Goal: Information Seeking & Learning: Learn about a topic

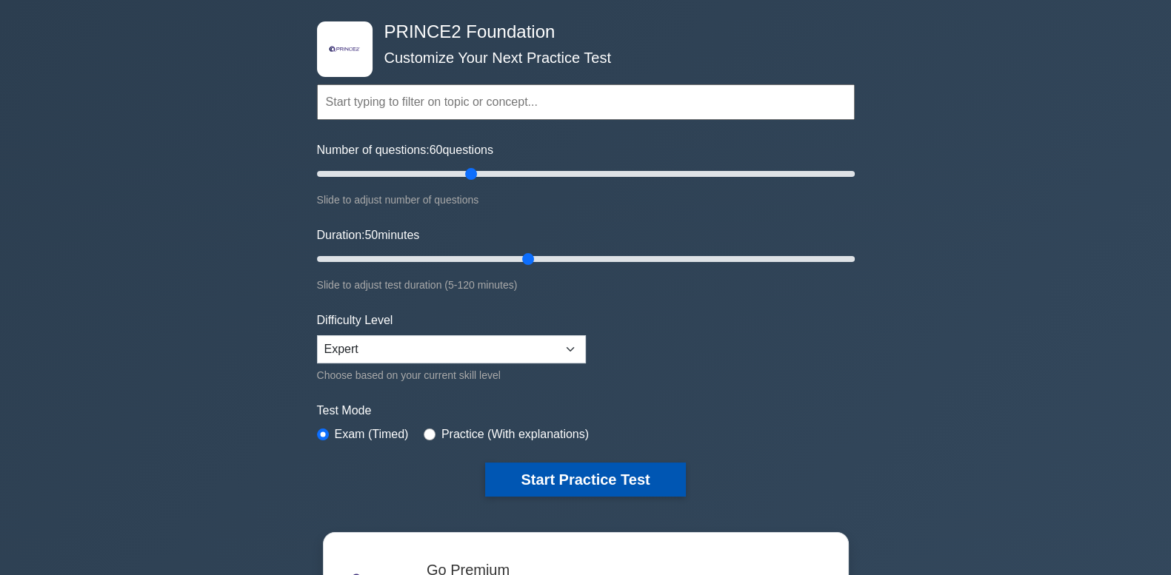
click at [645, 482] on button "Start Practice Test" at bounding box center [585, 480] width 200 height 34
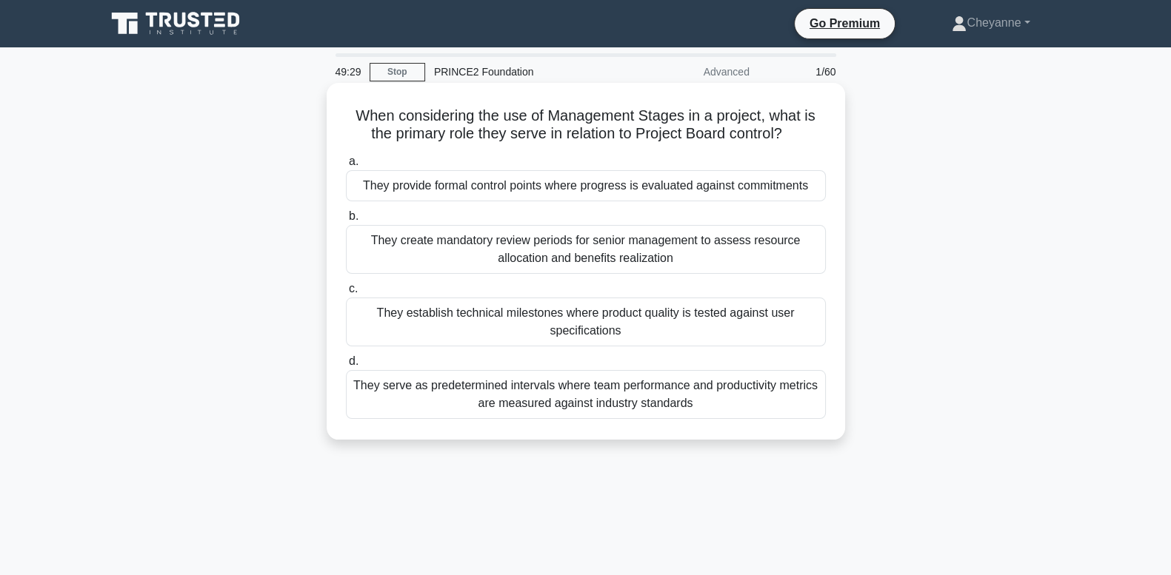
click at [652, 184] on div "They provide formal control points where progress is evaluated against commitme…" at bounding box center [586, 185] width 480 height 31
click at [346, 167] on input "a. They provide formal control points where progress is evaluated against commi…" at bounding box center [346, 162] width 0 height 10
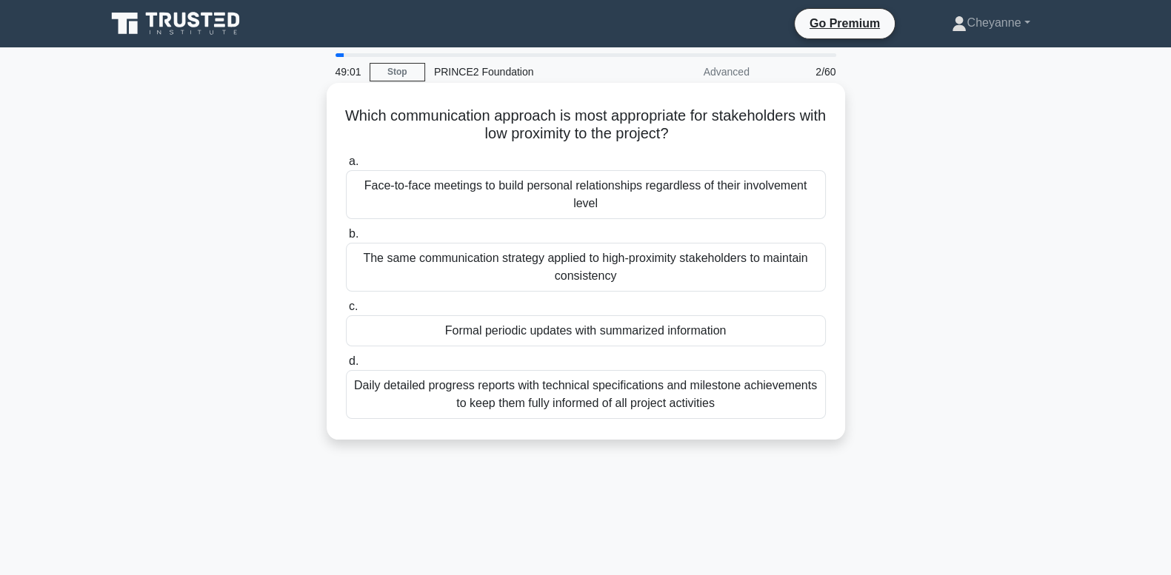
click at [829, 333] on div "c. Formal periodic updates with summarized information" at bounding box center [586, 322] width 498 height 49
click at [807, 333] on div "Formal periodic updates with summarized information" at bounding box center [586, 330] width 480 height 31
click at [346, 312] on input "c. Formal periodic updates with summarized information" at bounding box center [346, 307] width 0 height 10
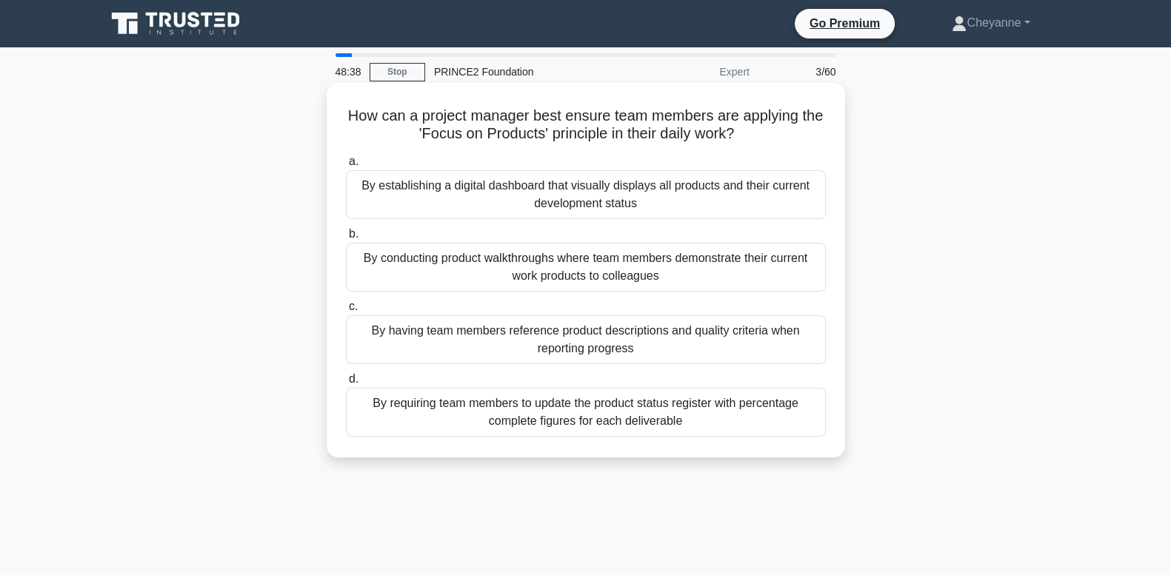
click at [744, 340] on div "By having team members reference product descriptions and quality criteria when…" at bounding box center [586, 339] width 480 height 49
click at [346, 312] on input "c. By having team members reference product descriptions and quality criteria w…" at bounding box center [346, 307] width 0 height 10
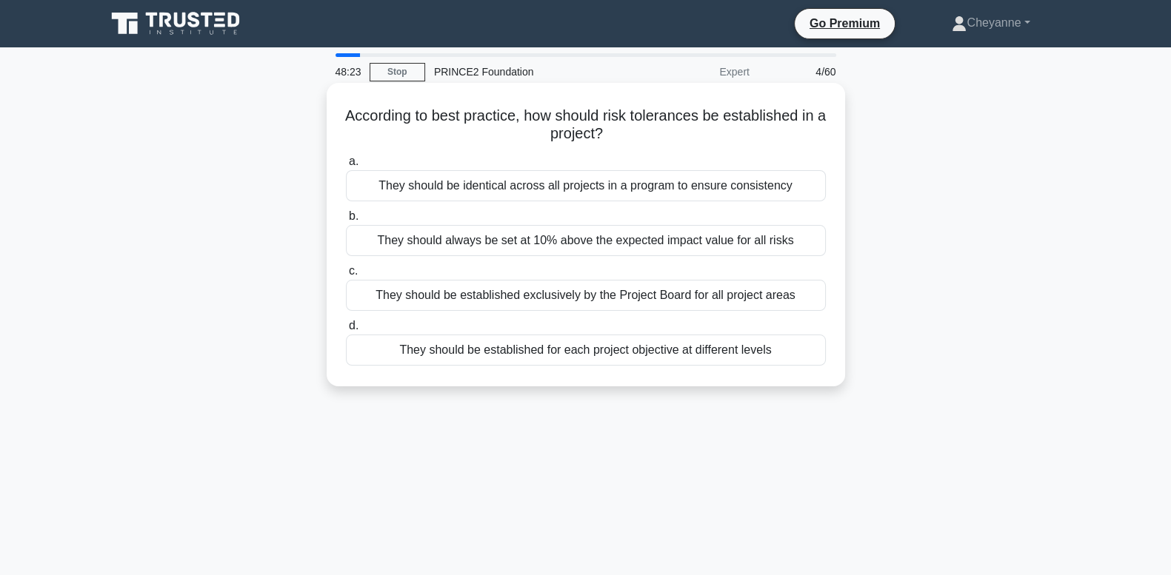
click at [744, 344] on div "They should be established for each project objective at different levels" at bounding box center [586, 350] width 480 height 31
click at [346, 331] on input "d. They should be established for each project objective at different levels" at bounding box center [346, 326] width 0 height 10
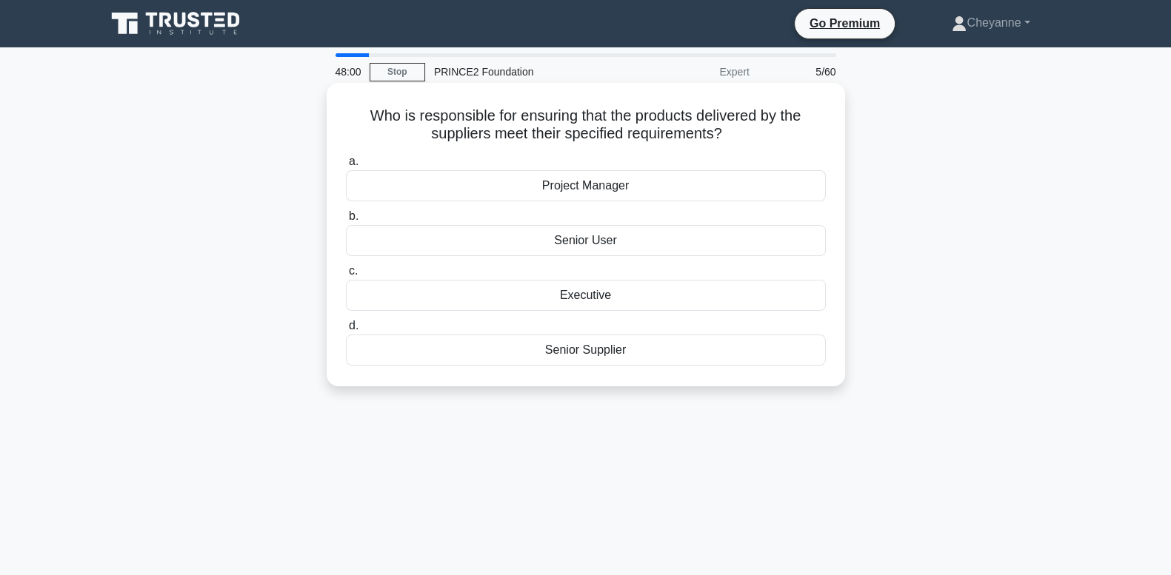
click at [774, 360] on div "Senior Supplier" at bounding box center [586, 350] width 480 height 31
click at [346, 331] on input "d. Senior Supplier" at bounding box center [346, 326] width 0 height 10
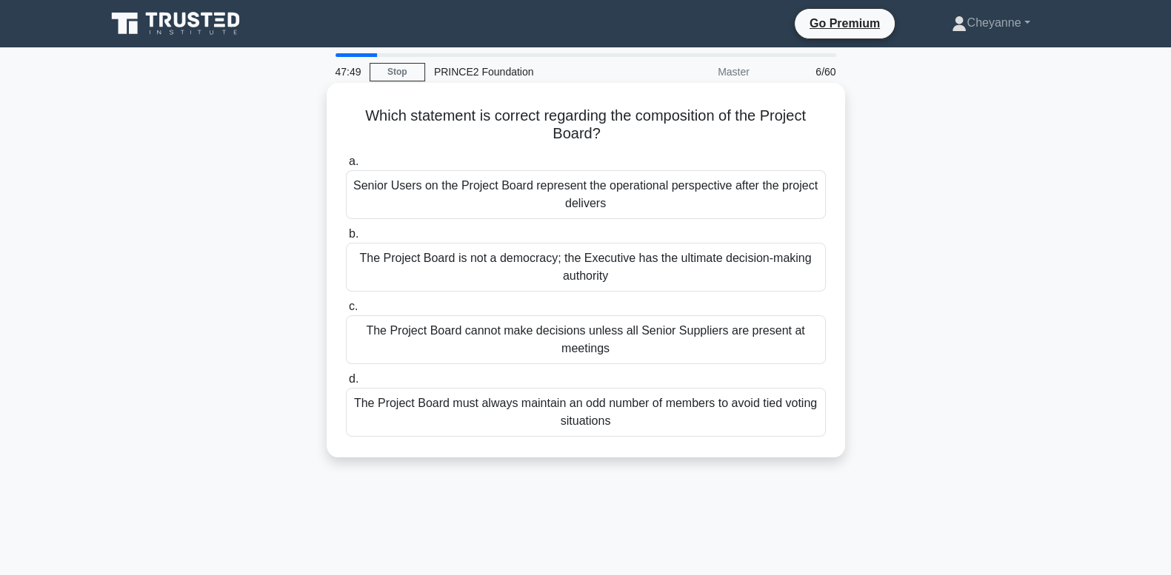
click at [771, 278] on div "The Project Board is not a democracy; the Executive has the ultimate decision-m…" at bounding box center [586, 267] width 480 height 49
click at [346, 239] on input "b. The Project Board is not a democracy; the Executive has the ultimate decisio…" at bounding box center [346, 235] width 0 height 10
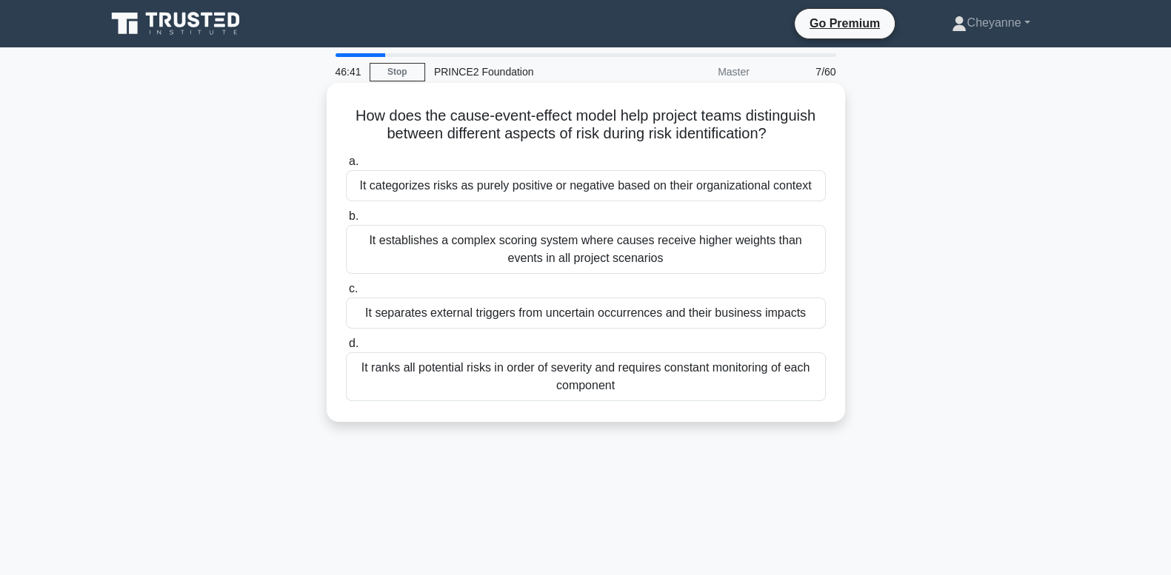
click at [700, 380] on div "It ranks all potential risks in order of severity and requires constant monitor…" at bounding box center [586, 377] width 480 height 49
click at [346, 349] on input "d. It ranks all potential risks in order of severity and requires constant moni…" at bounding box center [346, 344] width 0 height 10
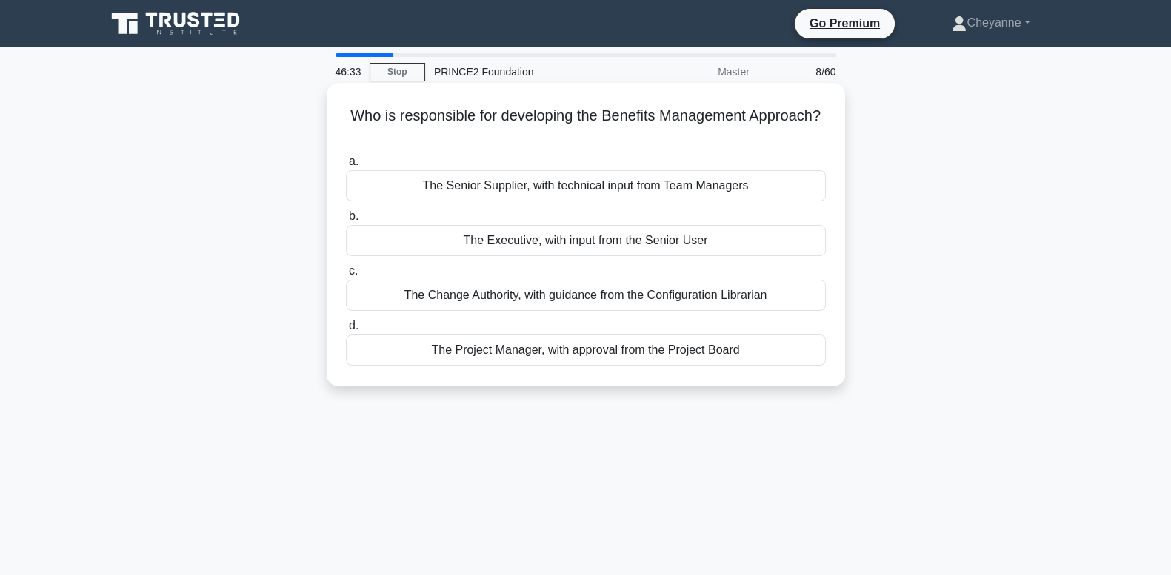
click at [701, 350] on div "The Project Manager, with approval from the Project Board" at bounding box center [586, 350] width 480 height 31
click at [346, 331] on input "d. The Project Manager, with approval from the Project Board" at bounding box center [346, 326] width 0 height 10
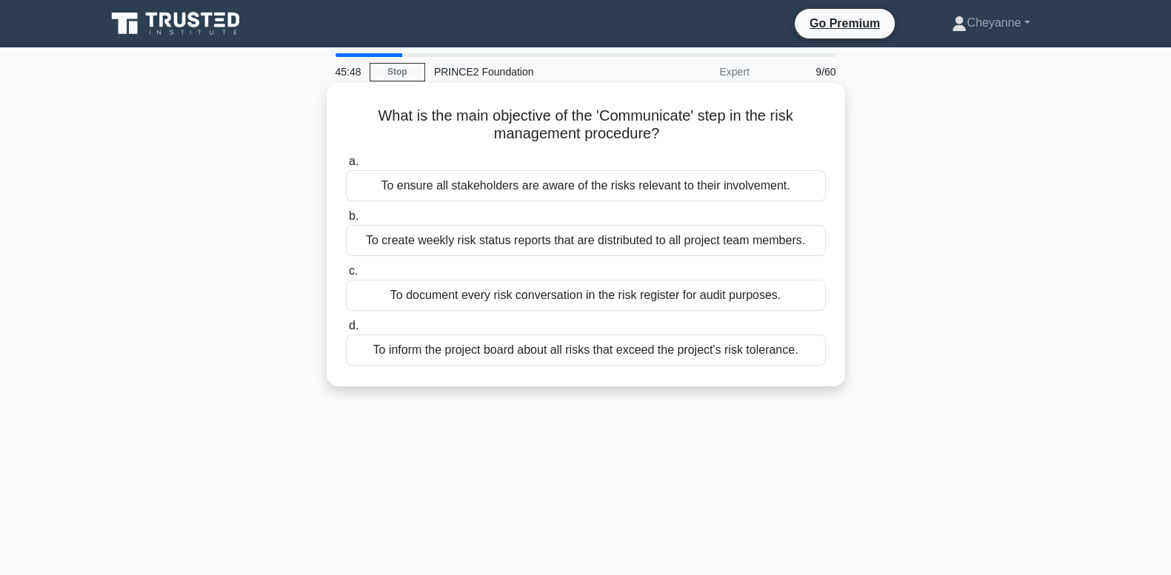
click at [681, 190] on div "To ensure all stakeholders are aware of the risks relevant to their involvement." at bounding box center [586, 185] width 480 height 31
click at [346, 167] on input "a. To ensure all stakeholders are aware of the risks relevant to their involvem…" at bounding box center [346, 162] width 0 height 10
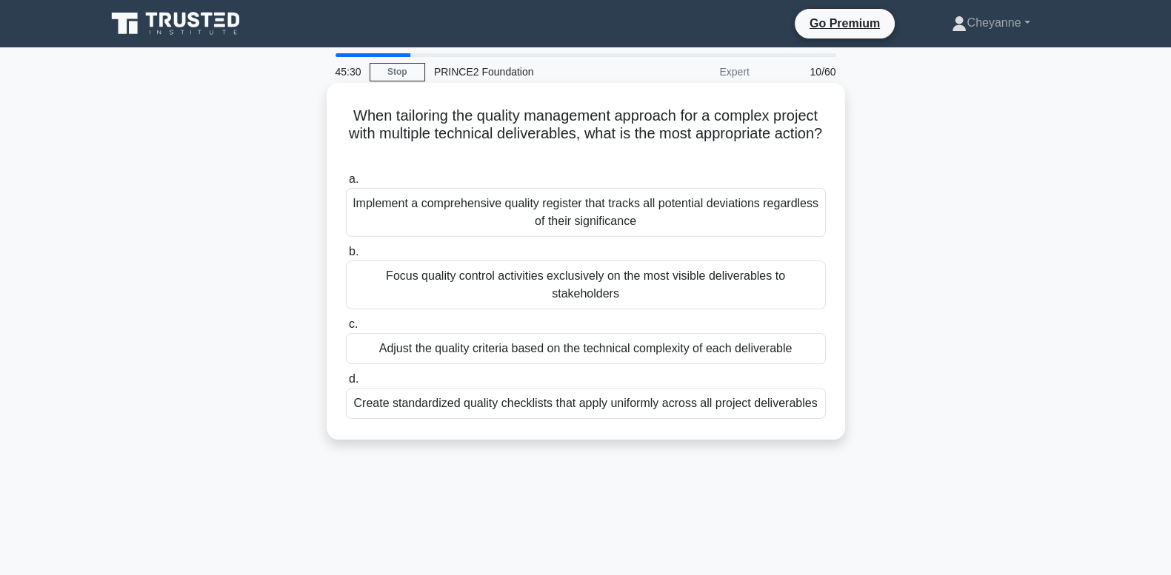
click at [671, 333] on div "Adjust the quality criteria based on the technical complexity of each deliverab…" at bounding box center [586, 348] width 480 height 31
click at [346, 330] on input "c. Adjust the quality criteria based on the technical complexity of each delive…" at bounding box center [346, 325] width 0 height 10
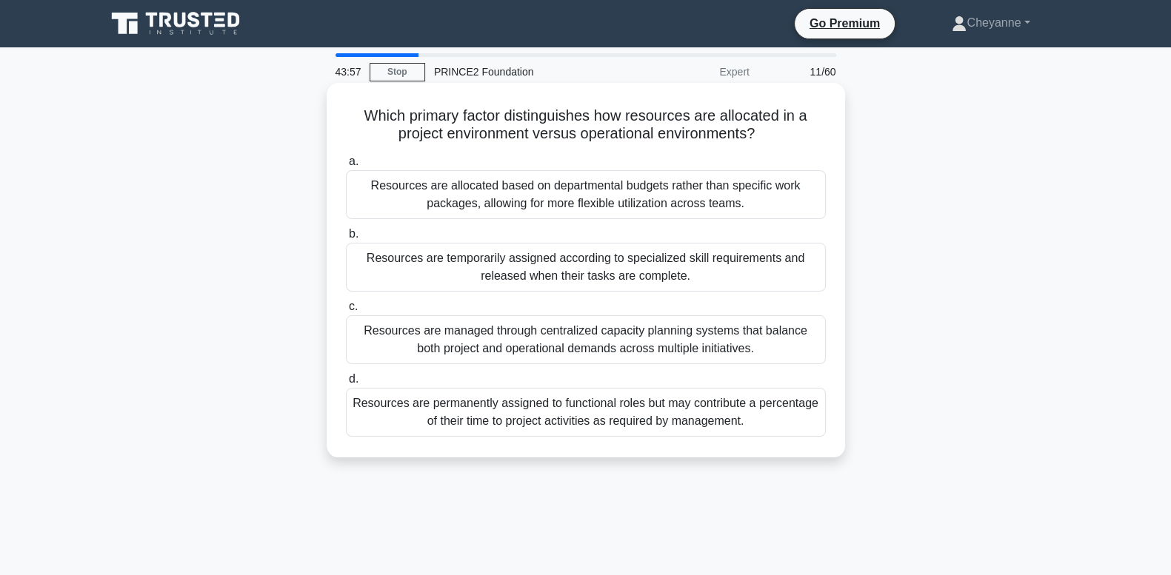
click at [783, 270] on div "Resources are temporarily assigned according to specialized skill requirements …" at bounding box center [586, 267] width 480 height 49
click at [346, 239] on input "b. Resources are temporarily assigned according to specialized skill requiremen…" at bounding box center [346, 235] width 0 height 10
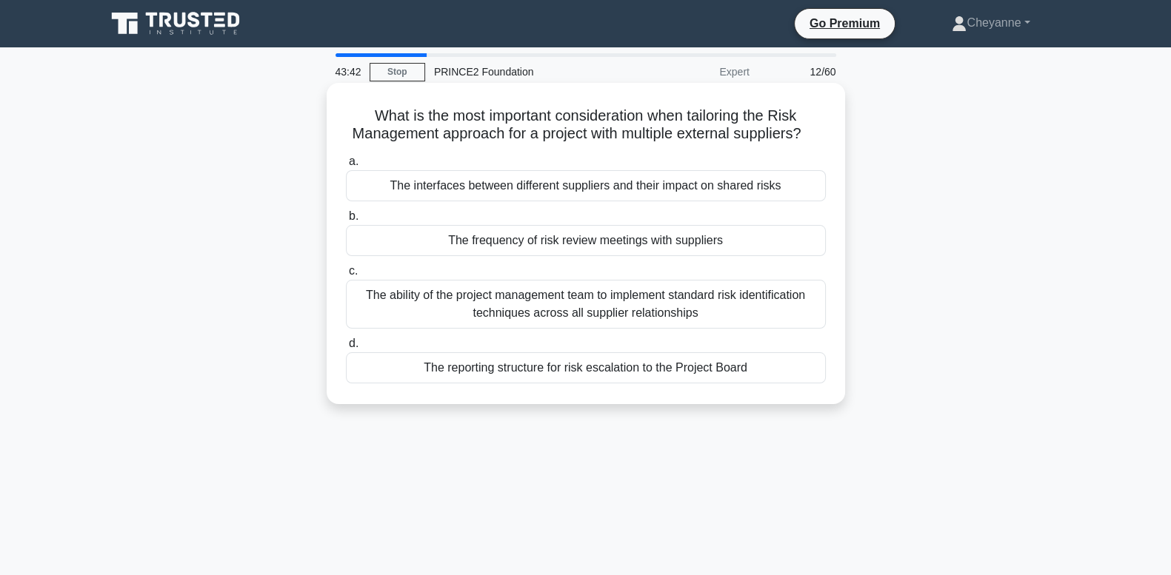
click at [779, 199] on div "The interfaces between different suppliers and their impact on shared risks" at bounding box center [586, 185] width 480 height 31
click at [346, 167] on input "a. The interfaces between different suppliers and their impact on shared risks" at bounding box center [346, 162] width 0 height 10
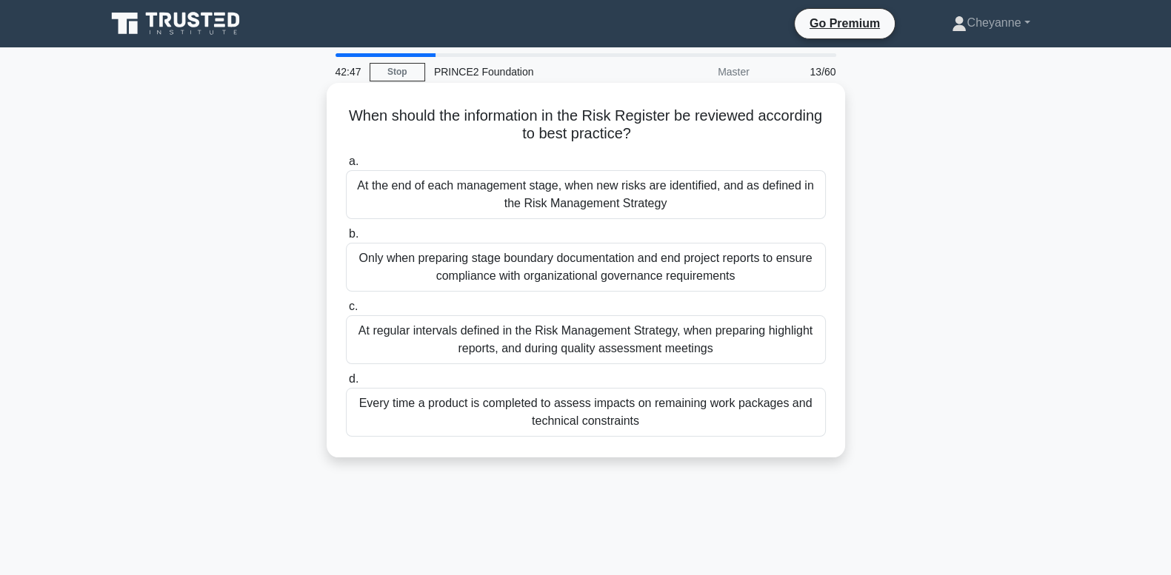
click at [715, 199] on div "At the end of each management stage, when new risks are identified, and as defi…" at bounding box center [586, 194] width 480 height 49
click at [346, 167] on input "a. At the end of each management stage, when new risks are identified, and as d…" at bounding box center [346, 162] width 0 height 10
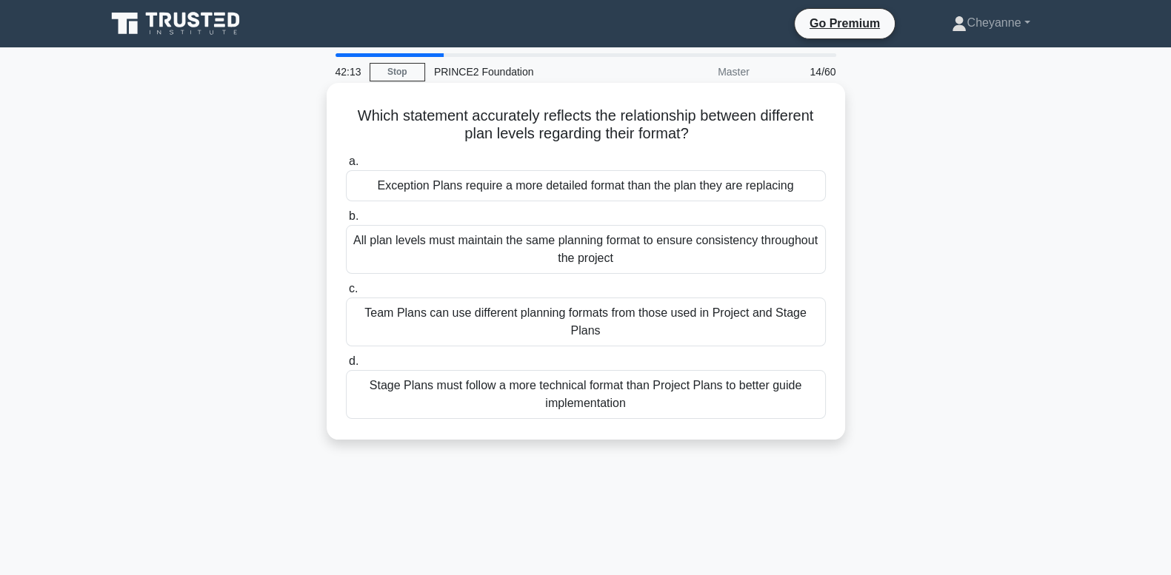
click at [730, 385] on div "Stage Plans must follow a more technical format than Project Plans to better gu…" at bounding box center [586, 394] width 480 height 49
click at [346, 367] on input "d. Stage Plans must follow a more technical format than Project Plans to better…" at bounding box center [346, 362] width 0 height 10
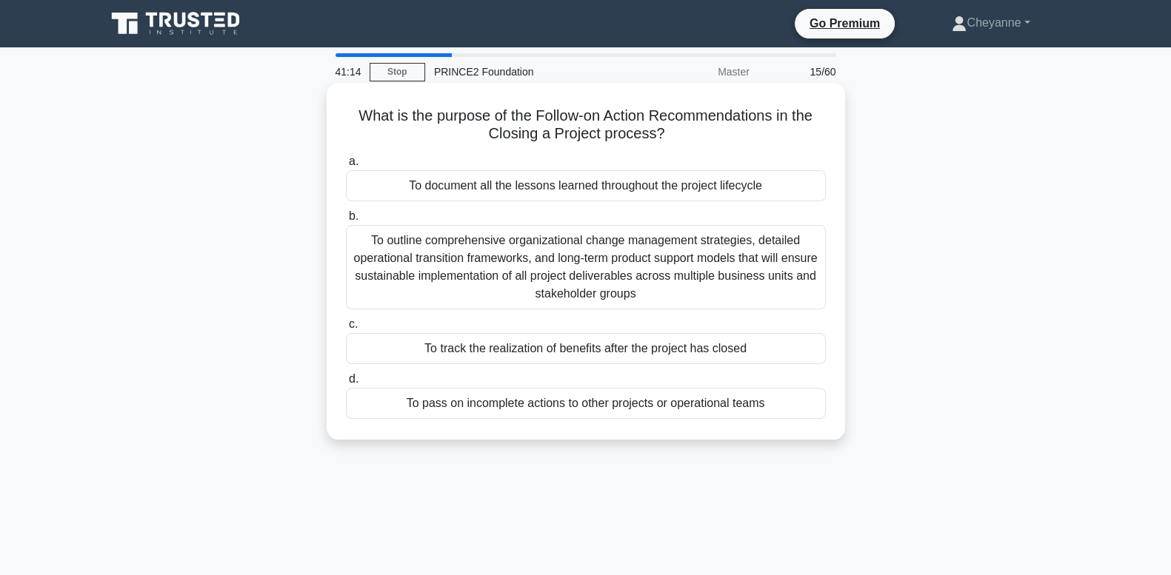
click at [585, 358] on div "To track the realization of benefits after the project has closed" at bounding box center [586, 348] width 480 height 31
click at [346, 330] on input "c. To track the realization of benefits after the project has closed" at bounding box center [346, 325] width 0 height 10
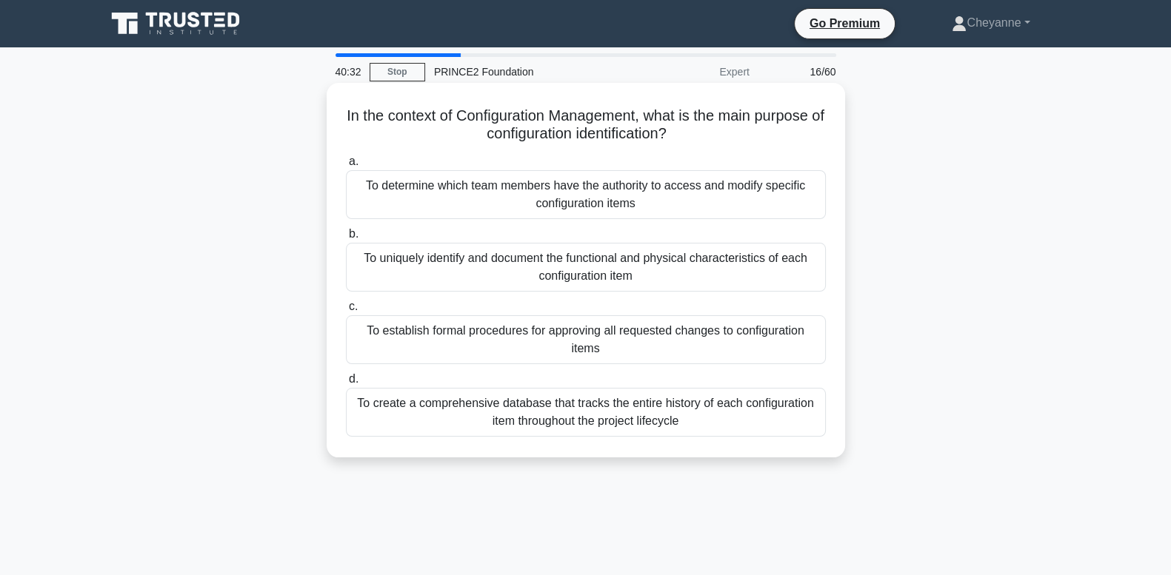
drag, startPoint x: 734, startPoint y: 344, endPoint x: 717, endPoint y: 380, distance: 39.4
click at [717, 380] on div "a. To determine which team members have the authority to access and modify spec…" at bounding box center [586, 295] width 498 height 290
drag, startPoint x: 717, startPoint y: 380, endPoint x: 681, endPoint y: 353, distance: 44.9
click at [681, 353] on div "To establish formal procedures for approving all requested changes to configura…" at bounding box center [586, 339] width 480 height 49
click at [346, 312] on input "c. To establish formal procedures for approving all requested changes to config…" at bounding box center [346, 307] width 0 height 10
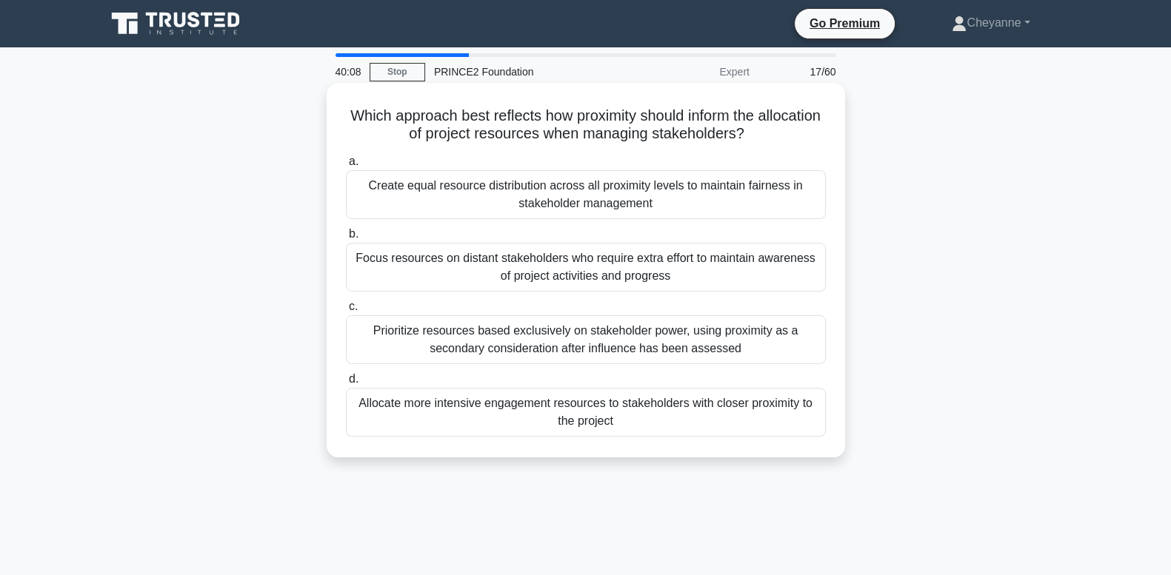
click at [771, 417] on div "Allocate more intensive engagement resources to stakeholders with closer proxim…" at bounding box center [586, 412] width 480 height 49
click at [346, 384] on input "d. Allocate more intensive engagement resources to stakeholders with closer pro…" at bounding box center [346, 380] width 0 height 10
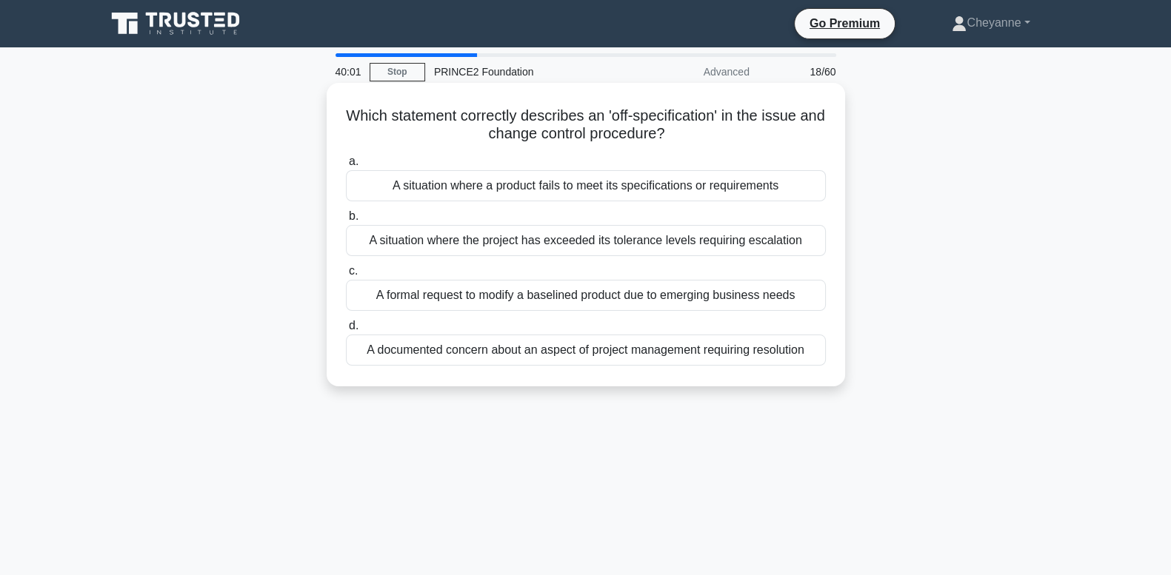
click at [723, 192] on div "A situation where a product fails to meet its specifications or requirements" at bounding box center [586, 185] width 480 height 31
click at [346, 167] on input "a. A situation where a product fails to meet its specifications or requirements" at bounding box center [346, 162] width 0 height 10
click at [794, 294] on div "It uses the product status information from the Configuration Management system" at bounding box center [586, 295] width 480 height 31
click at [346, 276] on input "c. It uses the product status information from the Configuration Management sys…" at bounding box center [346, 272] width 0 height 10
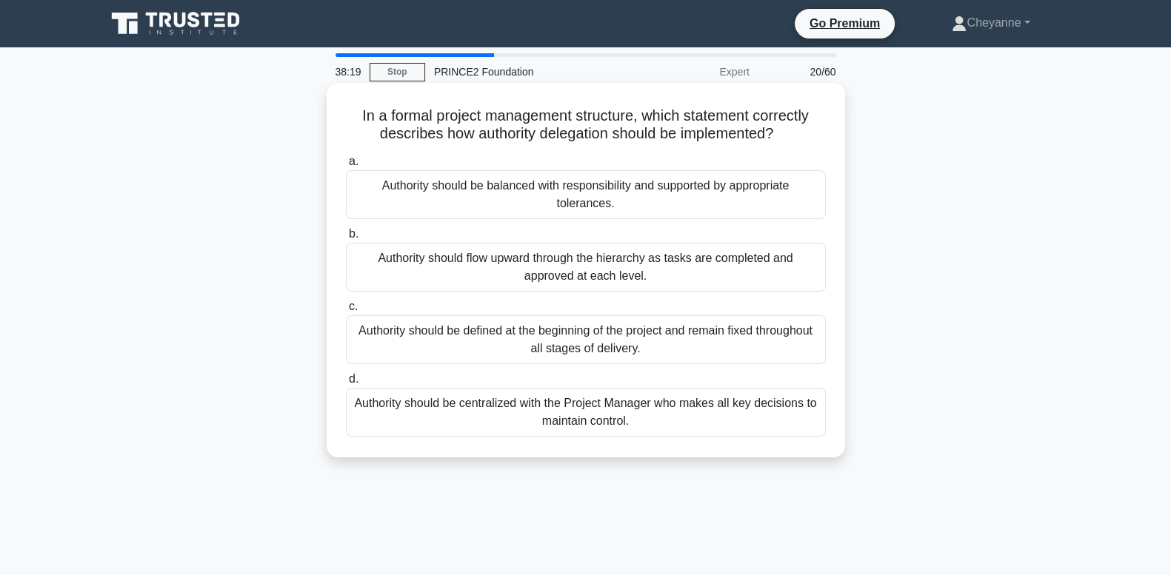
click at [730, 198] on div "Authority should be balanced with responsibility and supported by appropriate t…" at bounding box center [586, 194] width 480 height 49
click at [346, 167] on input "a. Authority should be balanced with responsibility and supported by appropriat…" at bounding box center [346, 162] width 0 height 10
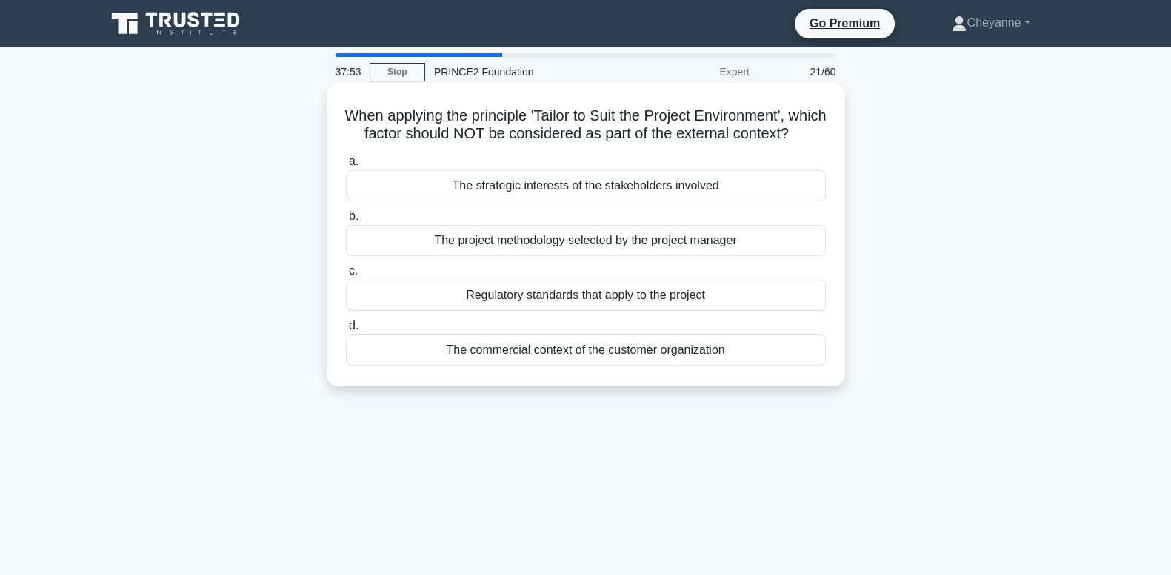
click at [767, 256] on div "The project methodology selected by the project manager" at bounding box center [586, 240] width 480 height 31
click at [346, 221] on input "b. The project methodology selected by the project manager" at bounding box center [346, 217] width 0 height 10
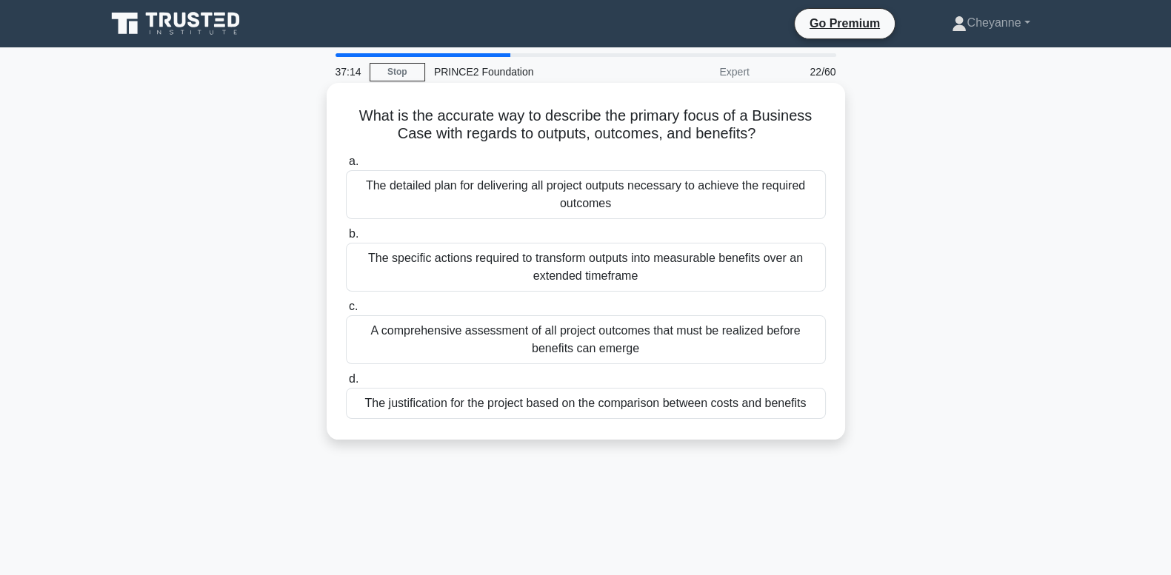
click at [727, 411] on div "The justification for the project based on the comparison between costs and ben…" at bounding box center [586, 403] width 480 height 31
click at [346, 384] on input "d. The justification for the project based on the comparison between costs and …" at bounding box center [346, 380] width 0 height 10
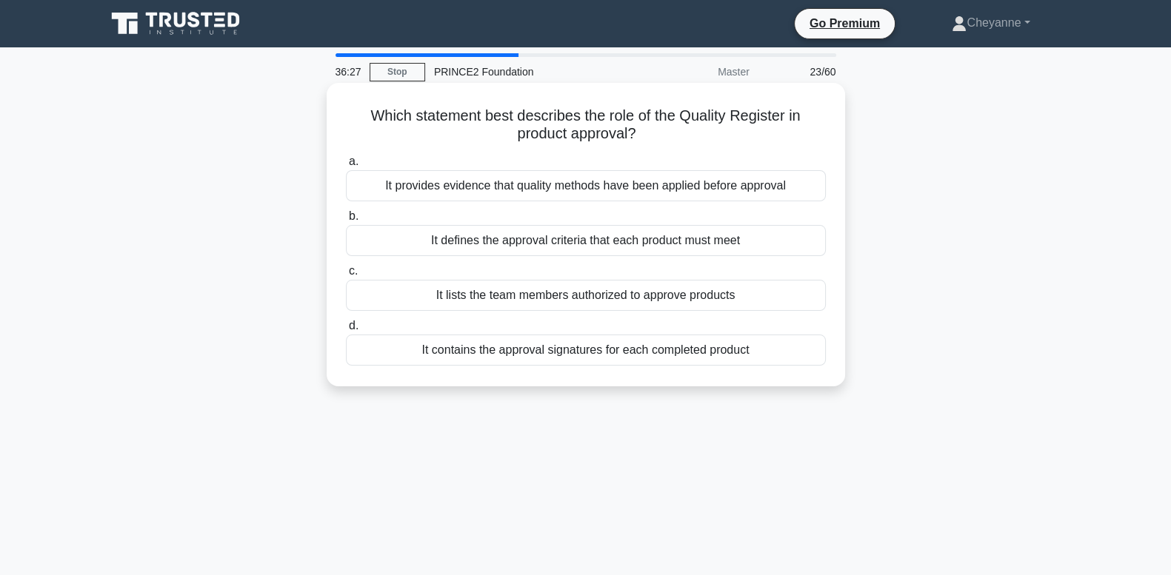
click at [498, 178] on div "It provides evidence that quality methods have been applied before approval" at bounding box center [586, 185] width 480 height 31
click at [346, 167] on input "a. It provides evidence that quality methods have been applied before approval" at bounding box center [346, 162] width 0 height 10
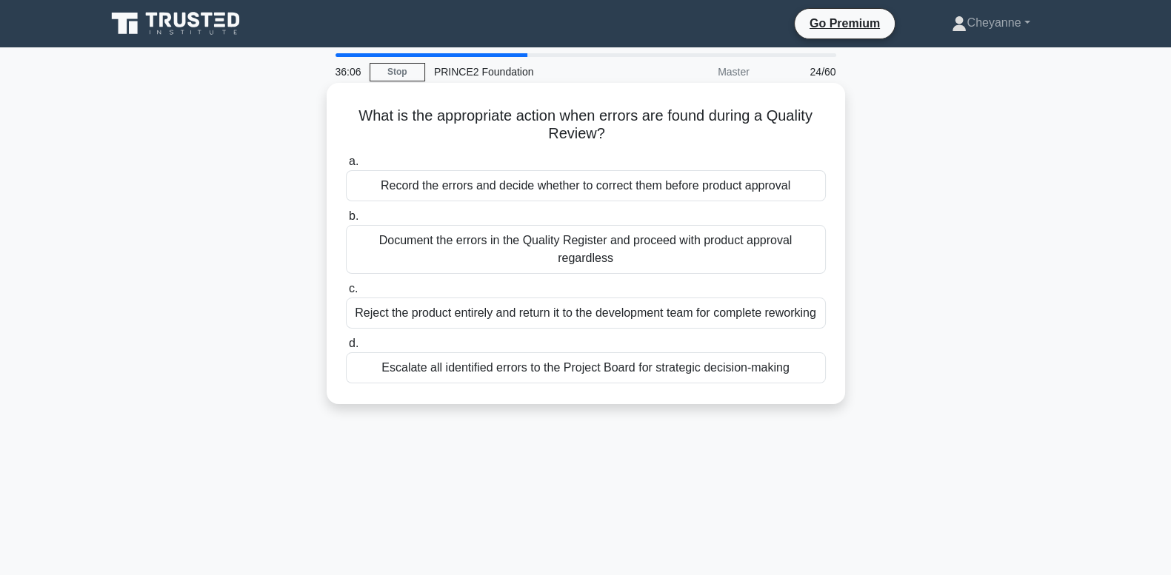
click at [621, 185] on div "Record the errors and decide whether to correct them before product approval" at bounding box center [586, 185] width 480 height 31
click at [346, 167] on input "a. Record the errors and decide whether to correct them before product approval" at bounding box center [346, 162] width 0 height 10
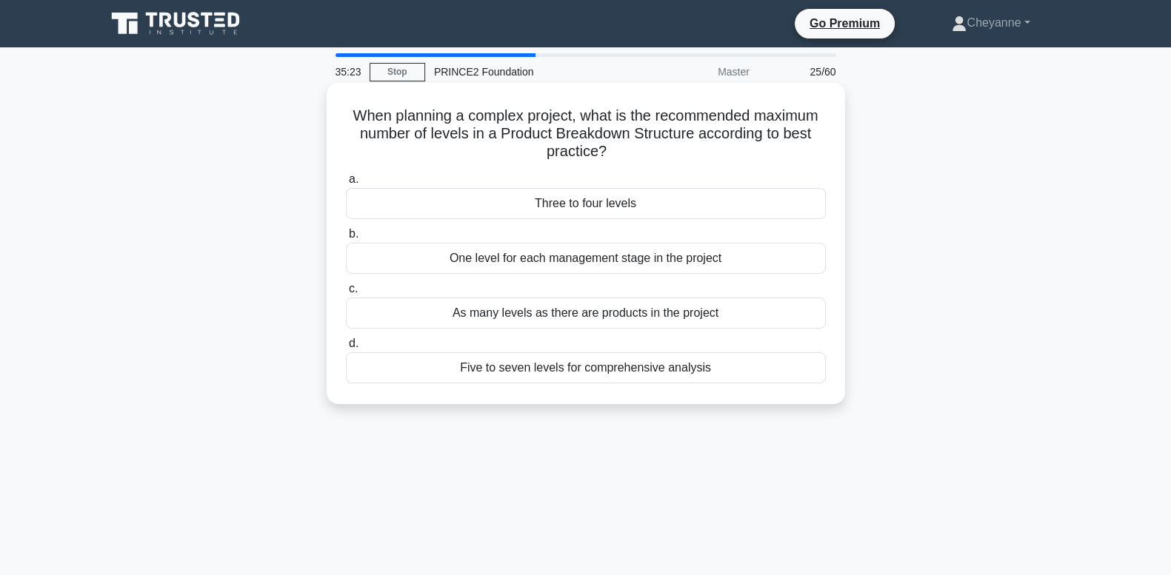
click at [592, 311] on div "As many levels as there are products in the project" at bounding box center [586, 313] width 480 height 31
click at [346, 294] on input "c. As many levels as there are products in the project" at bounding box center [346, 289] width 0 height 10
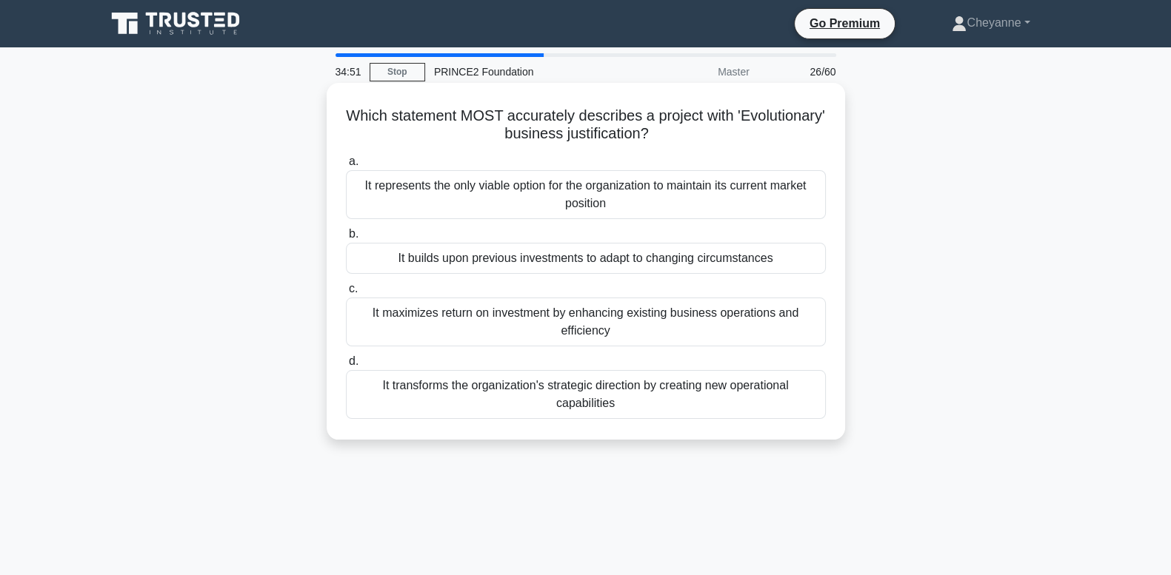
click at [661, 404] on div "It transforms the organization's strategic direction by creating new operationa…" at bounding box center [586, 394] width 480 height 49
click at [346, 367] on input "d. It transforms the organization's strategic direction by creating new operati…" at bounding box center [346, 362] width 0 height 10
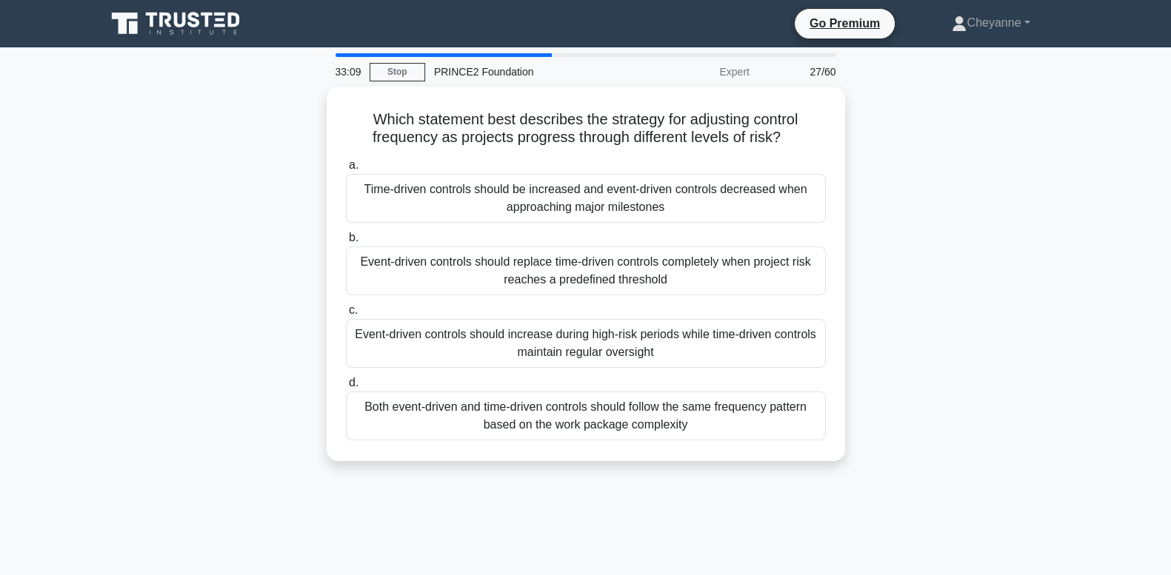
click at [661, 404] on div "Both event-driven and time-driven controls should follow the same frequency pat…" at bounding box center [586, 416] width 480 height 49
click at [346, 388] on input "d. Both event-driven and time-driven controls should follow the same frequency …" at bounding box center [346, 383] width 0 height 10
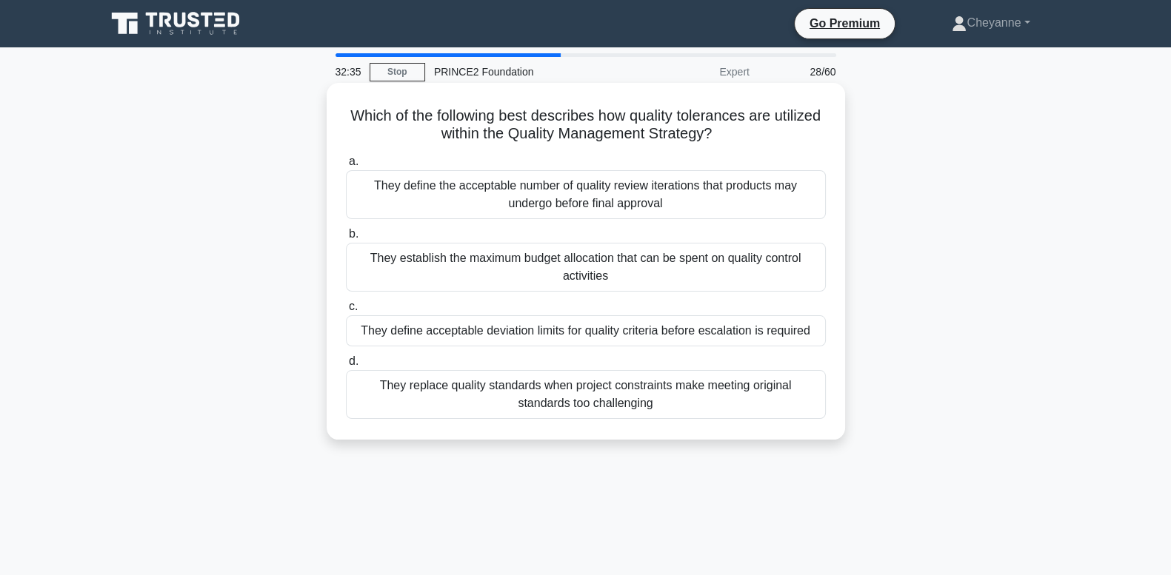
click at [489, 327] on div "They define acceptable deviation limits for quality criteria before escalation …" at bounding box center [586, 330] width 480 height 31
click at [346, 312] on input "c. They define acceptable deviation limits for quality criteria before escalati…" at bounding box center [346, 307] width 0 height 10
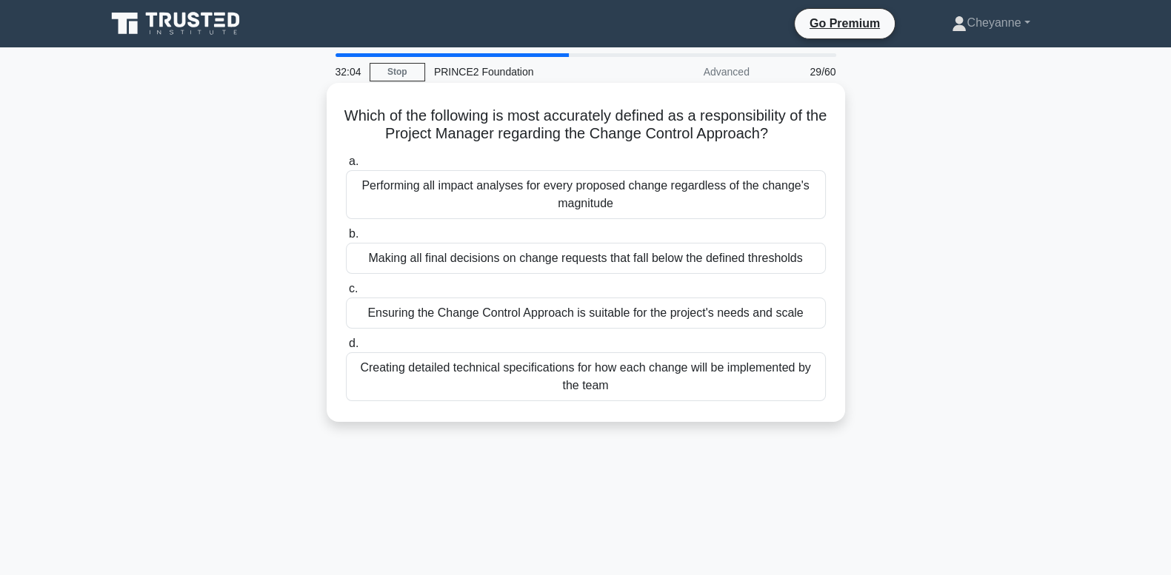
click at [703, 314] on div "Ensuring the Change Control Approach is suitable for the project's needs and sc…" at bounding box center [586, 313] width 480 height 31
click at [346, 294] on input "c. Ensuring the Change Control Approach is suitable for the project's needs and…" at bounding box center [346, 289] width 0 height 10
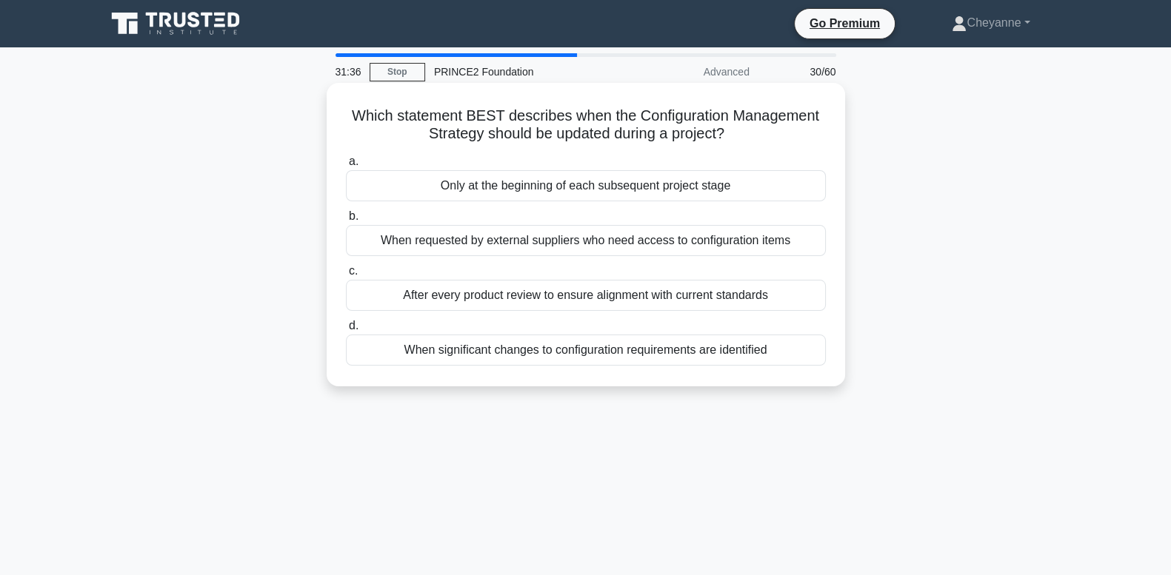
click at [712, 356] on div "When significant changes to configuration requirements are identified" at bounding box center [586, 350] width 480 height 31
click at [346, 331] on input "d. When significant changes to configuration requirements are identified" at bounding box center [346, 326] width 0 height 10
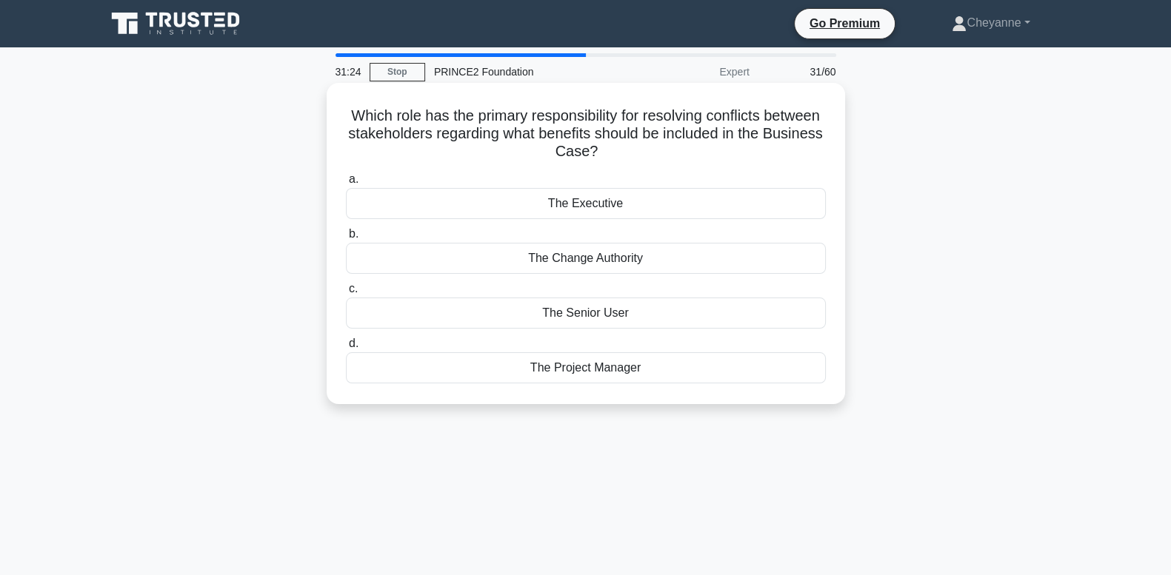
click at [721, 207] on div "The Executive" at bounding box center [586, 203] width 480 height 31
click at [346, 184] on input "a. The Executive" at bounding box center [346, 180] width 0 height 10
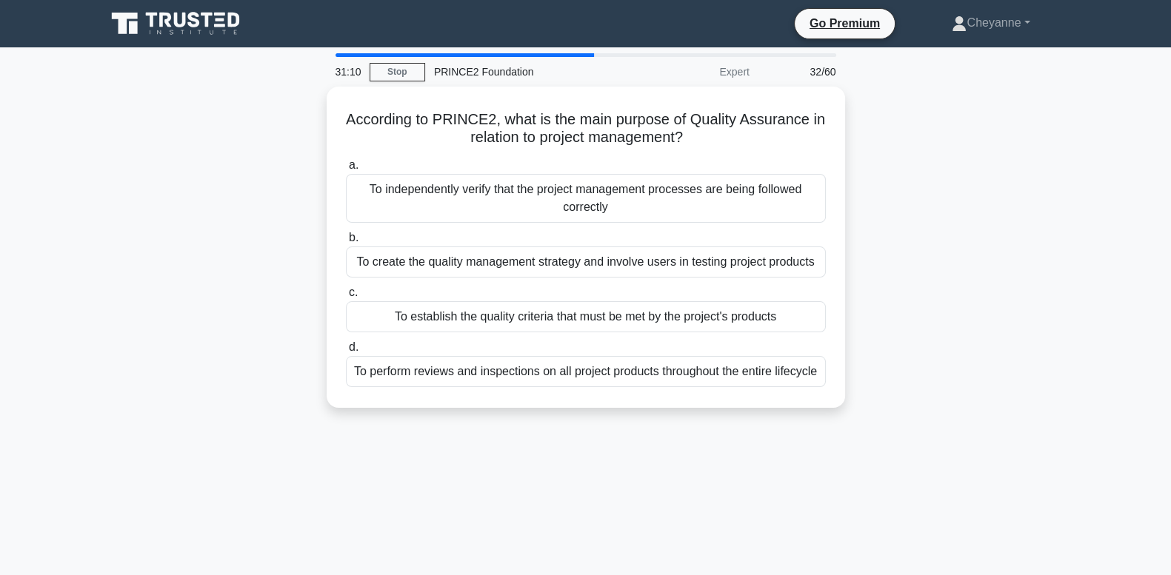
drag, startPoint x: 721, startPoint y: 212, endPoint x: 1053, endPoint y: 169, distance: 334.6
click at [1053, 169] on div "According to PRINCE2, what is the main purpose of Quality Assurance in relation…" at bounding box center [586, 256] width 978 height 339
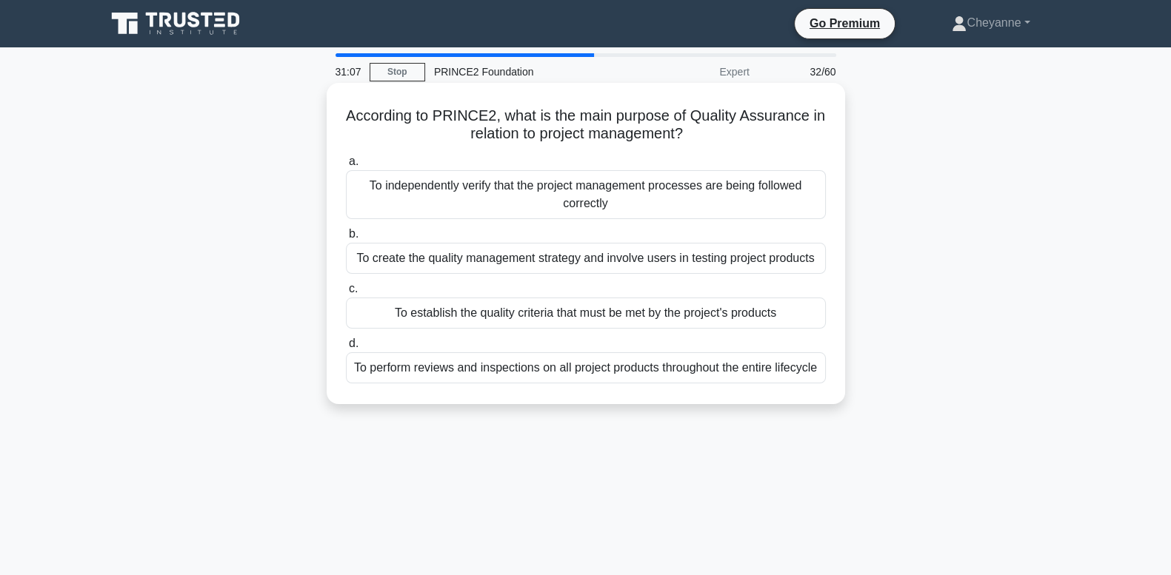
click at [749, 173] on div "To independently verify that the project management processes are being followe…" at bounding box center [586, 194] width 480 height 49
click at [346, 167] on input "a. To independently verify that the project management processes are being foll…" at bounding box center [346, 162] width 0 height 10
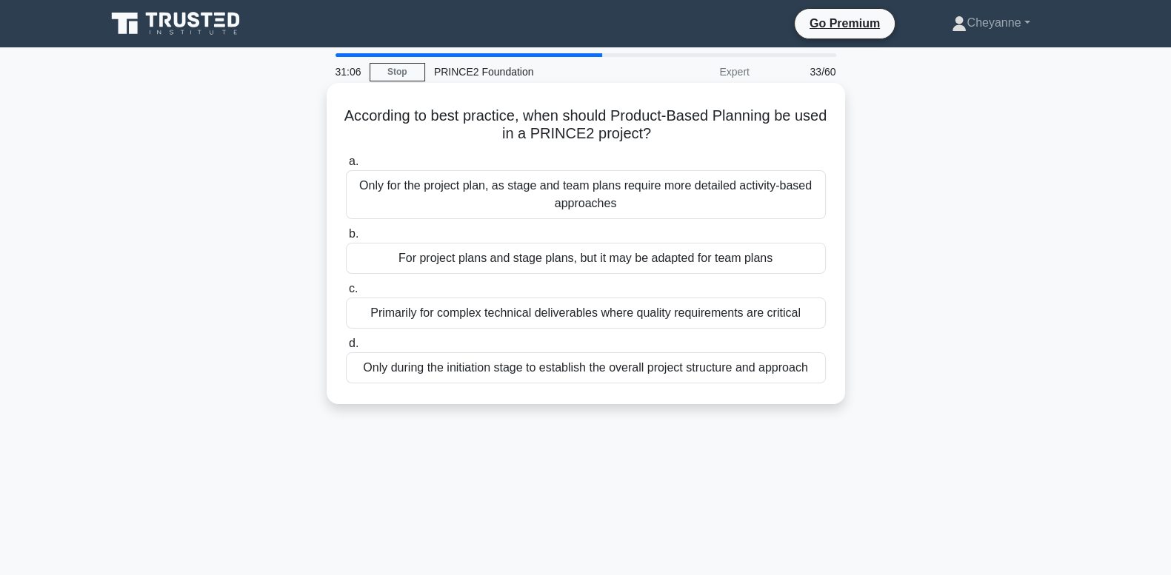
click at [743, 200] on div "Only for the project plan, as stage and team plans require more detailed activi…" at bounding box center [586, 194] width 480 height 49
click at [346, 167] on input "a. Only for the project plan, as stage and team plans require more detailed act…" at bounding box center [346, 162] width 0 height 10
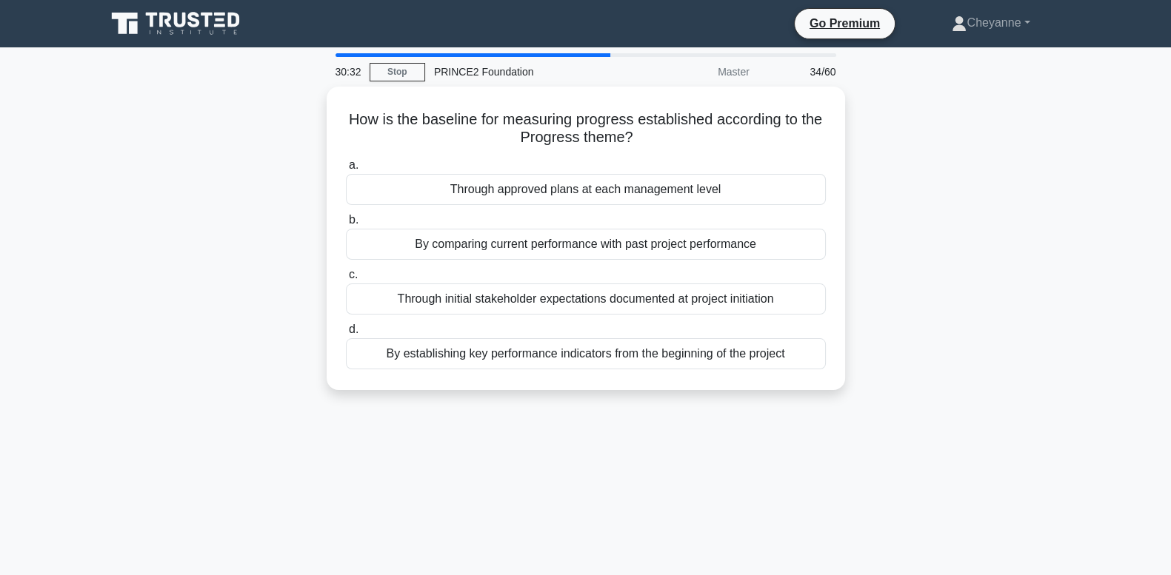
click at [743, 200] on div "Through approved plans at each management level" at bounding box center [586, 189] width 480 height 31
click at [346, 170] on input "a. Through approved plans at each management level" at bounding box center [346, 166] width 0 height 10
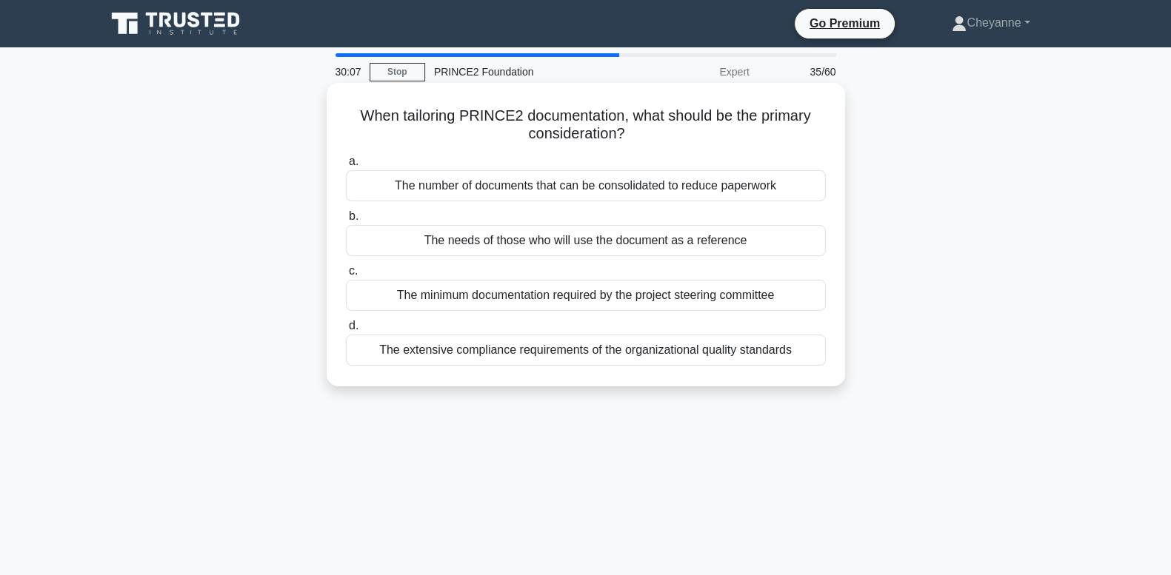
click at [801, 248] on div "The needs of those who will use the document as a reference" at bounding box center [586, 240] width 480 height 31
click at [346, 221] on input "b. The needs of those who will use the document as a reference" at bounding box center [346, 217] width 0 height 10
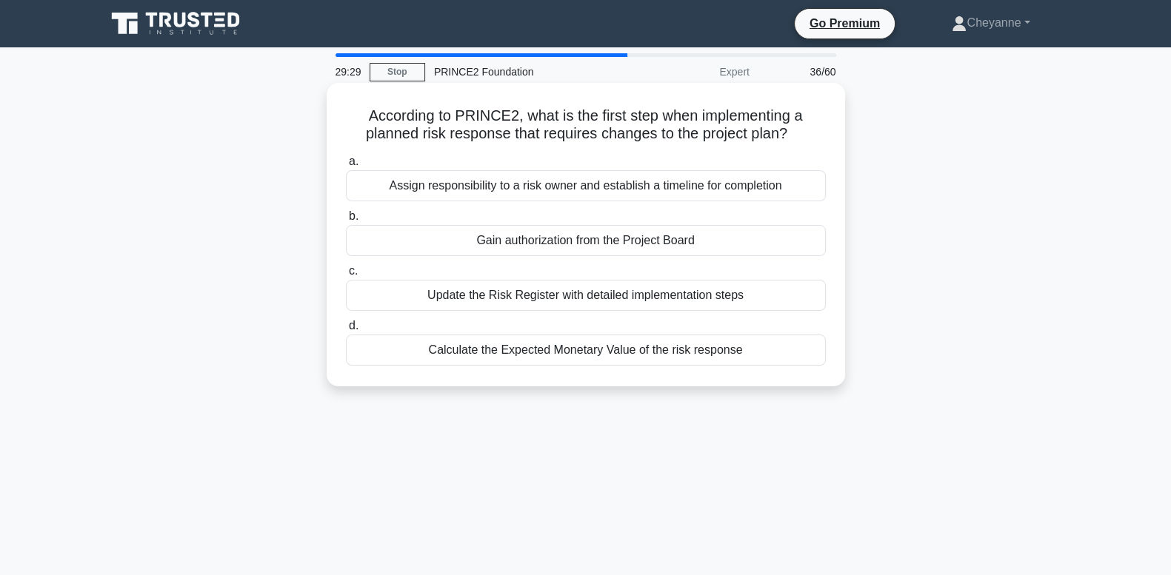
click at [778, 250] on div "Gain authorization from the Project Board" at bounding box center [586, 240] width 480 height 31
click at [346, 221] on input "b. Gain authorization from the Project Board" at bounding box center [346, 217] width 0 height 10
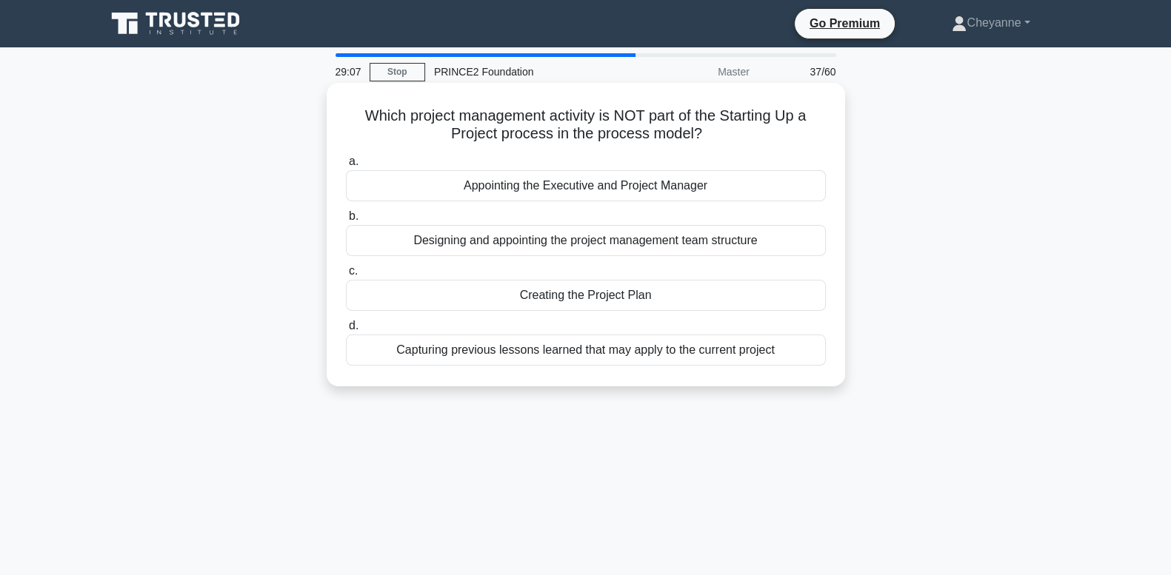
click at [767, 296] on div "Creating the Project Plan" at bounding box center [586, 295] width 480 height 31
click at [346, 276] on input "c. Creating the Project Plan" at bounding box center [346, 272] width 0 height 10
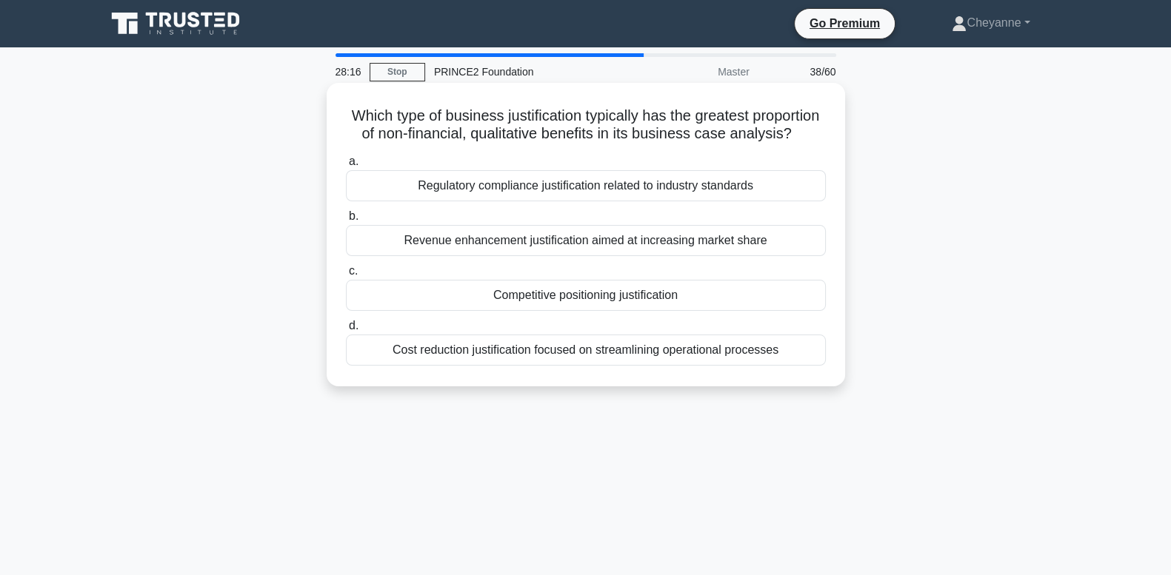
click at [756, 201] on div "Regulatory compliance justification related to industry standards" at bounding box center [586, 185] width 480 height 31
click at [346, 167] on input "a. Regulatory compliance justification related to industry standards" at bounding box center [346, 162] width 0 height 10
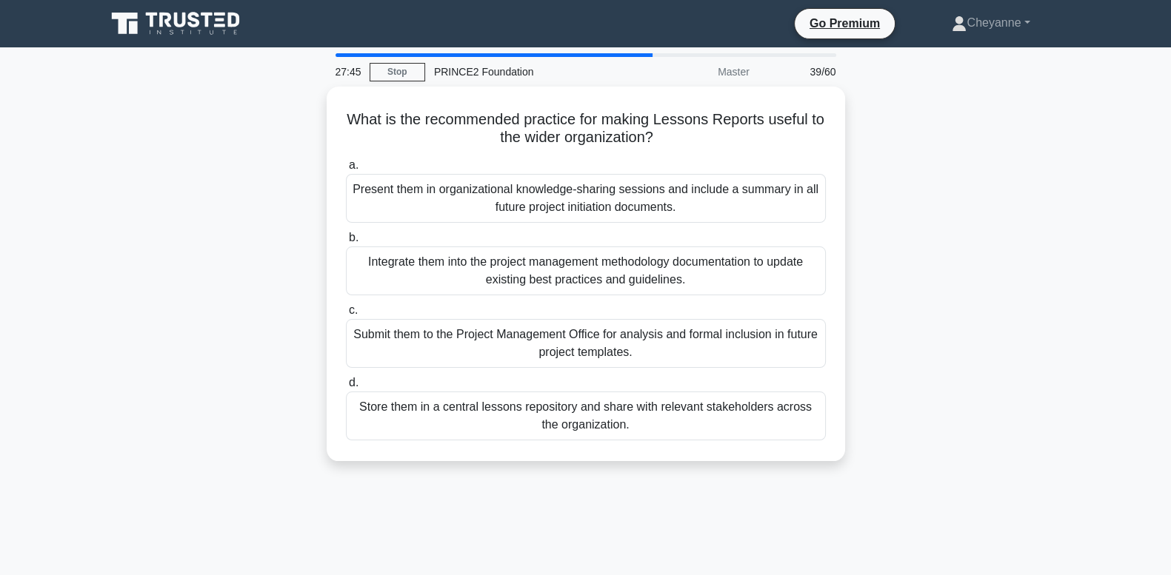
click at [756, 205] on div "Present them in organizational knowledge-sharing sessions and include a summary…" at bounding box center [586, 198] width 480 height 49
click at [346, 170] on input "a. Present them in organizational knowledge-sharing sessions and include a summ…" at bounding box center [346, 166] width 0 height 10
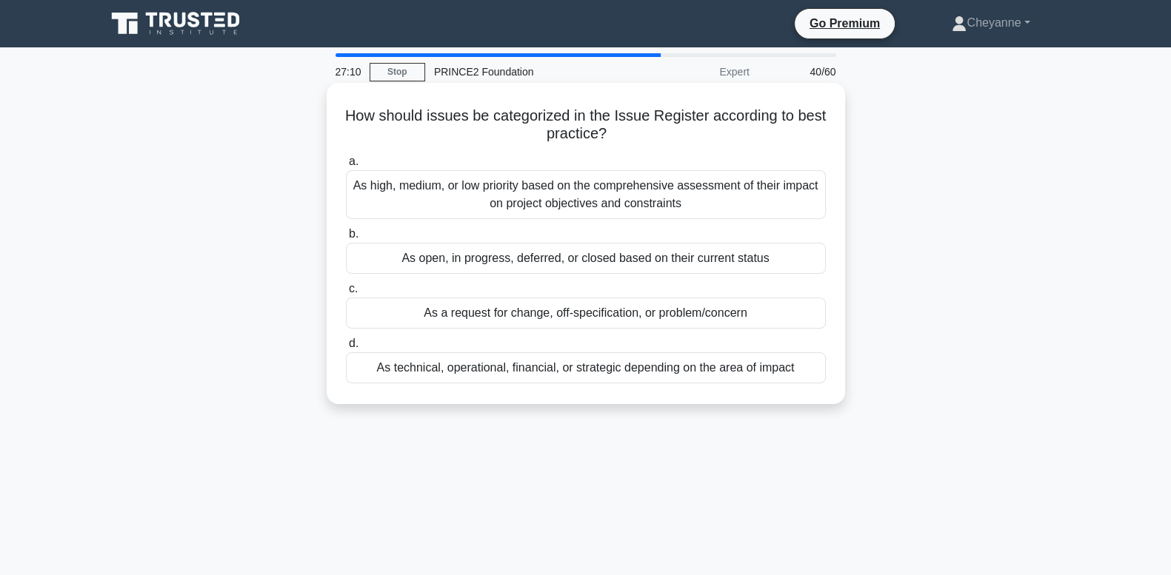
click at [776, 256] on div "As open, in progress, deferred, or closed based on their current status" at bounding box center [586, 258] width 480 height 31
click at [346, 239] on input "b. As open, in progress, deferred, or closed based on their current status" at bounding box center [346, 235] width 0 height 10
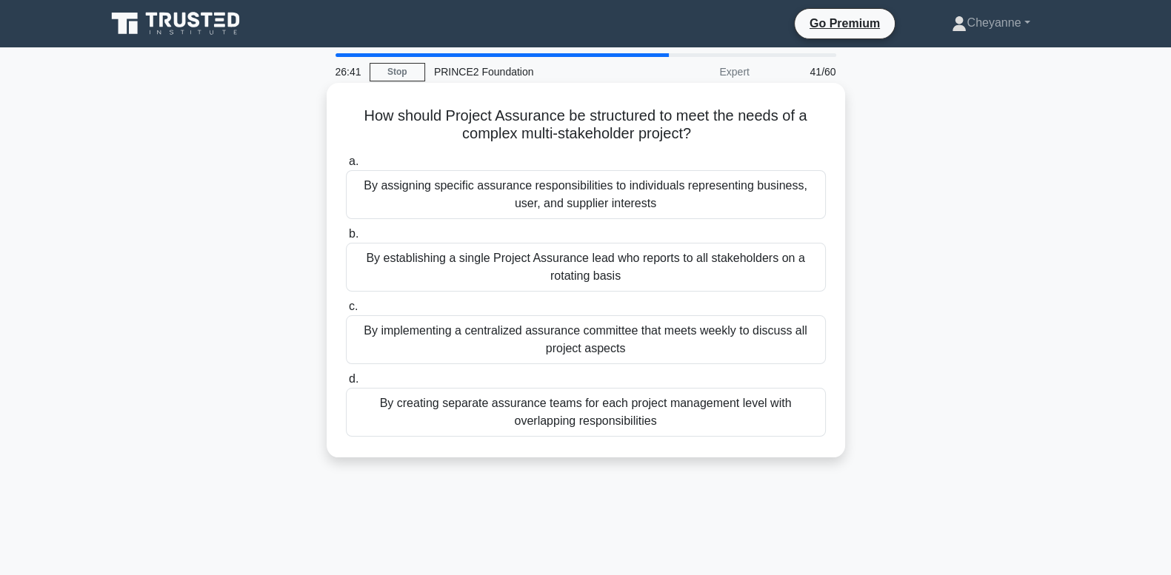
click at [761, 209] on div "By assigning specific assurance responsibilities to individuals representing bu…" at bounding box center [586, 194] width 480 height 49
click at [346, 167] on input "a. By assigning specific assurance responsibilities to individuals representing…" at bounding box center [346, 162] width 0 height 10
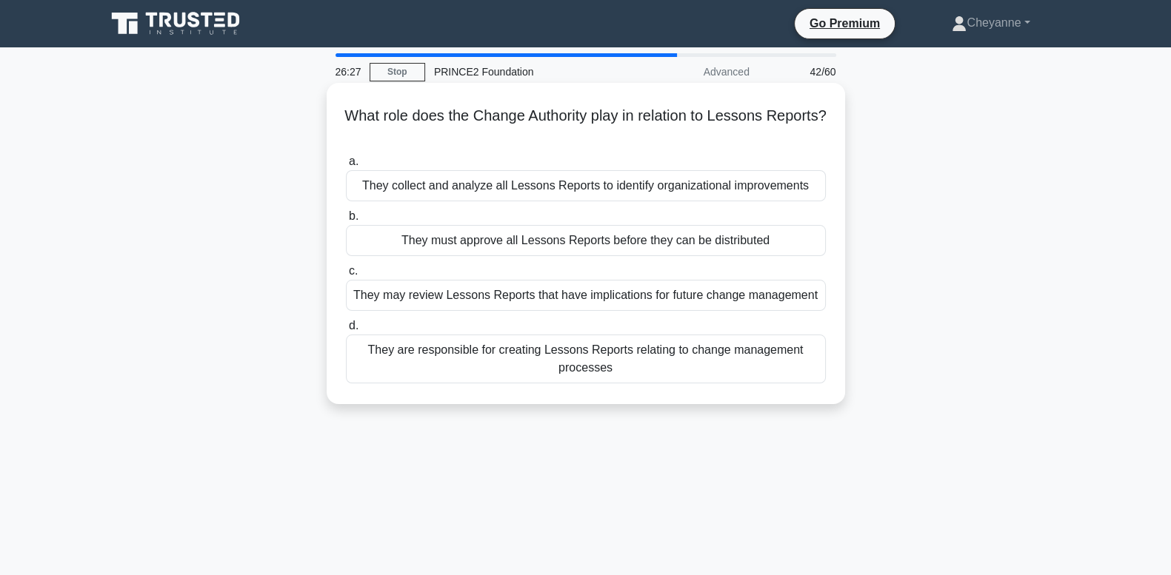
click at [768, 293] on div "They may review Lessons Reports that have implications for future change manage…" at bounding box center [586, 295] width 480 height 31
click at [346, 276] on input "c. They may review Lessons Reports that have implications for future change man…" at bounding box center [346, 272] width 0 height 10
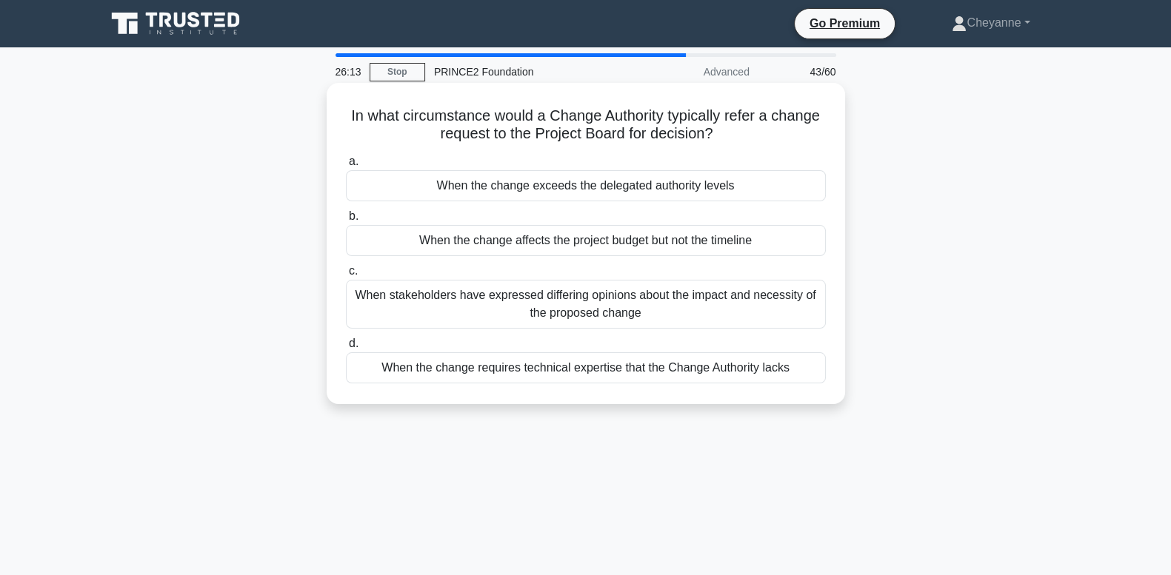
click at [712, 184] on div "When the change exceeds the delegated authority levels" at bounding box center [586, 185] width 480 height 31
click at [346, 167] on input "a. When the change exceeds the delegated authority levels" at bounding box center [346, 162] width 0 height 10
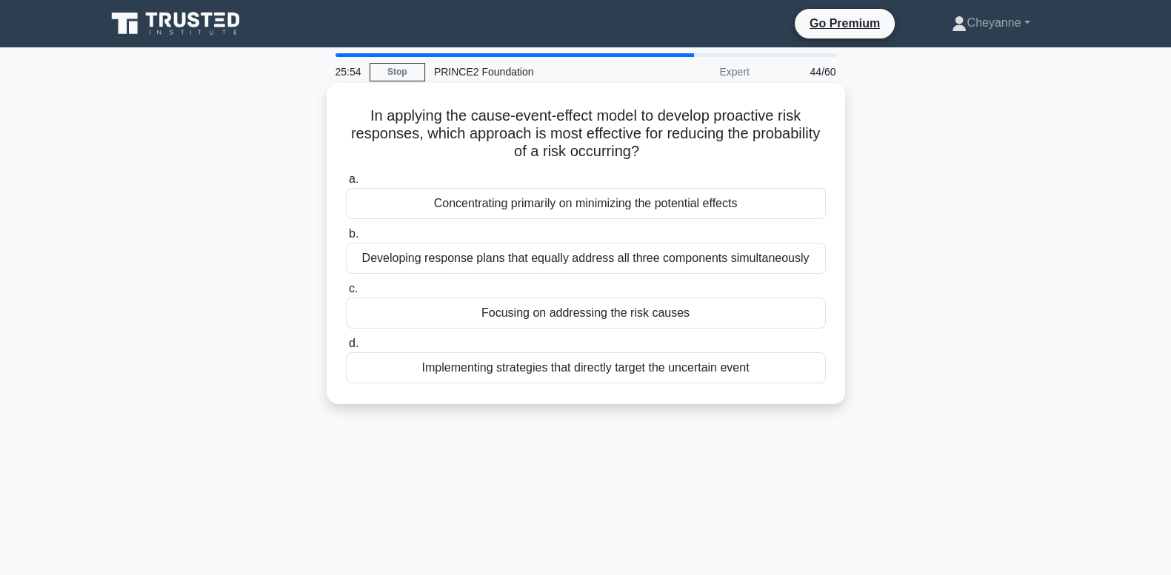
click at [693, 314] on div "Focusing on addressing the risk causes" at bounding box center [586, 313] width 480 height 31
click at [346, 294] on input "c. Focusing on addressing the risk causes" at bounding box center [346, 289] width 0 height 10
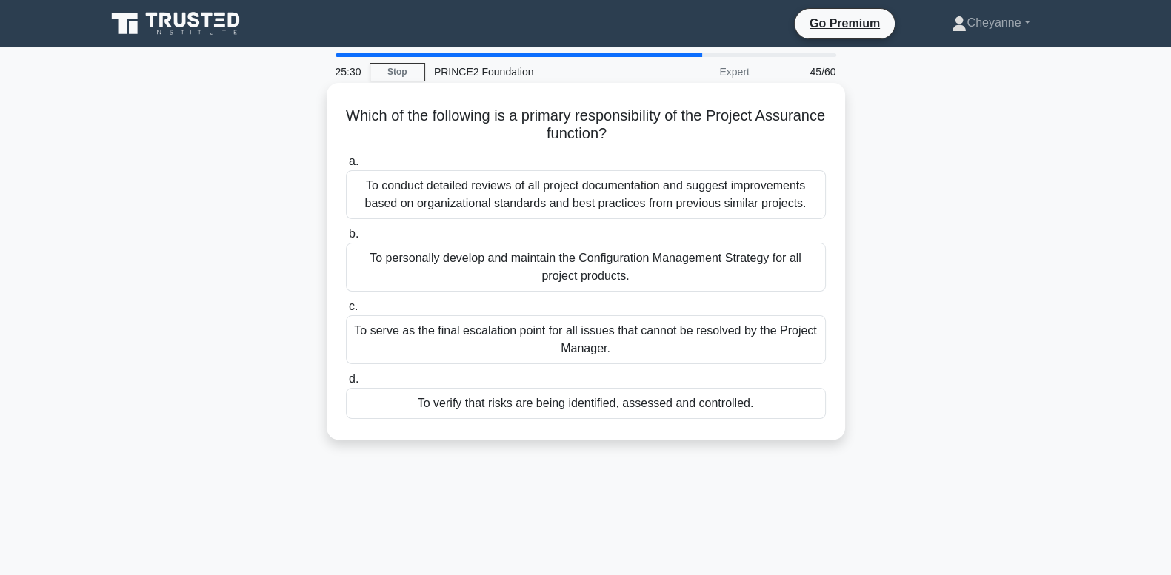
click at [709, 185] on div "To conduct detailed reviews of all project documentation and suggest improvemen…" at bounding box center [586, 194] width 480 height 49
click at [346, 167] on input "a. To conduct detailed reviews of all project documentation and suggest improve…" at bounding box center [346, 162] width 0 height 10
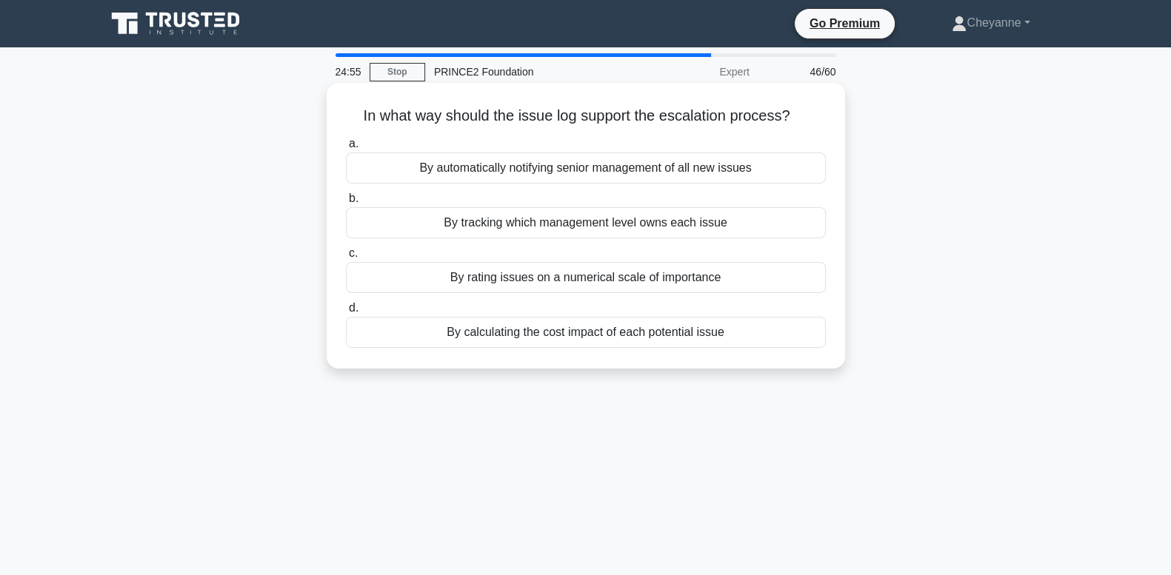
click at [770, 230] on div "By tracking which management level owns each issue" at bounding box center [586, 222] width 480 height 31
click at [346, 204] on input "b. By tracking which management level owns each issue" at bounding box center [346, 199] width 0 height 10
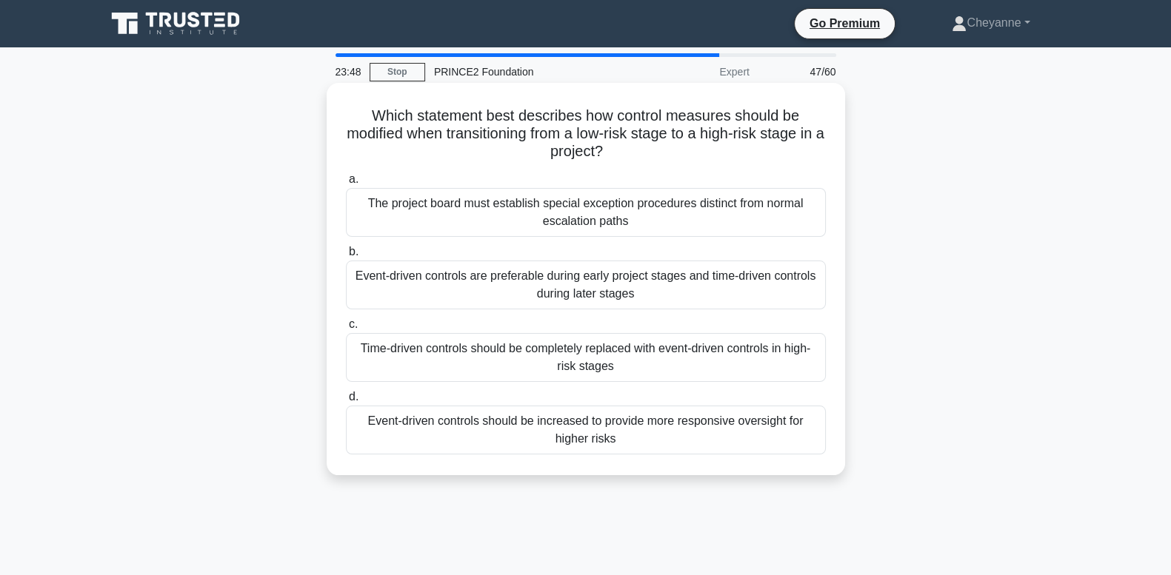
click at [656, 436] on div "Event-driven controls should be increased to provide more responsive oversight …" at bounding box center [586, 430] width 480 height 49
click at [346, 402] on input "d. Event-driven controls should be increased to provide more responsive oversig…" at bounding box center [346, 398] width 0 height 10
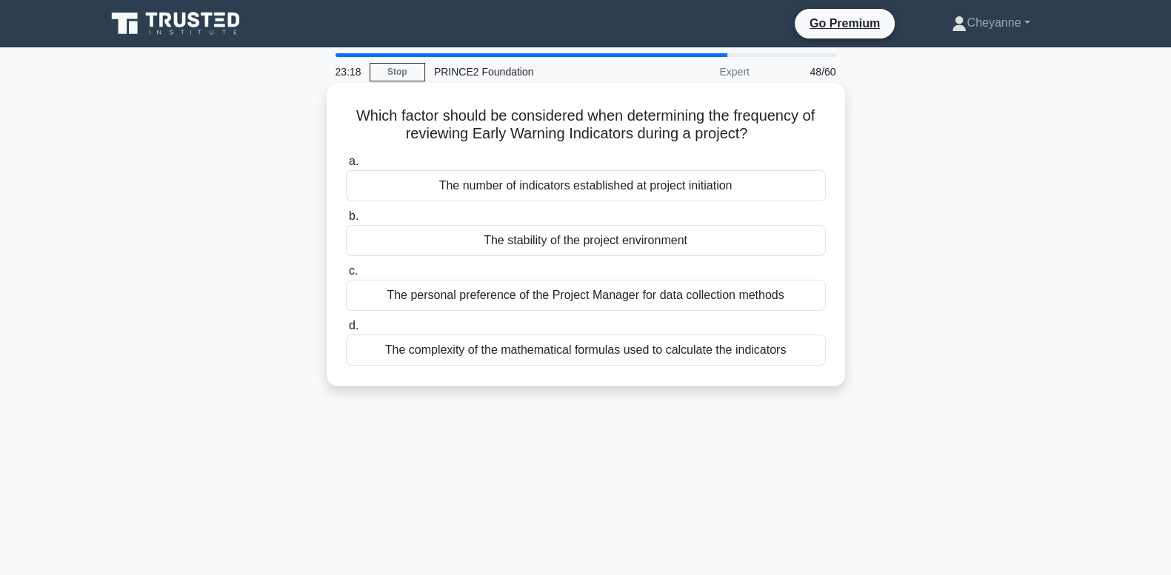
click at [711, 244] on div "The stability of the project environment" at bounding box center [586, 240] width 480 height 31
click at [346, 221] on input "b. The stability of the project environment" at bounding box center [346, 217] width 0 height 10
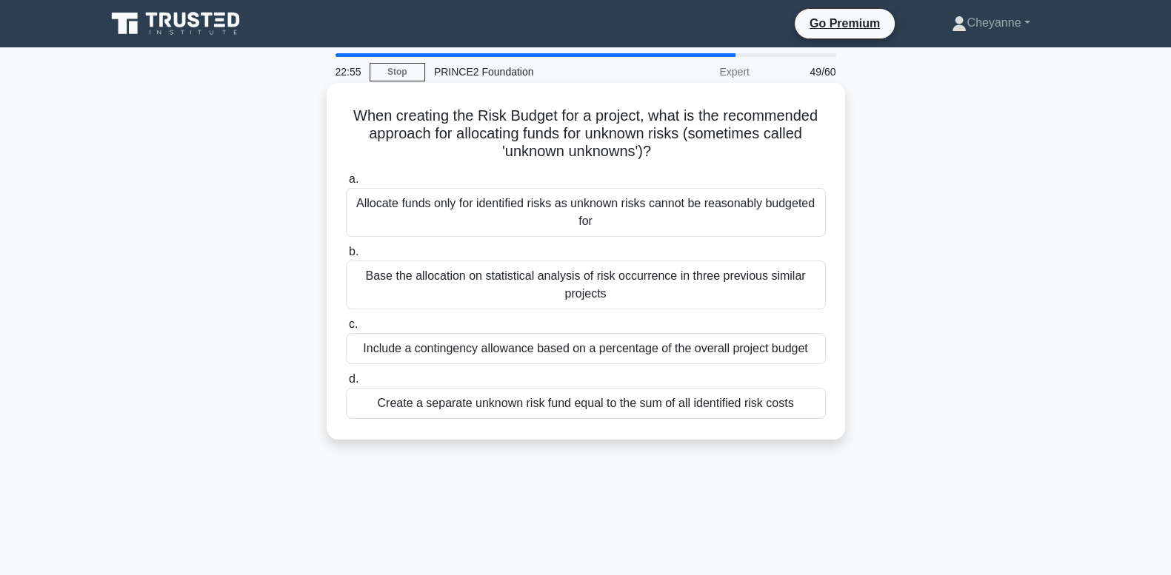
click at [644, 285] on div "Base the allocation on statistical analysis of risk occurrence in three previou…" at bounding box center [586, 285] width 480 height 49
click at [346, 257] on input "b. Base the allocation on statistical analysis of risk occurrence in three prev…" at bounding box center [346, 252] width 0 height 10
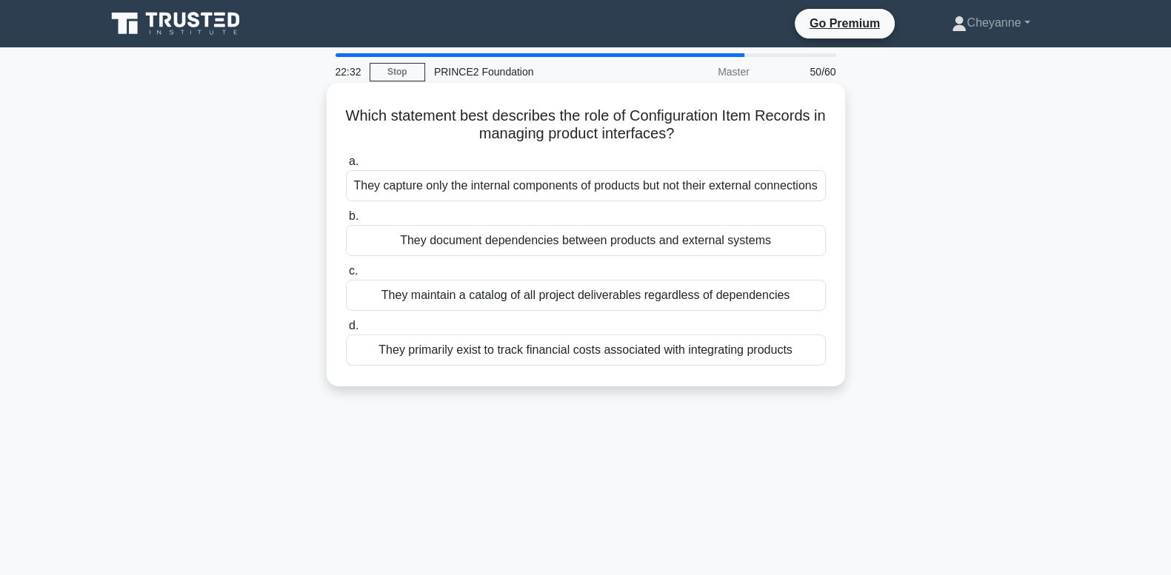
click at [630, 256] on div "They document dependencies between products and external systems" at bounding box center [586, 240] width 480 height 31
click at [346, 221] on input "b. They document dependencies between products and external systems" at bounding box center [346, 217] width 0 height 10
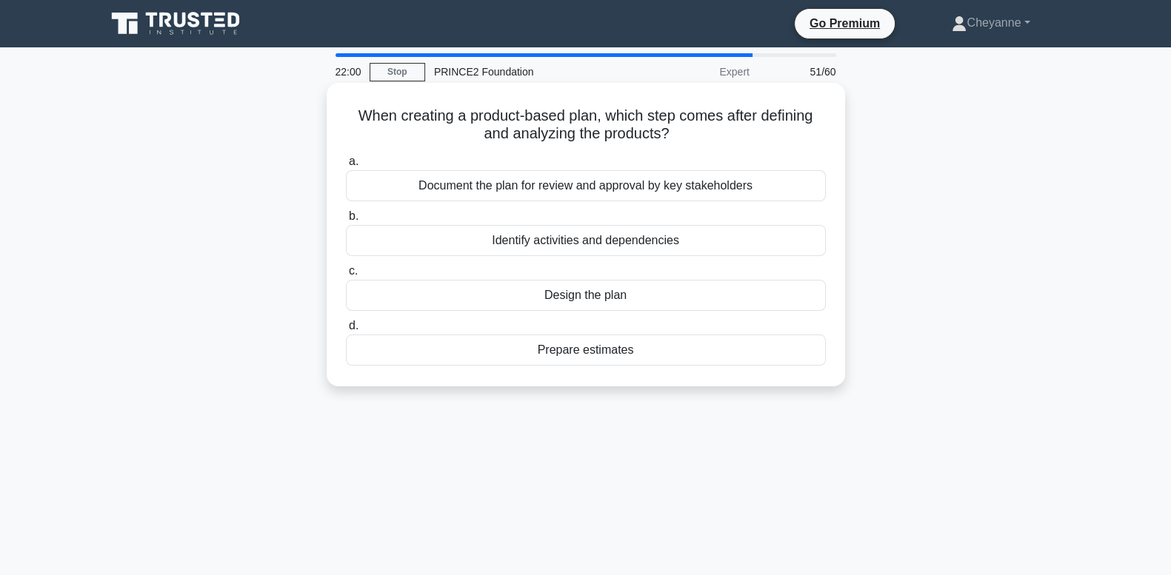
click at [592, 301] on div "Design the plan" at bounding box center [586, 295] width 480 height 31
click at [346, 276] on input "c. Design the plan" at bounding box center [346, 272] width 0 height 10
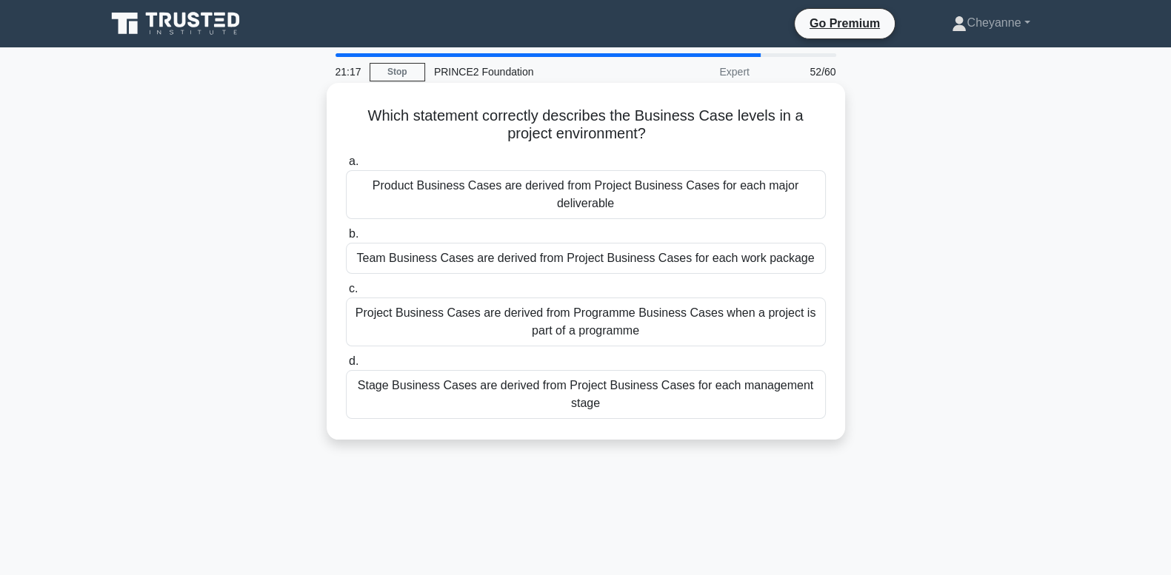
click at [389, 322] on div "Project Business Cases are derived from Programme Business Cases when a project…" at bounding box center [586, 322] width 480 height 49
click at [346, 294] on input "c. Project Business Cases are derived from Programme Business Cases when a proj…" at bounding box center [346, 289] width 0 height 10
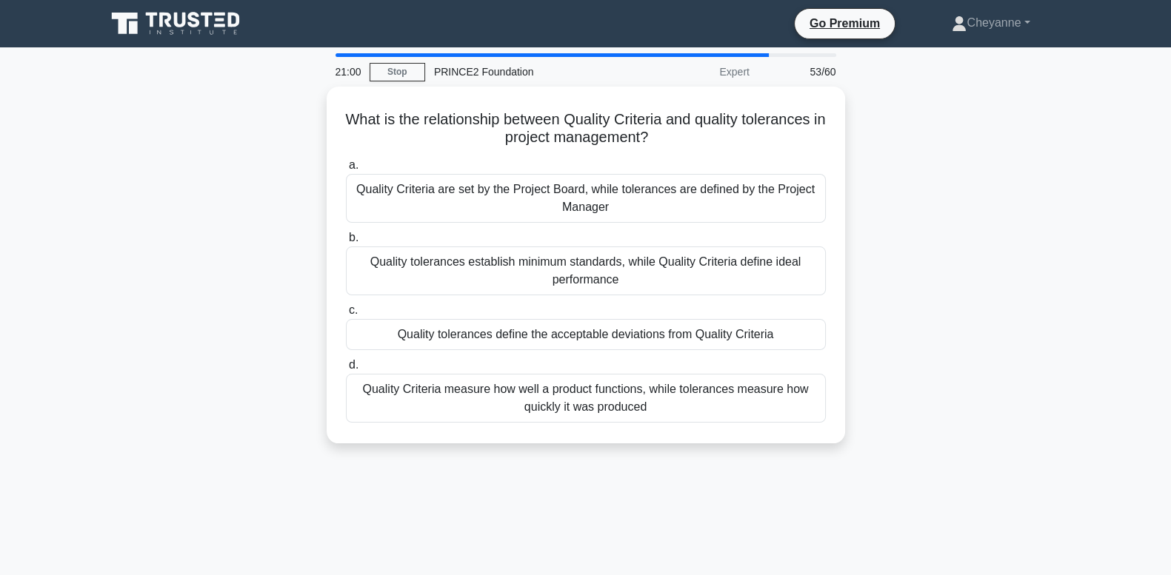
click at [389, 322] on div "Quality tolerances define the acceptable deviations from Quality Criteria" at bounding box center [586, 334] width 480 height 31
click at [346, 315] on input "c. Quality tolerances define the acceptable deviations from Quality Criteria" at bounding box center [346, 311] width 0 height 10
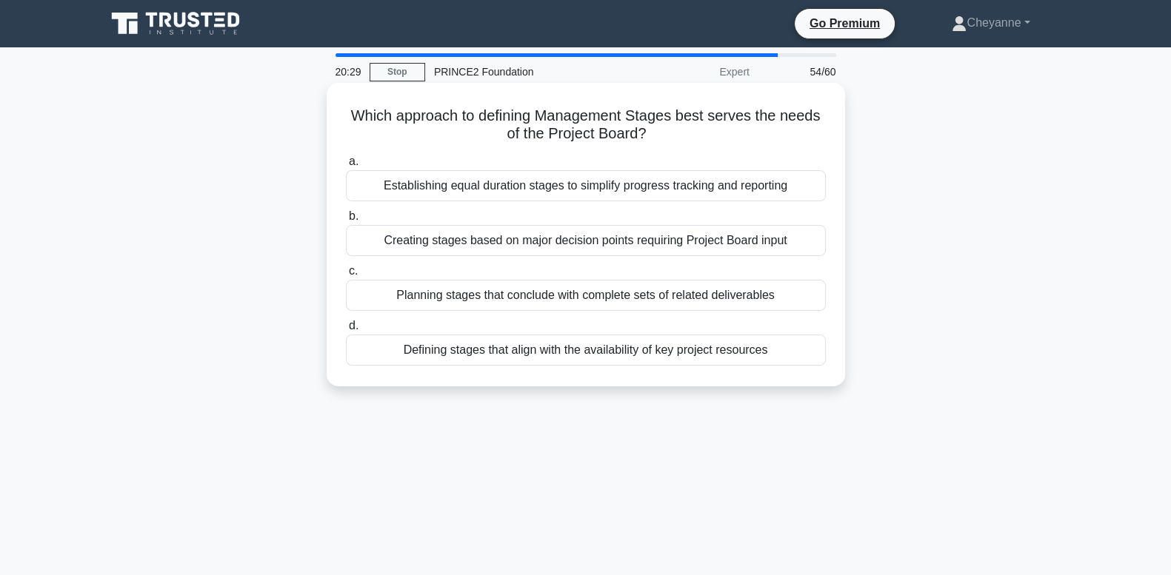
click at [674, 247] on div "Creating stages based on major decision points requiring Project Board input" at bounding box center [586, 240] width 480 height 31
click at [346, 221] on input "b. Creating stages based on major decision points requiring Project Board input" at bounding box center [346, 217] width 0 height 10
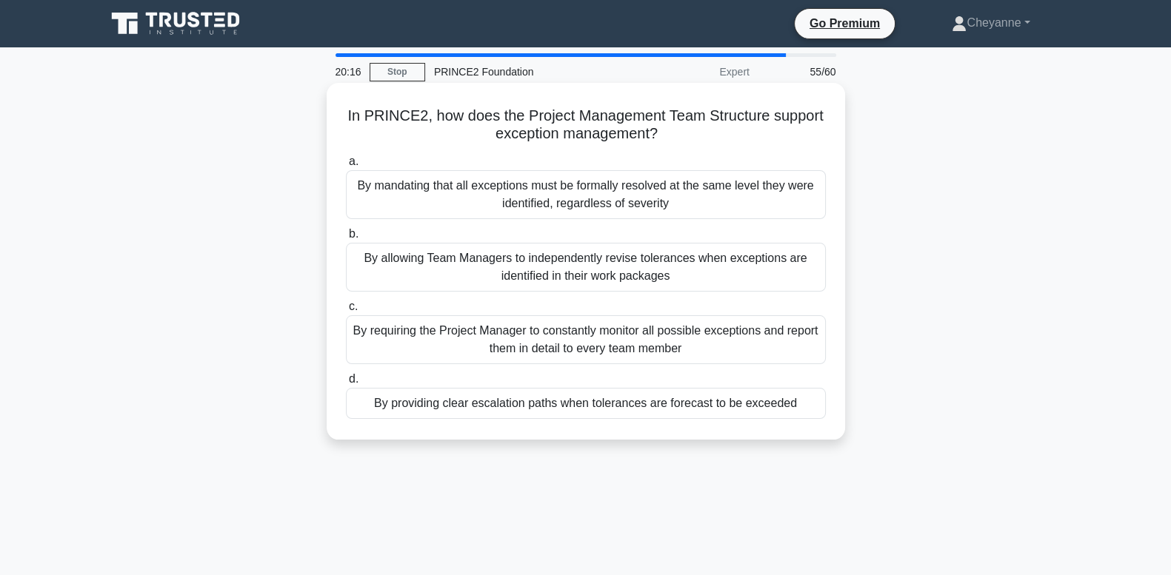
click at [773, 406] on div "By providing clear escalation paths when tolerances are forecast to be exceeded" at bounding box center [586, 403] width 480 height 31
click at [346, 384] on input "d. By providing clear escalation paths when tolerances are forecast to be excee…" at bounding box center [346, 380] width 0 height 10
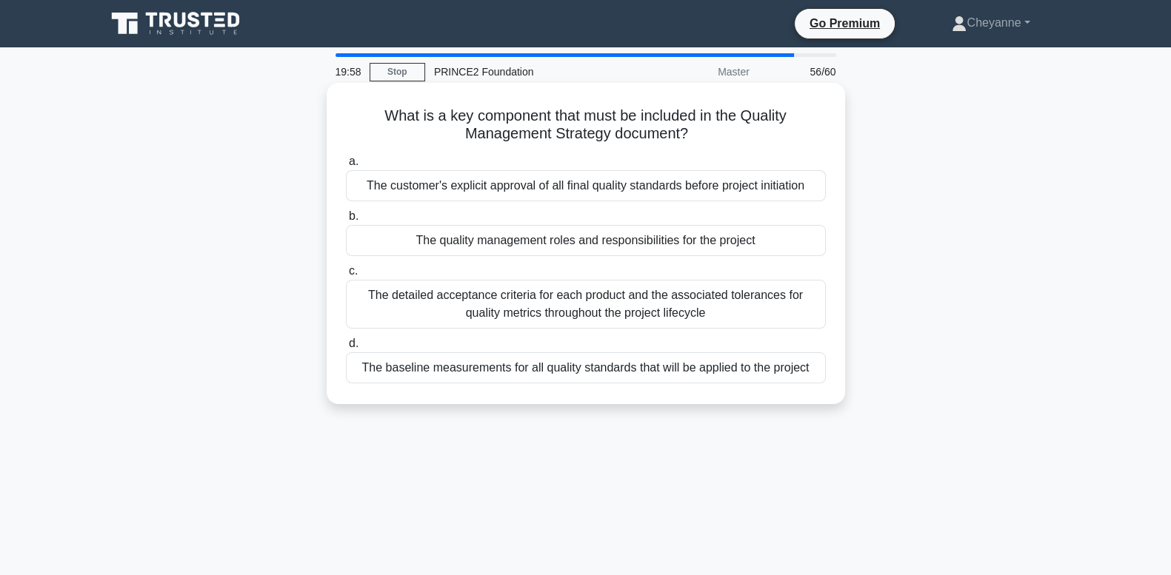
click at [777, 310] on div "The detailed acceptance criteria for each product and the associated tolerances…" at bounding box center [586, 304] width 480 height 49
click at [346, 276] on input "c. The detailed acceptance criteria for each product and the associated toleran…" at bounding box center [346, 272] width 0 height 10
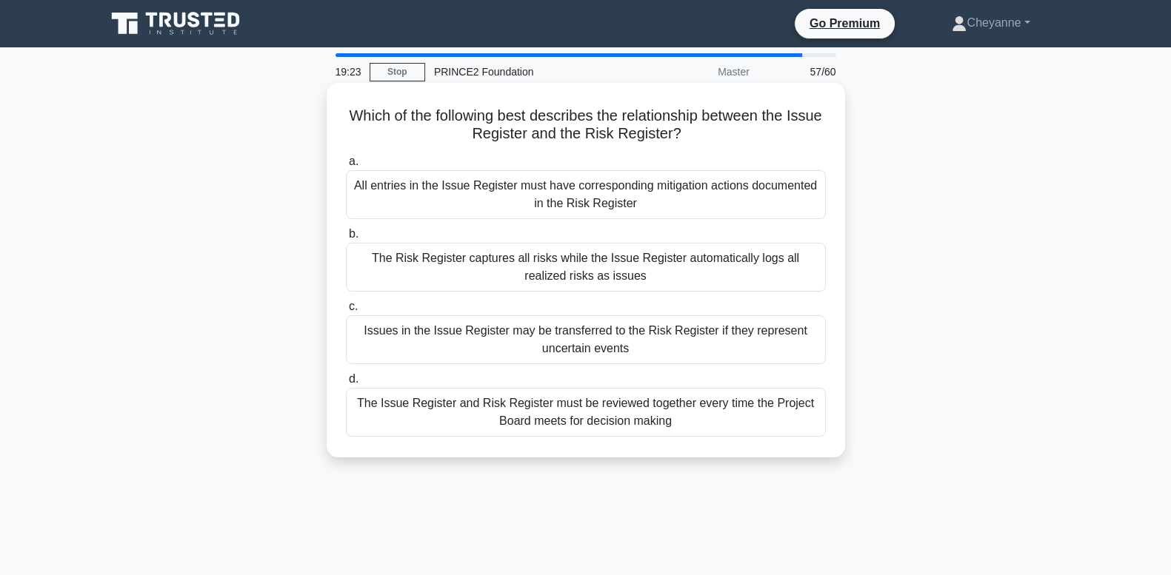
click at [778, 279] on div "The Risk Register captures all risks while the Issue Register automatically log…" at bounding box center [586, 267] width 480 height 49
click at [346, 239] on input "b. The Risk Register captures all risks while the Issue Register automatically …" at bounding box center [346, 235] width 0 height 10
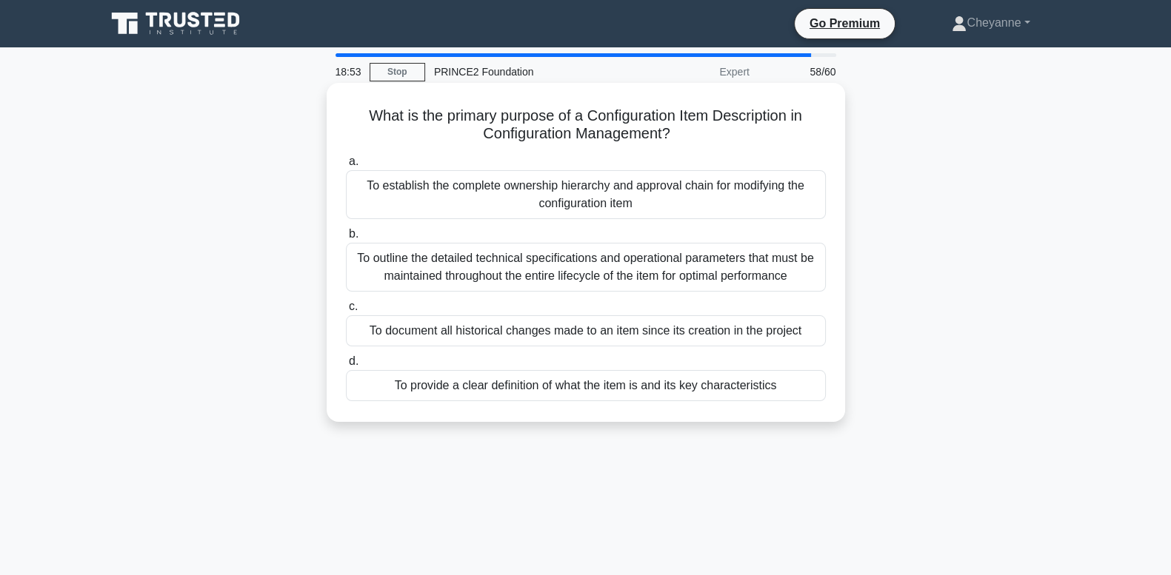
click at [769, 274] on div "To outline the detailed technical specifications and operational parameters tha…" at bounding box center [586, 267] width 480 height 49
click at [346, 239] on input "b. To outline the detailed technical specifications and operational parameters …" at bounding box center [346, 235] width 0 height 10
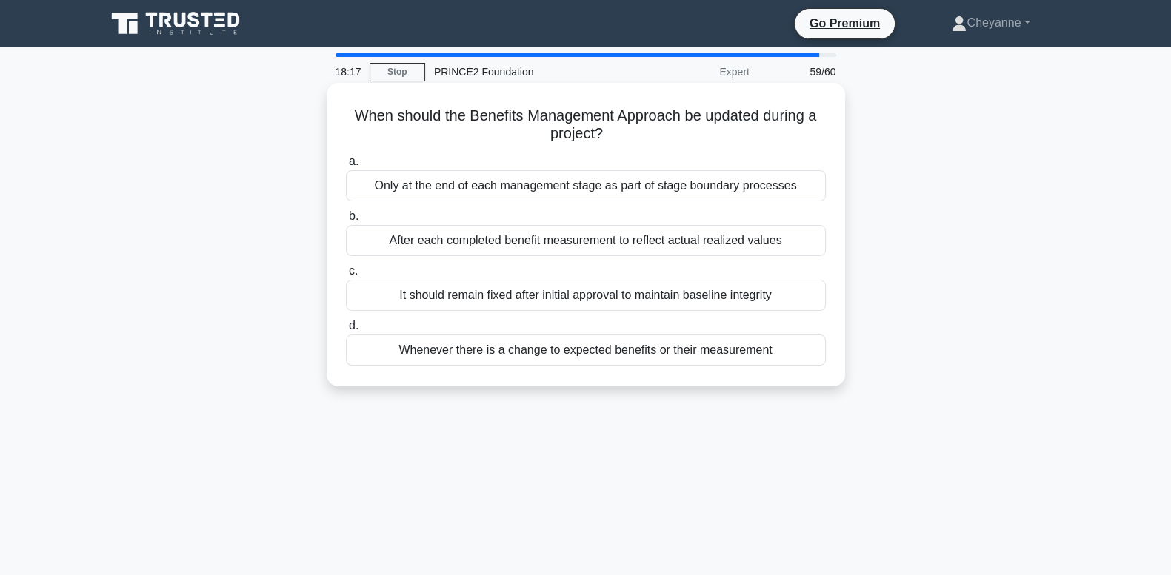
click at [731, 358] on div "Whenever there is a change to expected benefits or their measurement" at bounding box center [586, 350] width 480 height 31
click at [346, 331] on input "d. Whenever there is a change to expected benefits or their measurement" at bounding box center [346, 326] width 0 height 10
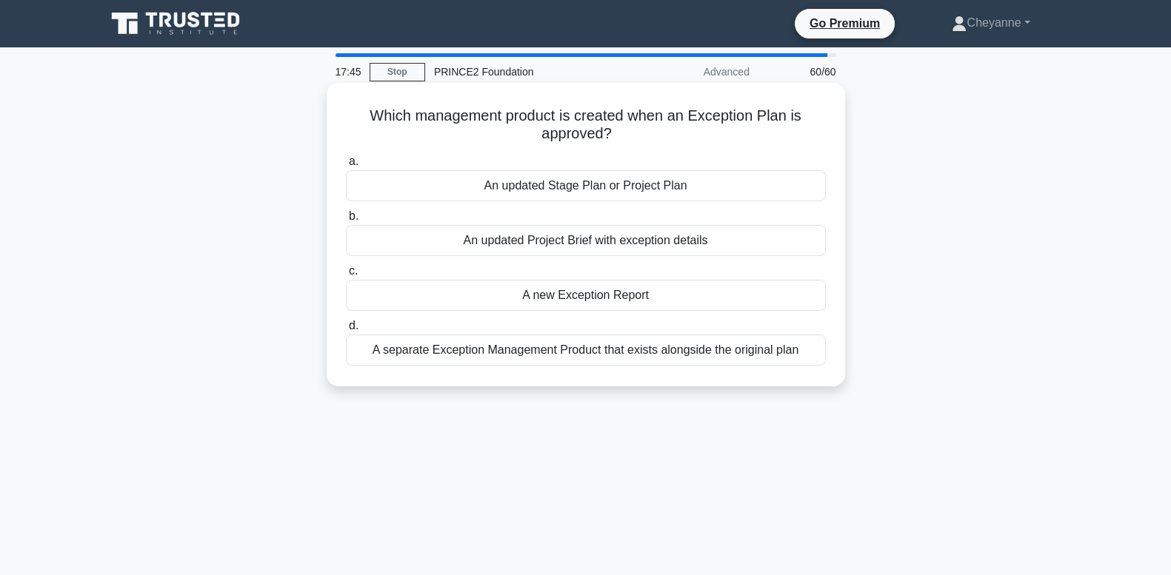
click at [707, 188] on div "An updated Stage Plan or Project Plan" at bounding box center [586, 185] width 480 height 31
click at [346, 167] on input "a. An updated Stage Plan or Project Plan" at bounding box center [346, 162] width 0 height 10
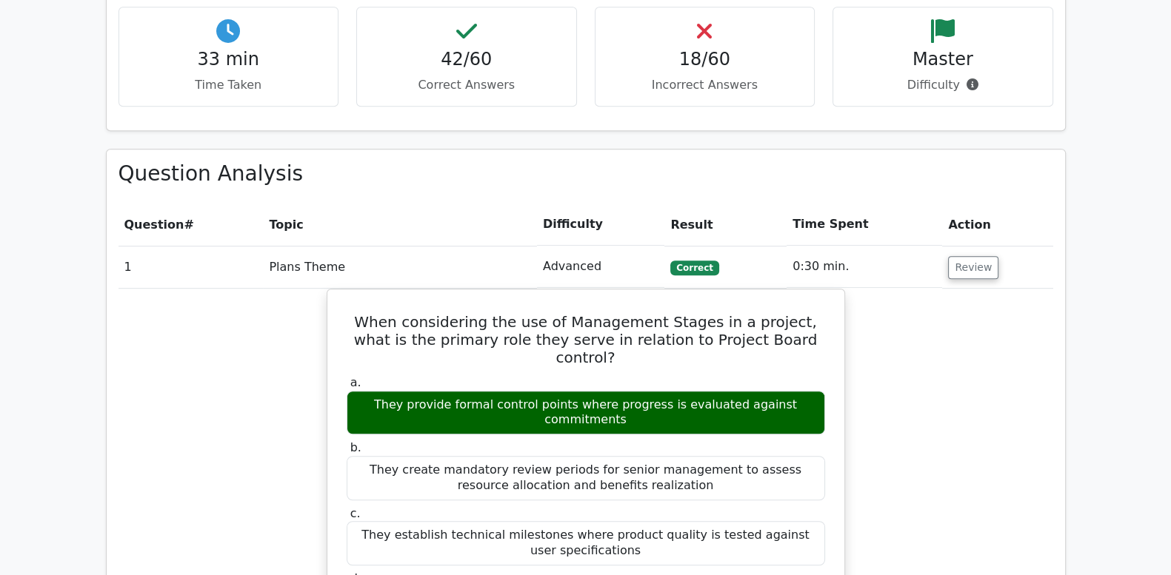
scroll to position [1172, 0]
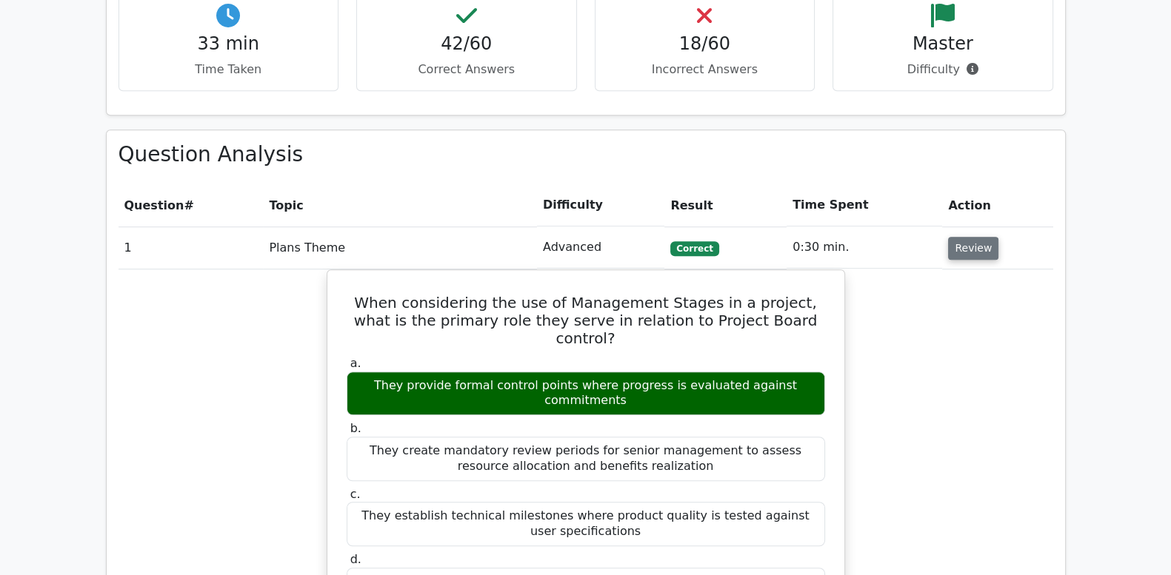
click at [969, 237] on button "Review" at bounding box center [973, 248] width 50 height 23
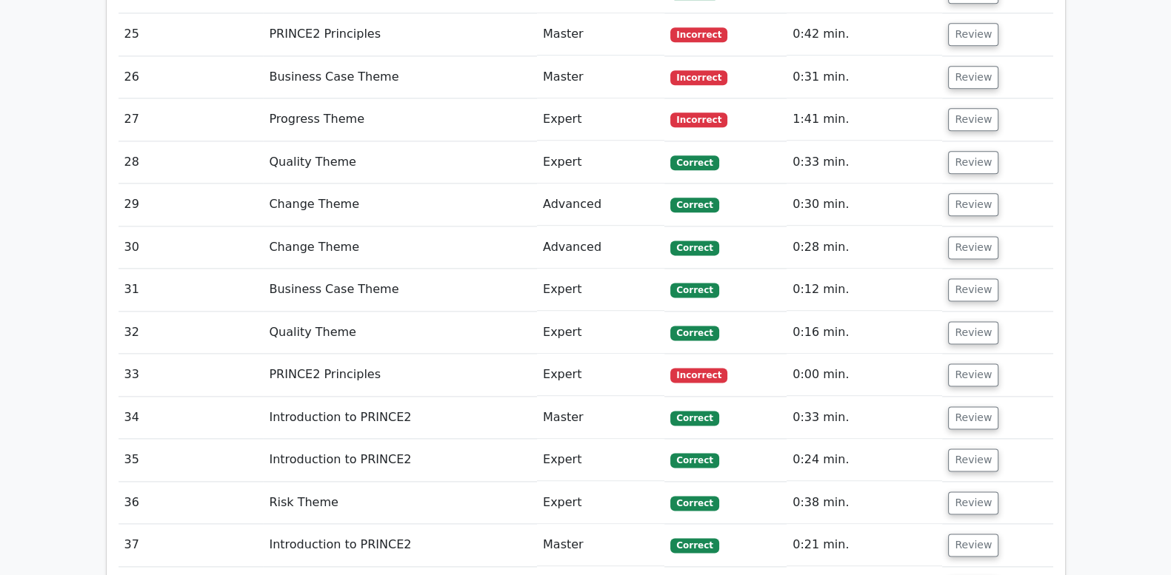
scroll to position [2406, 0]
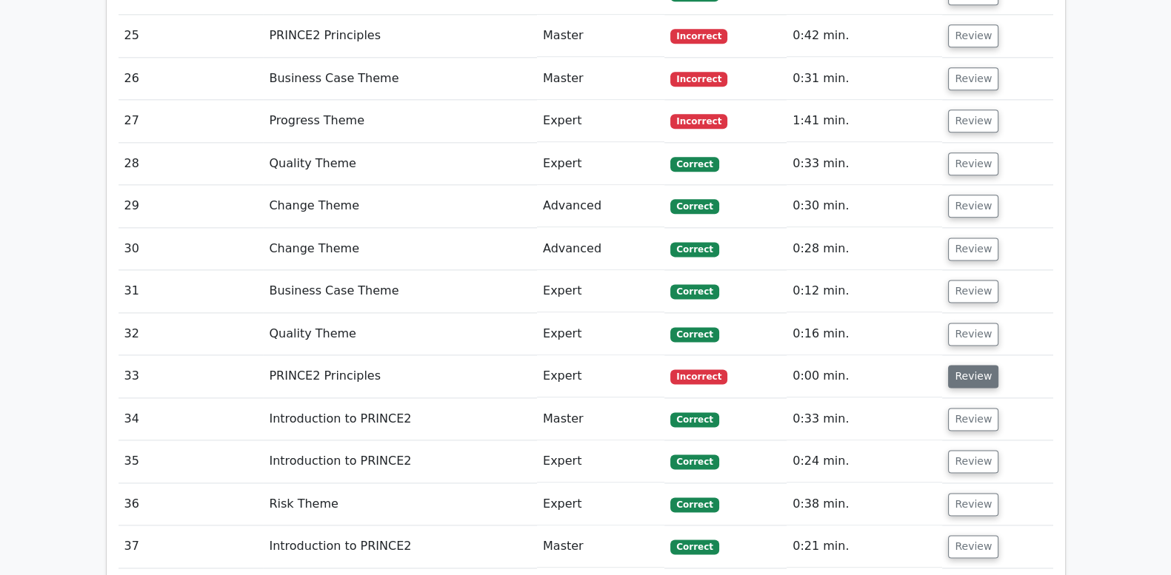
click at [972, 365] on button "Review" at bounding box center [973, 376] width 50 height 23
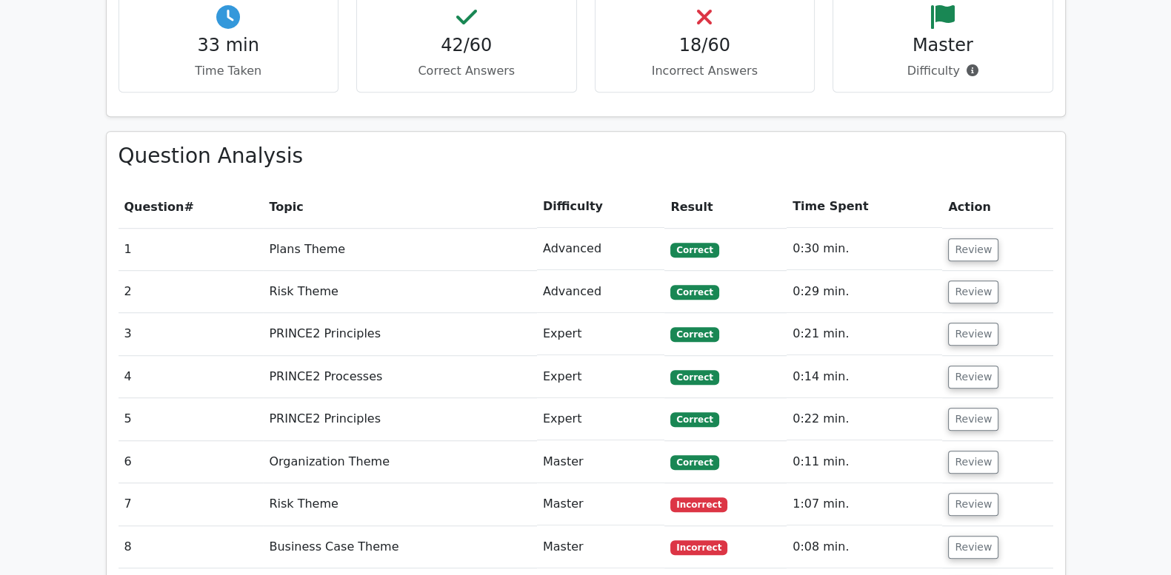
scroll to position [1172, 0]
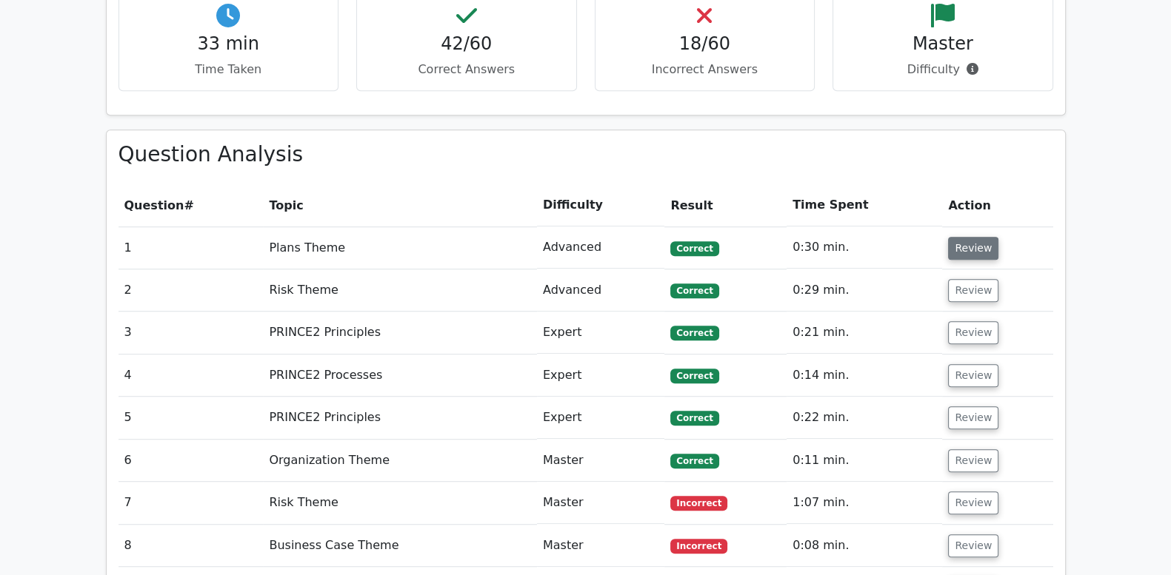
click at [973, 237] on button "Review" at bounding box center [973, 248] width 50 height 23
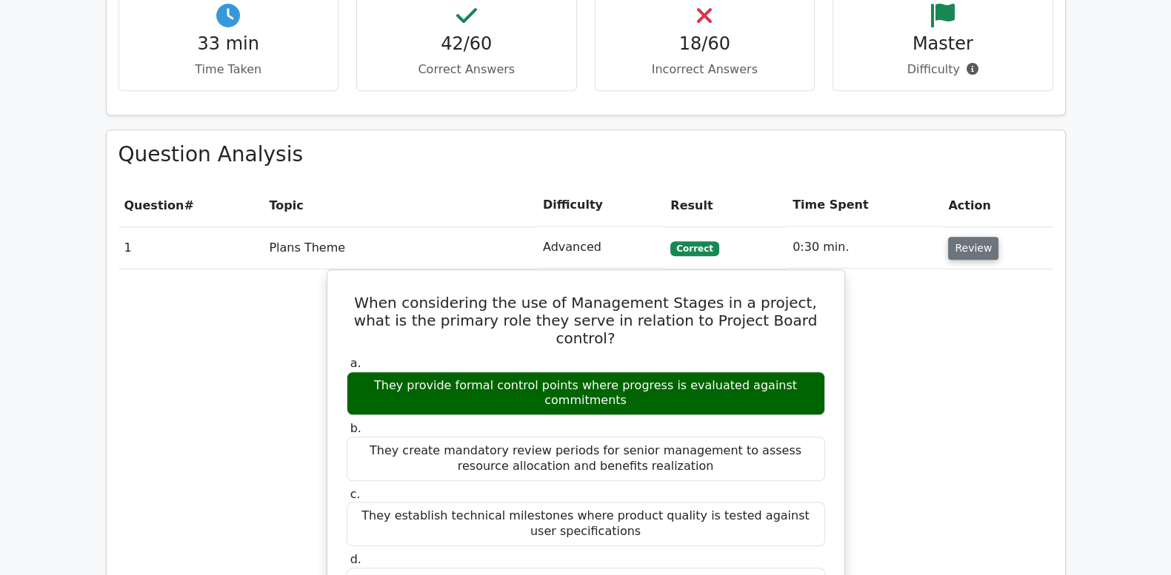
click at [973, 237] on button "Review" at bounding box center [973, 248] width 50 height 23
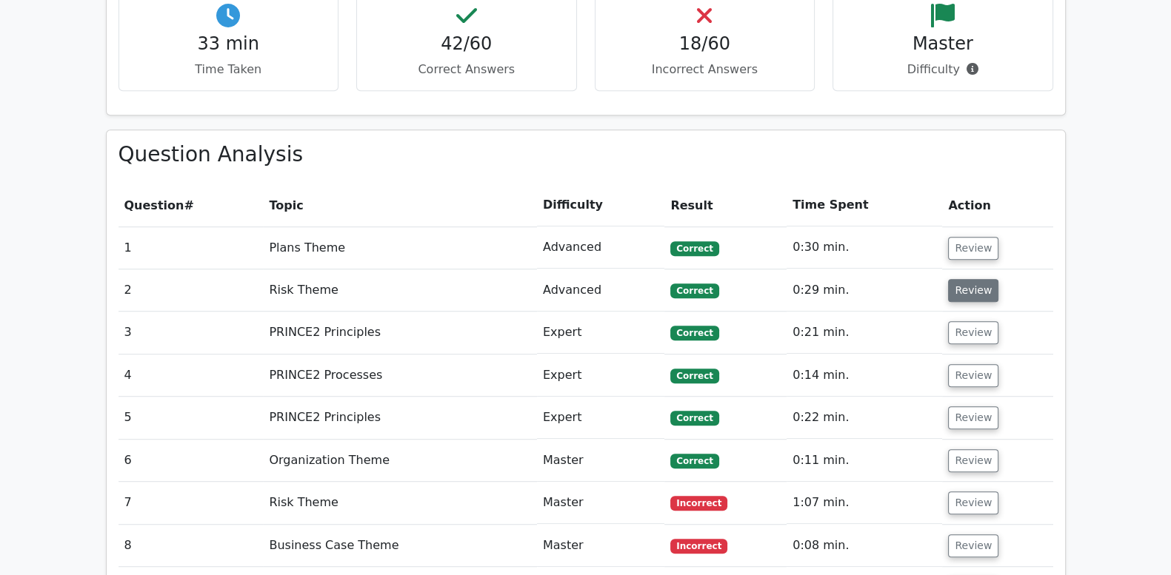
click at [978, 279] on button "Review" at bounding box center [973, 290] width 50 height 23
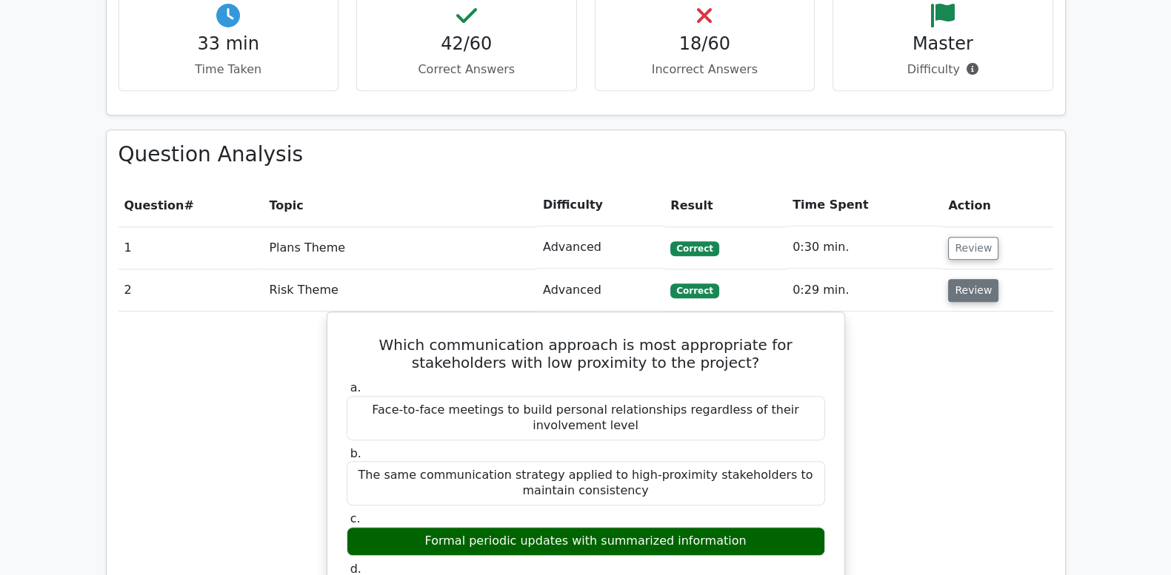
click at [978, 279] on button "Review" at bounding box center [973, 290] width 50 height 23
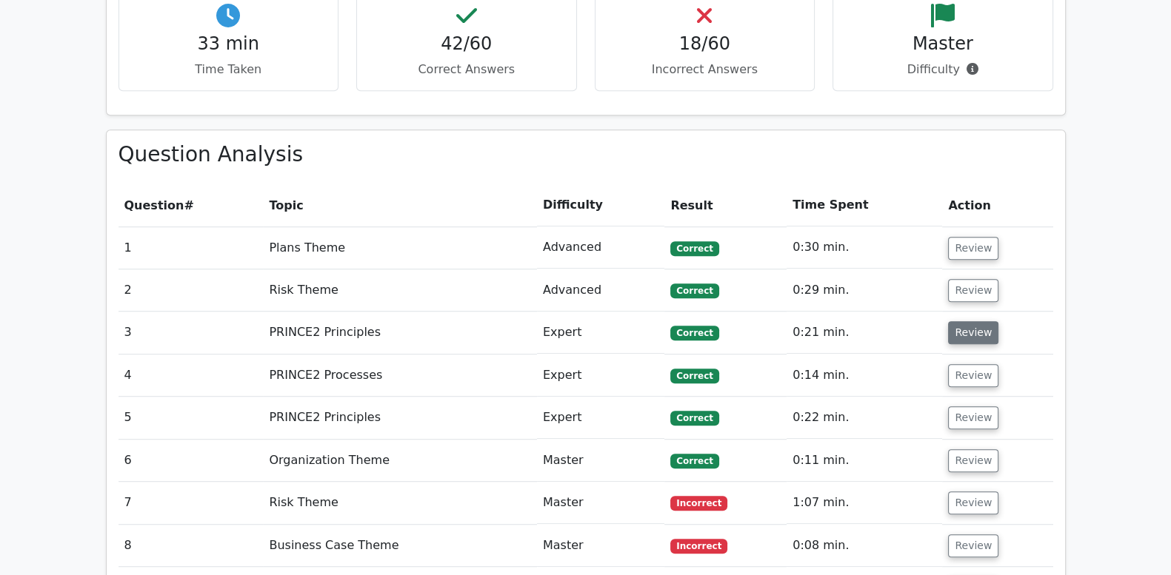
click at [975, 321] on button "Review" at bounding box center [973, 332] width 50 height 23
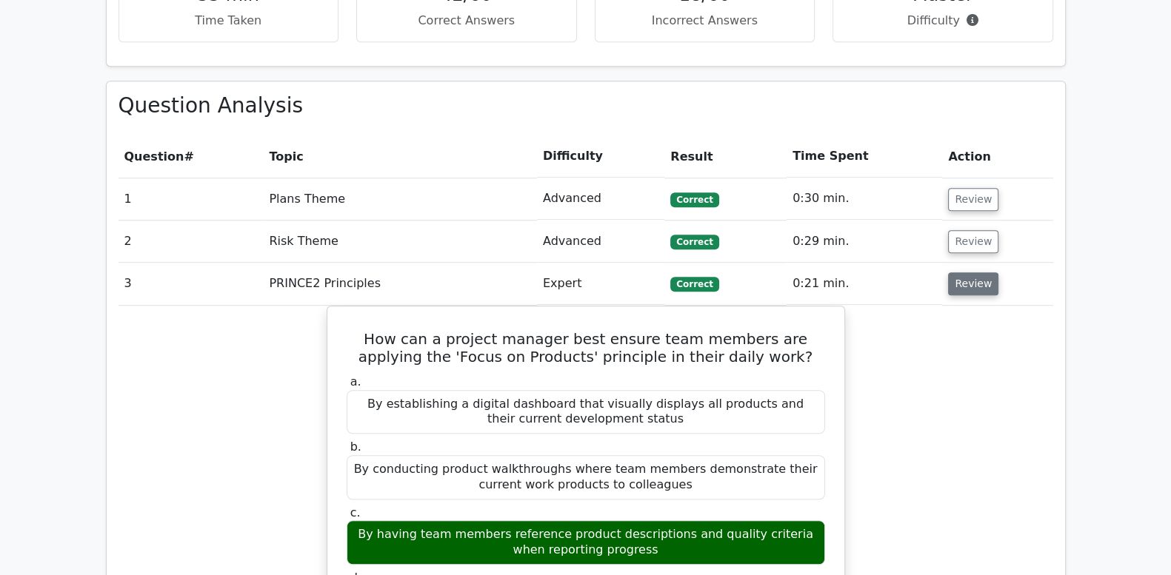
scroll to position [1295, 0]
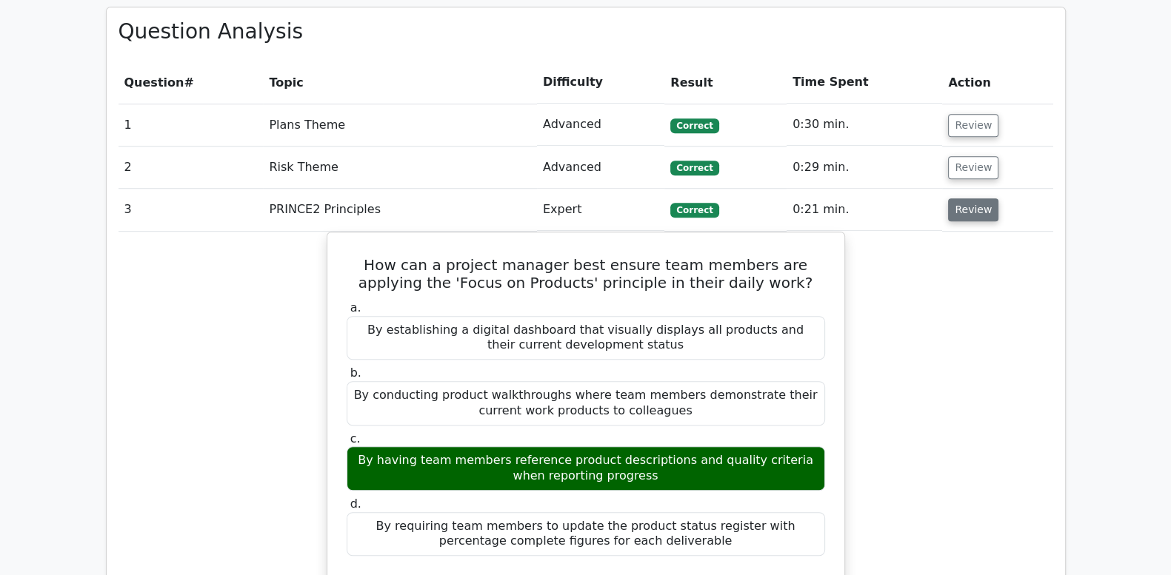
click at [967, 198] on button "Review" at bounding box center [973, 209] width 50 height 23
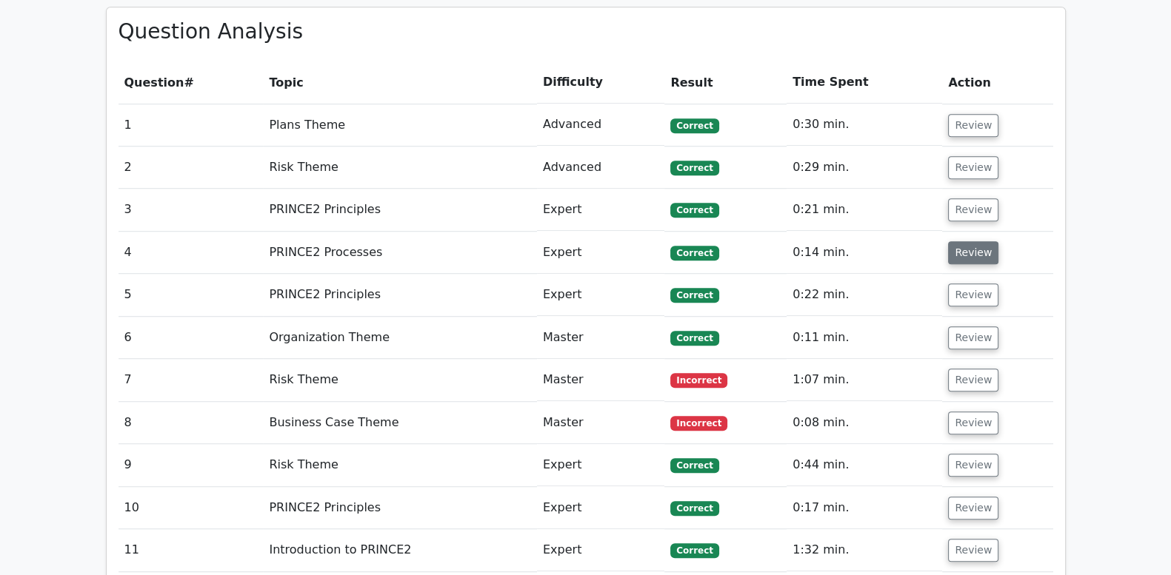
click at [966, 241] on button "Review" at bounding box center [973, 252] width 50 height 23
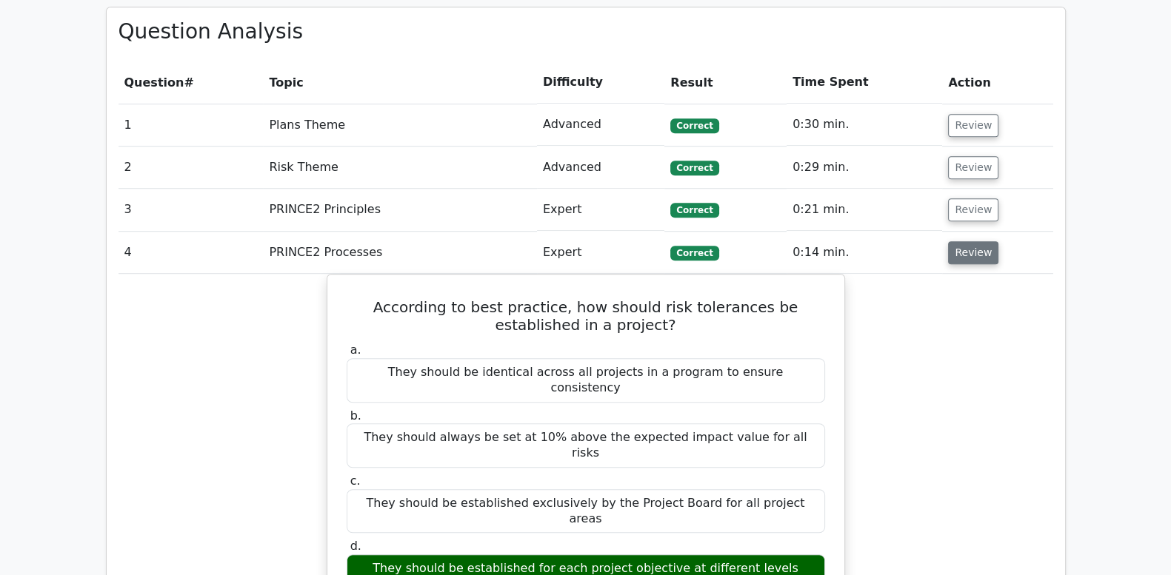
click at [966, 241] on button "Review" at bounding box center [973, 252] width 50 height 23
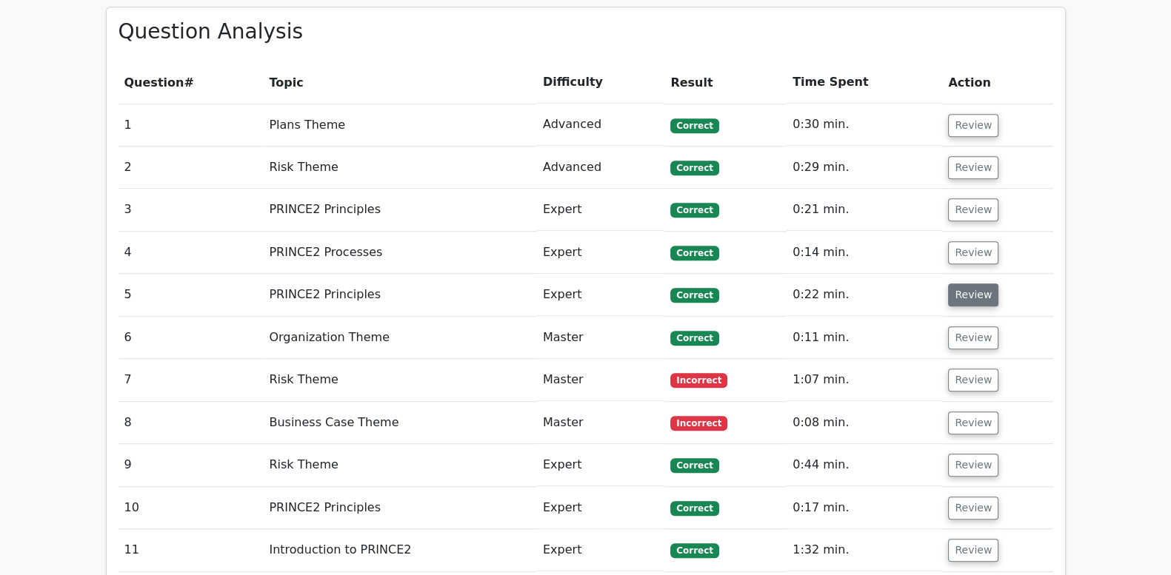
click at [966, 284] on button "Review" at bounding box center [973, 295] width 50 height 23
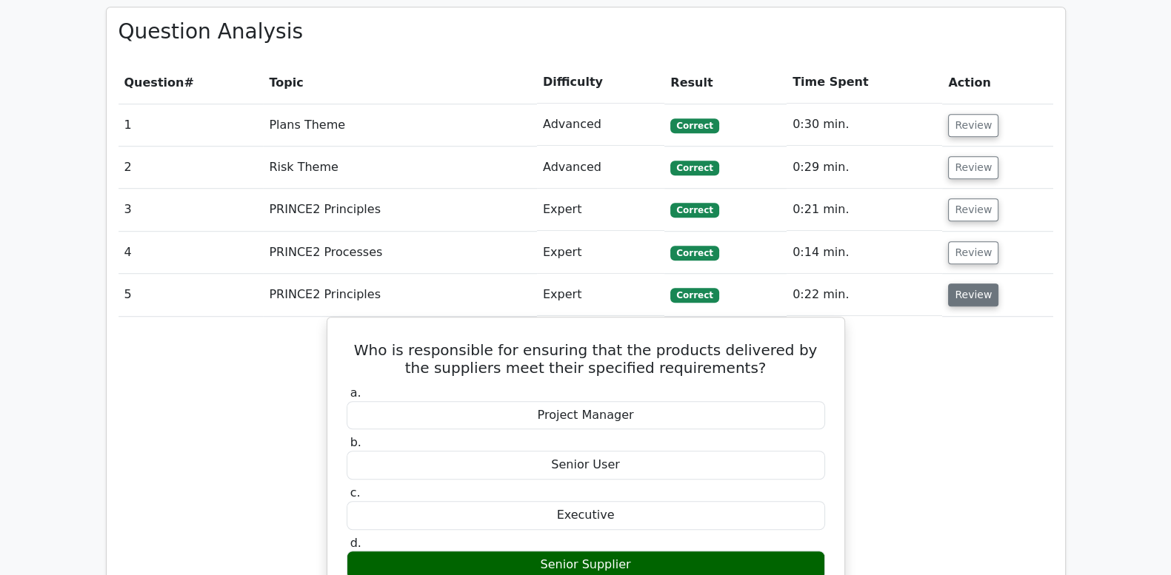
click at [963, 284] on button "Review" at bounding box center [973, 295] width 50 height 23
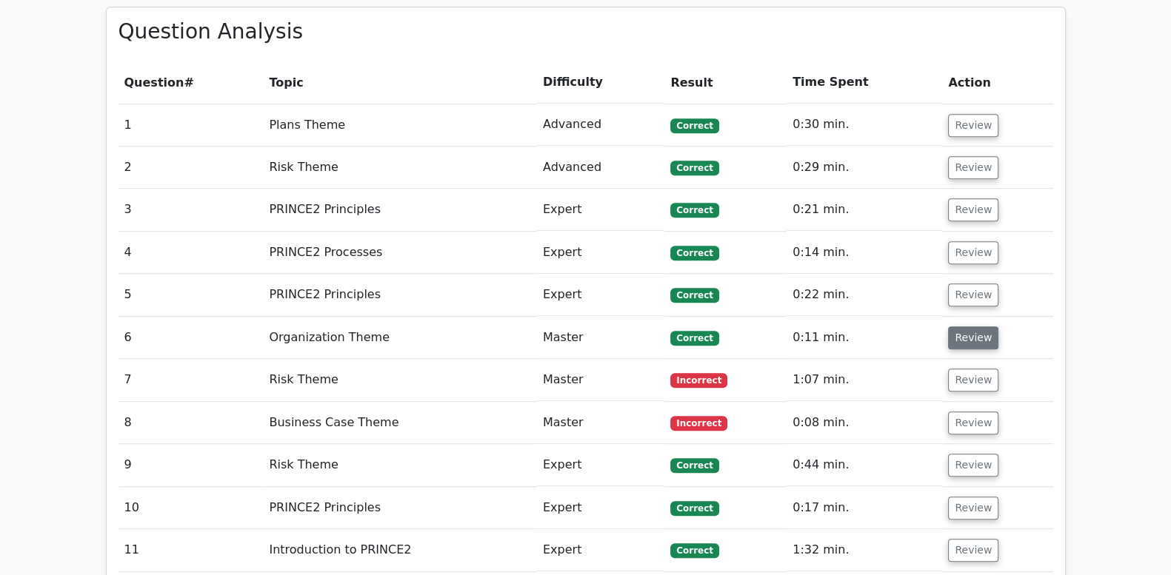
click at [966, 327] on button "Review" at bounding box center [973, 338] width 50 height 23
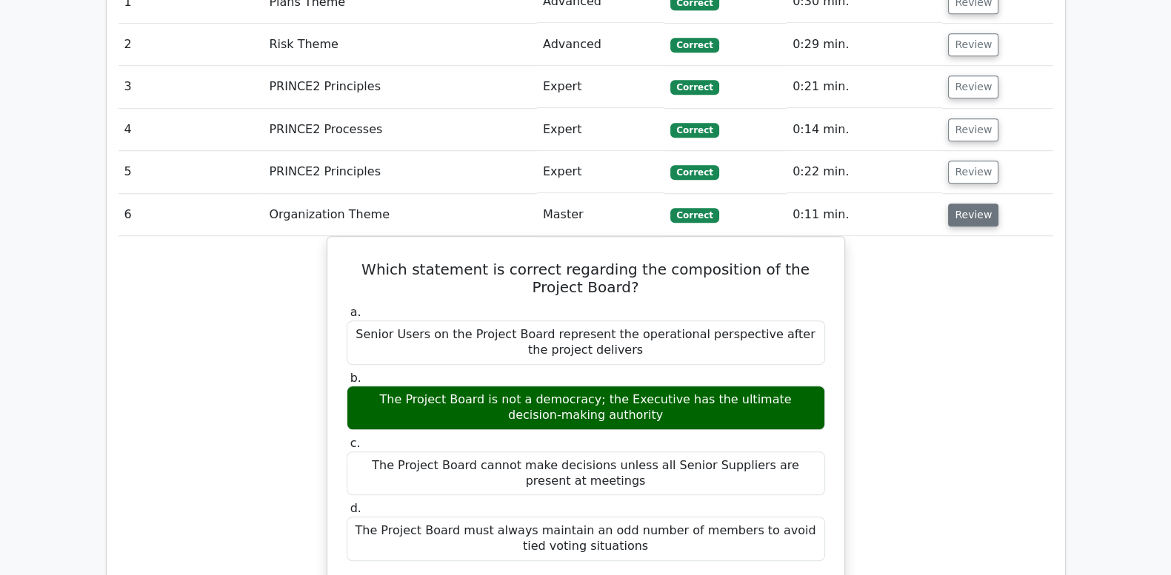
scroll to position [1419, 0]
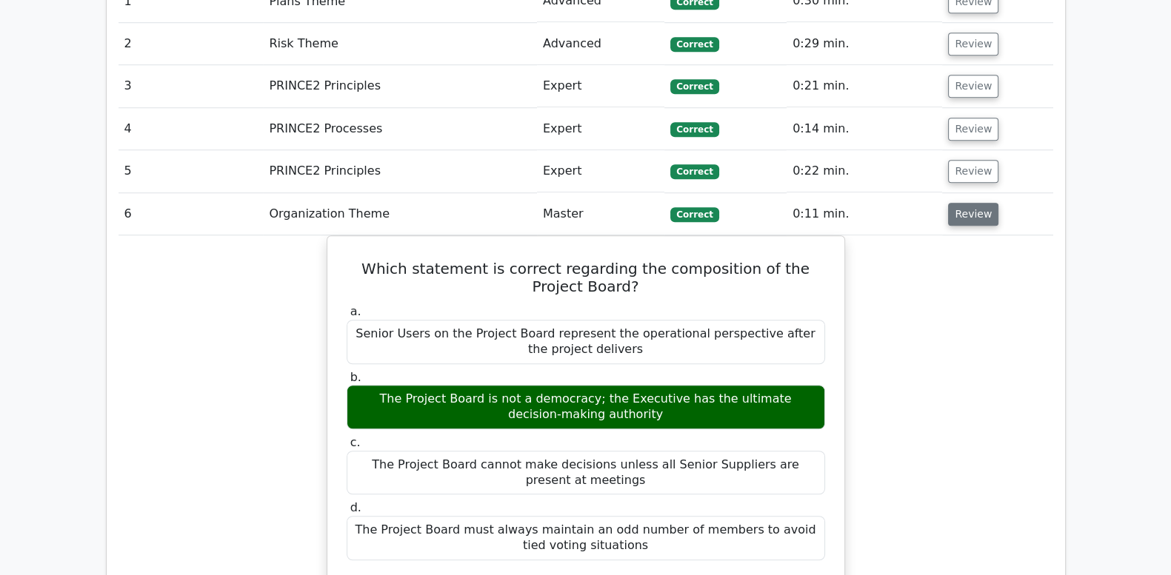
click at [978, 203] on button "Review" at bounding box center [973, 214] width 50 height 23
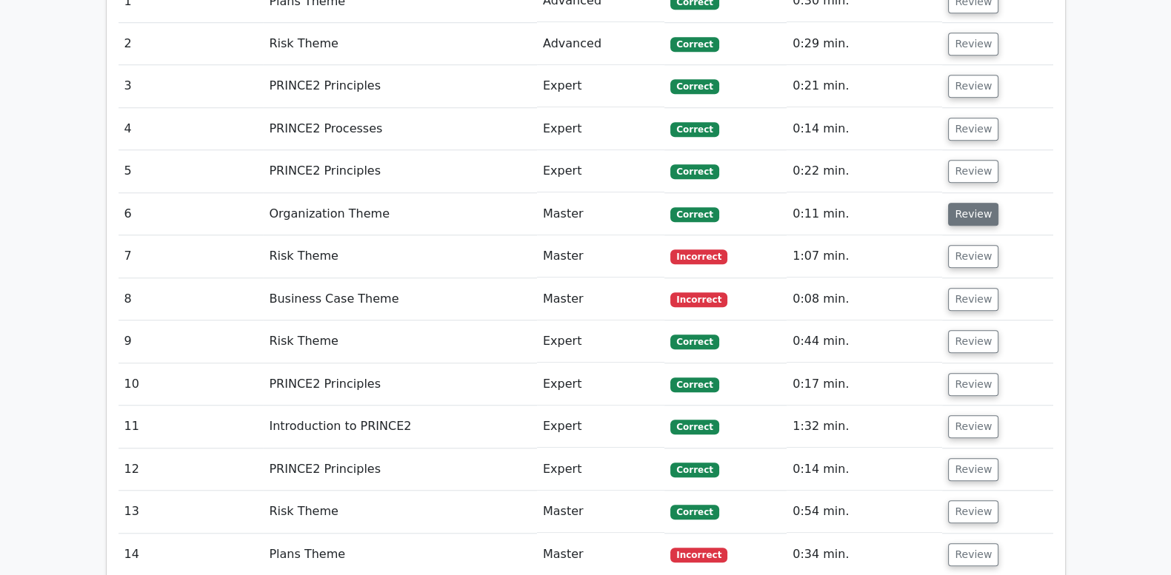
click at [973, 203] on button "Review" at bounding box center [973, 214] width 50 height 23
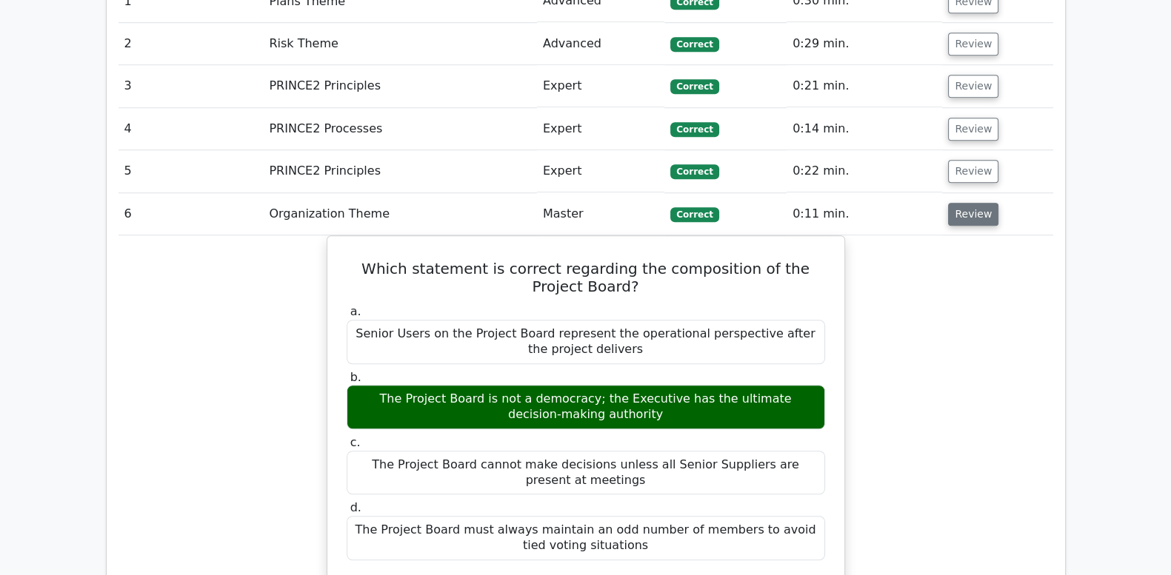
click at [973, 203] on button "Review" at bounding box center [973, 214] width 50 height 23
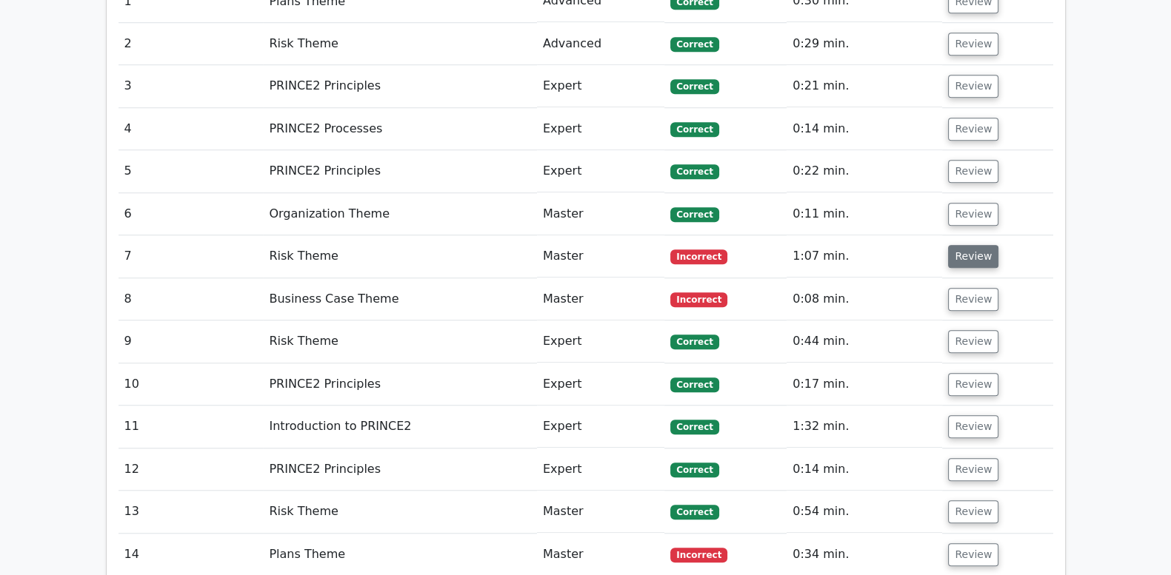
click at [970, 245] on button "Review" at bounding box center [973, 256] width 50 height 23
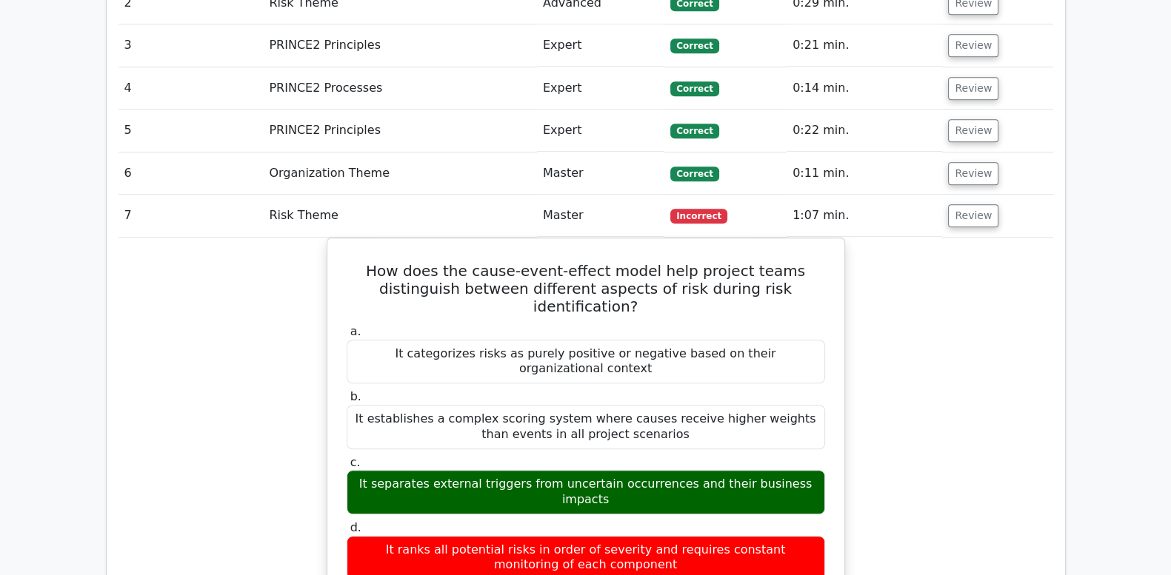
scroll to position [1480, 0]
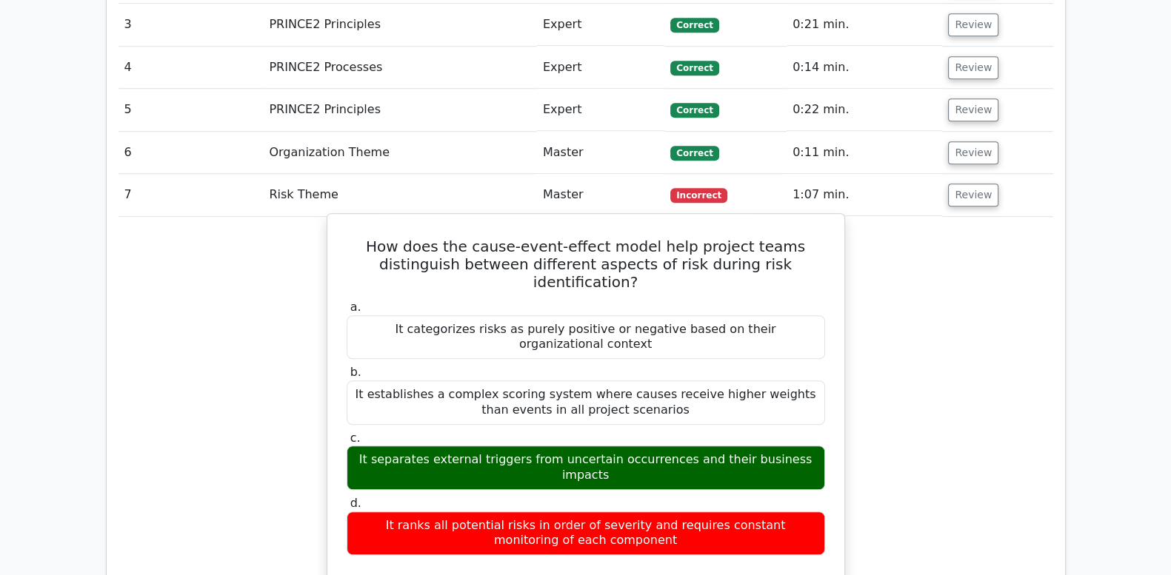
drag, startPoint x: 347, startPoint y: 192, endPoint x: 616, endPoint y: 445, distance: 369.9
drag, startPoint x: 616, startPoint y: 445, endPoint x: 604, endPoint y: 436, distance: 14.8
copy div "How does the cause-event-effect model help project teams distinguish between di…"
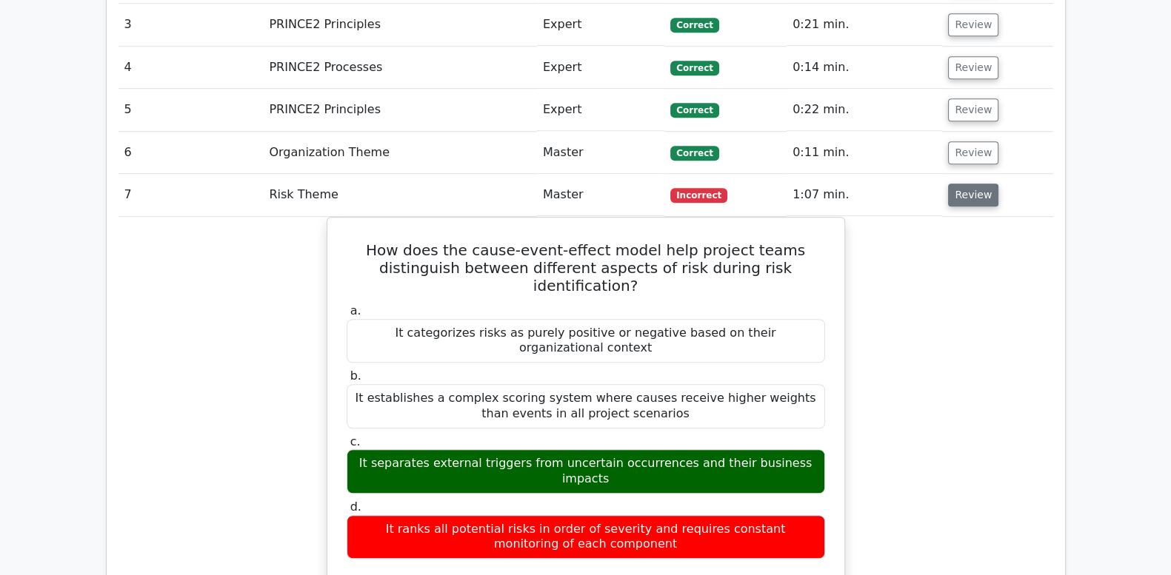
click at [977, 184] on button "Review" at bounding box center [973, 195] width 50 height 23
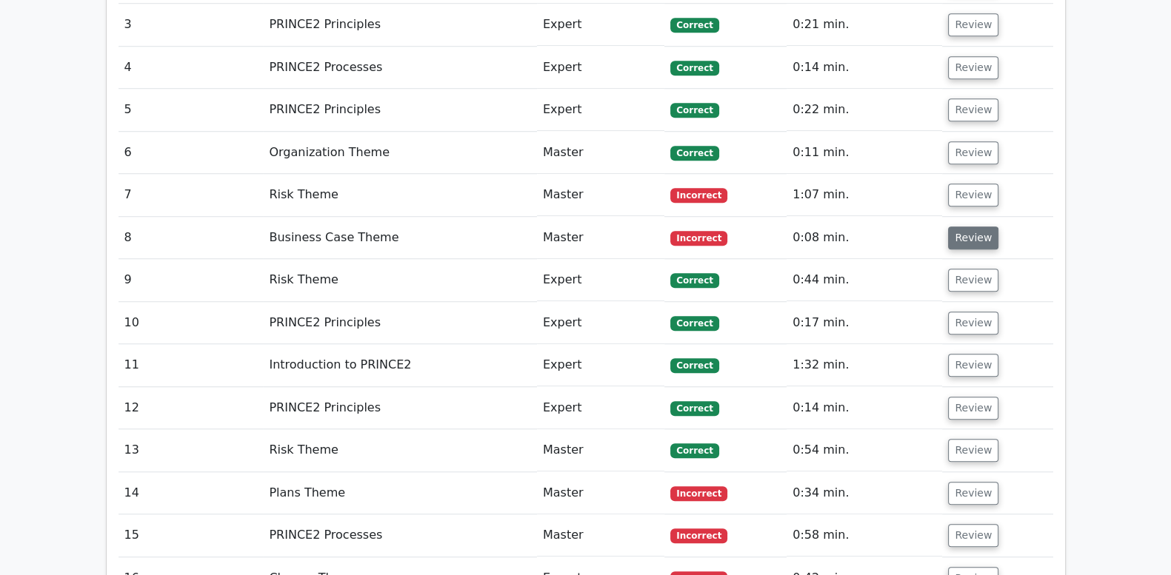
click at [962, 227] on button "Review" at bounding box center [973, 238] width 50 height 23
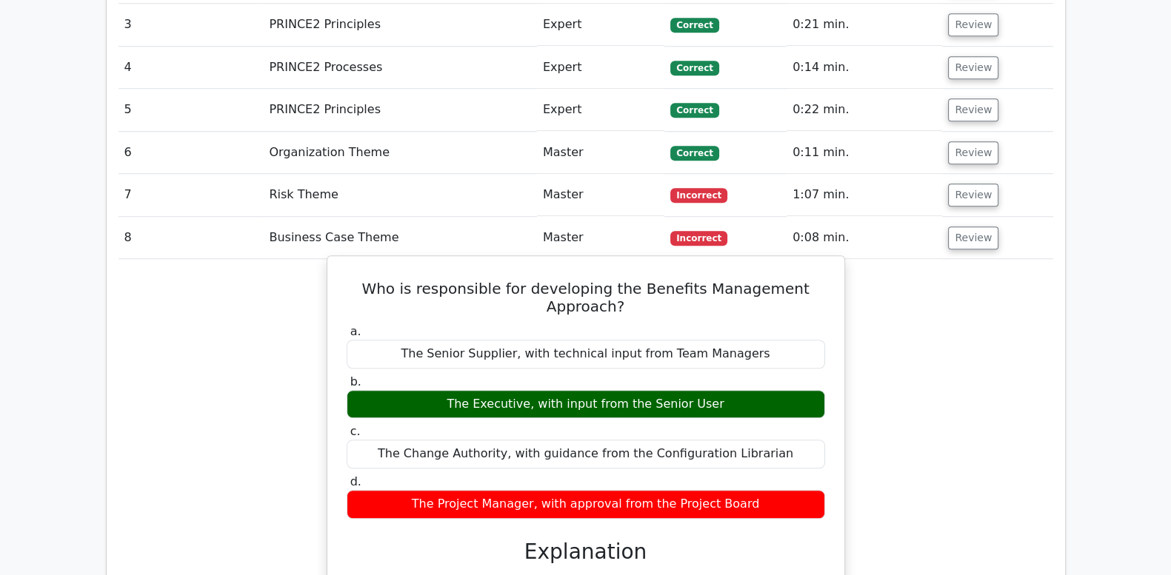
drag, startPoint x: 384, startPoint y: 223, endPoint x: 769, endPoint y: 444, distance: 444.9
drag, startPoint x: 769, startPoint y: 444, endPoint x: 724, endPoint y: 401, distance: 62.9
copy div "Who is responsible for developing the Benefits Management Approach? a. The Seni…"
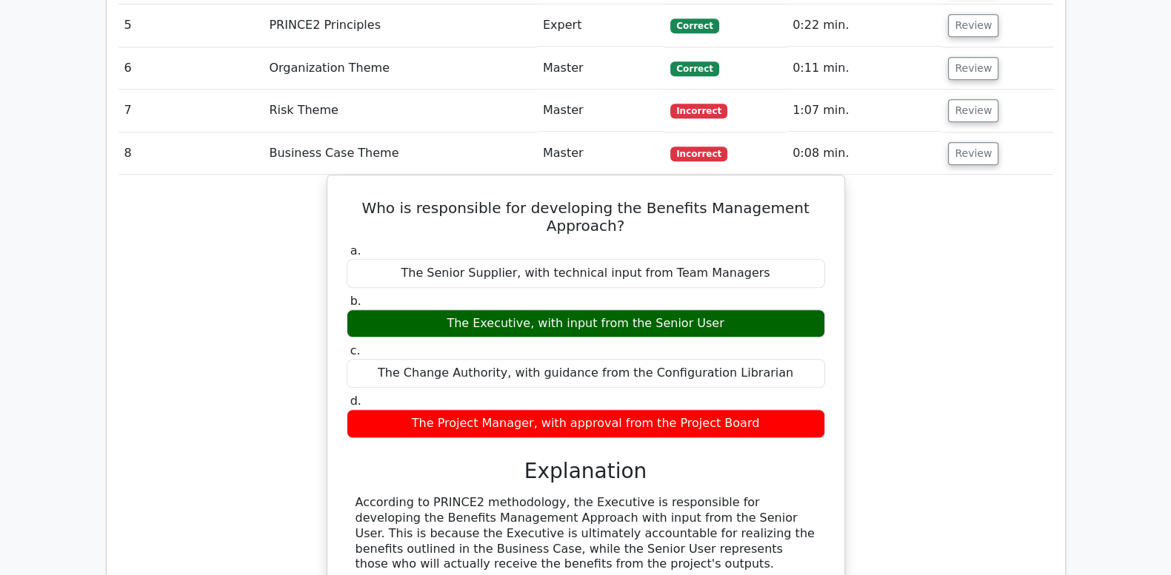
scroll to position [1543, 0]
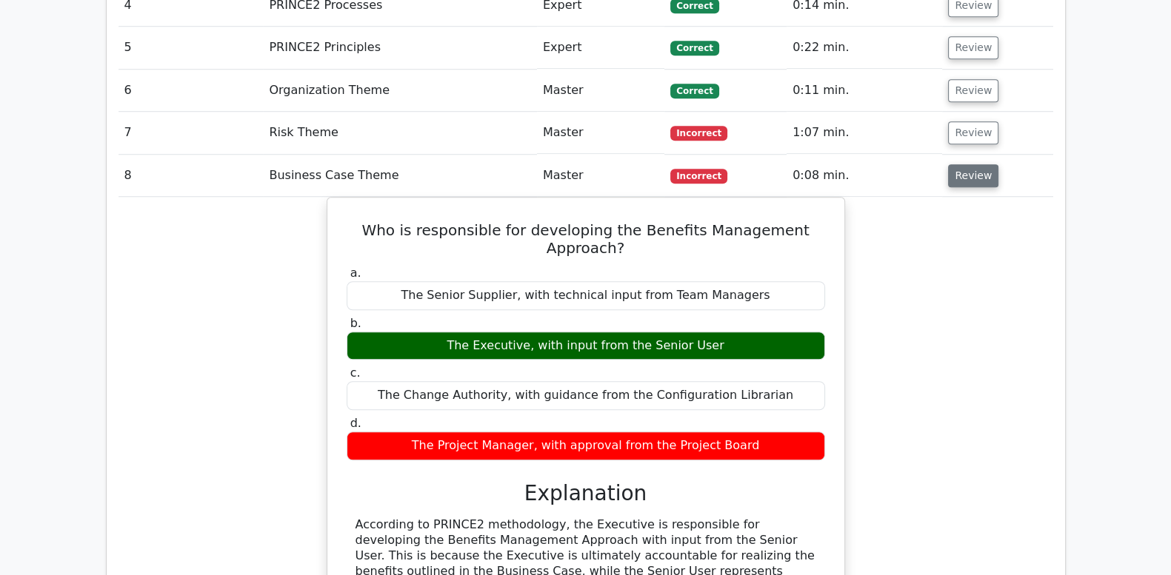
click at [966, 164] on button "Review" at bounding box center [973, 175] width 50 height 23
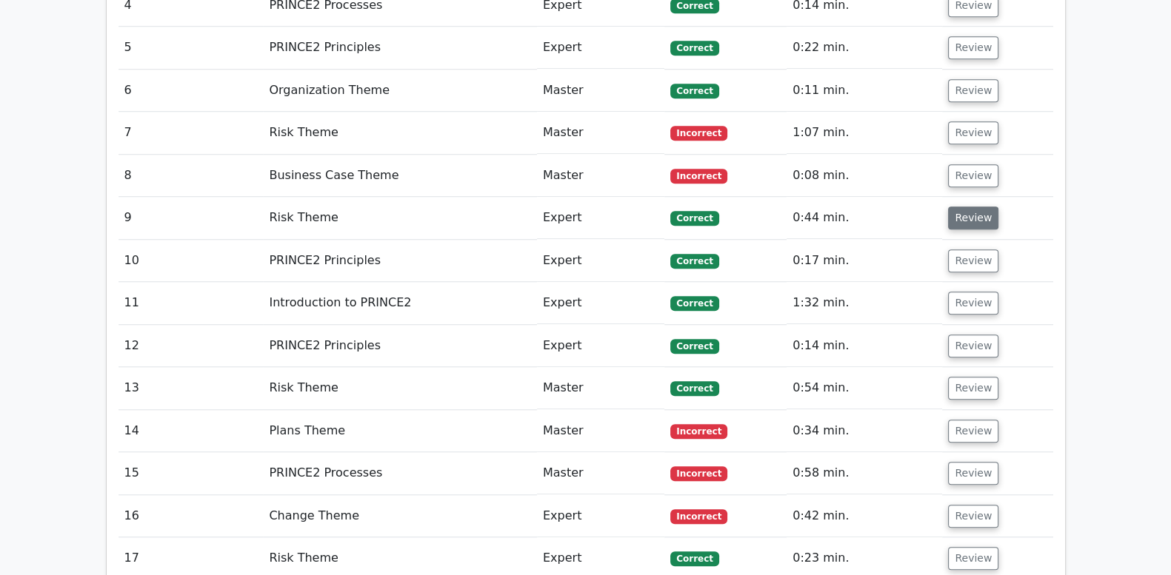
click at [957, 207] on button "Review" at bounding box center [973, 218] width 50 height 23
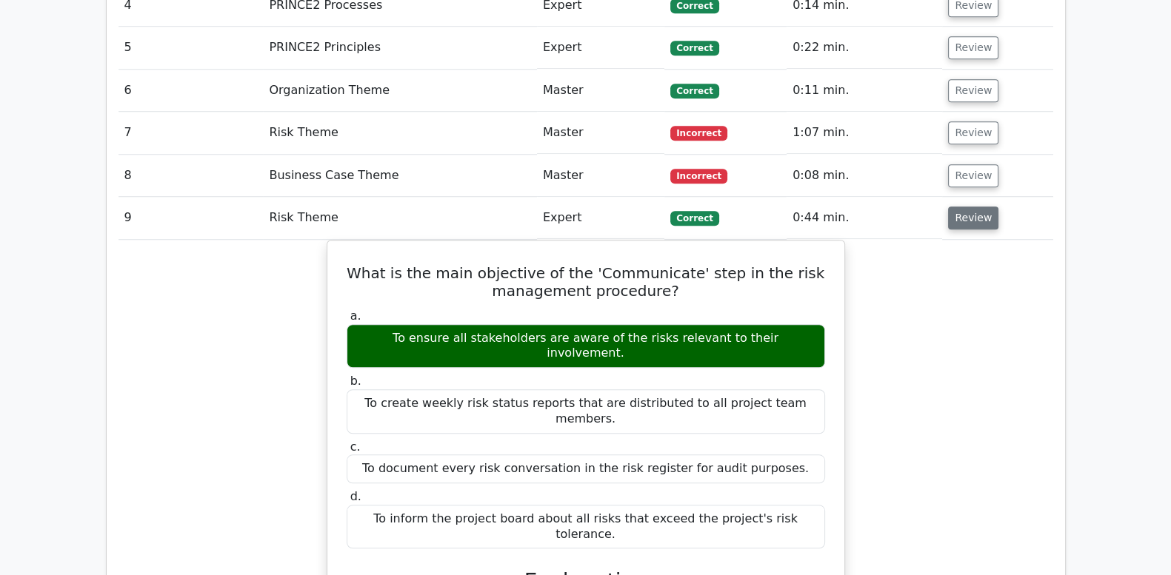
click at [957, 207] on button "Review" at bounding box center [973, 218] width 50 height 23
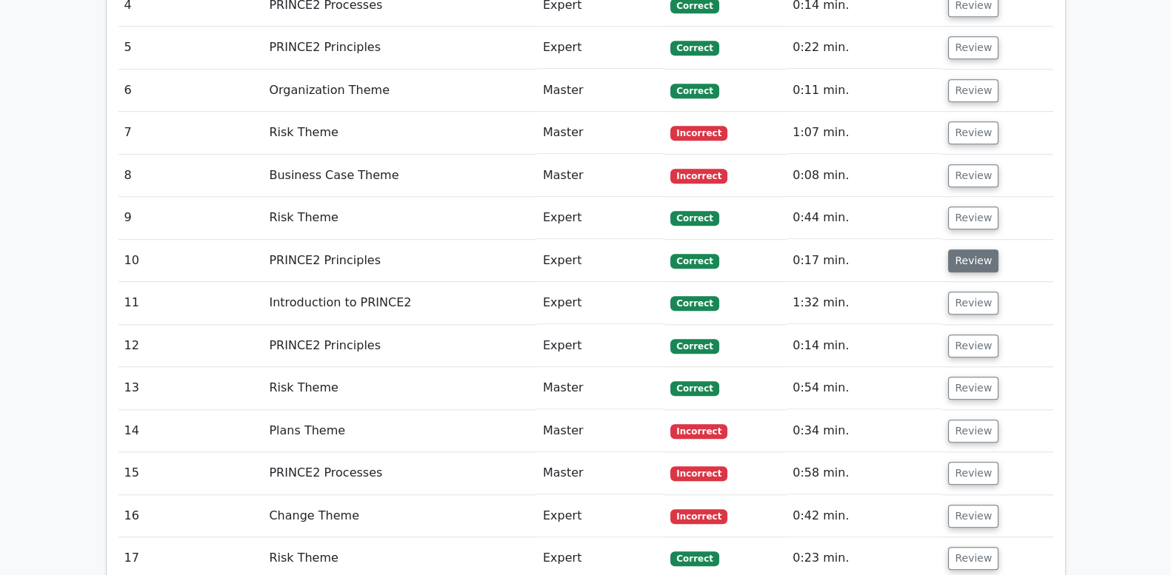
click at [955, 250] on button "Review" at bounding box center [973, 261] width 50 height 23
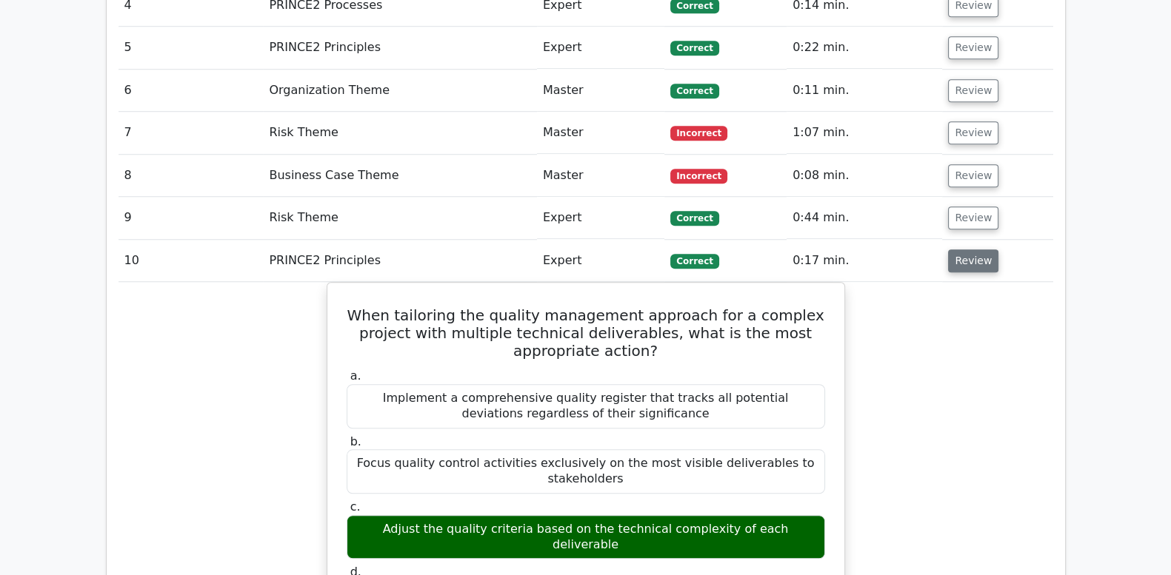
click at [955, 250] on button "Review" at bounding box center [973, 261] width 50 height 23
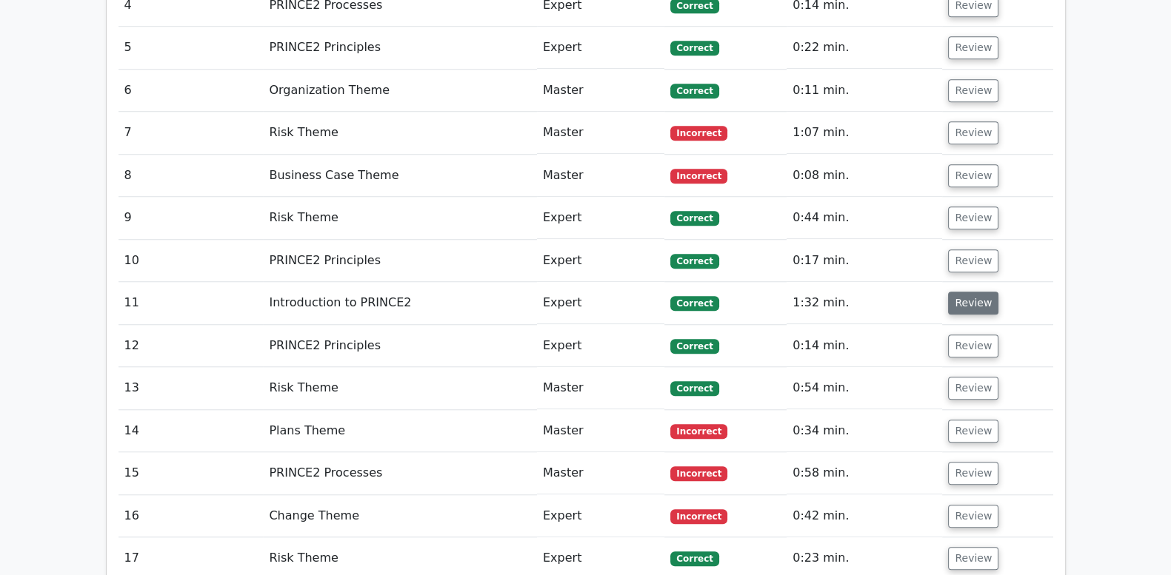
click at [956, 292] on button "Review" at bounding box center [973, 303] width 50 height 23
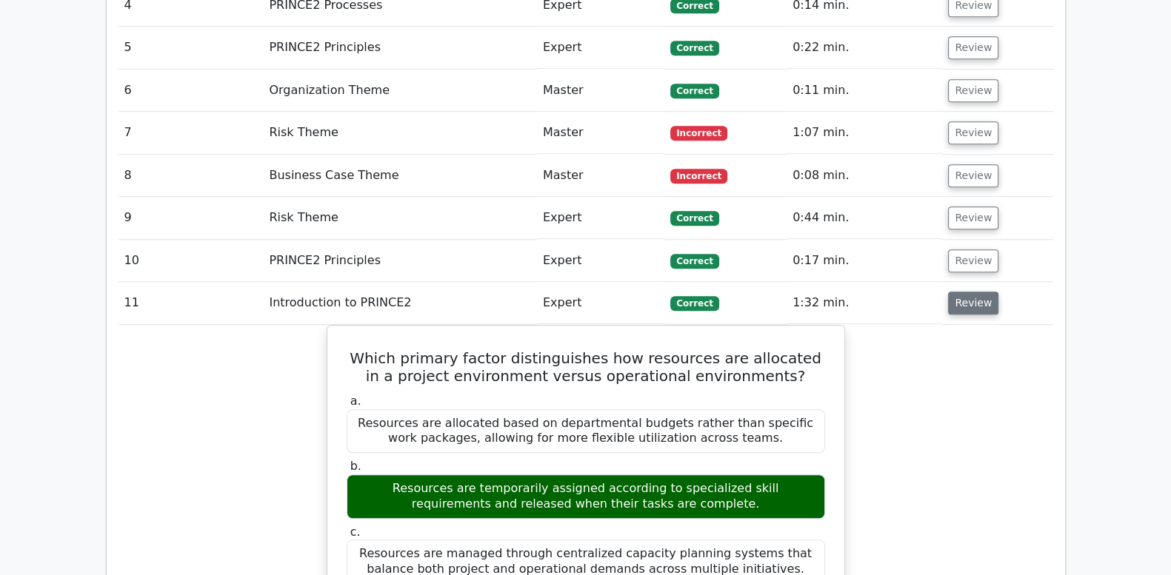
click at [956, 292] on button "Review" at bounding box center [973, 303] width 50 height 23
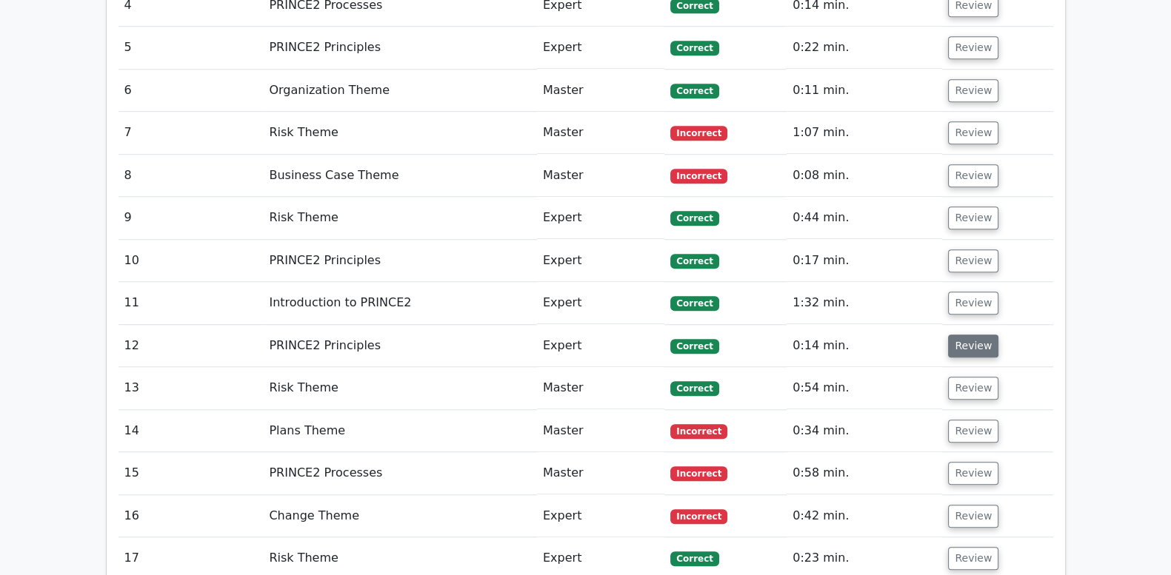
click at [956, 335] on button "Review" at bounding box center [973, 346] width 50 height 23
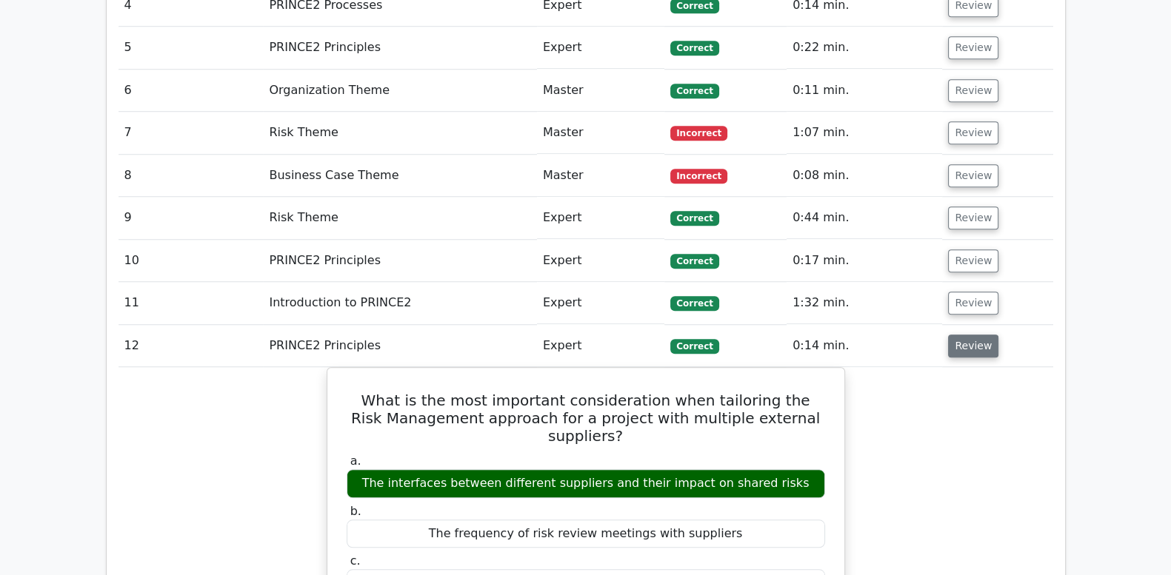
click at [956, 335] on button "Review" at bounding box center [973, 346] width 50 height 23
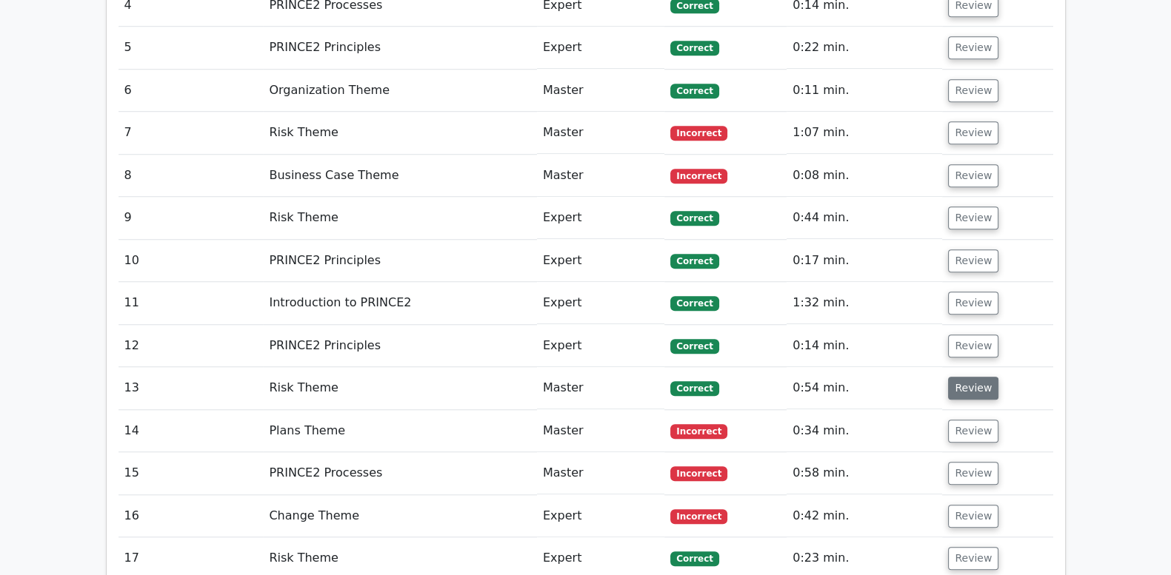
click at [955, 377] on button "Review" at bounding box center [973, 388] width 50 height 23
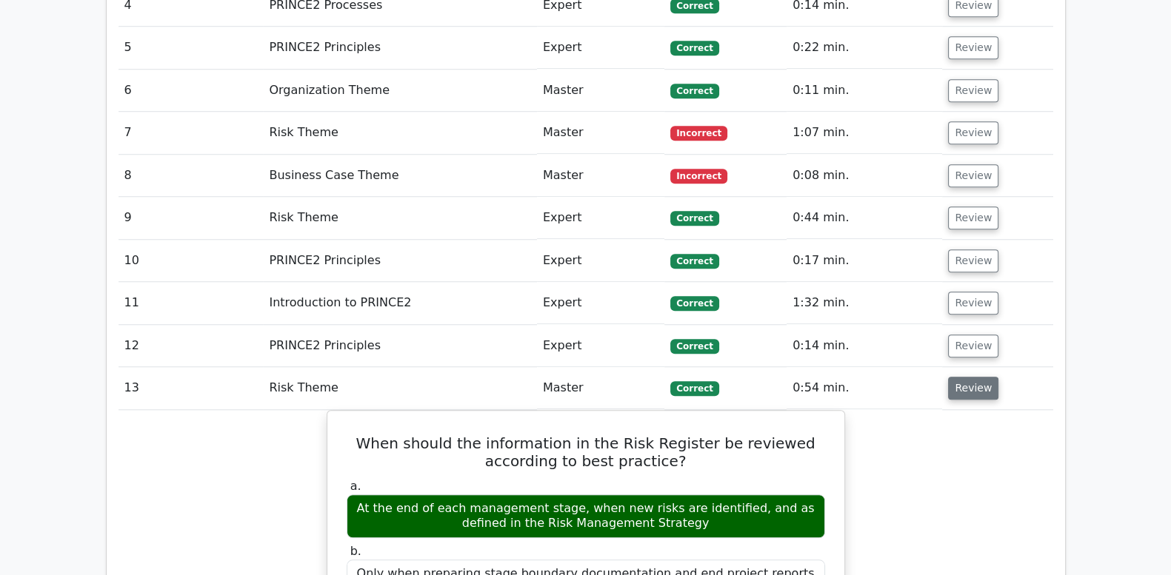
click at [955, 377] on button "Review" at bounding box center [973, 388] width 50 height 23
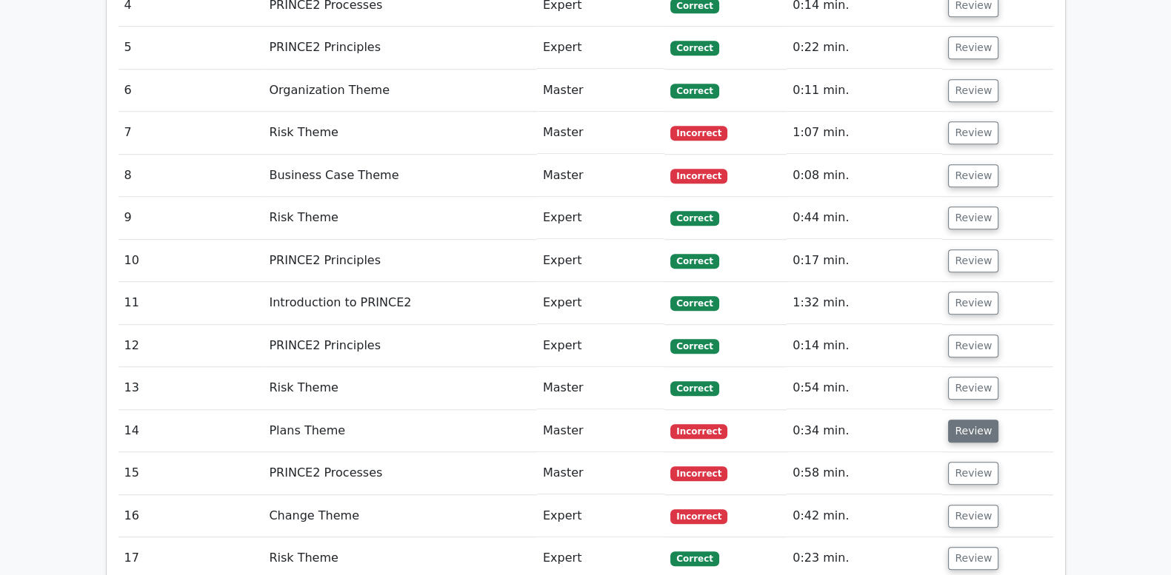
click at [954, 420] on button "Review" at bounding box center [973, 431] width 50 height 23
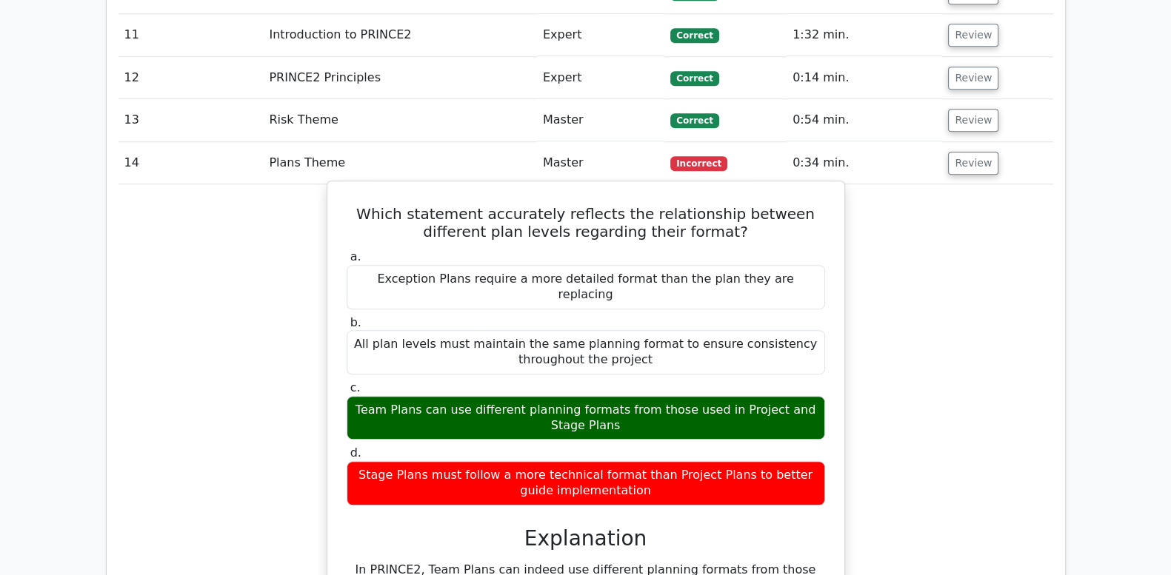
scroll to position [1789, 0]
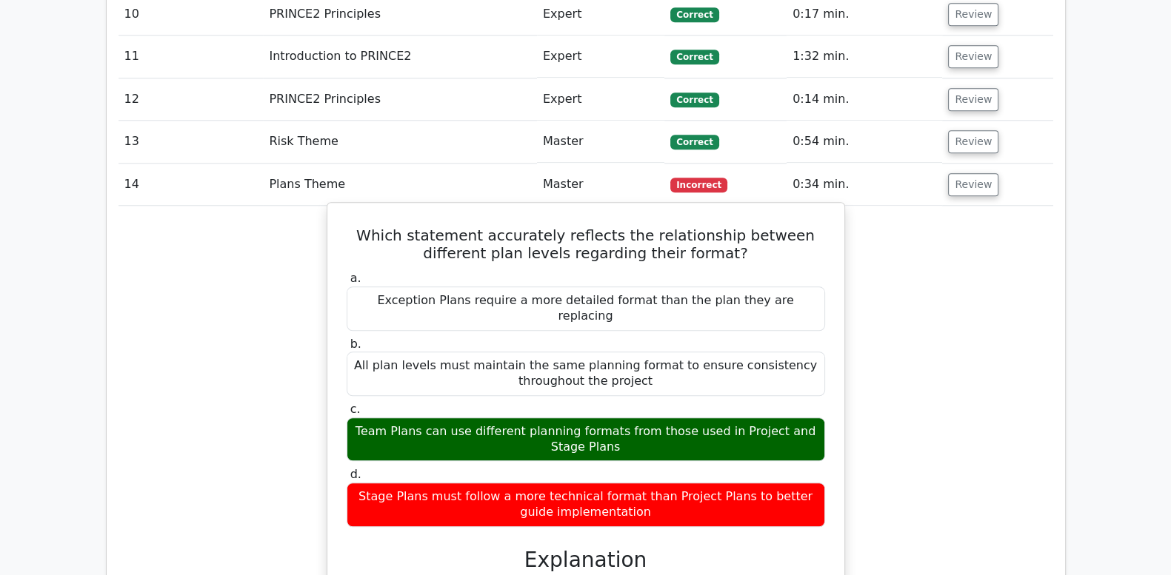
drag, startPoint x: 346, startPoint y: 176, endPoint x: 658, endPoint y: 434, distance: 405.1
click at [658, 434] on div "Which statement accurately reflects the relationship between different plan lev…" at bounding box center [585, 570] width 505 height 723
drag, startPoint x: 658, startPoint y: 434, endPoint x: 598, endPoint y: 352, distance: 102.2
copy div "Which statement accurately reflects the relationship between different plan lev…"
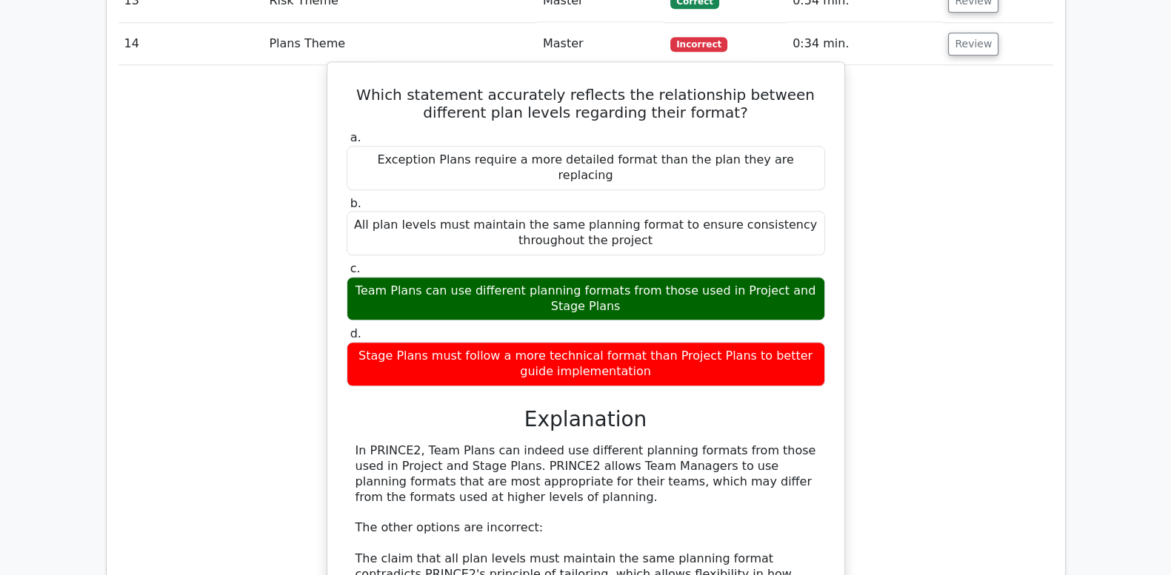
scroll to position [1974, 0]
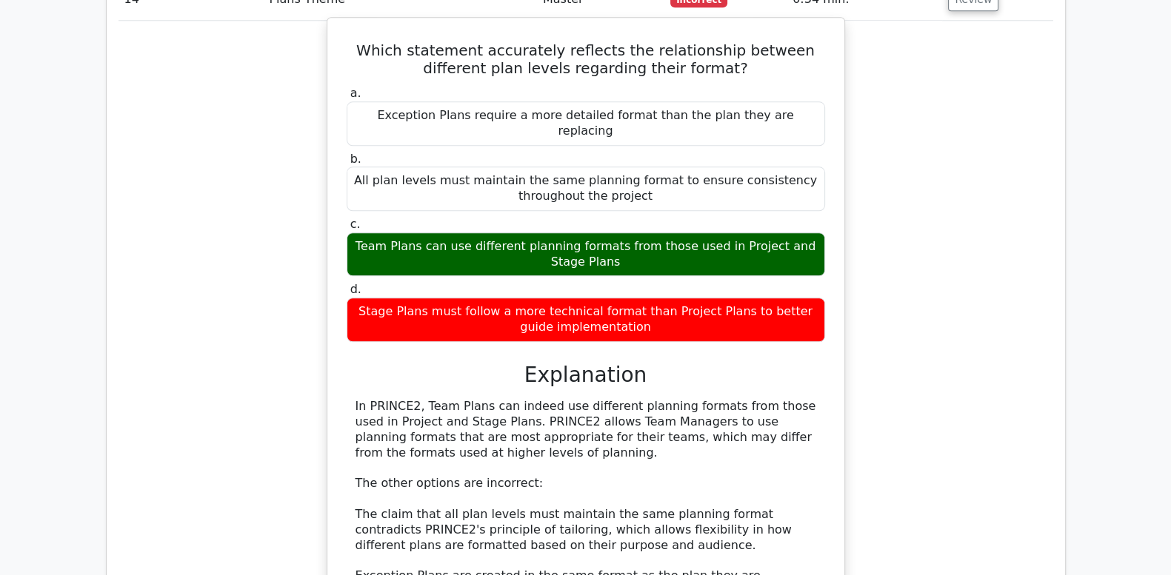
drag, startPoint x: 481, startPoint y: 346, endPoint x: 492, endPoint y: 372, distance: 28.2
click at [492, 399] on div "In PRINCE2, Team Plans can indeed use different planning formats from those use…" at bounding box center [585, 545] width 461 height 293
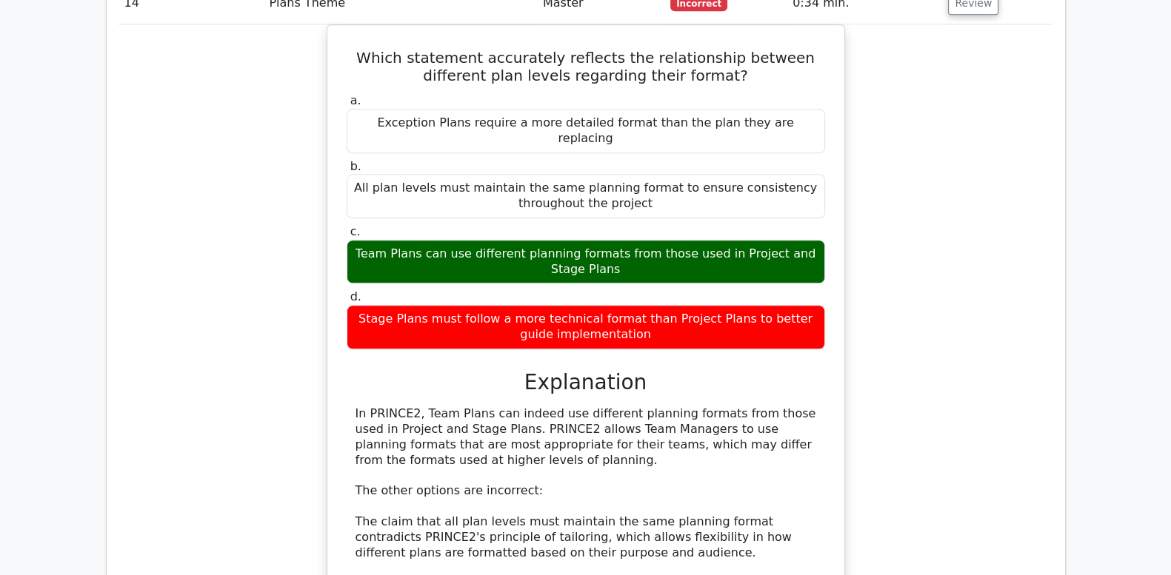
copy div "PRINCE2 allows Team Managers to use planning formats that are most appropriate …"
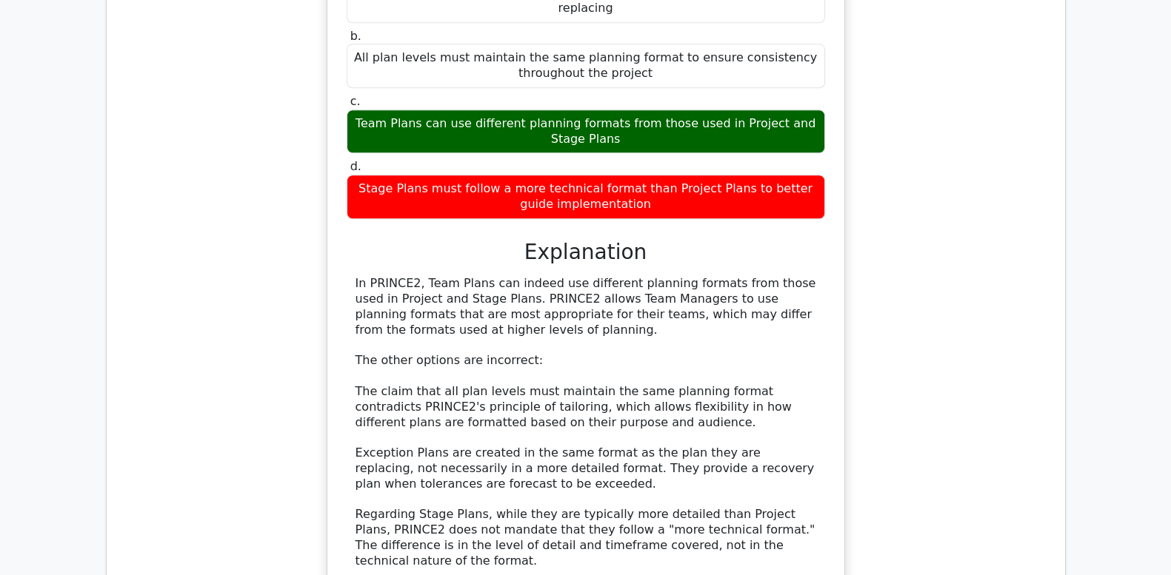
scroll to position [2098, 0]
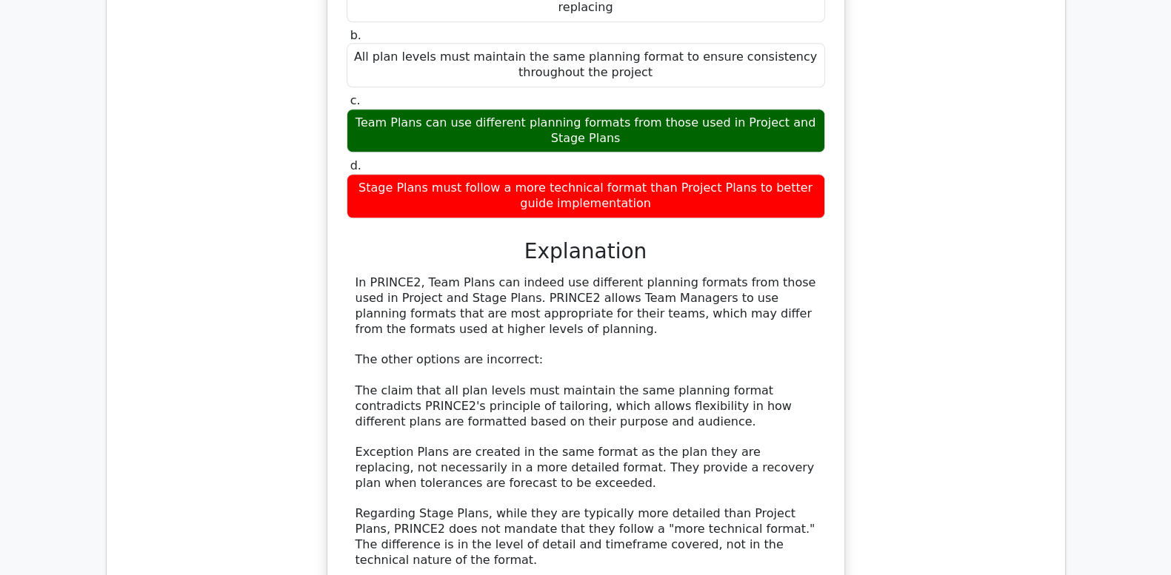
click at [375, 442] on div "In PRINCE2, Team Plans can indeed use different planning formats from those use…" at bounding box center [585, 422] width 461 height 293
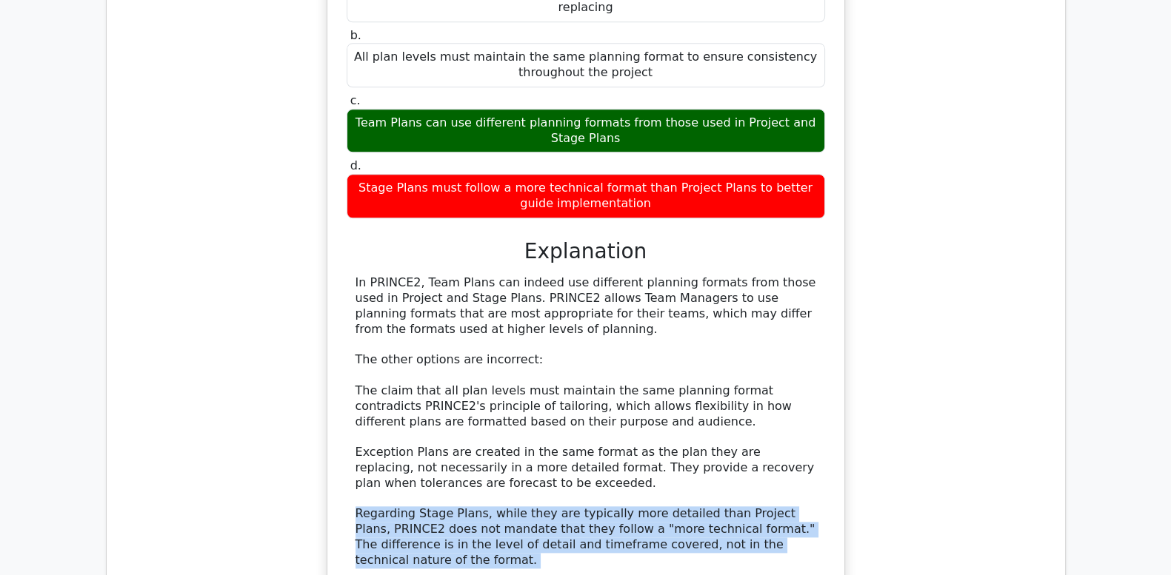
click at [375, 442] on div "In PRINCE2, Team Plans can indeed use different planning formats from those use…" at bounding box center [585, 422] width 461 height 293
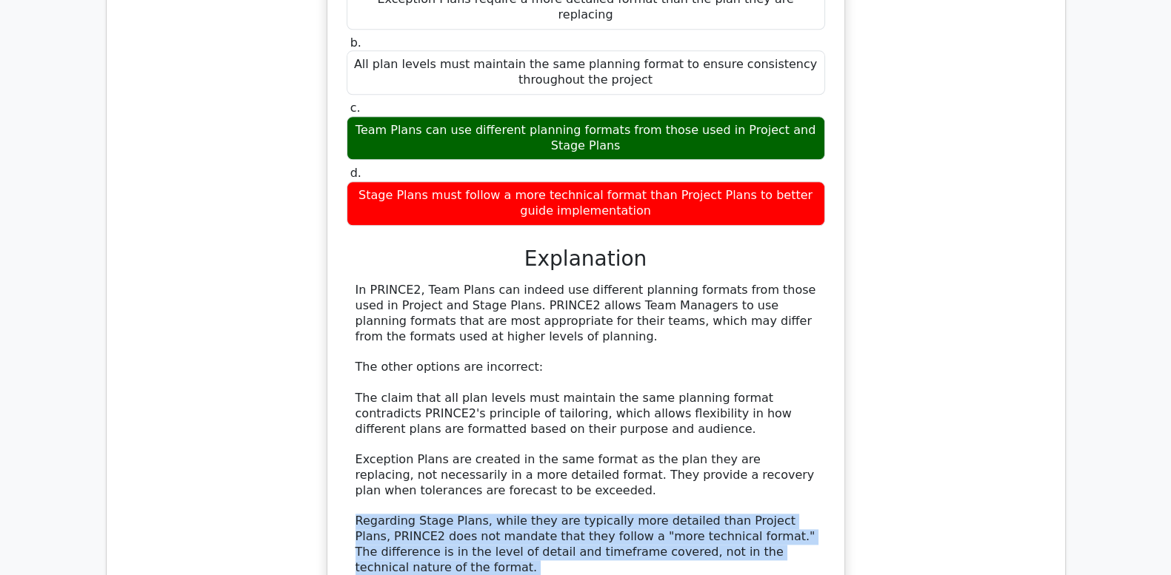
copy div "Regarding Stage Plans, while they are typically more detailed than Project Plan…"
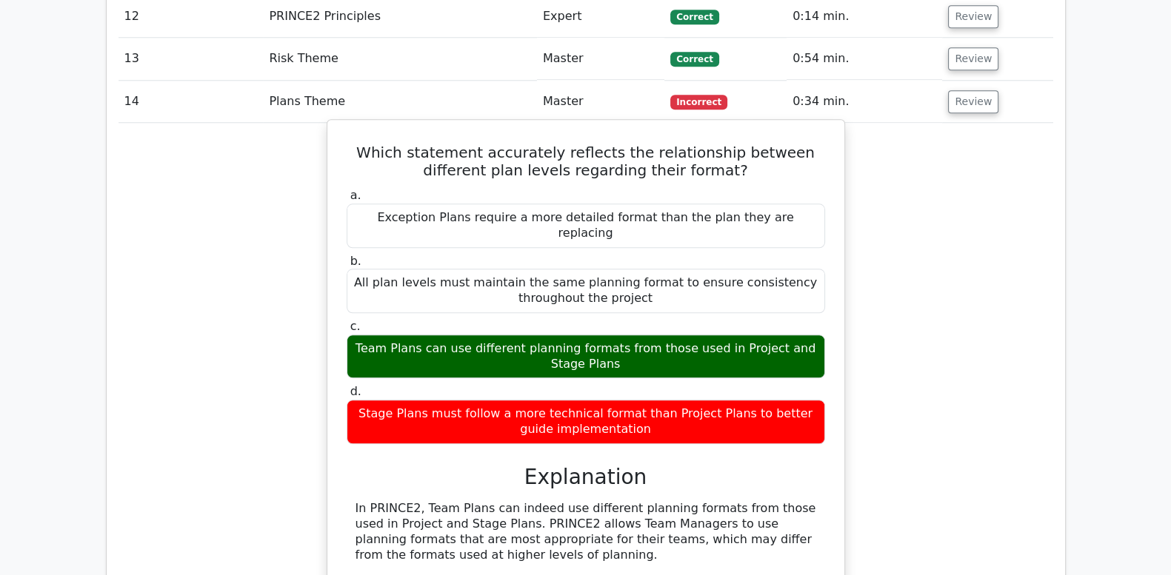
scroll to position [1851, 0]
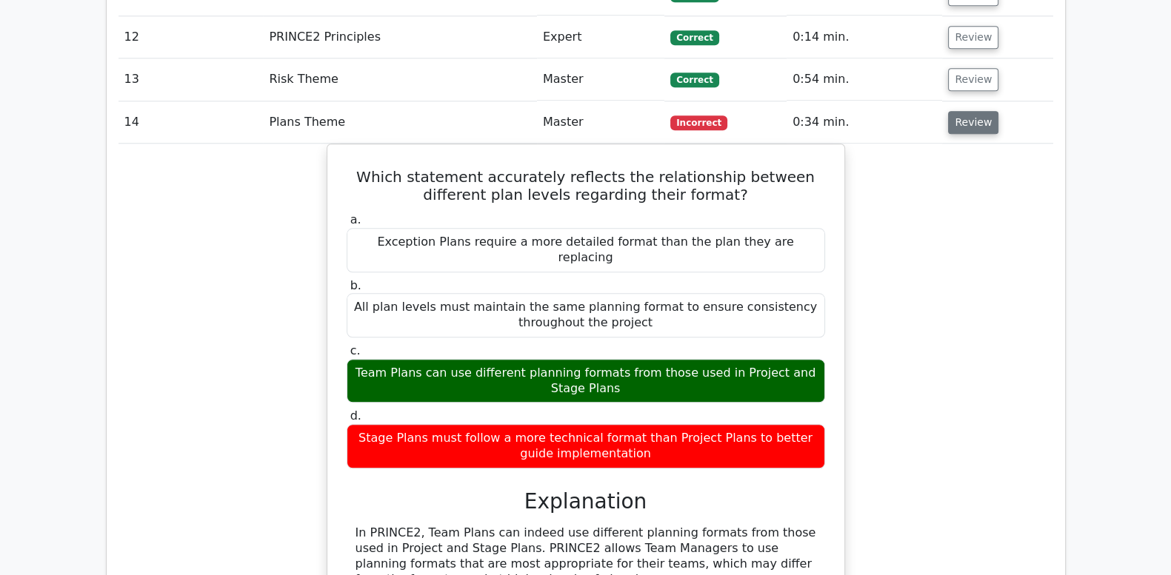
click at [959, 111] on button "Review" at bounding box center [973, 122] width 50 height 23
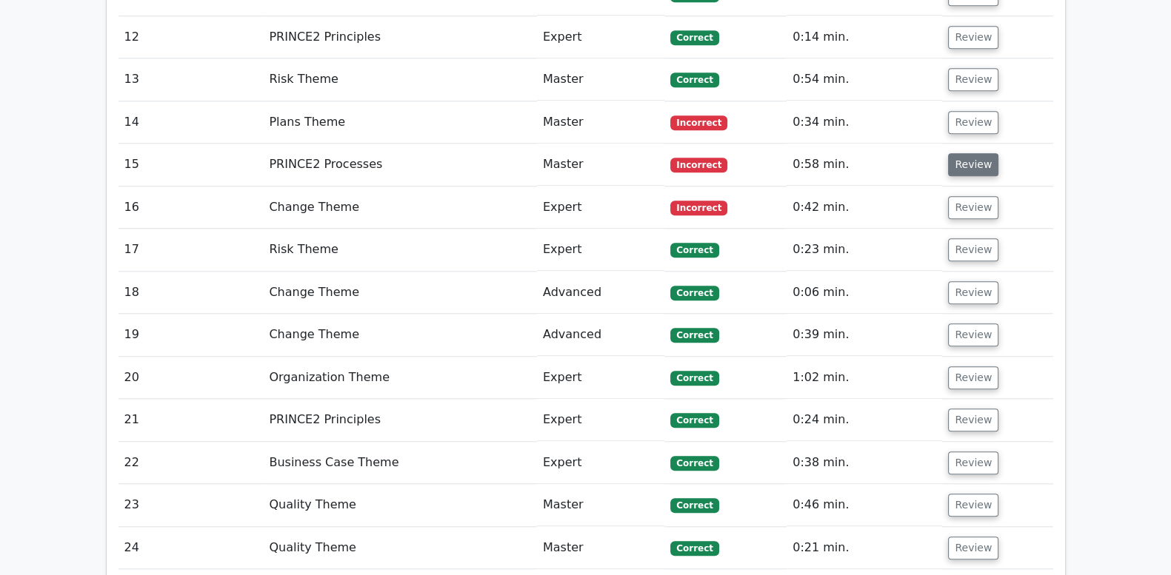
click at [978, 153] on button "Review" at bounding box center [973, 164] width 50 height 23
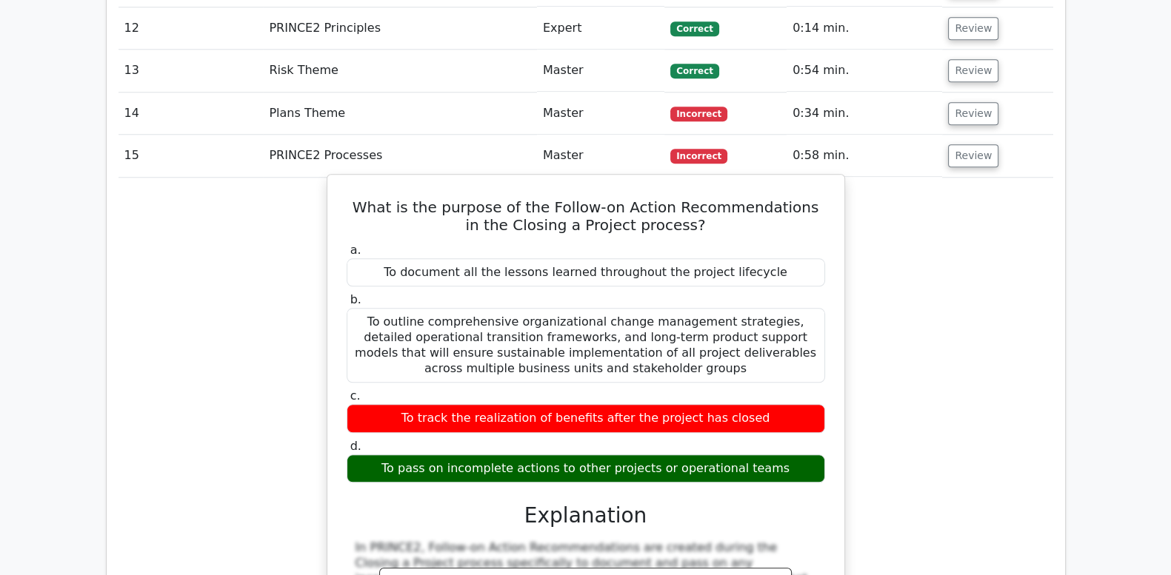
scroll to position [1913, 0]
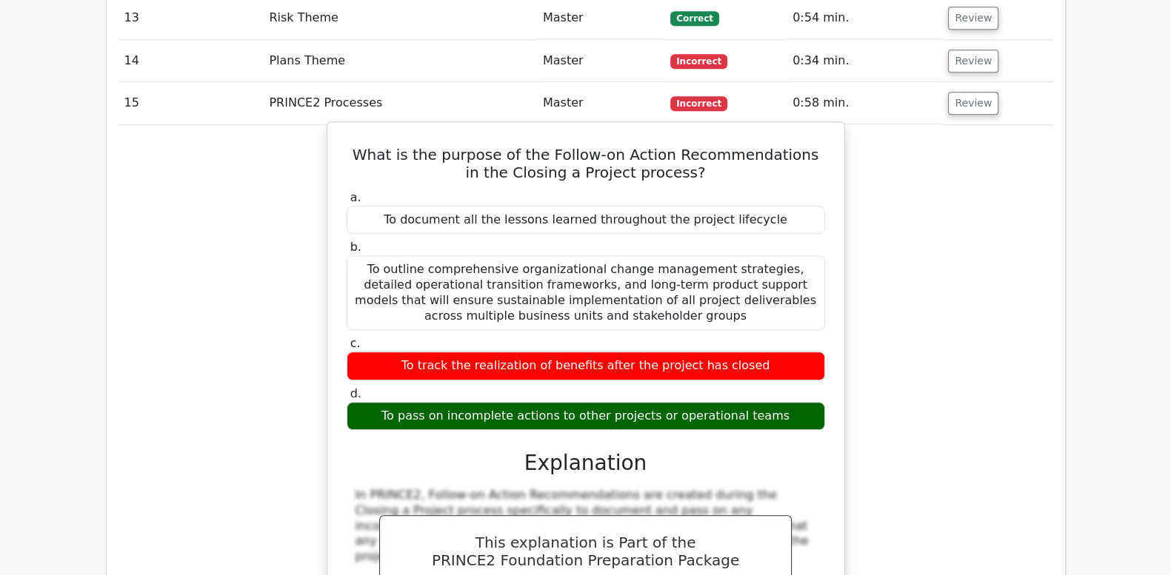
drag, startPoint x: 354, startPoint y: 96, endPoint x: 784, endPoint y: 350, distance: 499.7
click at [784, 350] on div "What is the purpose of the Follow-on Action Recommendations in the Closing a Pr…" at bounding box center [585, 443] width 505 height 630
copy div "What is the purpose of the Follow-on Action Recommendations in the Closing a Pr…"
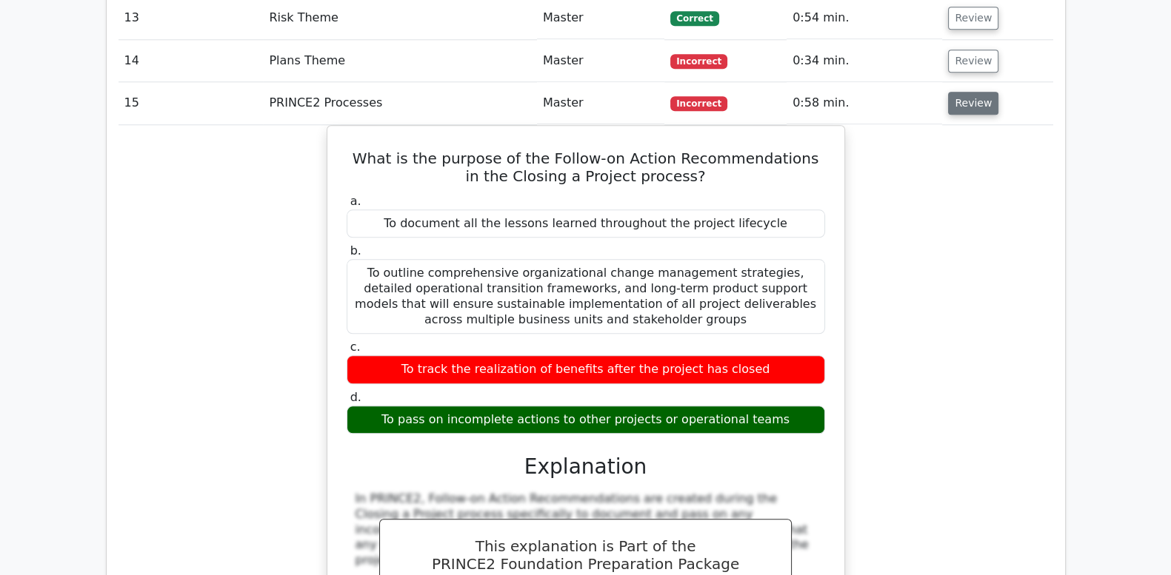
click at [974, 92] on button "Review" at bounding box center [973, 103] width 50 height 23
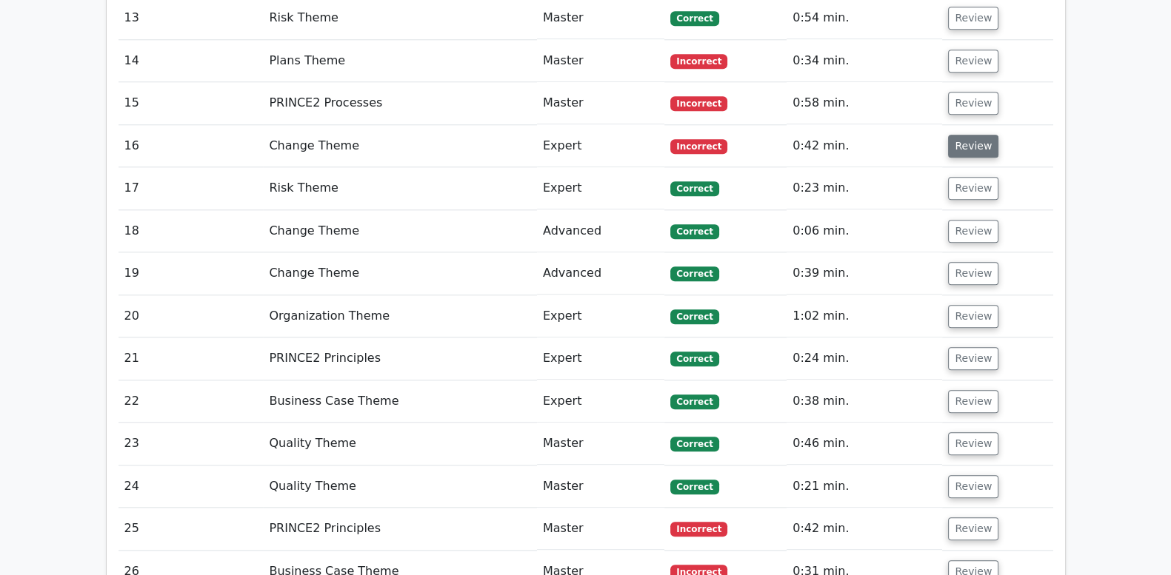
click at [971, 135] on button "Review" at bounding box center [973, 146] width 50 height 23
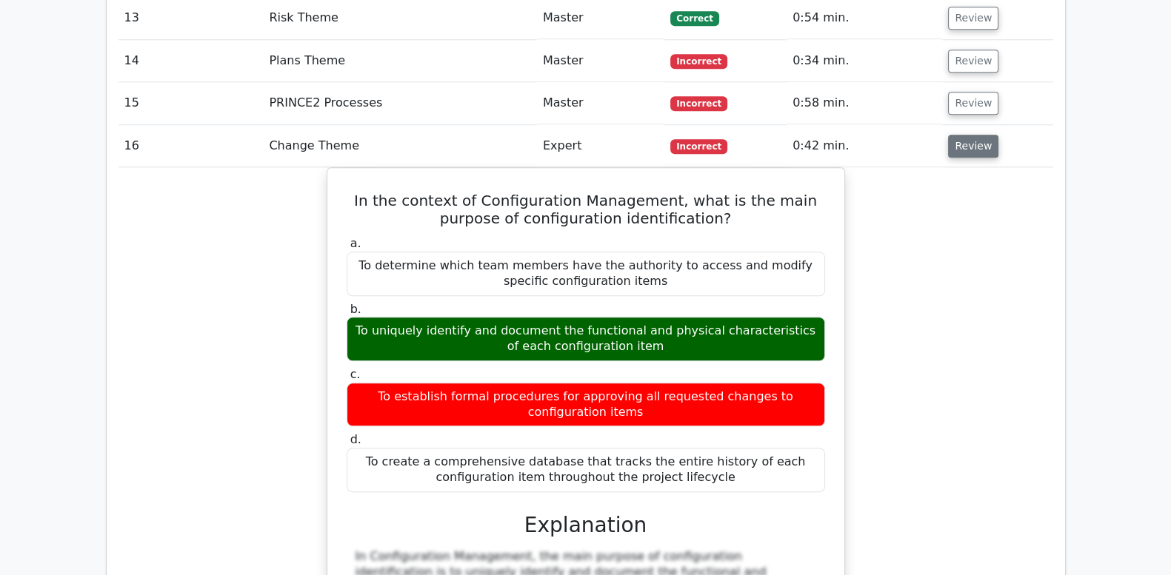
click at [971, 135] on button "Review" at bounding box center [973, 146] width 50 height 23
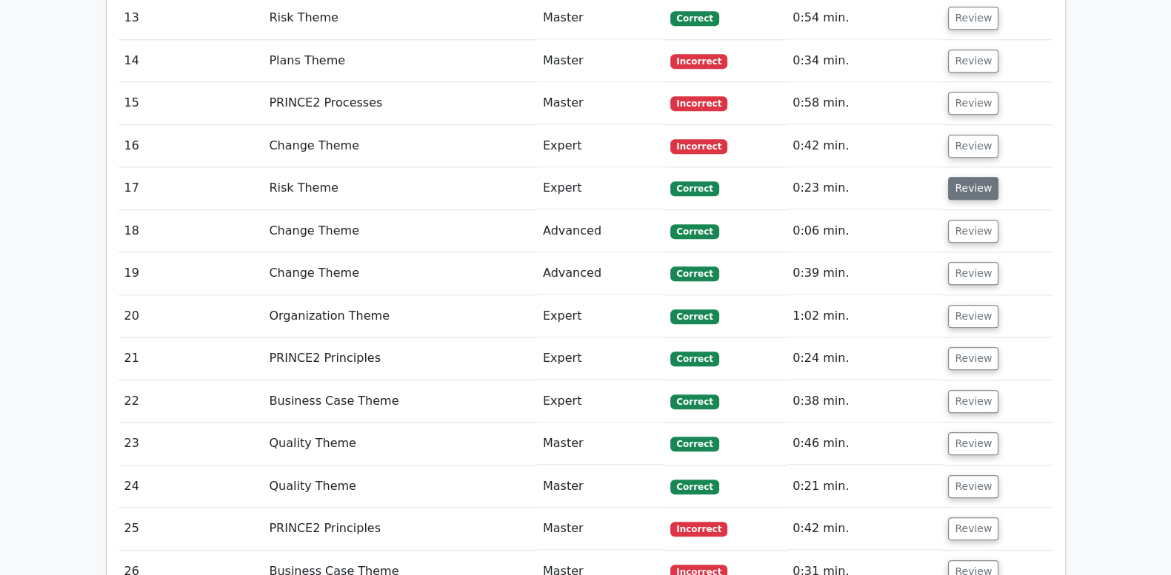
click at [974, 177] on button "Review" at bounding box center [973, 188] width 50 height 23
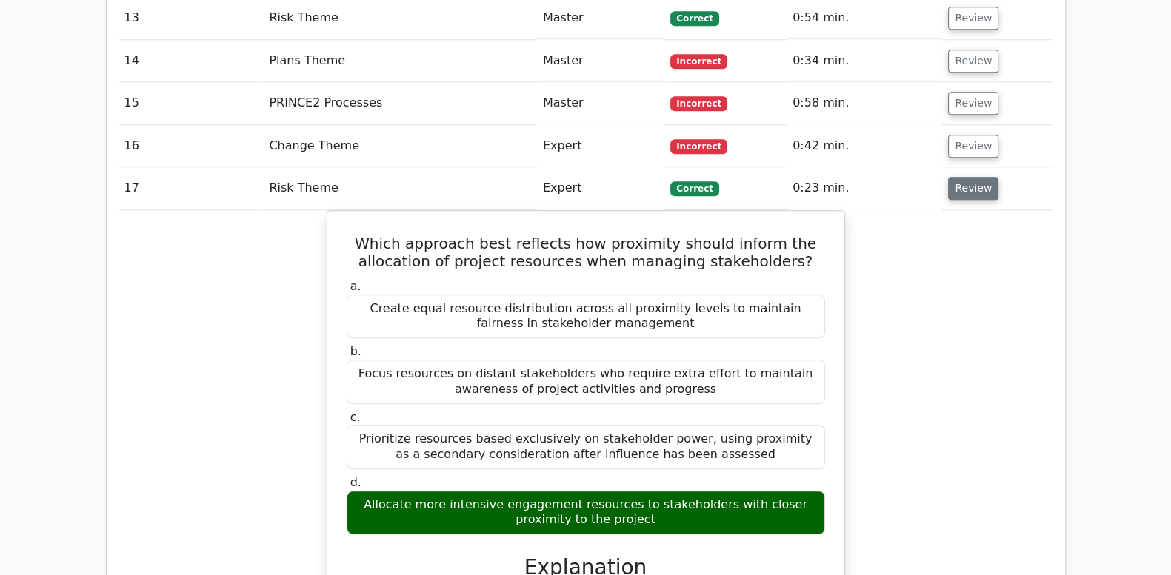
click at [974, 177] on button "Review" at bounding box center [973, 188] width 50 height 23
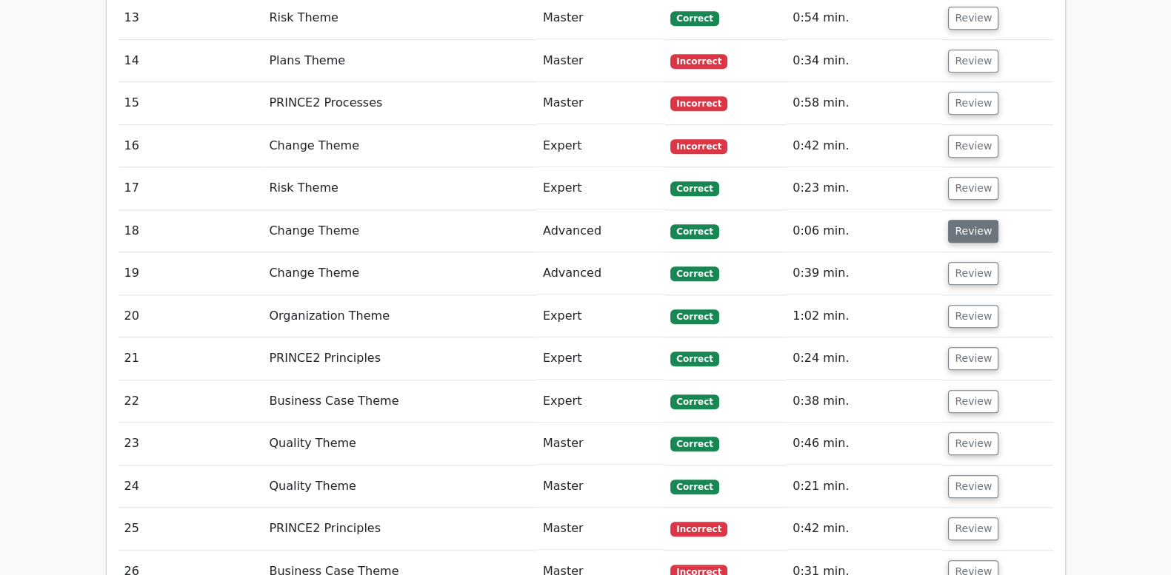
click at [969, 220] on button "Review" at bounding box center [973, 231] width 50 height 23
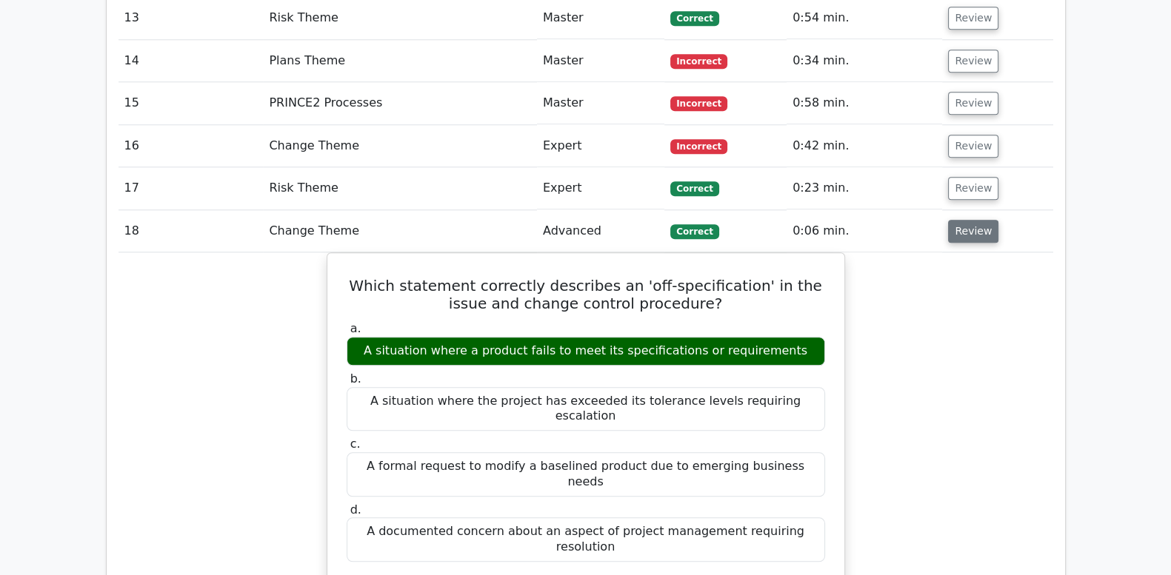
click at [969, 220] on button "Review" at bounding box center [973, 231] width 50 height 23
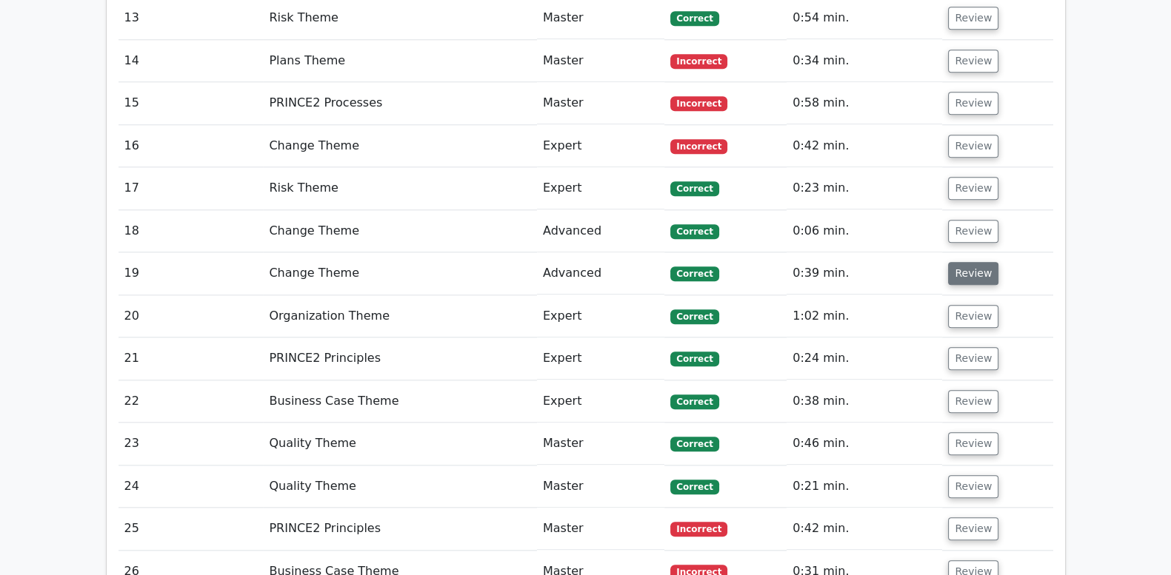
click at [970, 262] on button "Review" at bounding box center [973, 273] width 50 height 23
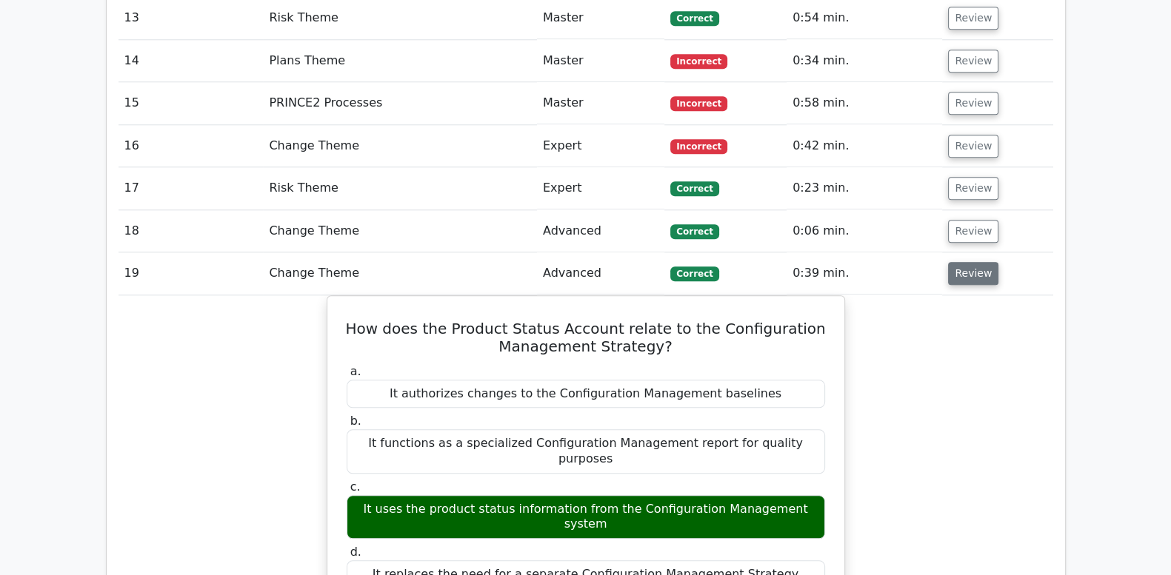
click at [970, 262] on button "Review" at bounding box center [973, 273] width 50 height 23
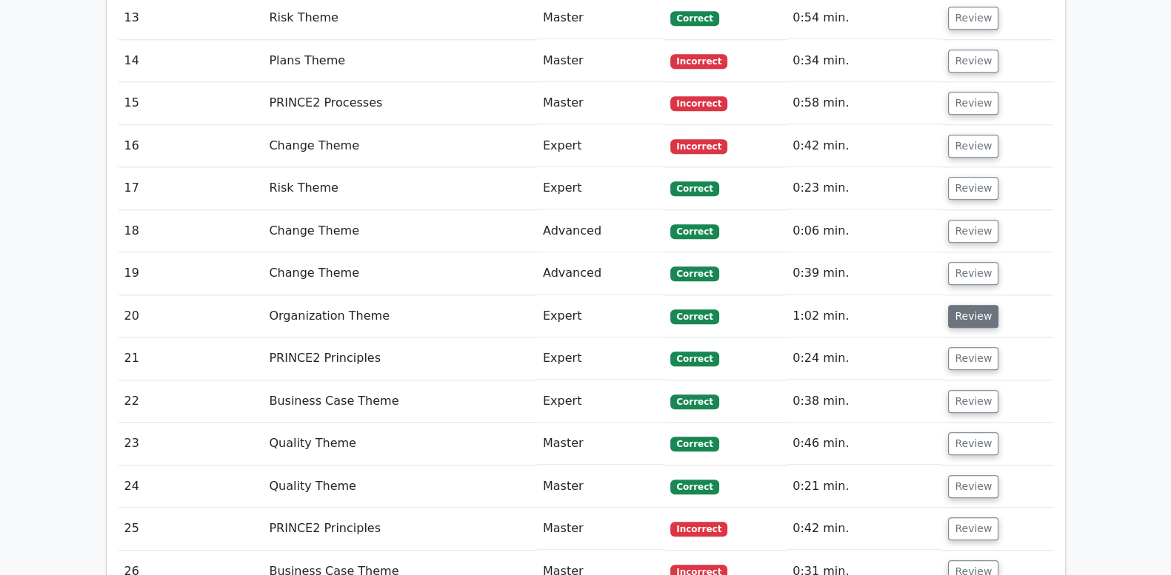
click at [969, 305] on button "Review" at bounding box center [973, 316] width 50 height 23
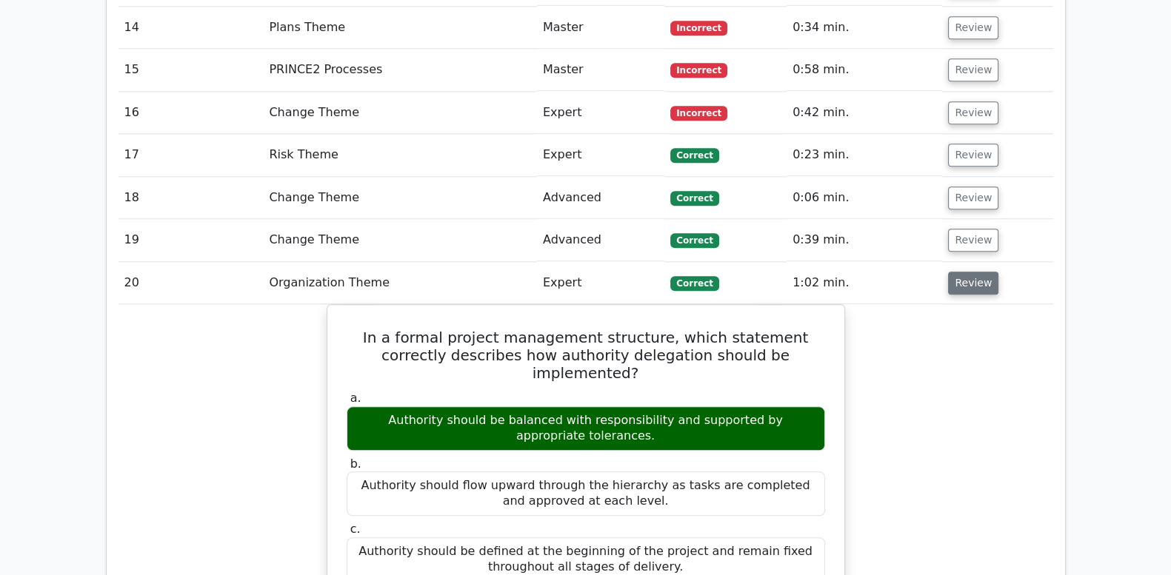
scroll to position [1974, 0]
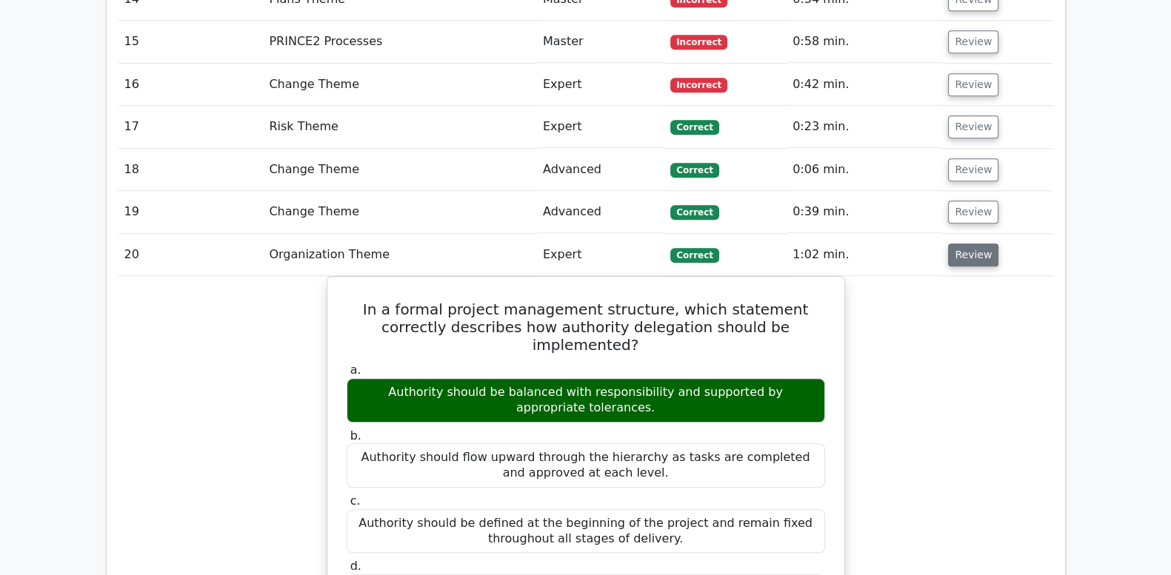
click at [958, 244] on button "Review" at bounding box center [973, 255] width 50 height 23
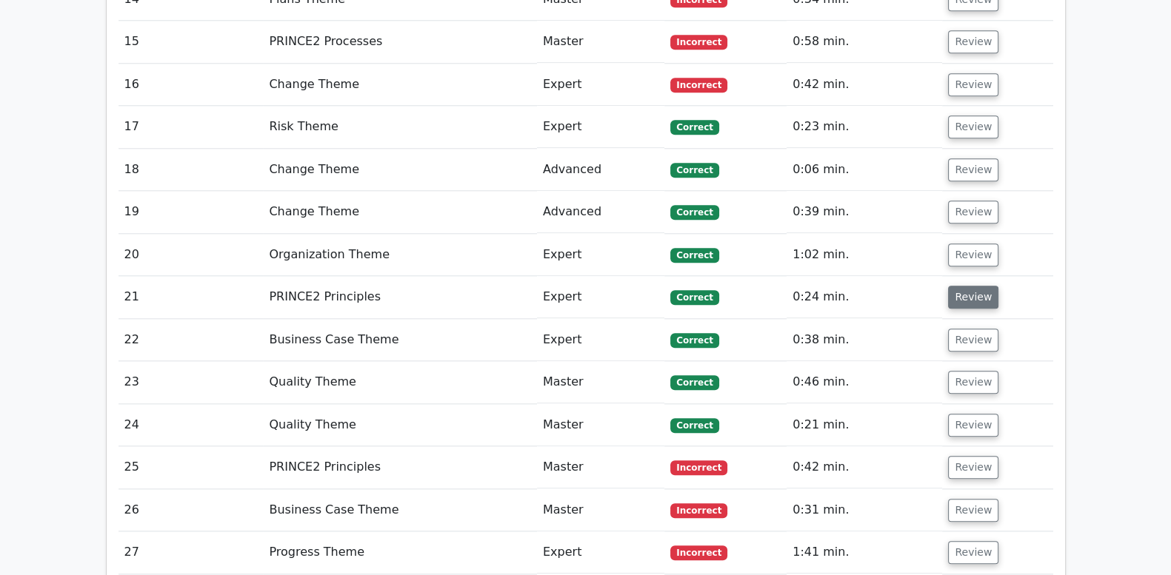
click at [967, 286] on button "Review" at bounding box center [973, 297] width 50 height 23
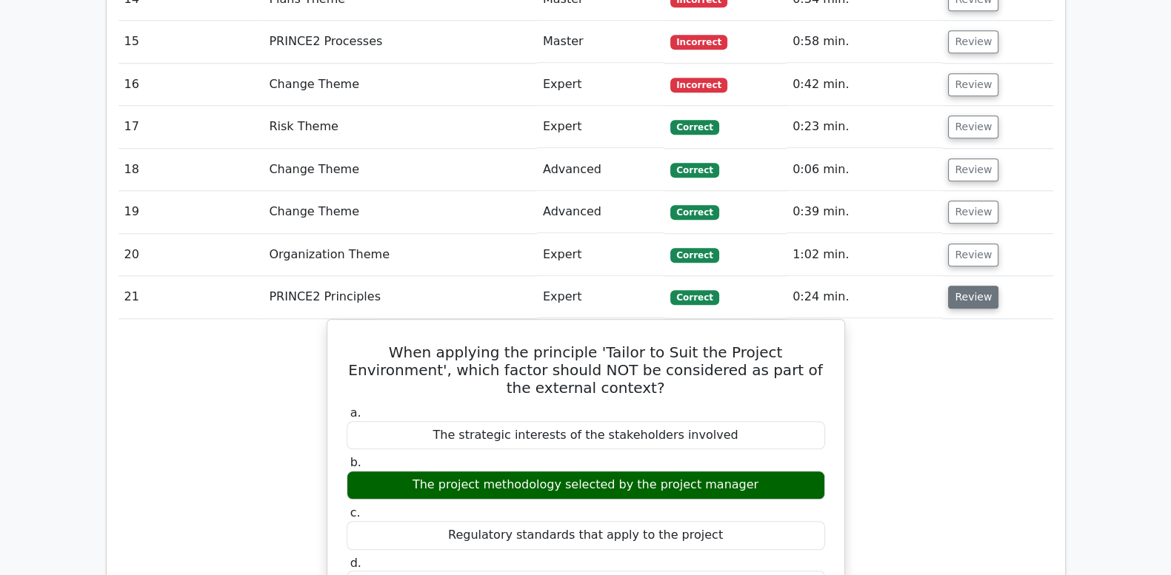
click at [966, 286] on button "Review" at bounding box center [973, 297] width 50 height 23
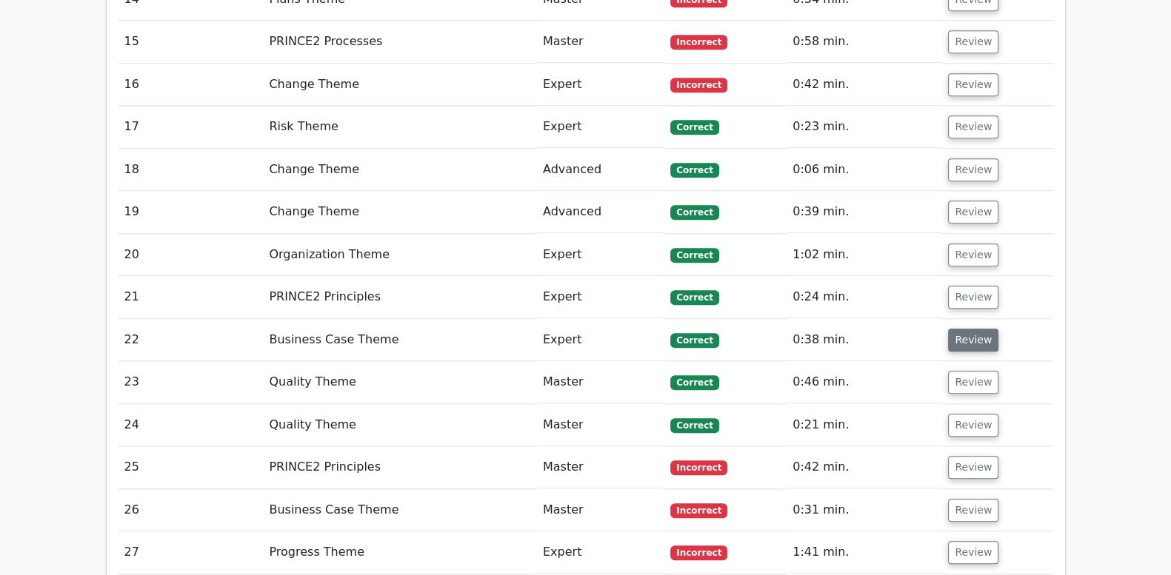
click at [966, 329] on button "Review" at bounding box center [973, 340] width 50 height 23
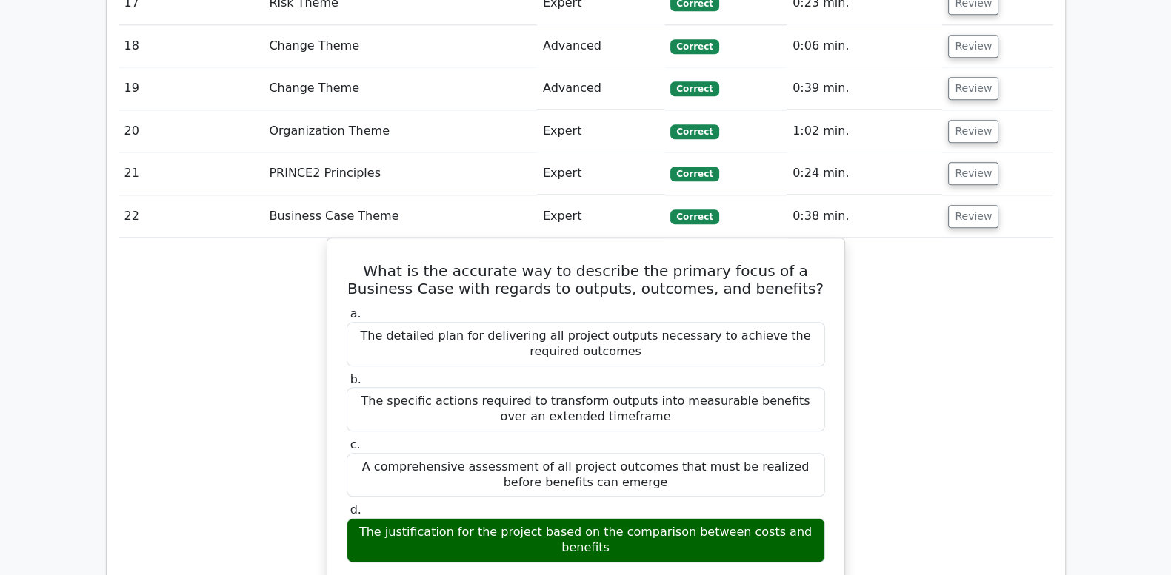
scroll to position [2160, 0]
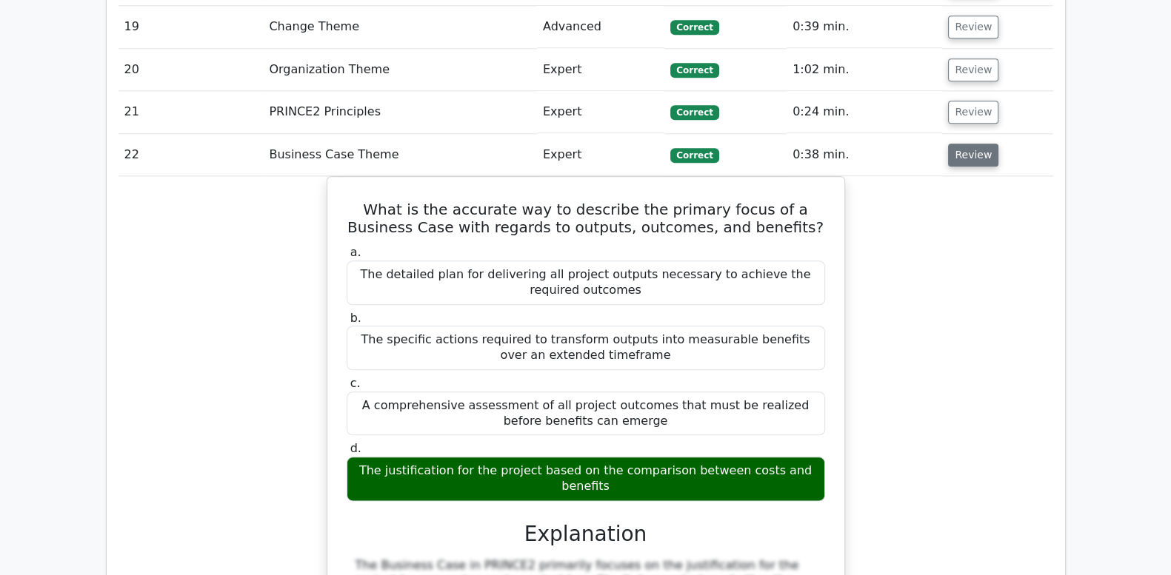
click at [966, 144] on button "Review" at bounding box center [973, 155] width 50 height 23
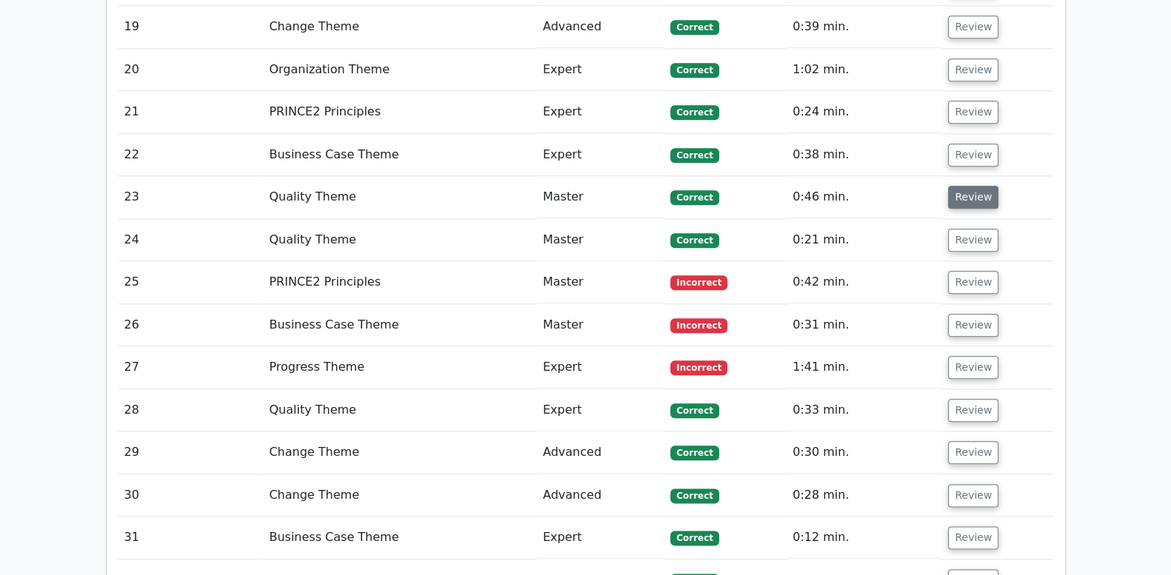
click at [970, 186] on button "Review" at bounding box center [973, 197] width 50 height 23
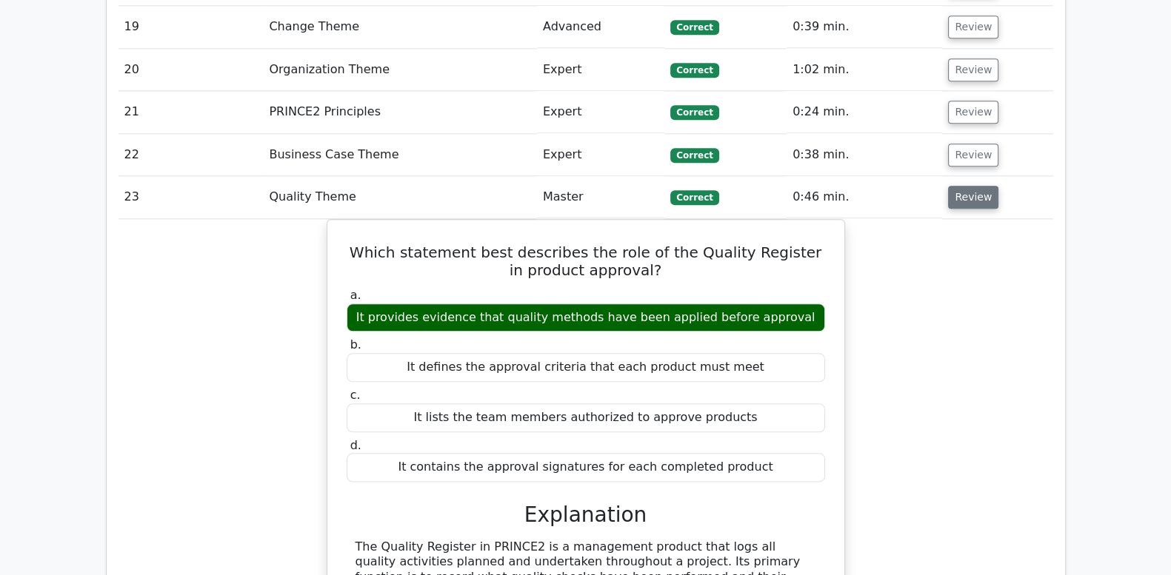
click at [966, 186] on button "Review" at bounding box center [973, 197] width 50 height 23
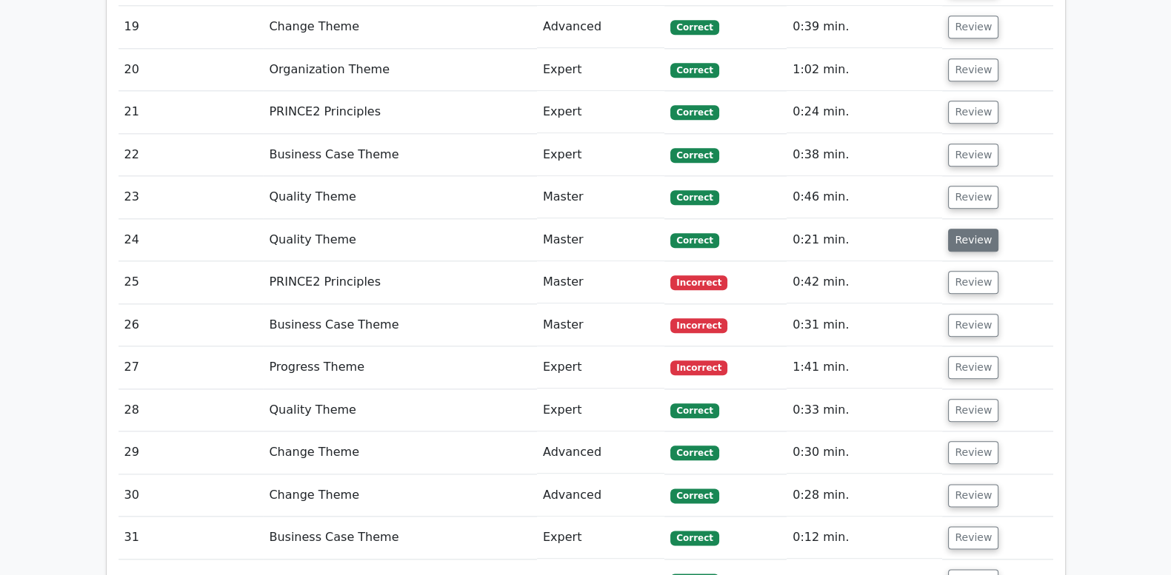
click at [965, 229] on button "Review" at bounding box center [973, 240] width 50 height 23
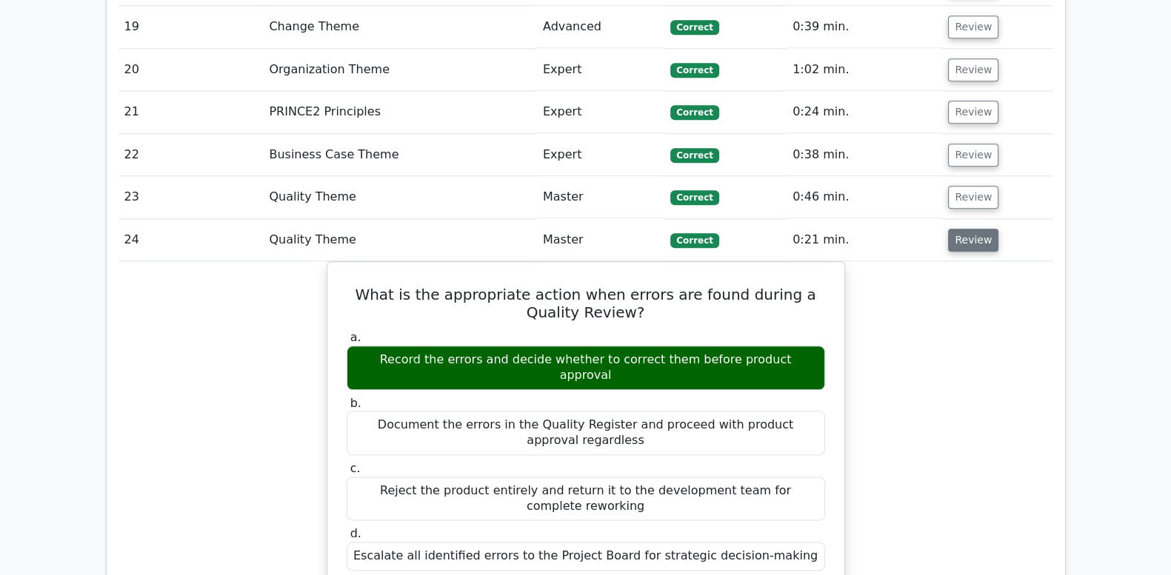
click at [965, 229] on button "Review" at bounding box center [973, 240] width 50 height 23
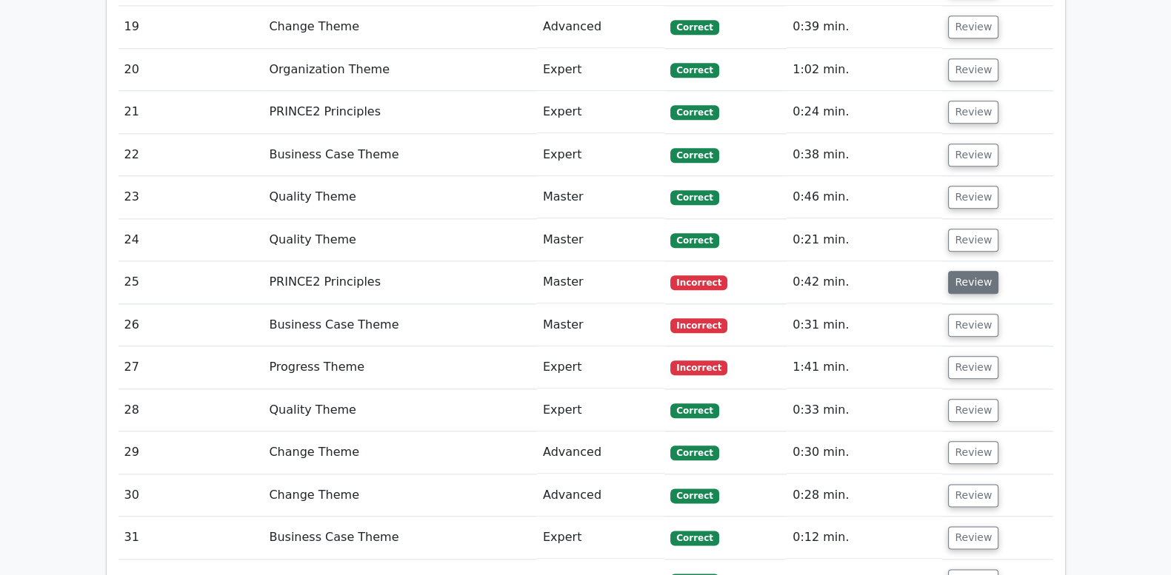
click at [969, 271] on button "Review" at bounding box center [973, 282] width 50 height 23
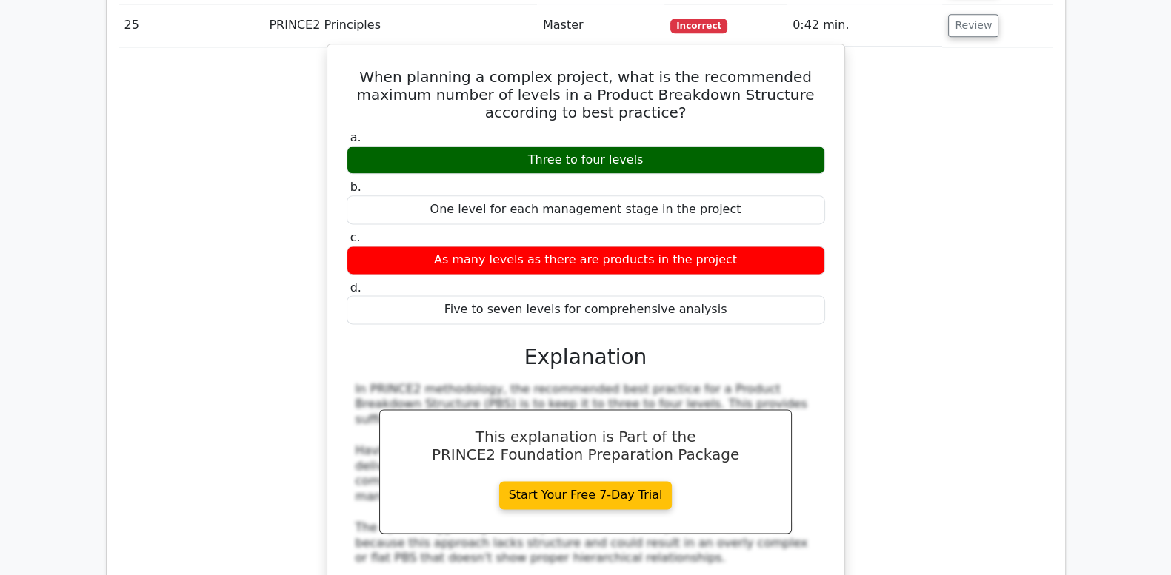
scroll to position [2345, 0]
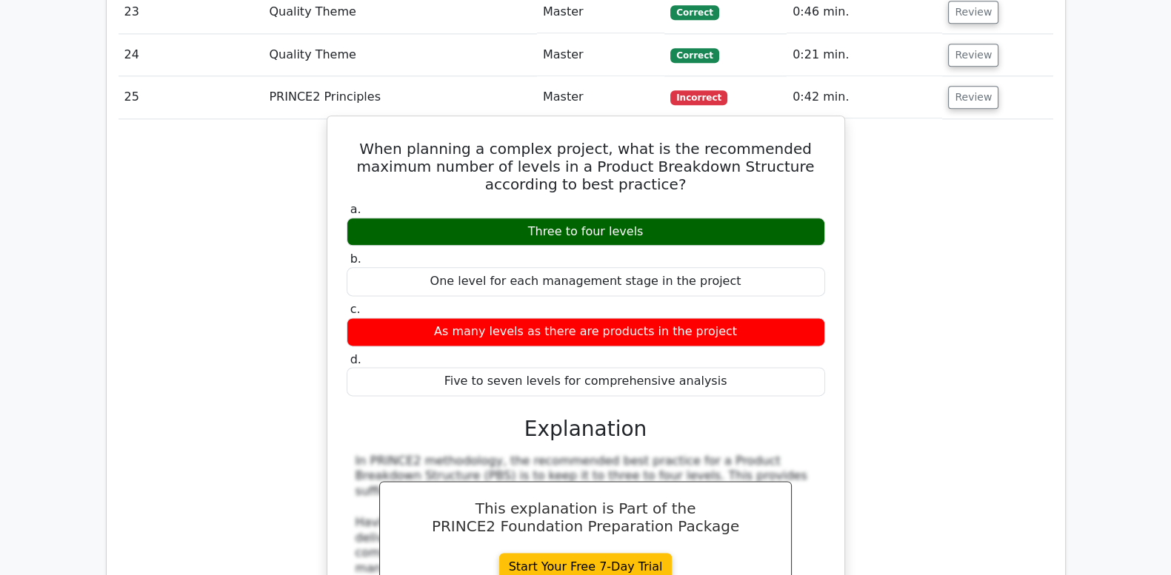
drag, startPoint x: 361, startPoint y: 73, endPoint x: 729, endPoint y: 328, distance: 448.7
click at [729, 328] on div "When planning a complex project, what is the recommended maximum number of leve…" at bounding box center [585, 476] width 505 height 709
copy div "hen planning a complex project, what is the recommended maximum number of level…"
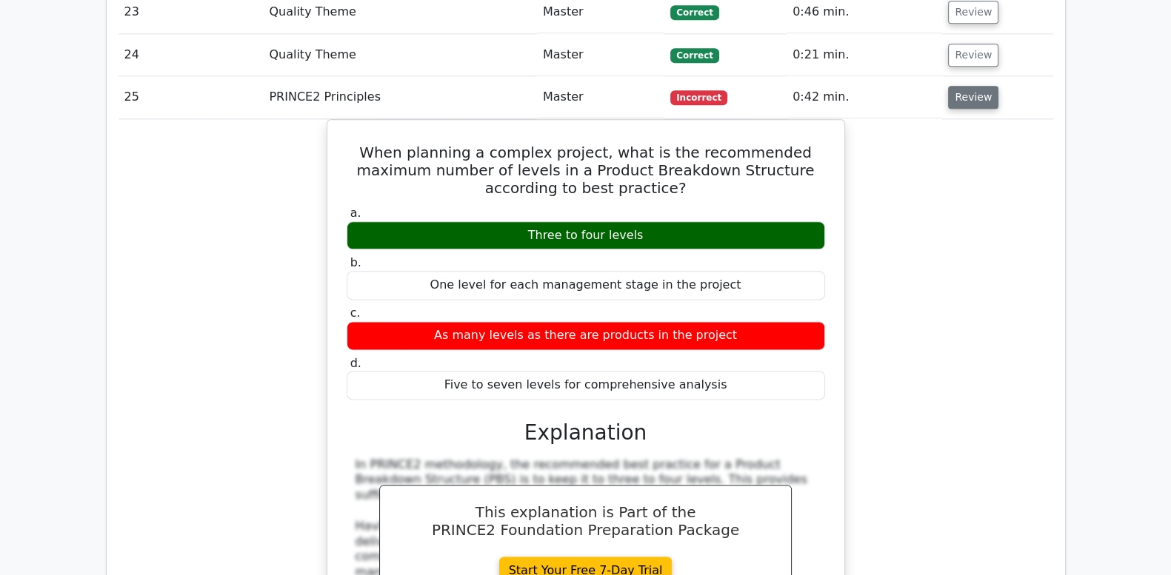
click at [963, 86] on button "Review" at bounding box center [973, 97] width 50 height 23
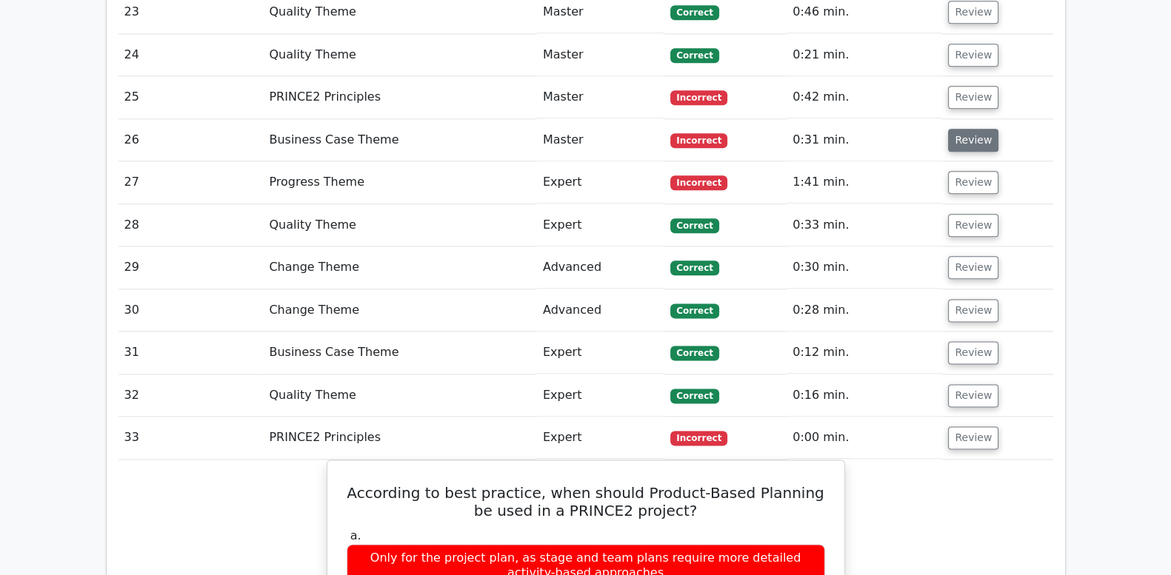
click at [959, 129] on button "Review" at bounding box center [973, 140] width 50 height 23
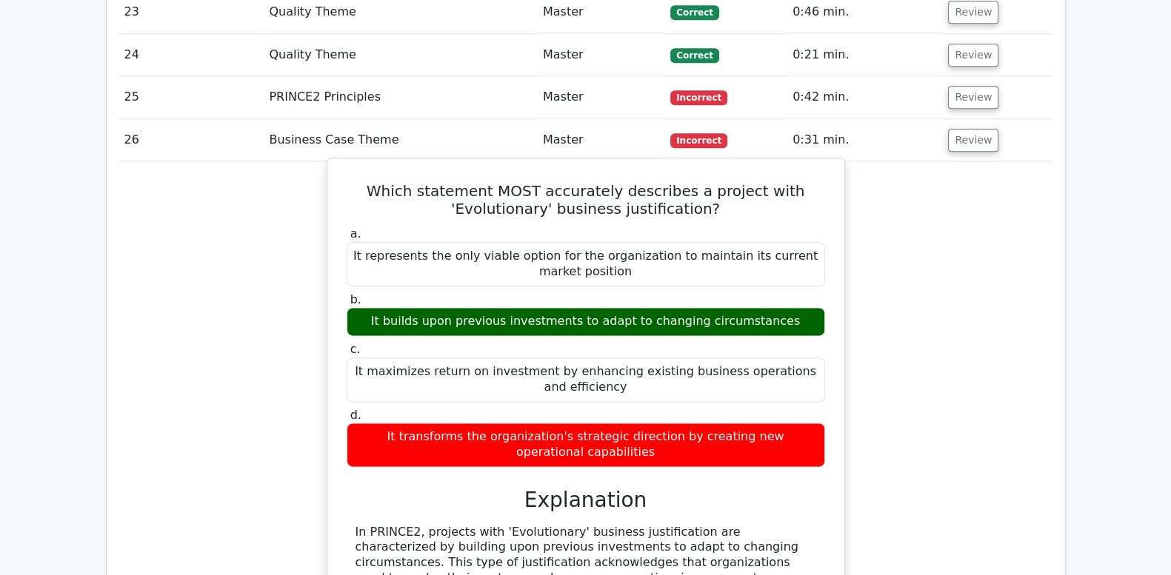
drag, startPoint x: 384, startPoint y: 127, endPoint x: 770, endPoint y: 389, distance: 466.5
click at [770, 389] on div "Which statement MOST accurately describes a project with 'Evolutionary' busines…" at bounding box center [585, 548] width 505 height 769
copy div "Which statement MOST accurately describes a project with 'Evolutionary' busines…"
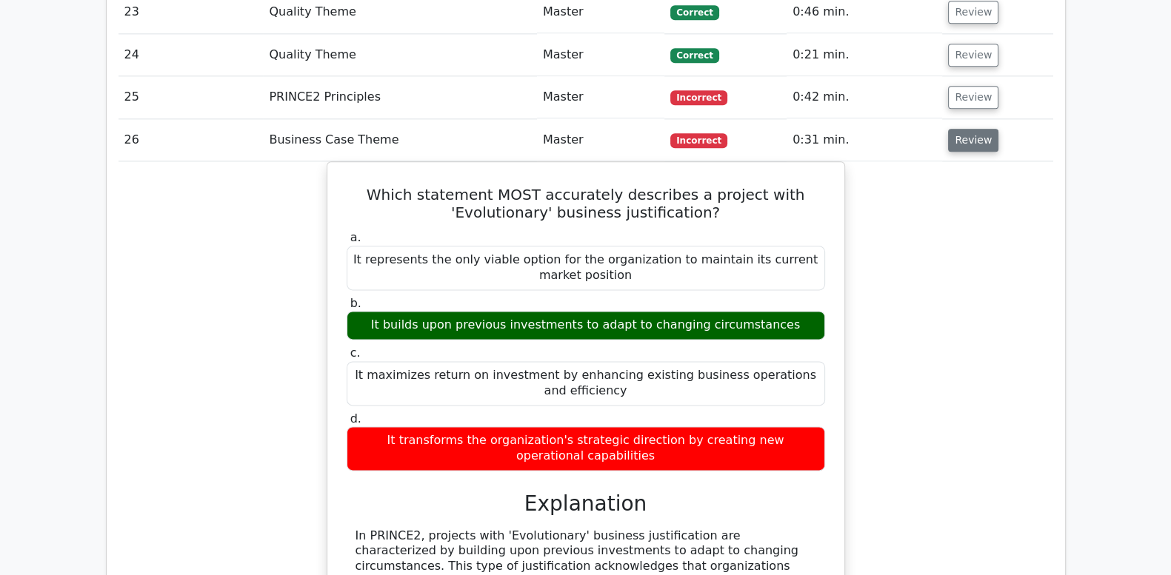
click at [948, 129] on button "Review" at bounding box center [973, 140] width 50 height 23
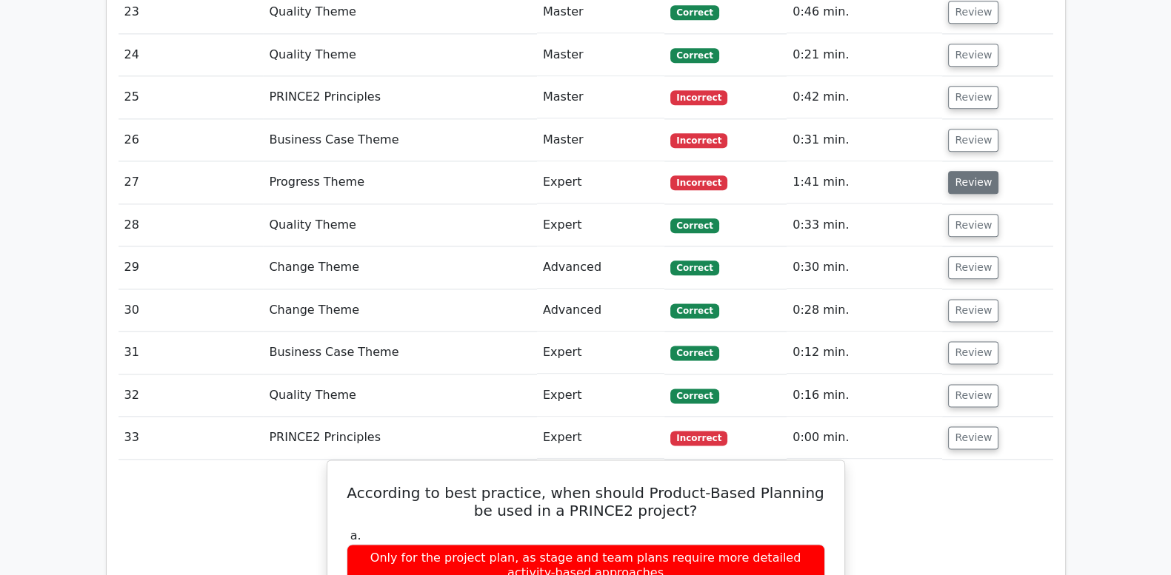
click at [973, 171] on button "Review" at bounding box center [973, 182] width 50 height 23
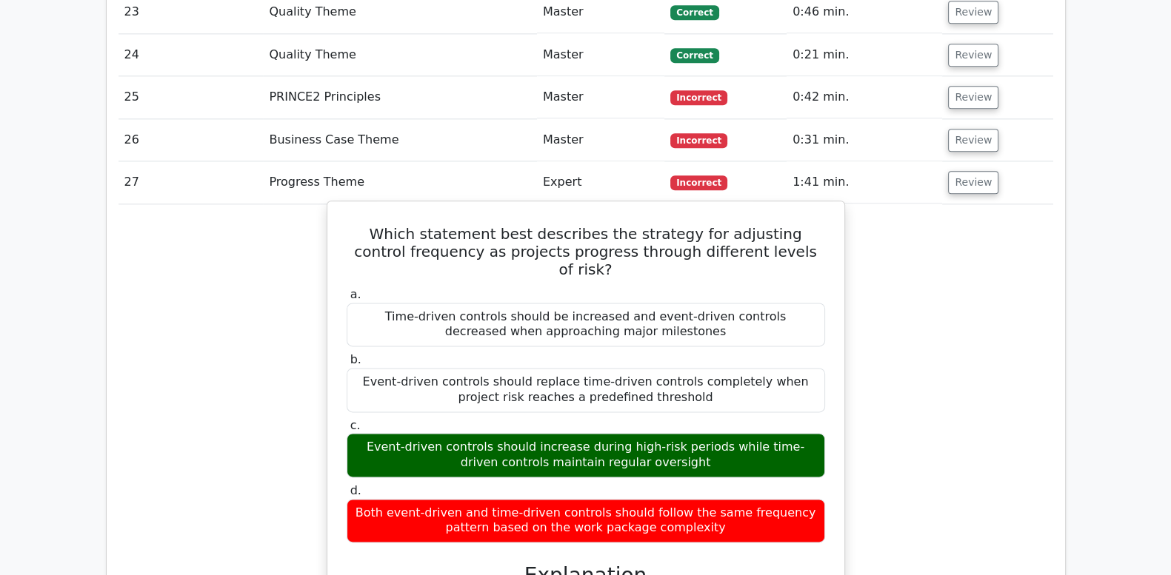
drag, startPoint x: 372, startPoint y: 174, endPoint x: 745, endPoint y: 381, distance: 427.0
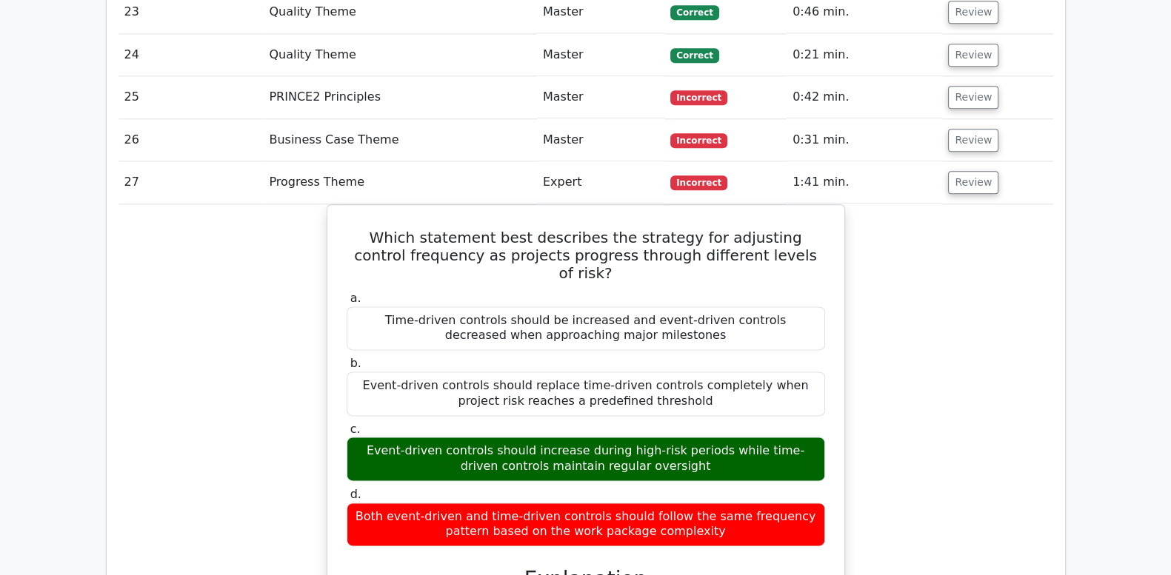
copy div "Which statement best describes the strategy for adjusting control frequency as …"
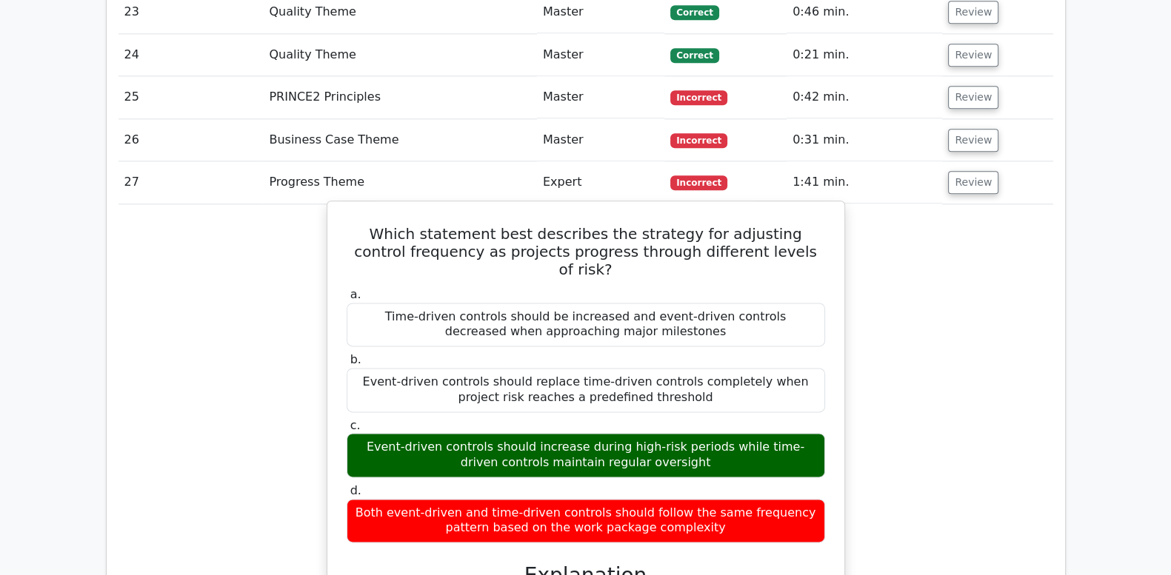
drag, startPoint x: 348, startPoint y: 412, endPoint x: 761, endPoint y: 457, distance: 415.7
click at [761, 484] on label "d. Both event-driven and time-driven controls should follow the same frequency …" at bounding box center [586, 513] width 478 height 59
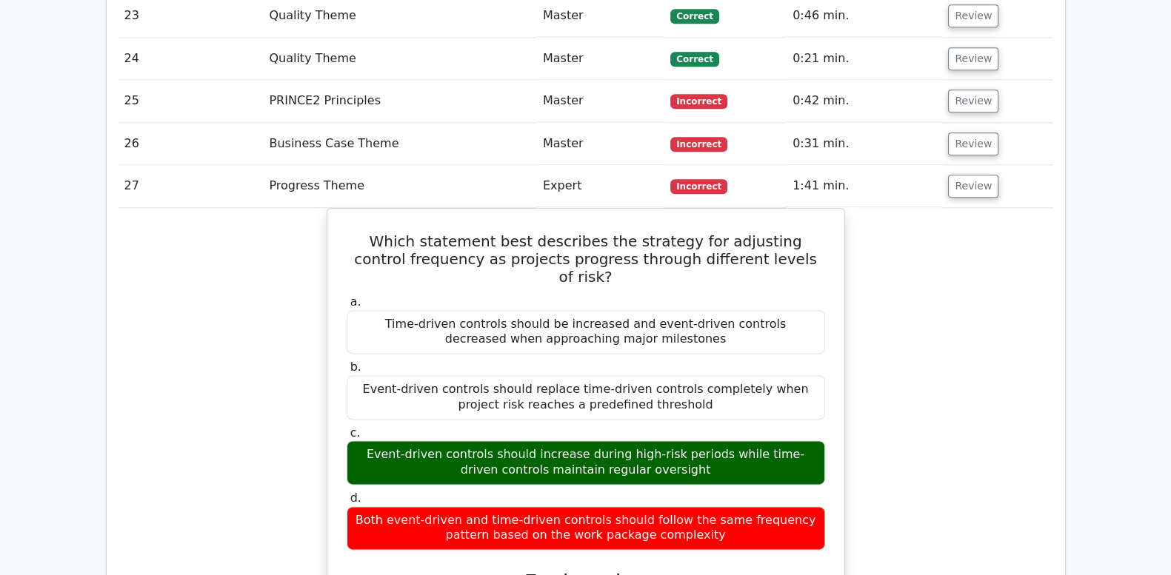
copy label "d. Both event-driven and time-driven controls should follow the same frequency …"
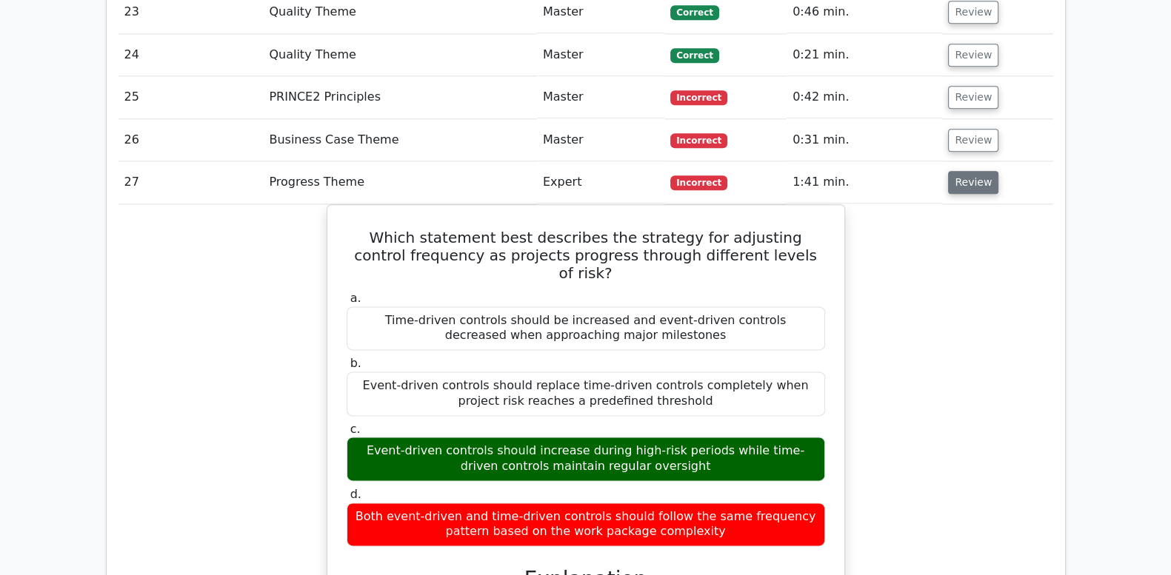
click at [964, 171] on button "Review" at bounding box center [973, 182] width 50 height 23
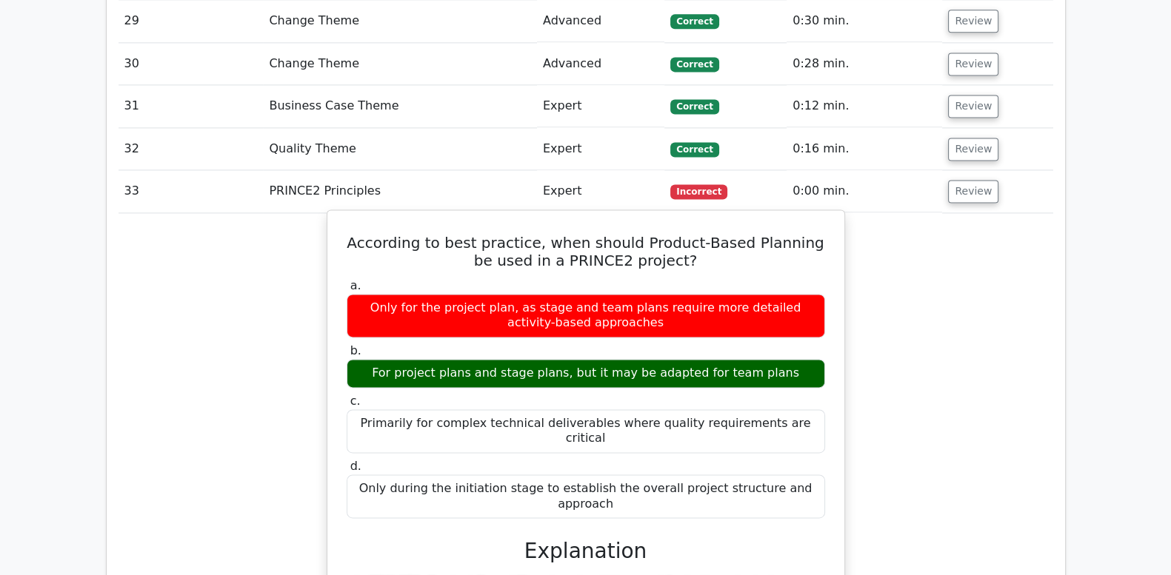
scroll to position [2591, 0]
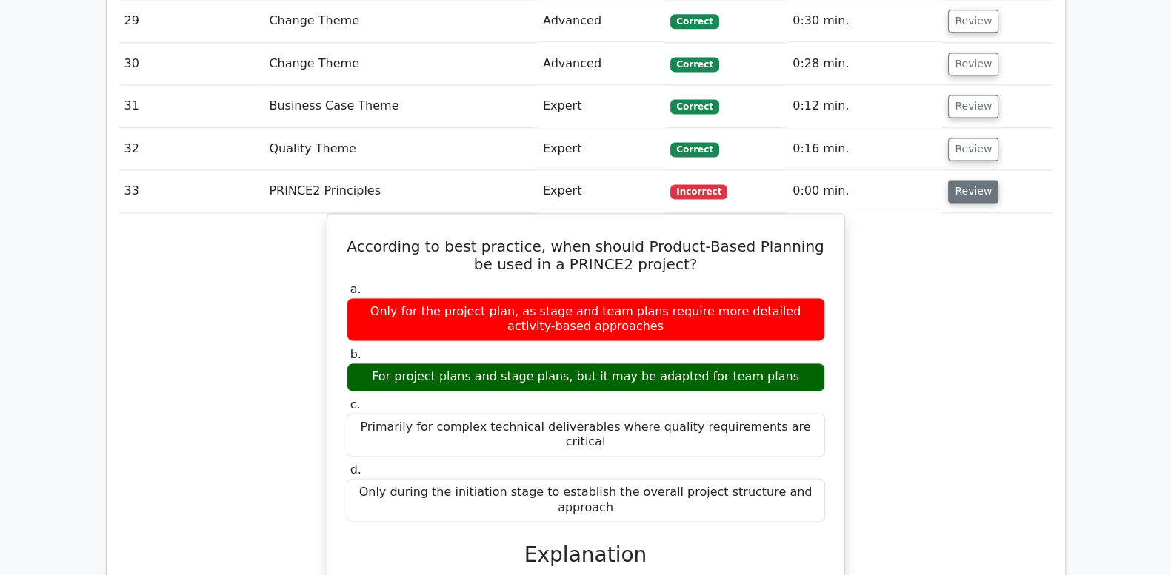
click at [975, 180] on button "Review" at bounding box center [973, 191] width 50 height 23
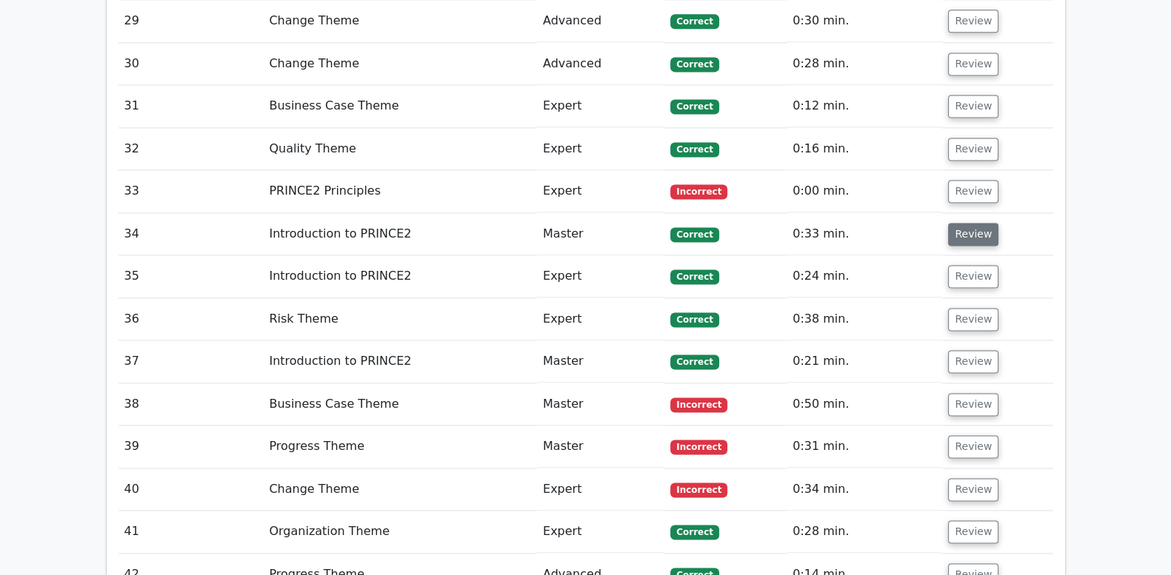
click at [975, 223] on button "Review" at bounding box center [973, 234] width 50 height 23
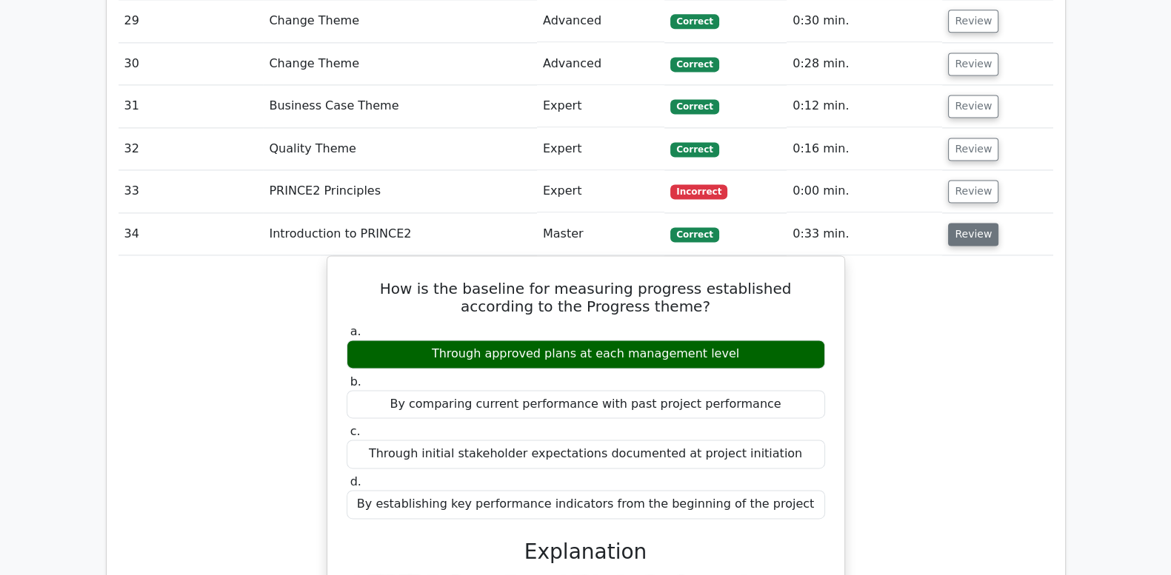
click at [975, 223] on button "Review" at bounding box center [973, 234] width 50 height 23
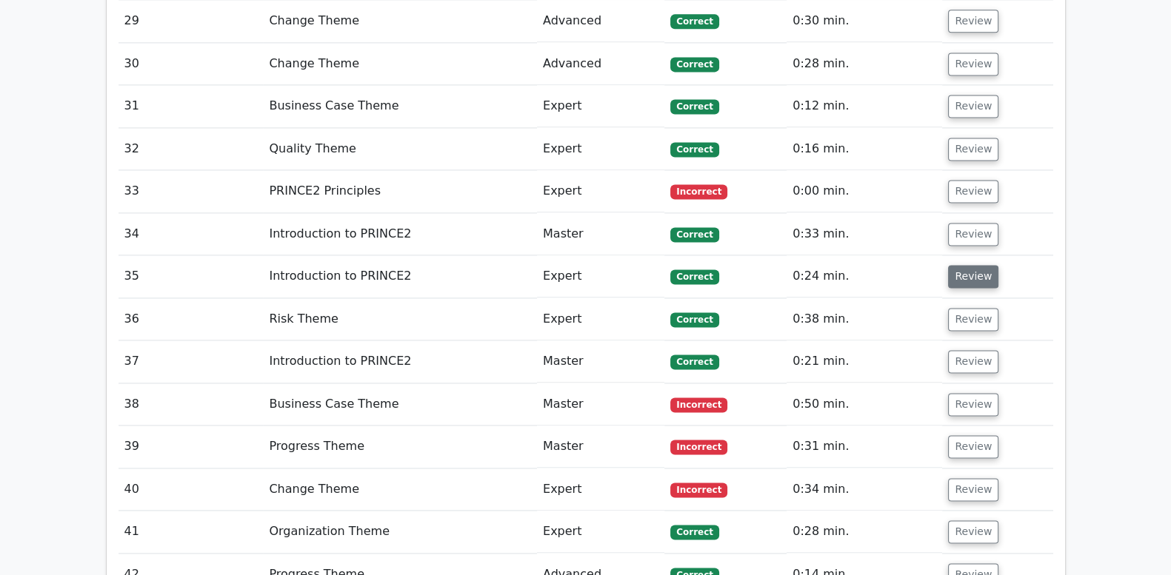
click at [975, 265] on button "Review" at bounding box center [973, 276] width 50 height 23
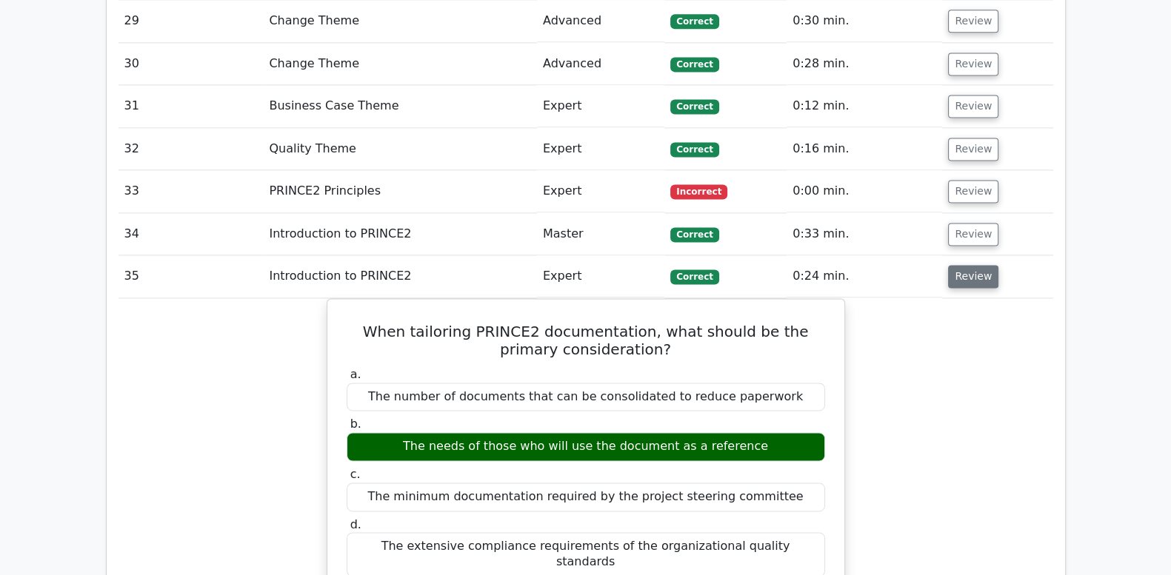
click at [975, 265] on button "Review" at bounding box center [973, 276] width 50 height 23
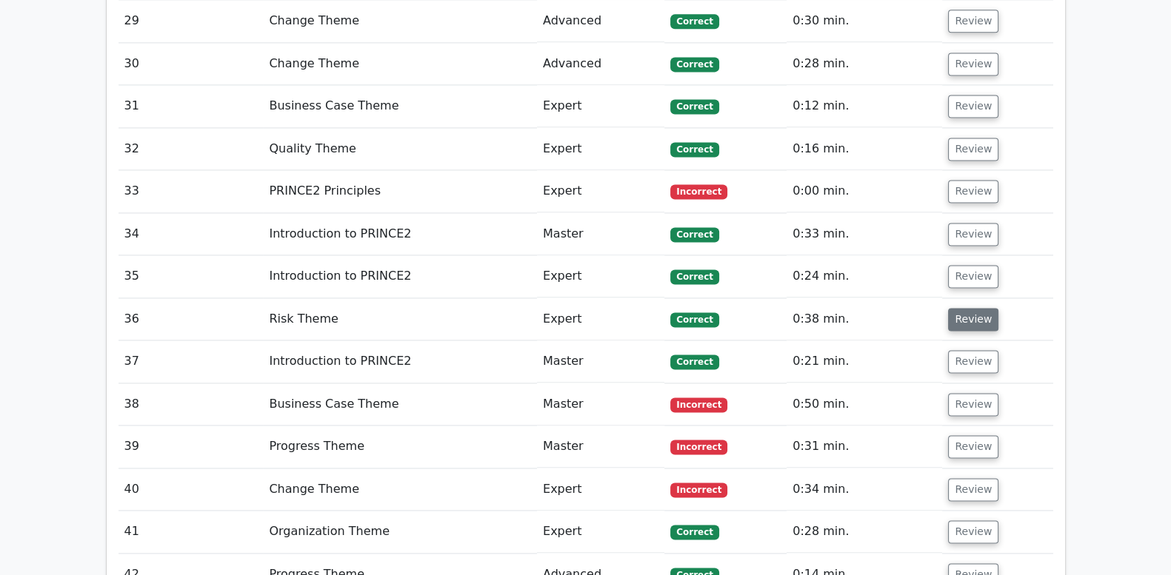
click at [961, 308] on button "Review" at bounding box center [973, 319] width 50 height 23
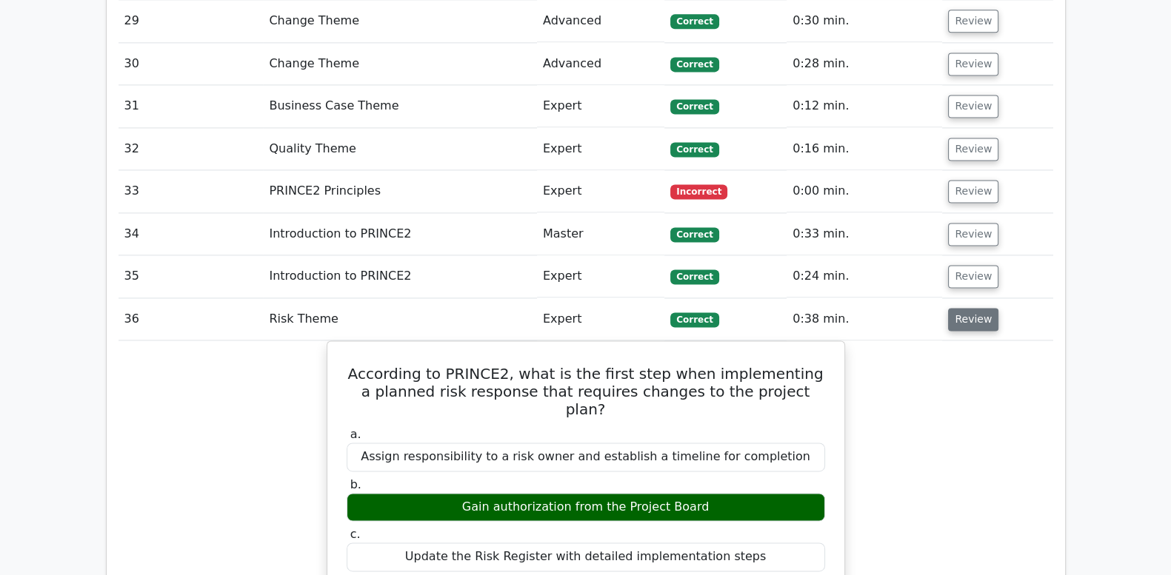
click at [961, 308] on button "Review" at bounding box center [973, 319] width 50 height 23
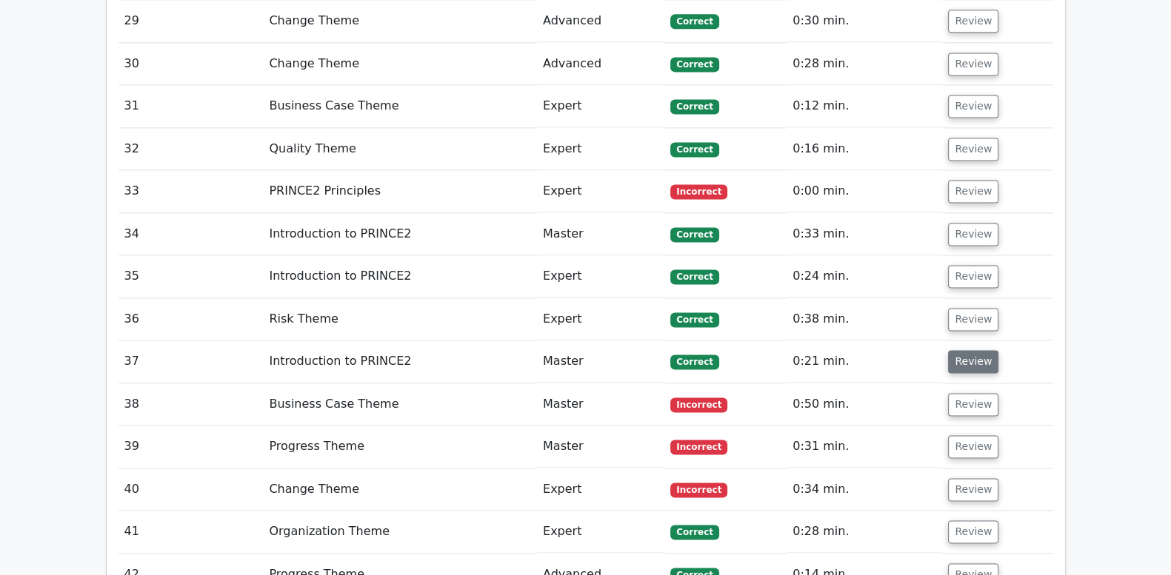
click at [956, 350] on button "Review" at bounding box center [973, 361] width 50 height 23
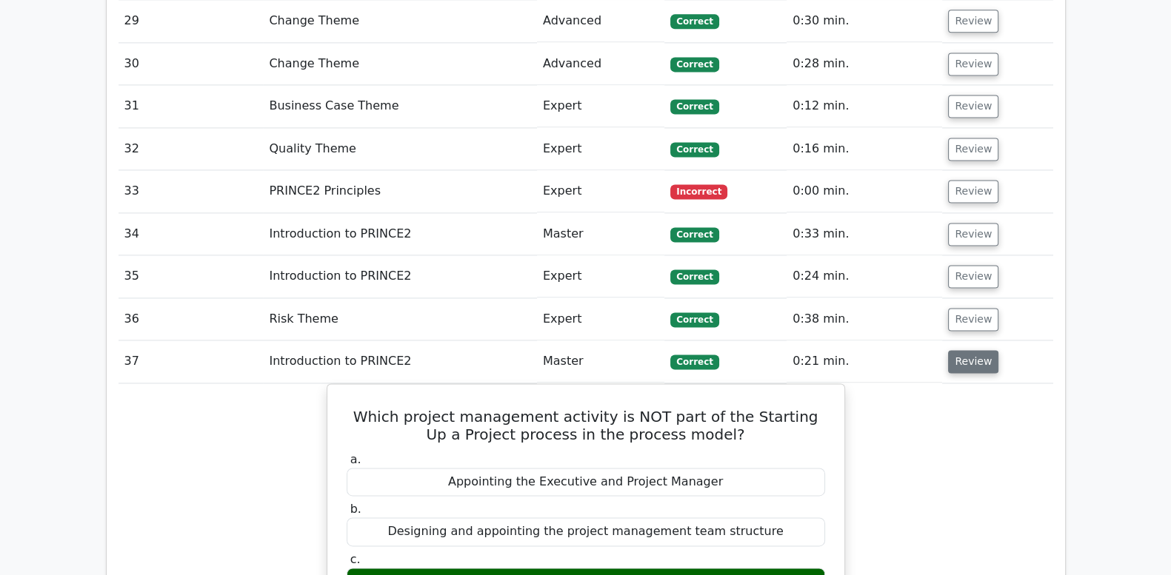
click at [956, 350] on button "Review" at bounding box center [973, 361] width 50 height 23
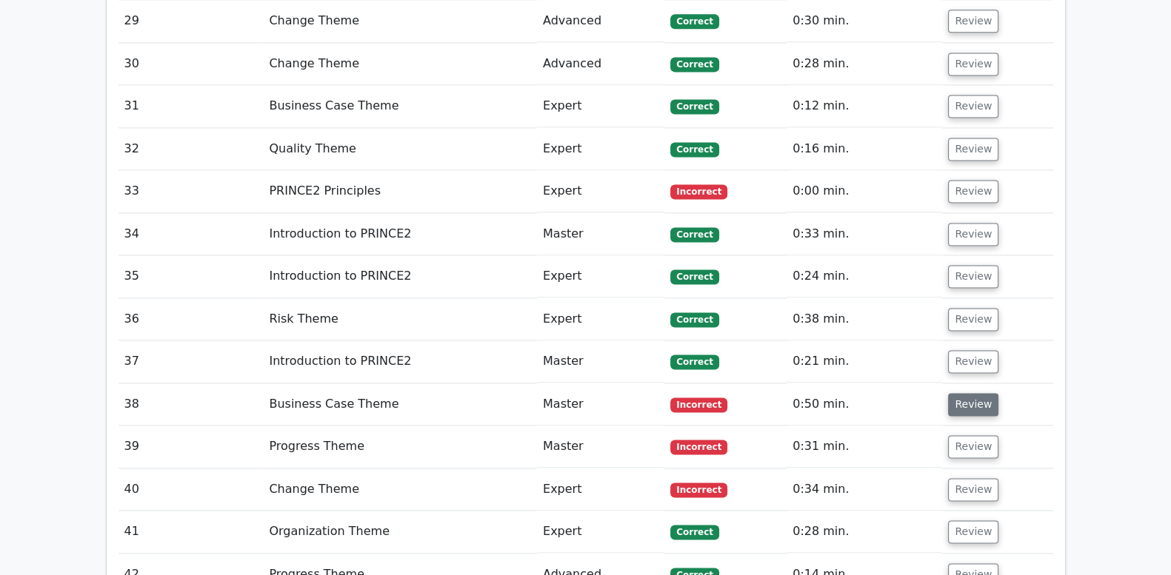
click at [959, 393] on button "Review" at bounding box center [973, 404] width 50 height 23
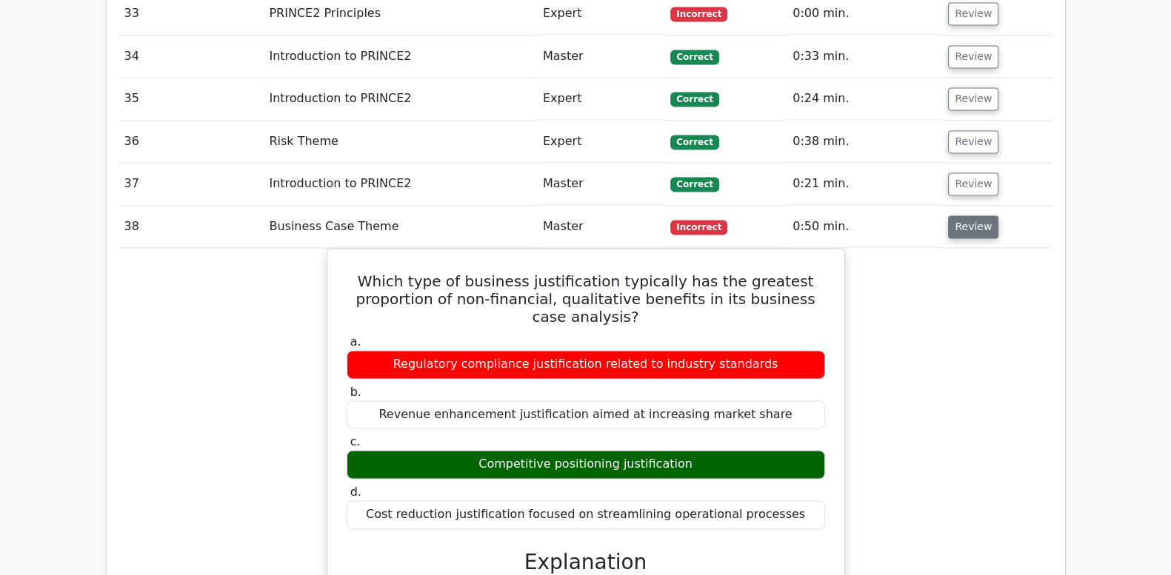
scroll to position [2776, 0]
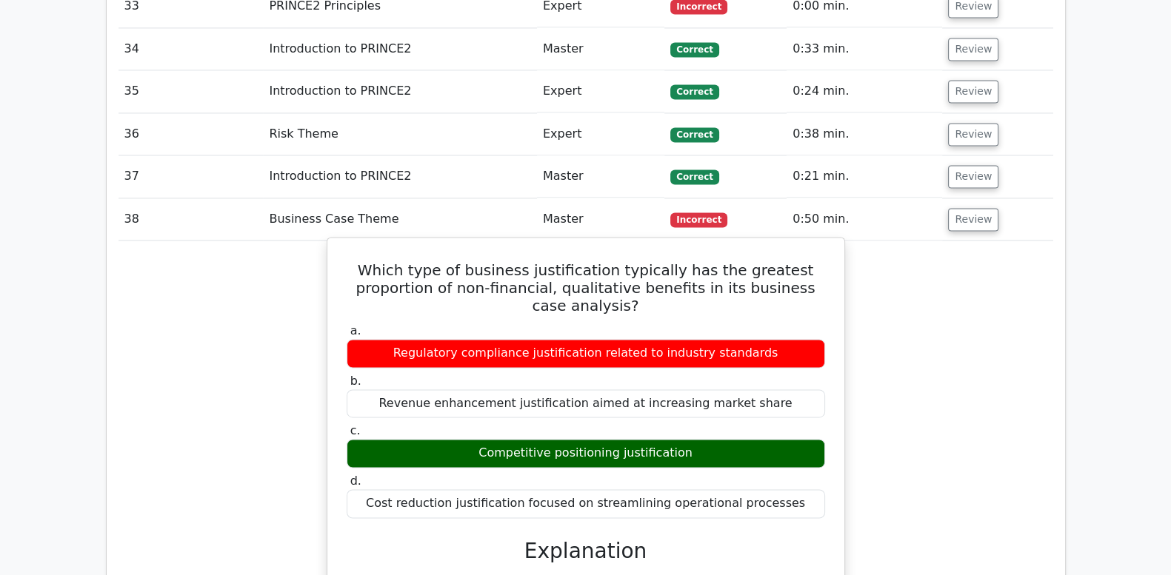
drag, startPoint x: 390, startPoint y: 207, endPoint x: 800, endPoint y: 441, distance: 472.3
click at [800, 441] on div "Which type of business justification typically has the greatest proportion of n…" at bounding box center [585, 545] width 505 height 602
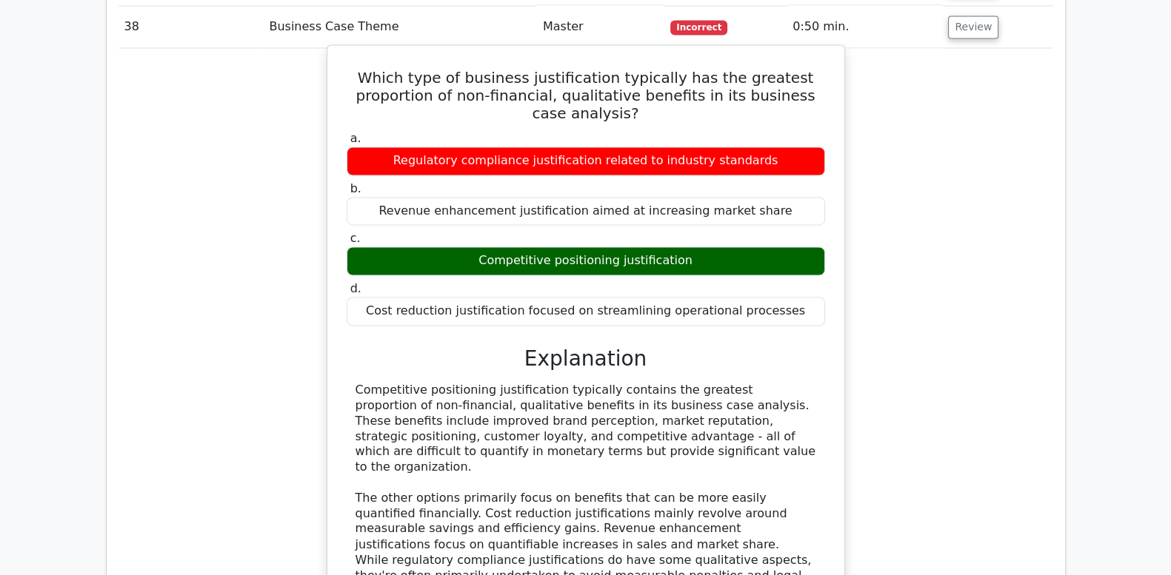
scroll to position [3024, 0]
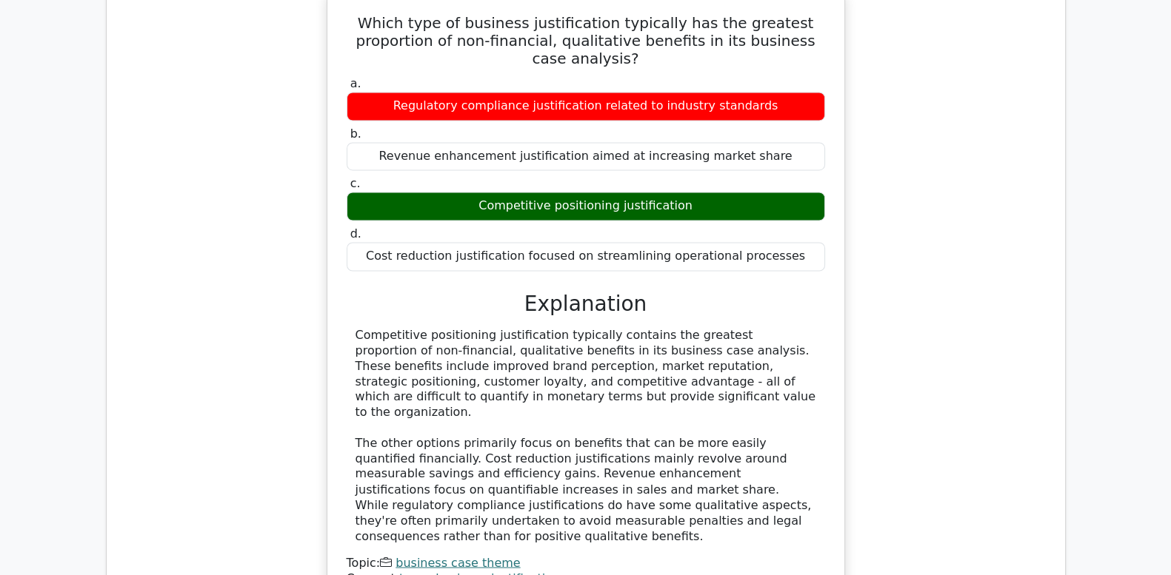
click at [418, 328] on div "Competitive positioning justification typically contains the greatest proportio…" at bounding box center [585, 436] width 461 height 216
drag, startPoint x: 357, startPoint y: 267, endPoint x: 667, endPoint y: 335, distance: 317.0
click at [667, 335] on div "Competitive positioning justification typically contains the greatest proportio…" at bounding box center [585, 436] width 461 height 216
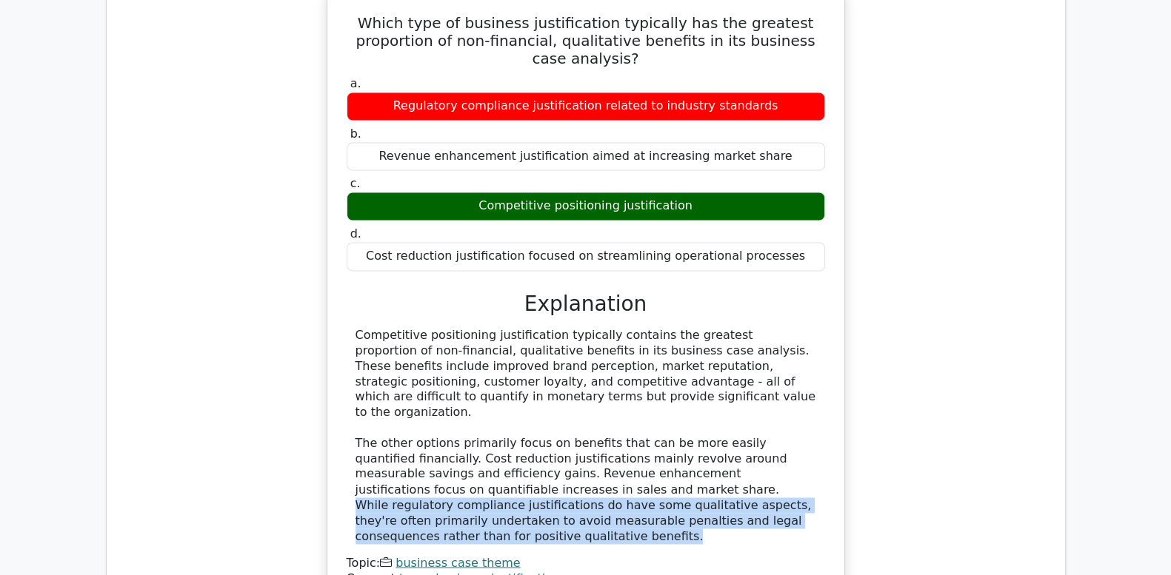
drag, startPoint x: 480, startPoint y: 411, endPoint x: 732, endPoint y: 437, distance: 253.1
click at [732, 437] on div "Competitive positioning justification typically contains the greatest proportio…" at bounding box center [585, 436] width 461 height 216
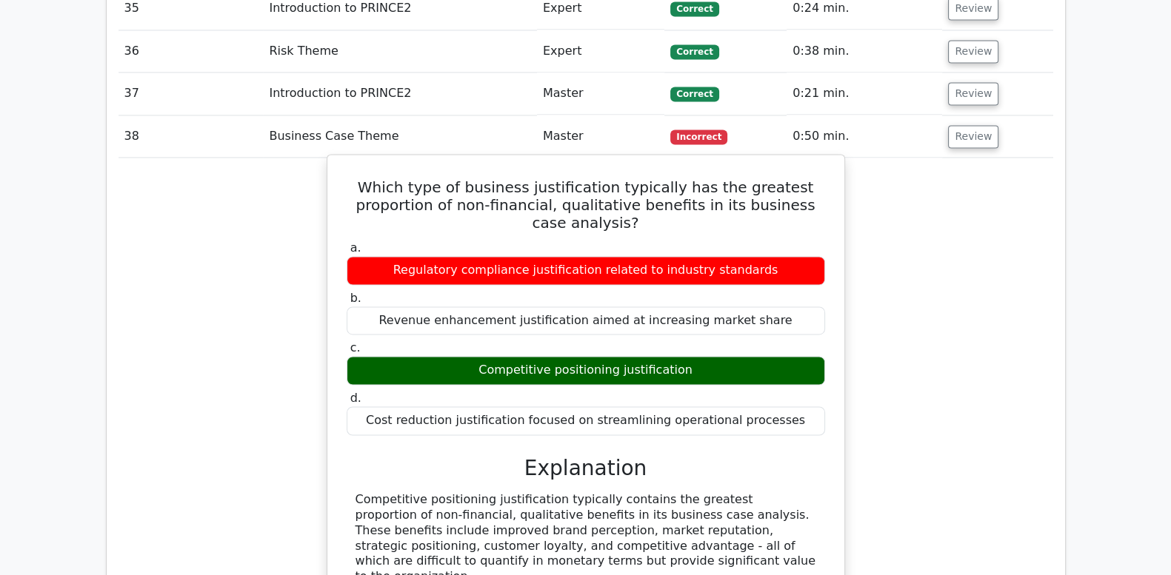
scroll to position [2715, 0]
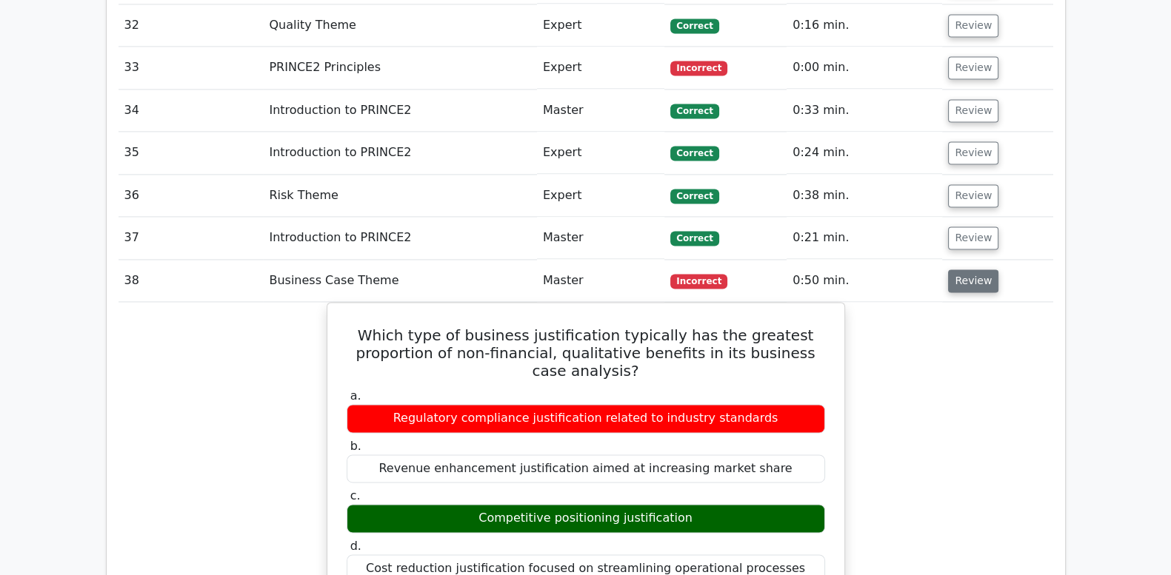
click at [978, 270] on button "Review" at bounding box center [973, 281] width 50 height 23
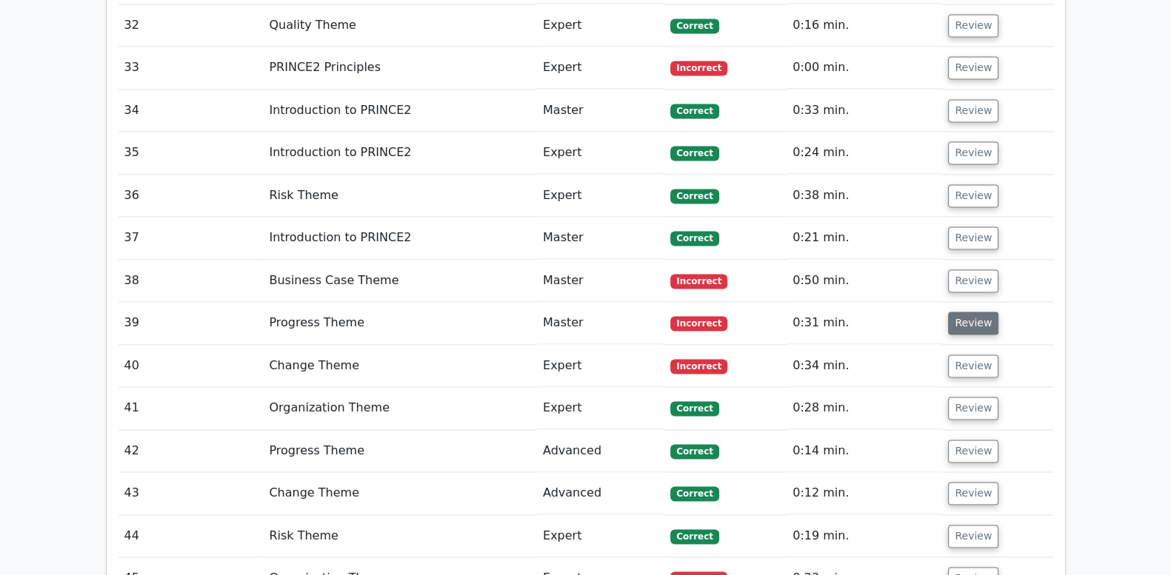
click at [965, 312] on button "Review" at bounding box center [973, 323] width 50 height 23
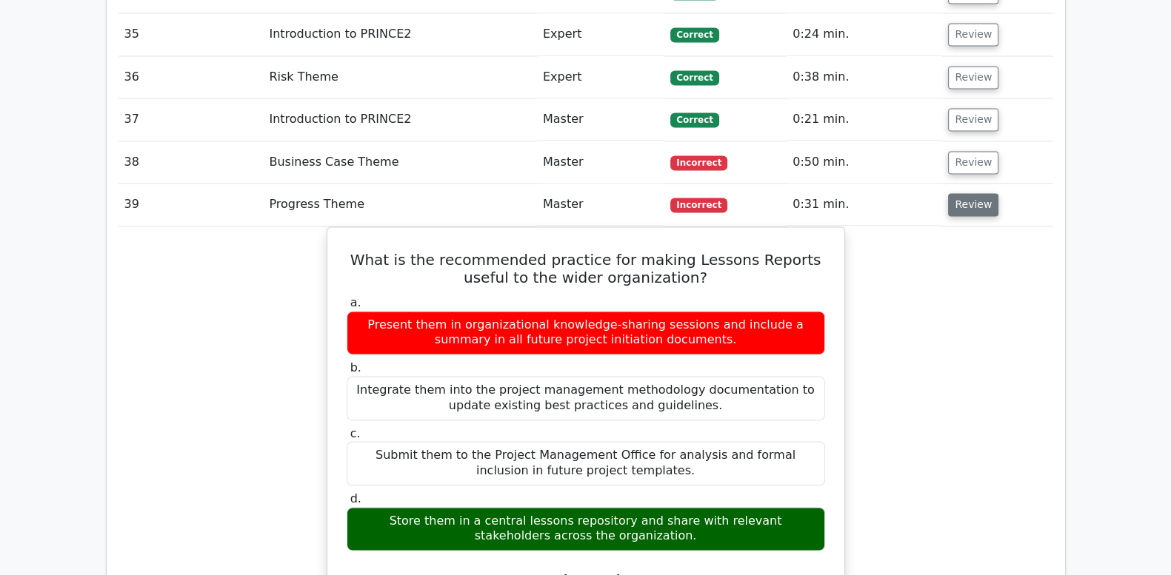
scroll to position [2839, 0]
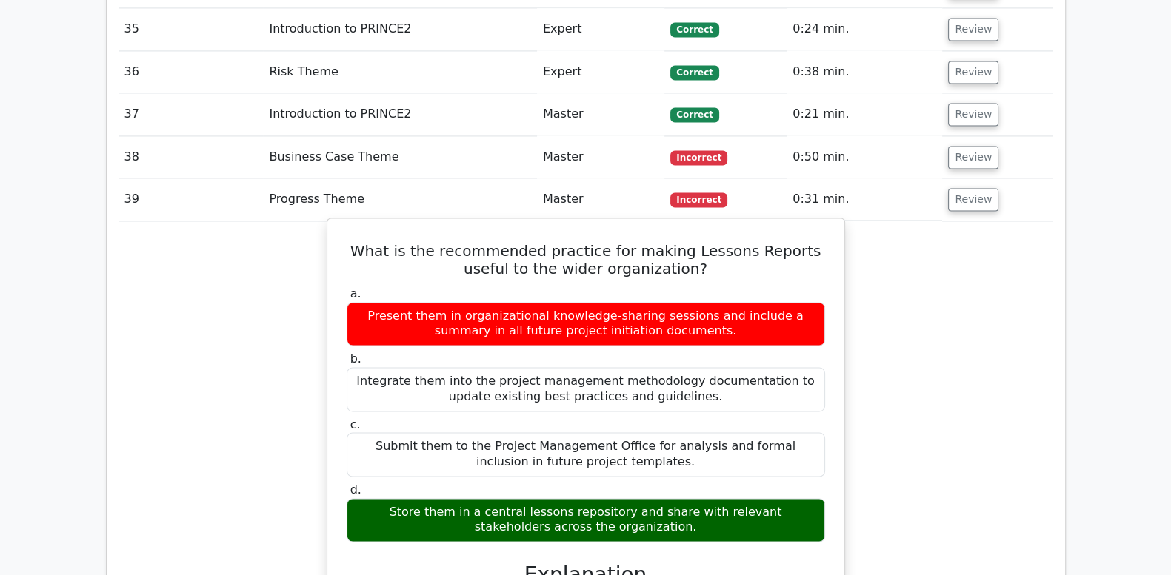
drag, startPoint x: 338, startPoint y: 188, endPoint x: 678, endPoint y: 461, distance: 435.7
click at [678, 461] on div "What is the recommended practice for making Lessons Reports useful to the wider…" at bounding box center [585, 547] width 505 height 646
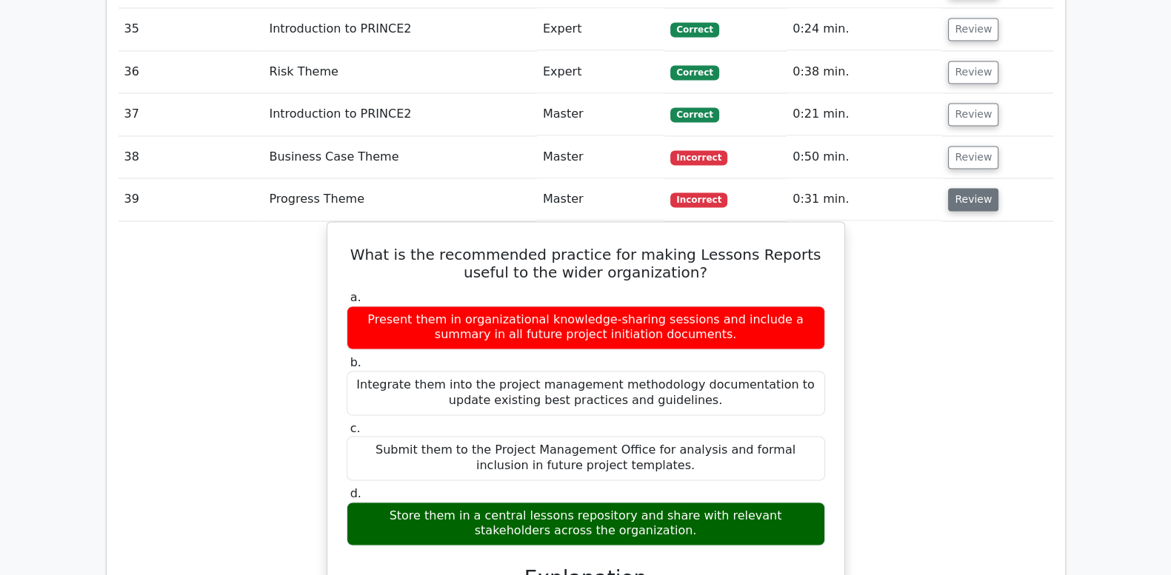
click at [965, 188] on button "Review" at bounding box center [973, 199] width 50 height 23
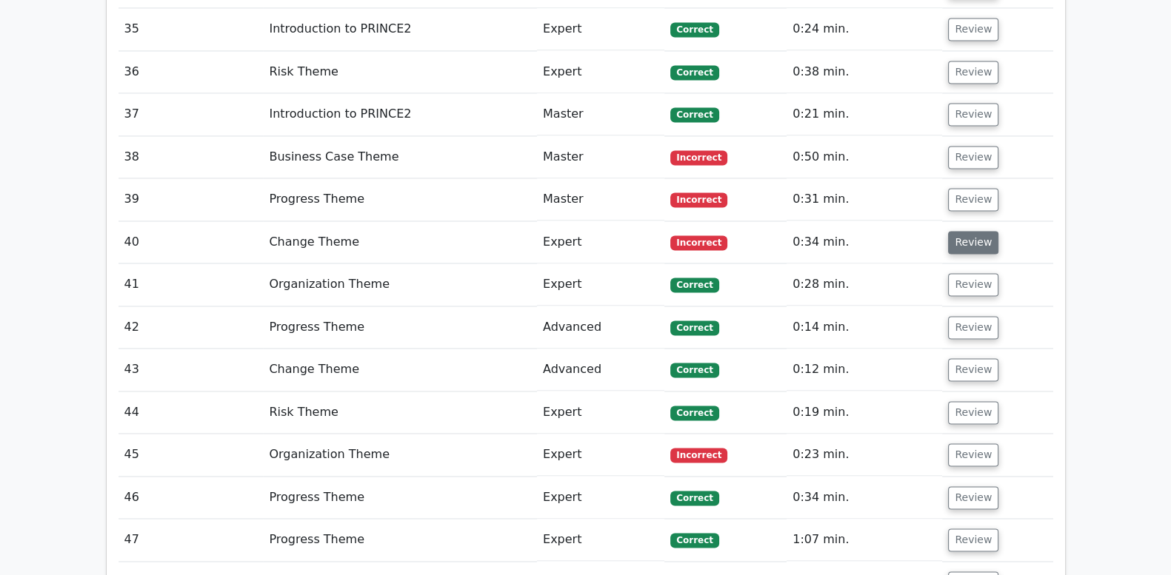
click at [963, 231] on button "Review" at bounding box center [973, 242] width 50 height 23
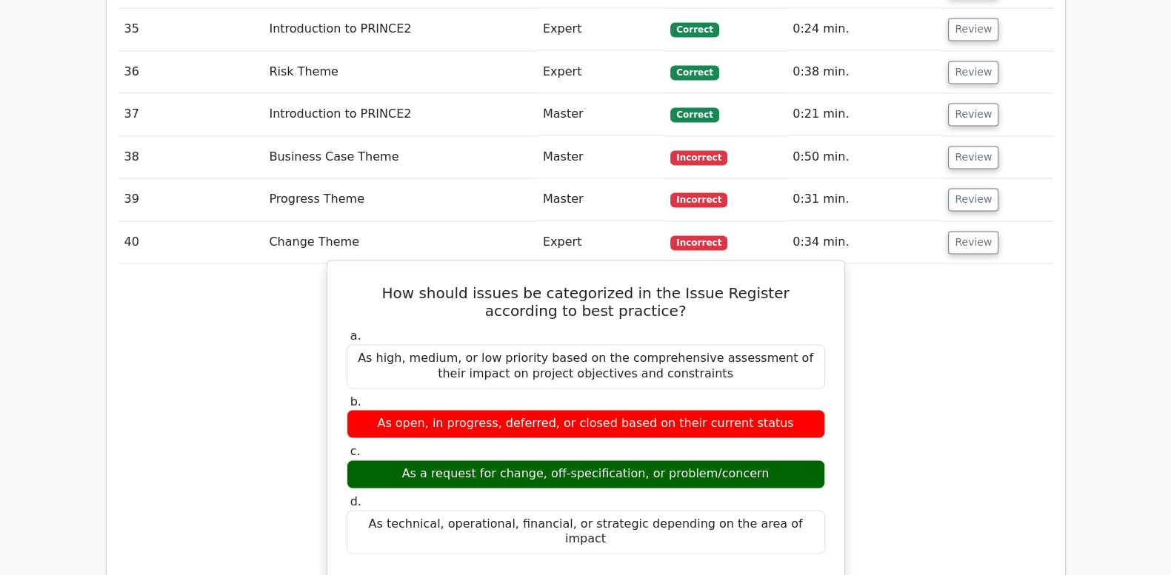
drag, startPoint x: 367, startPoint y: 233, endPoint x: 795, endPoint y: 456, distance: 482.6
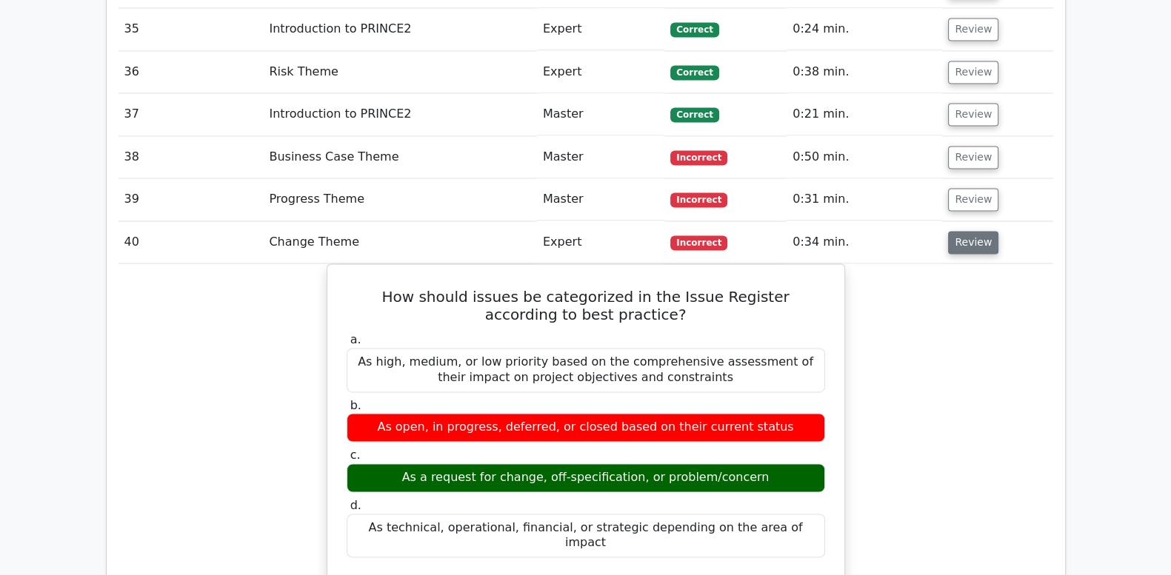
click at [985, 231] on button "Review" at bounding box center [973, 242] width 50 height 23
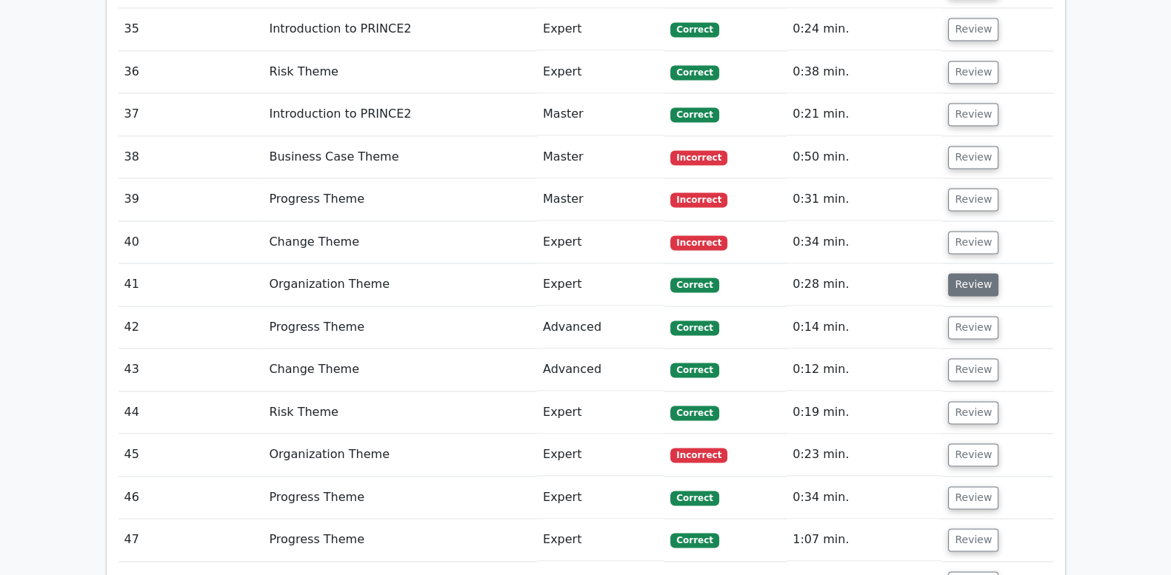
click at [966, 273] on button "Review" at bounding box center [973, 284] width 50 height 23
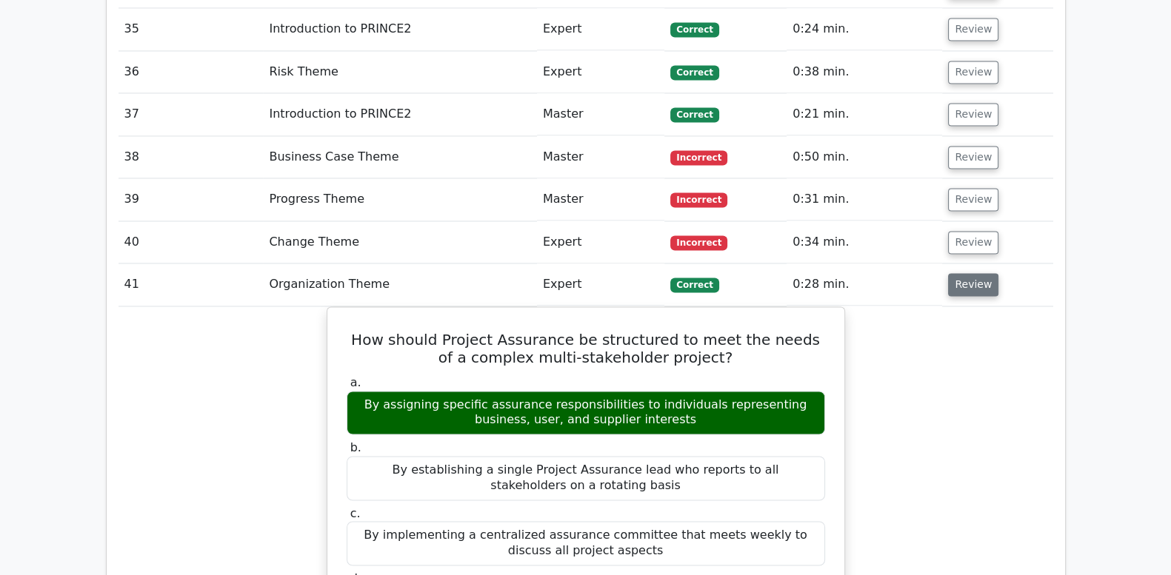
click at [966, 273] on button "Review" at bounding box center [973, 284] width 50 height 23
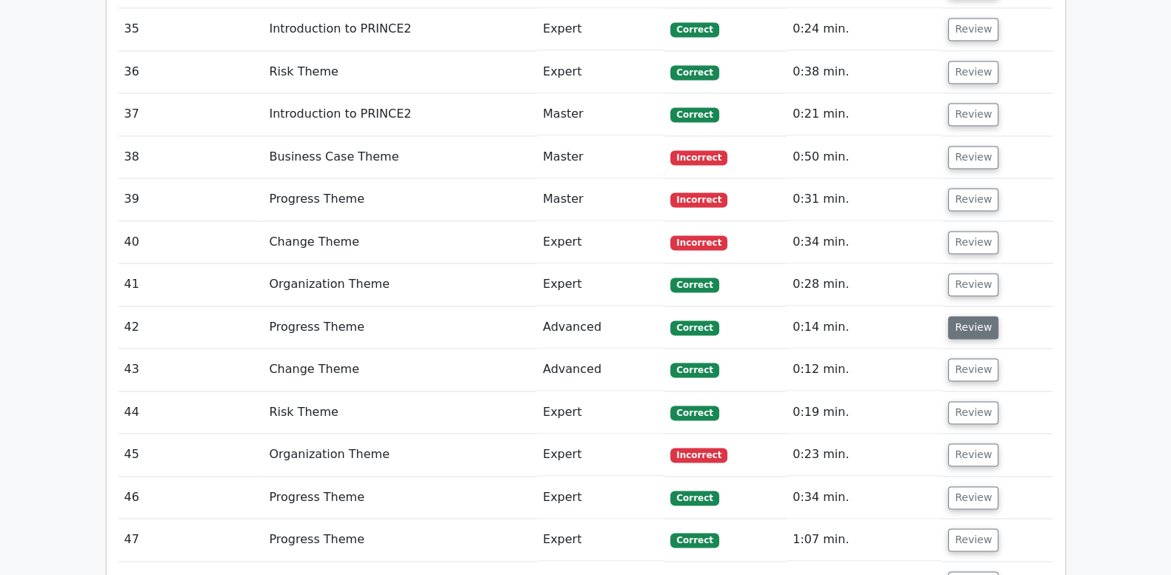
click at [966, 316] on button "Review" at bounding box center [973, 327] width 50 height 23
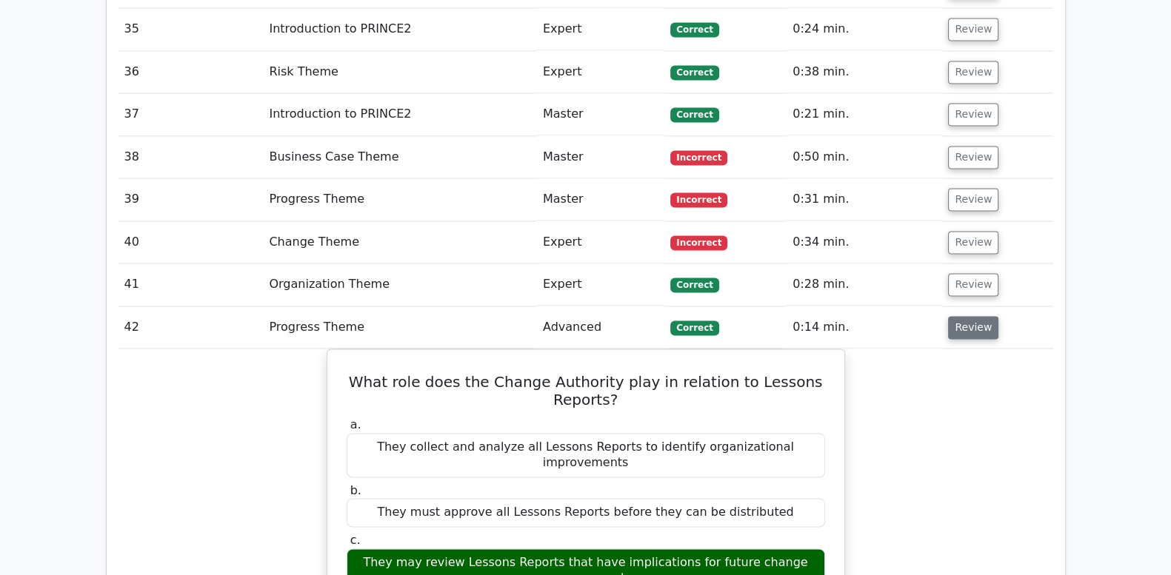
click at [966, 316] on button "Review" at bounding box center [973, 327] width 50 height 23
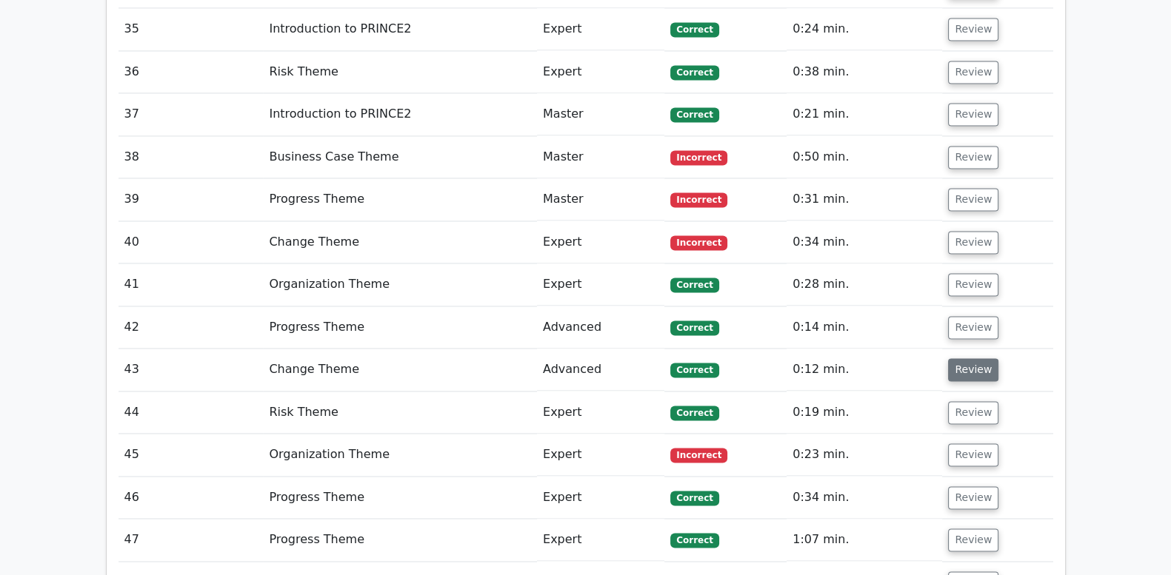
click at [961, 358] on button "Review" at bounding box center [973, 369] width 50 height 23
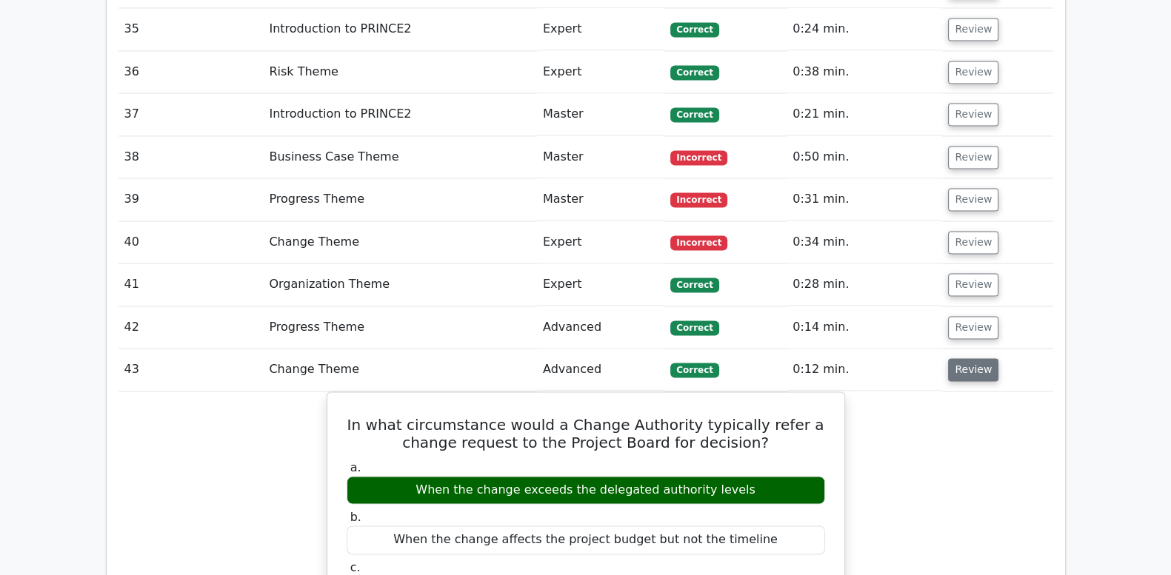
click at [961, 358] on button "Review" at bounding box center [973, 369] width 50 height 23
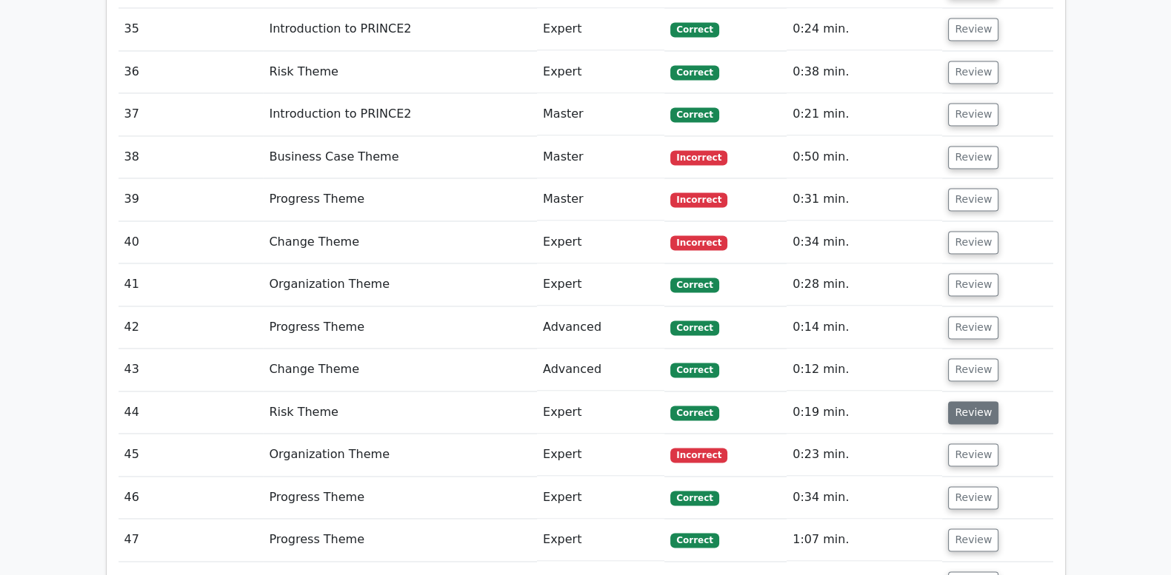
click at [966, 401] on button "Review" at bounding box center [973, 412] width 50 height 23
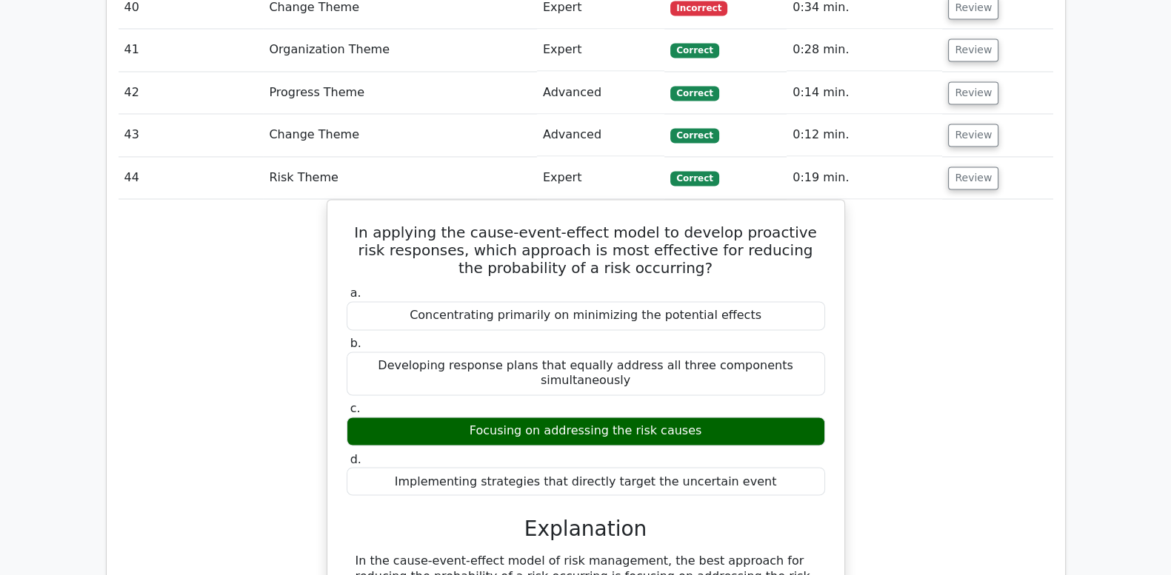
scroll to position [3085, 0]
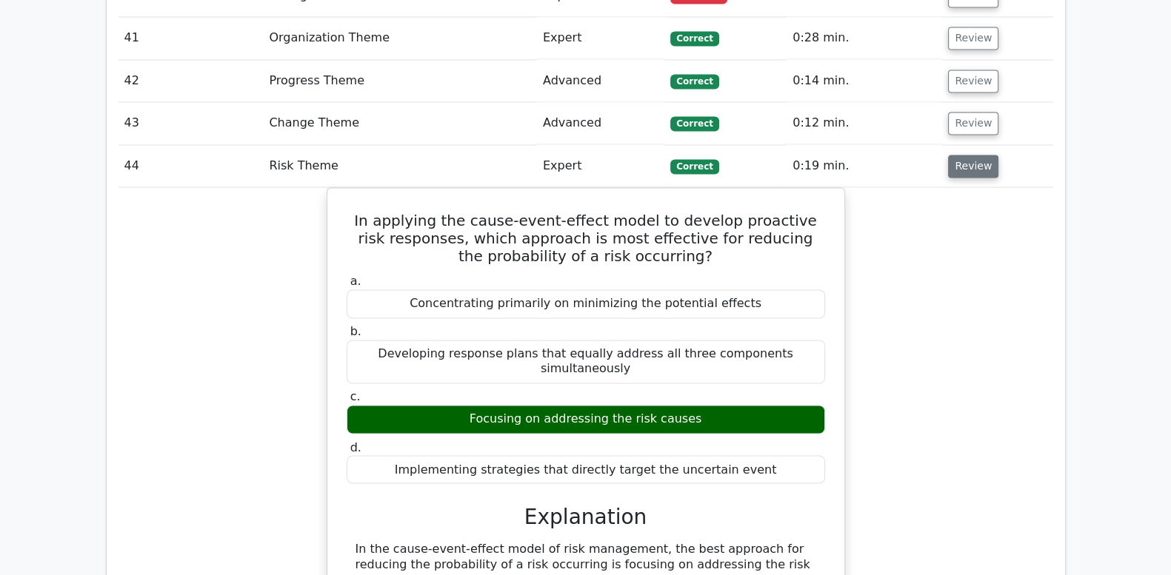
click at [978, 155] on button "Review" at bounding box center [973, 166] width 50 height 23
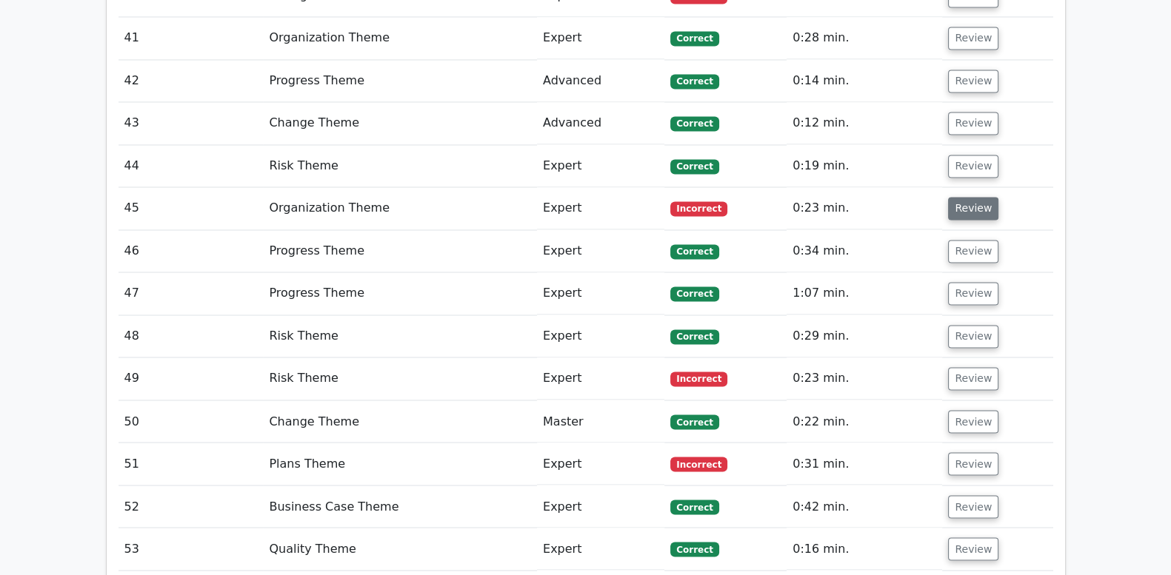
click at [982, 197] on button "Review" at bounding box center [973, 208] width 50 height 23
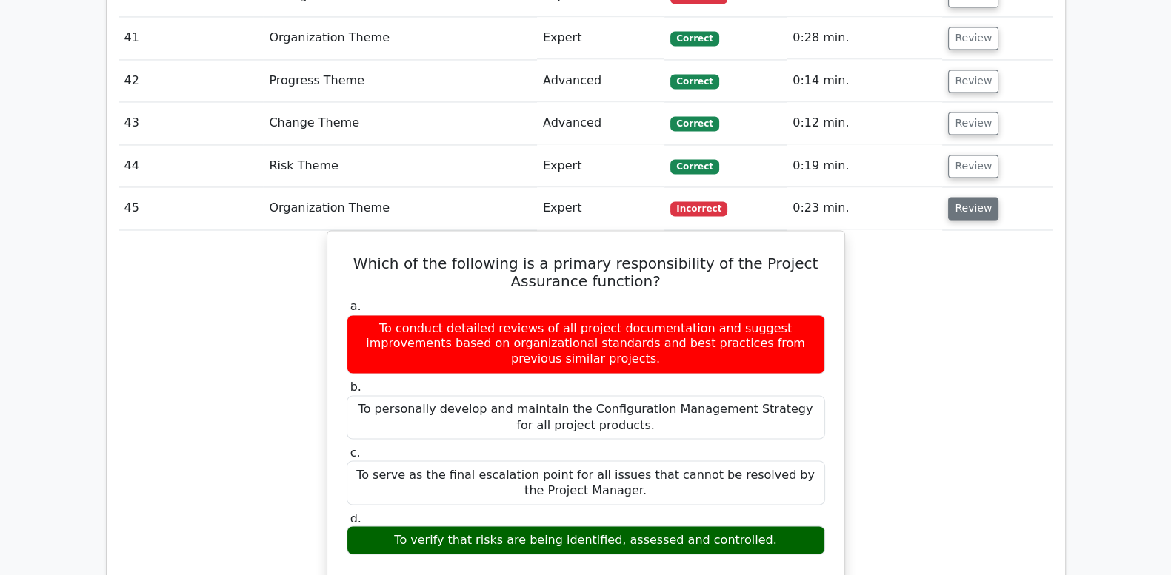
click at [980, 197] on button "Review" at bounding box center [973, 208] width 50 height 23
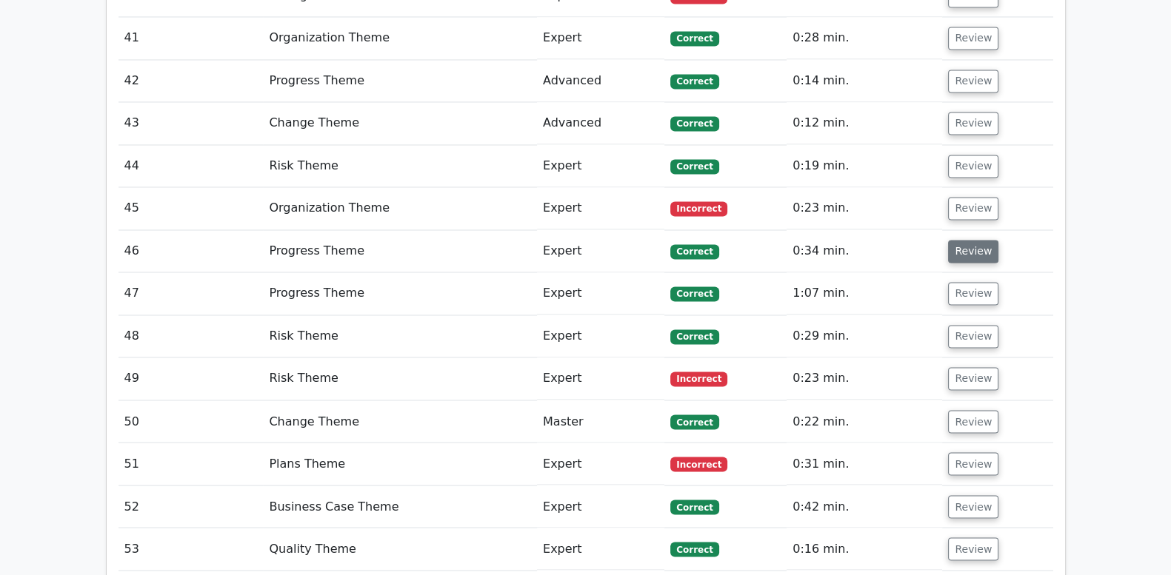
click at [978, 240] on button "Review" at bounding box center [973, 251] width 50 height 23
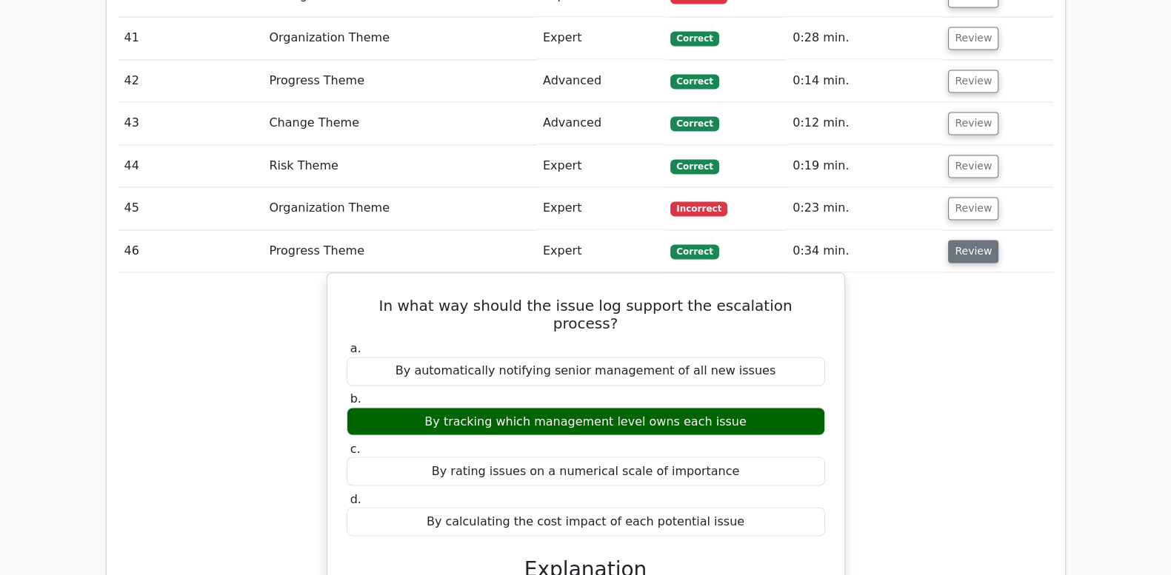
click at [978, 240] on button "Review" at bounding box center [973, 251] width 50 height 23
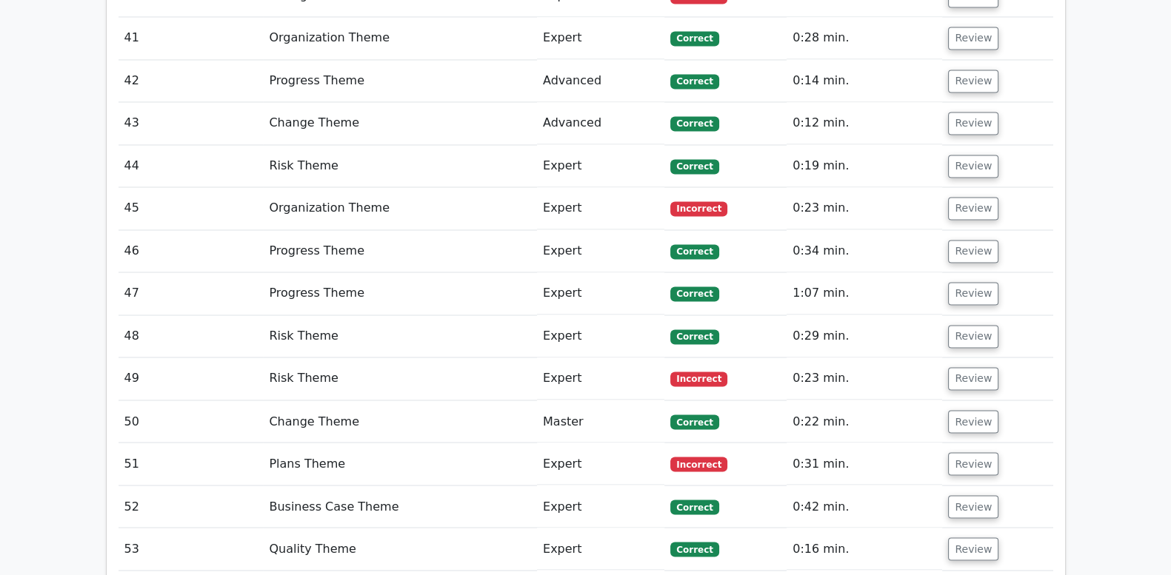
click at [955, 315] on td "Review" at bounding box center [997, 336] width 110 height 42
click at [955, 282] on button "Review" at bounding box center [973, 293] width 50 height 23
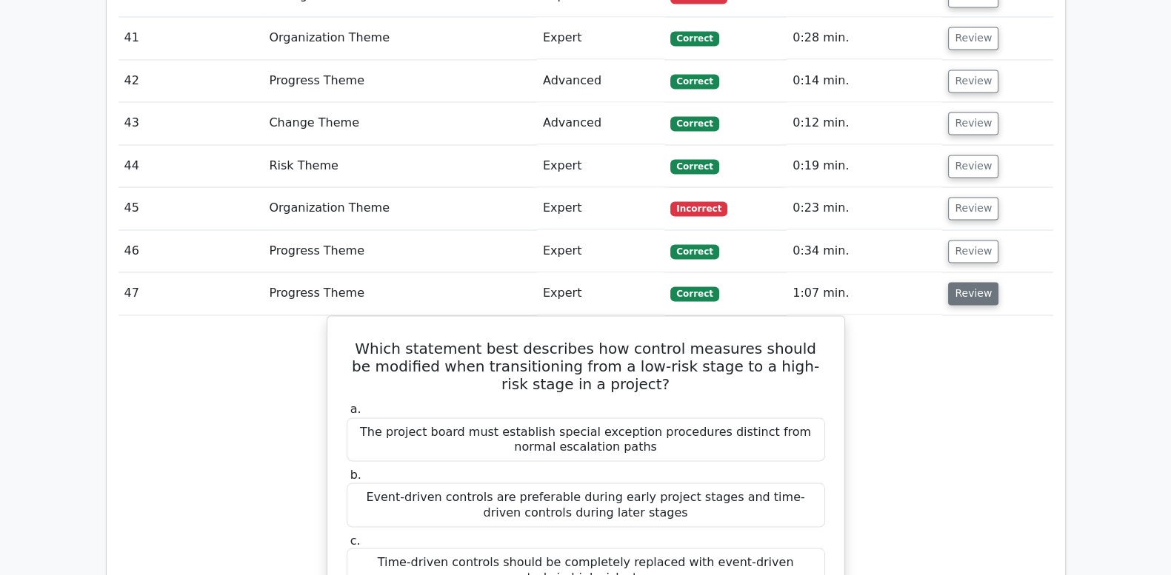
click at [955, 282] on button "Review" at bounding box center [973, 293] width 50 height 23
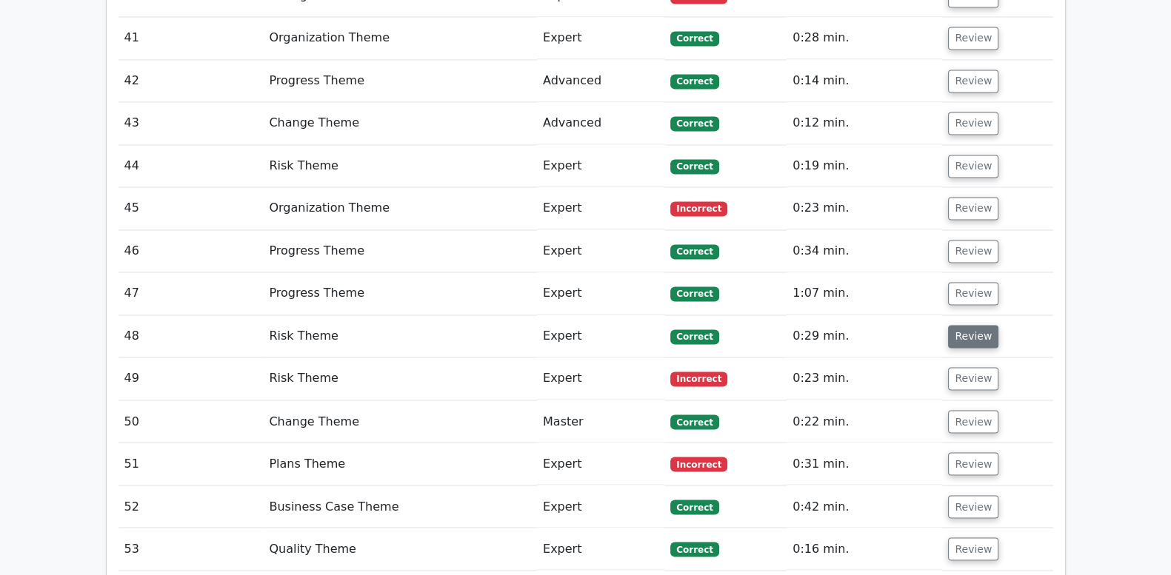
click at [959, 325] on button "Review" at bounding box center [973, 336] width 50 height 23
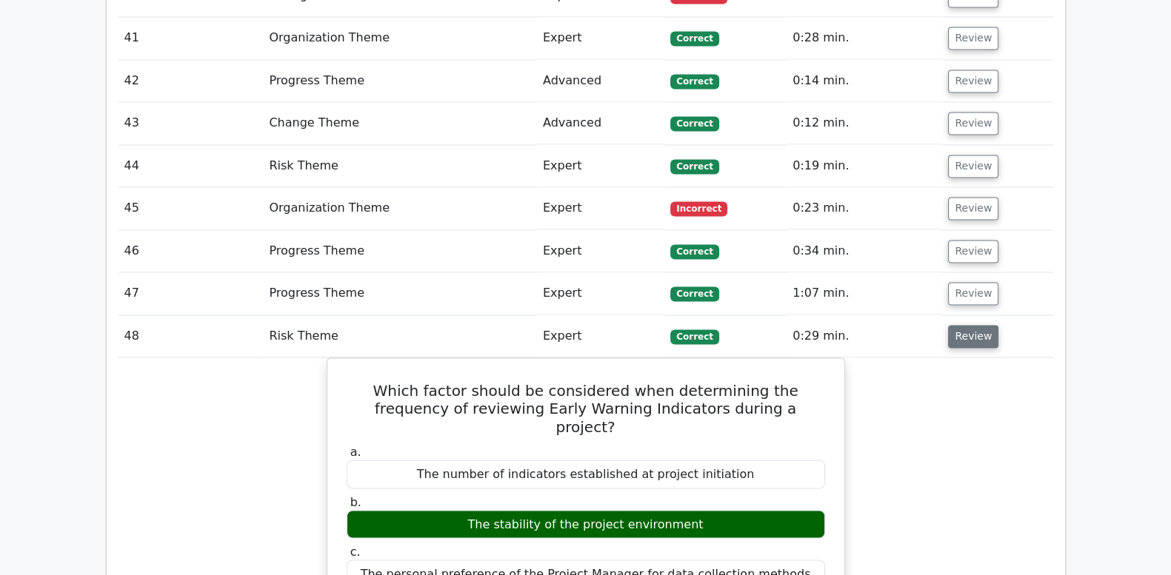
click at [959, 325] on button "Review" at bounding box center [973, 336] width 50 height 23
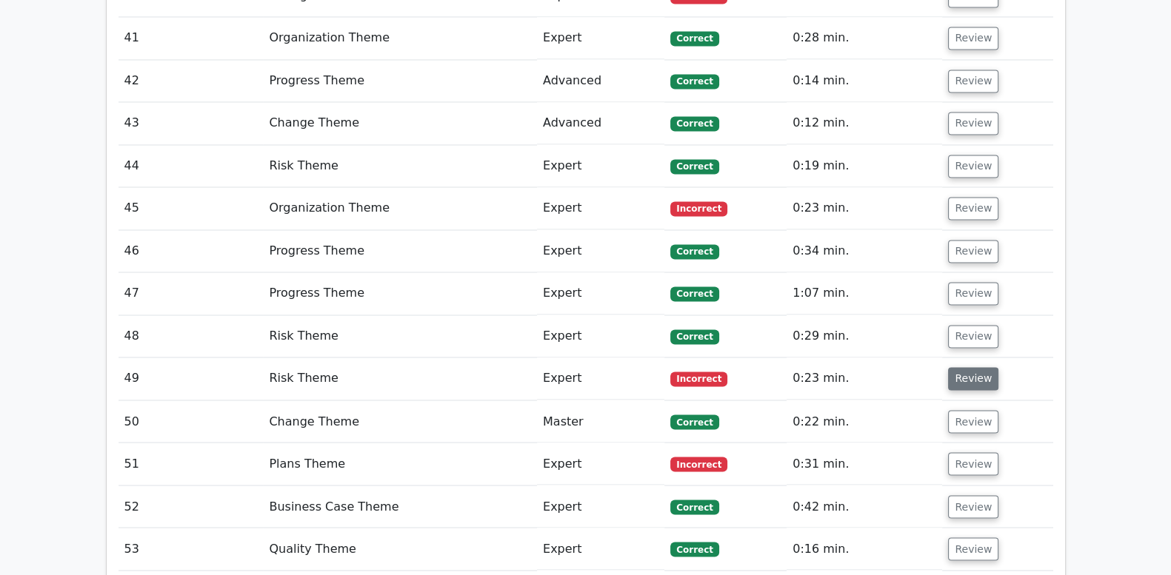
click at [963, 367] on button "Review" at bounding box center [973, 378] width 50 height 23
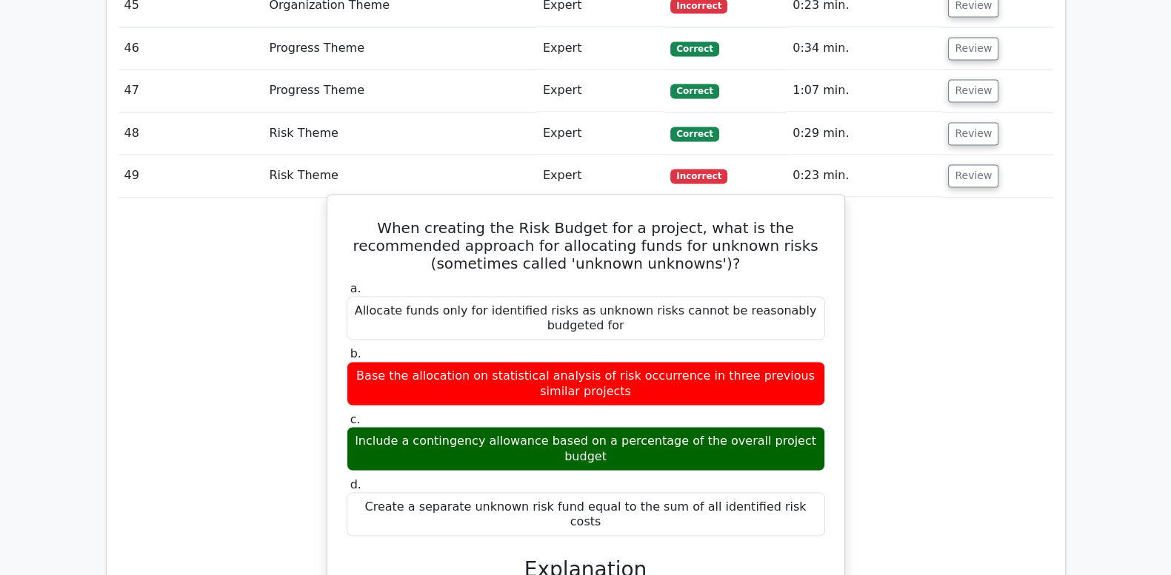
scroll to position [3333, 0]
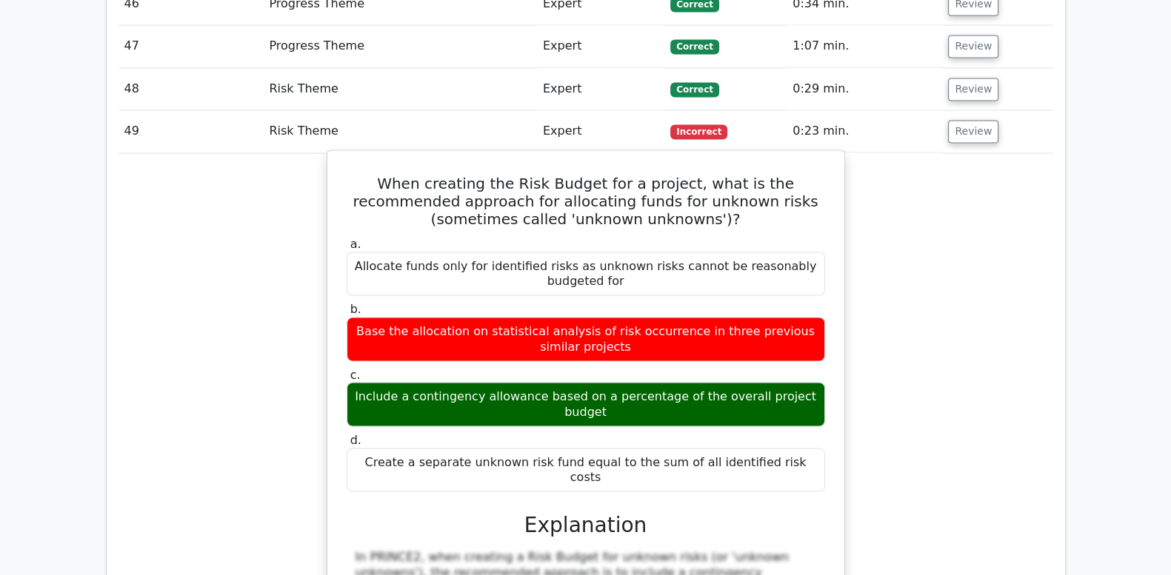
drag, startPoint x: 344, startPoint y: 118, endPoint x: 808, endPoint y: 393, distance: 538.9
click at [808, 393] on div "When creating the Risk Budget for a project, what is the recommended approach f…" at bounding box center [585, 488] width 505 height 664
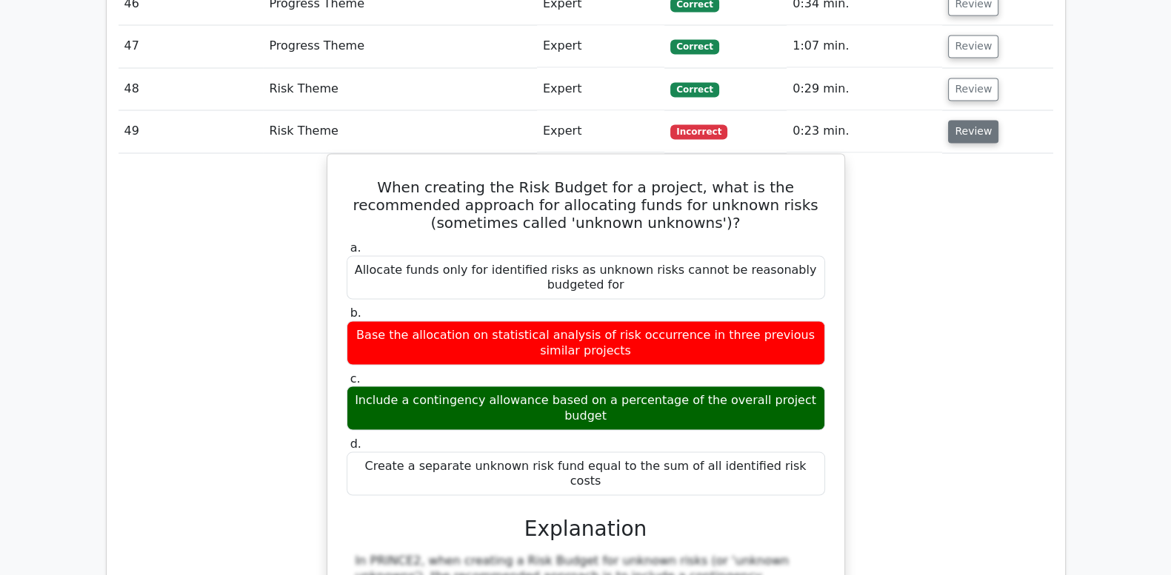
click at [972, 120] on button "Review" at bounding box center [973, 131] width 50 height 23
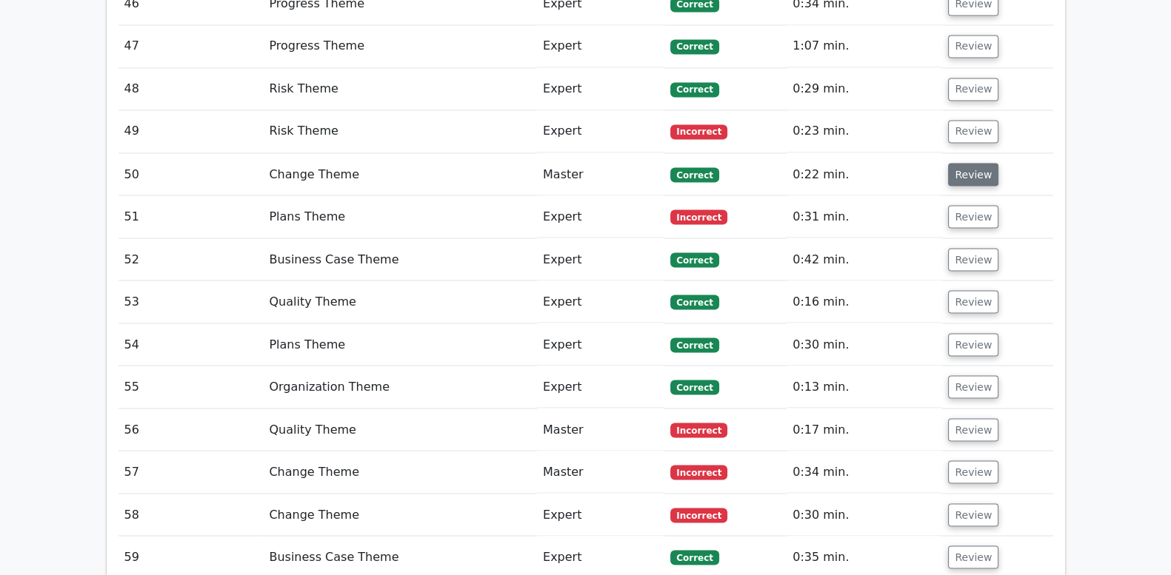
click at [965, 163] on button "Review" at bounding box center [973, 174] width 50 height 23
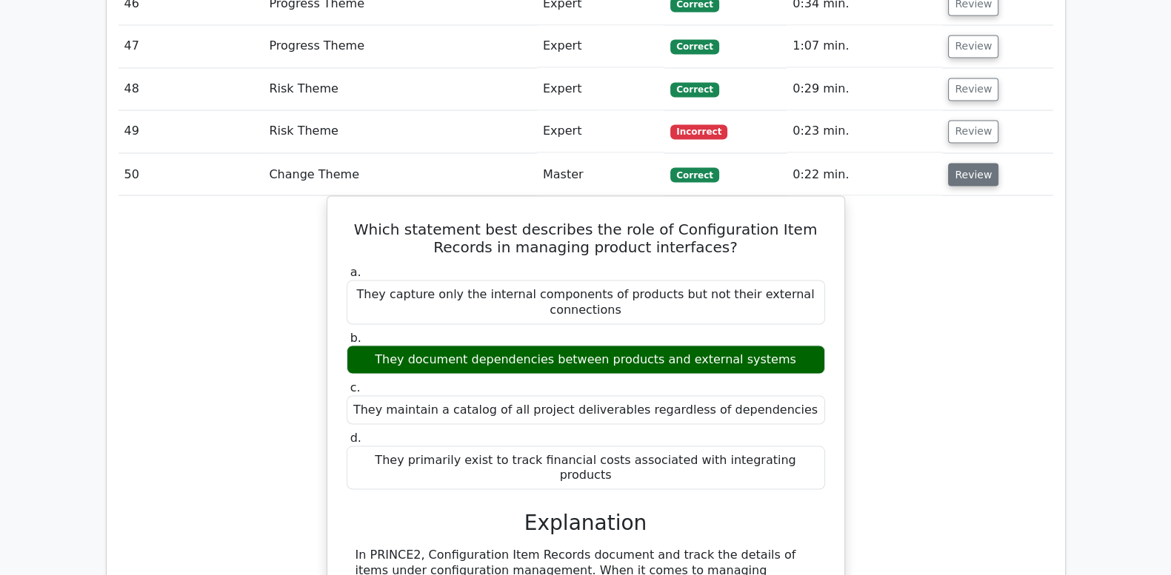
click at [965, 163] on button "Review" at bounding box center [973, 174] width 50 height 23
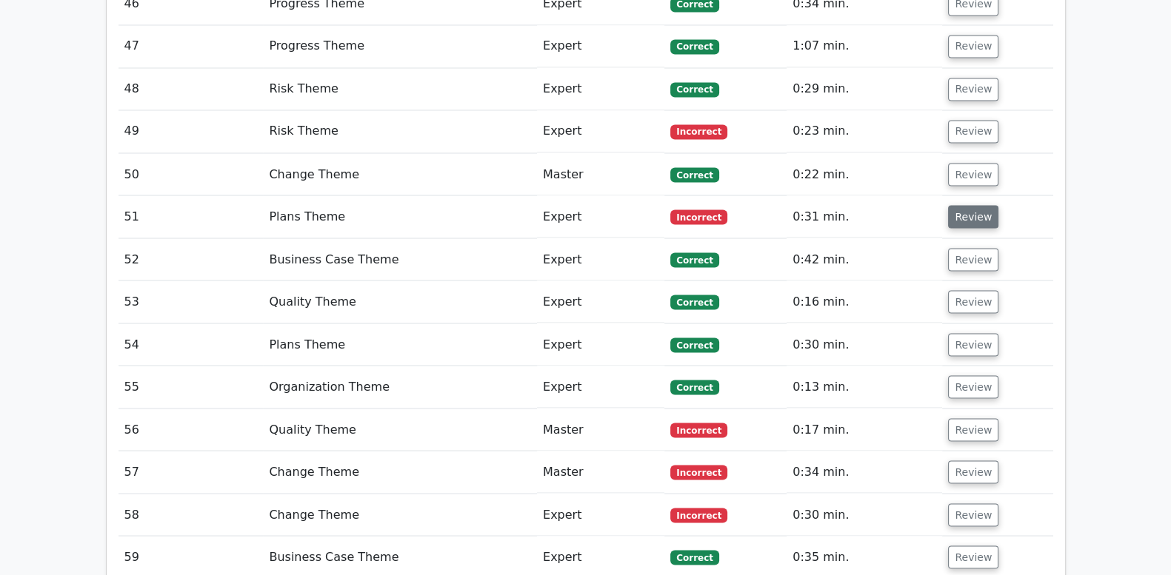
click at [966, 205] on button "Review" at bounding box center [973, 216] width 50 height 23
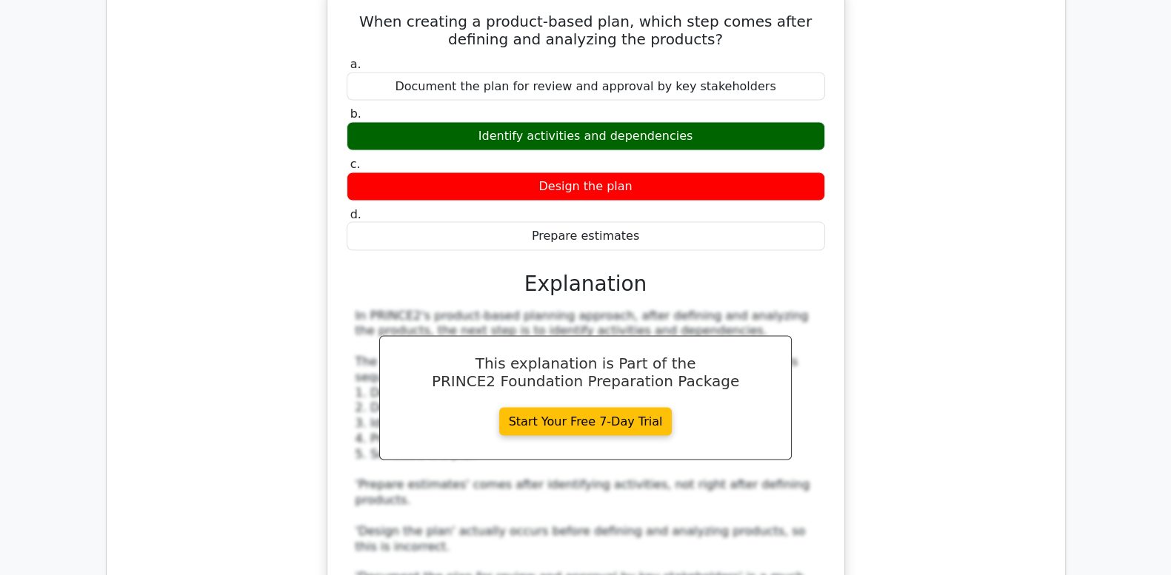
scroll to position [3950, 0]
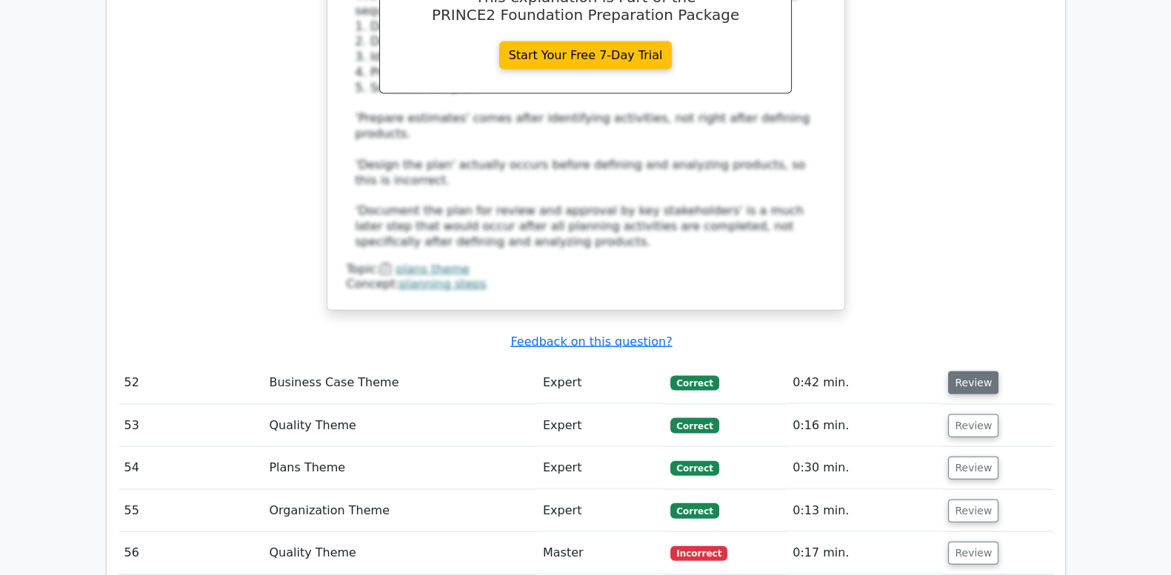
click at [962, 372] on button "Review" at bounding box center [973, 383] width 50 height 23
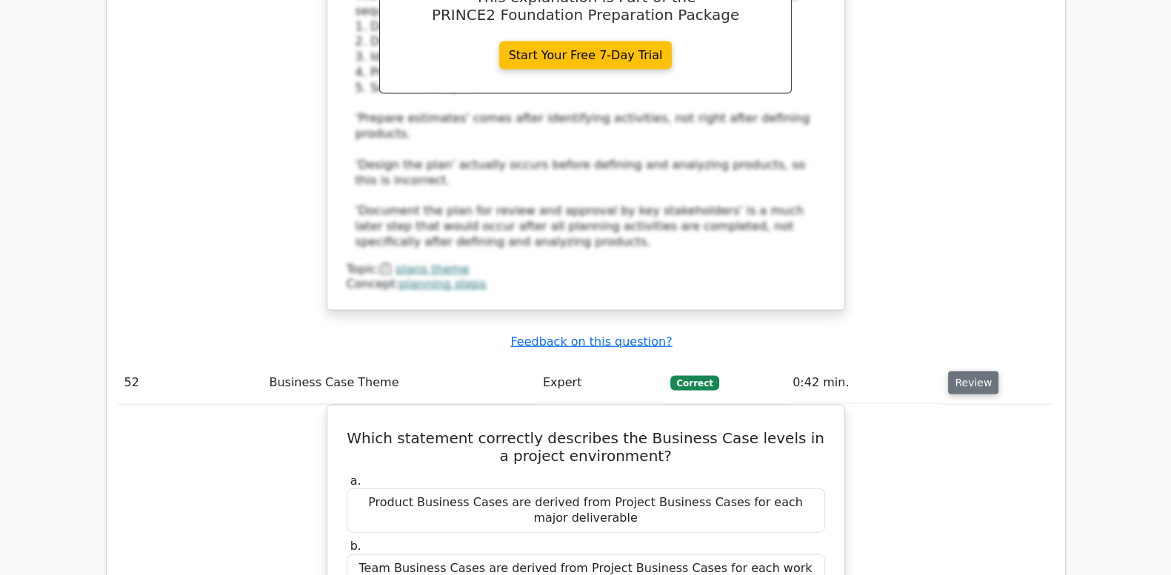
click at [962, 372] on button "Review" at bounding box center [973, 383] width 50 height 23
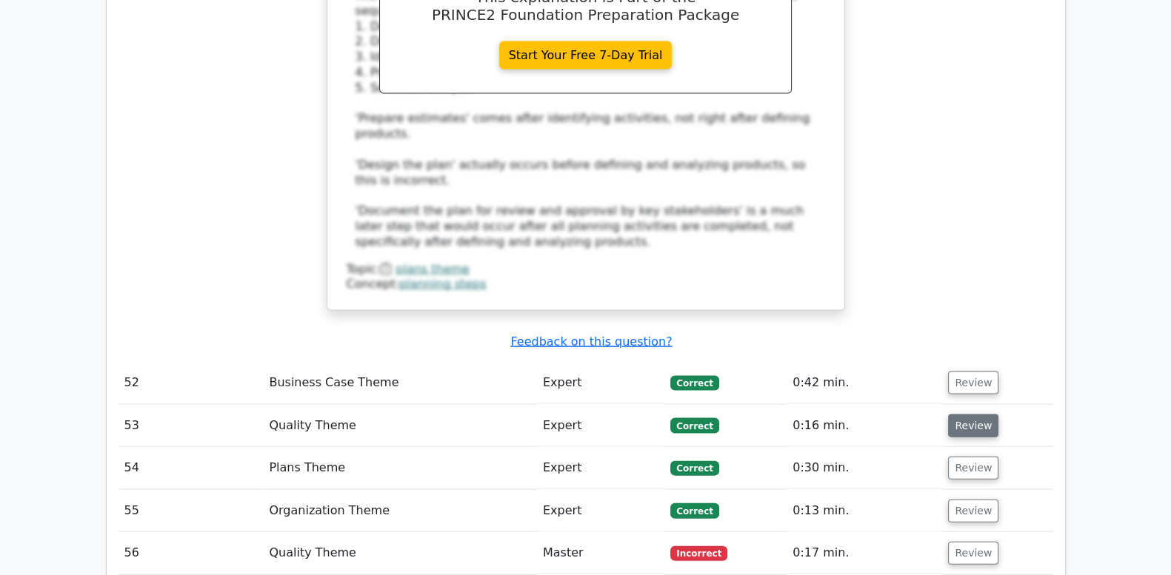
click at [964, 415] on button "Review" at bounding box center [973, 426] width 50 height 23
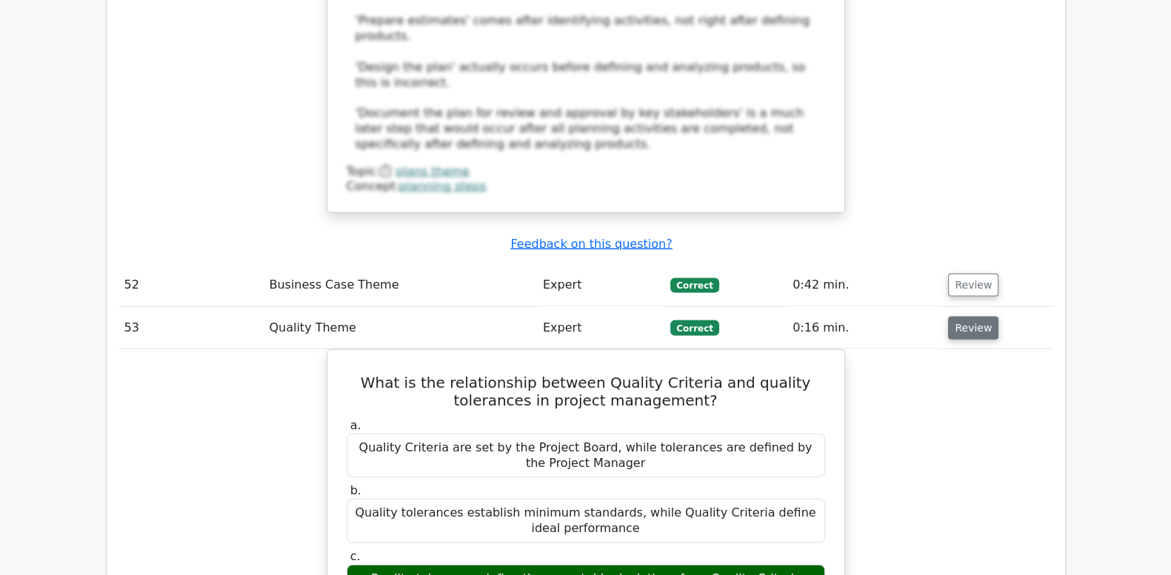
scroll to position [4073, 0]
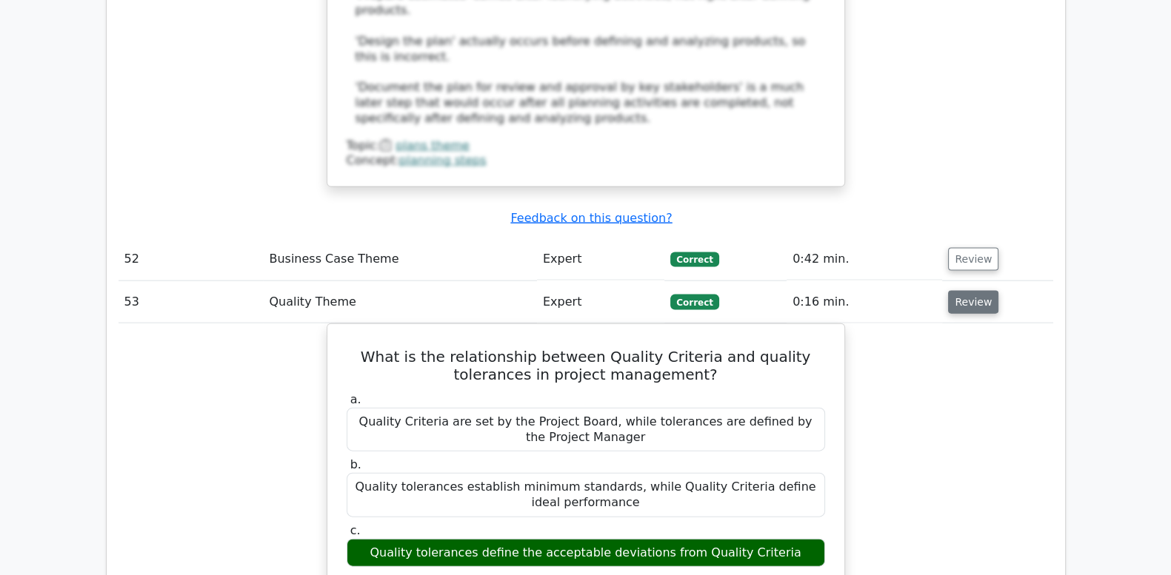
click at [972, 291] on button "Review" at bounding box center [973, 302] width 50 height 23
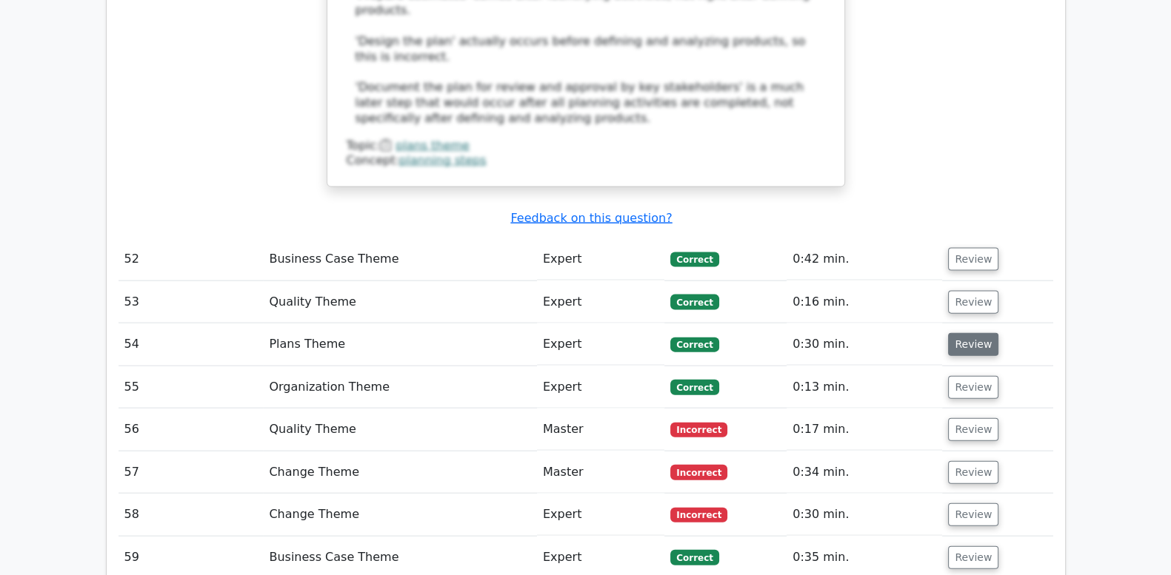
click at [966, 333] on button "Review" at bounding box center [973, 344] width 50 height 23
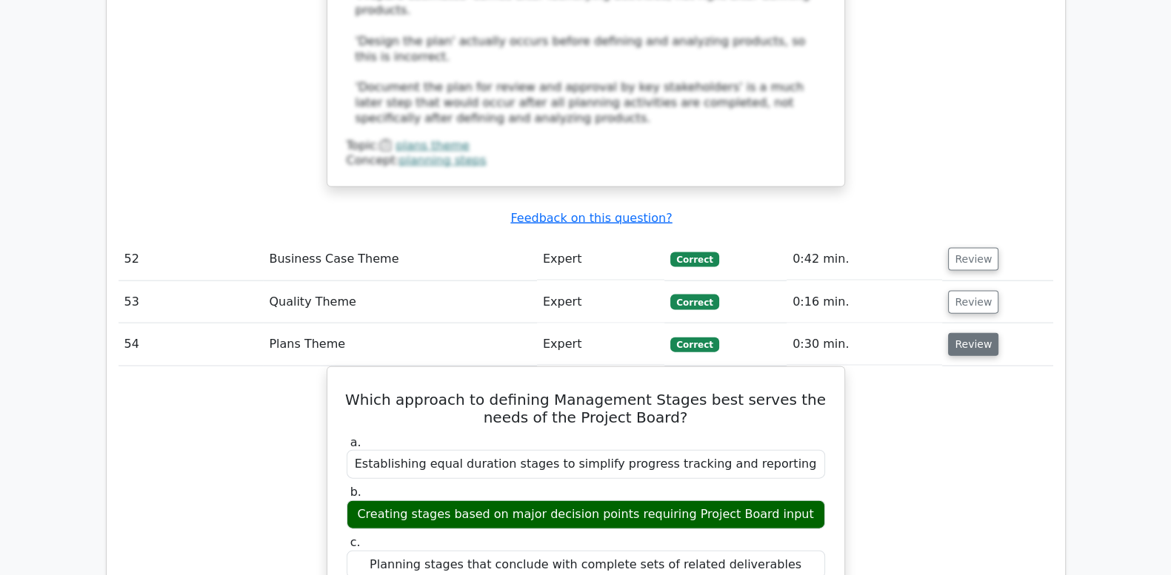
click at [966, 333] on button "Review" at bounding box center [973, 344] width 50 height 23
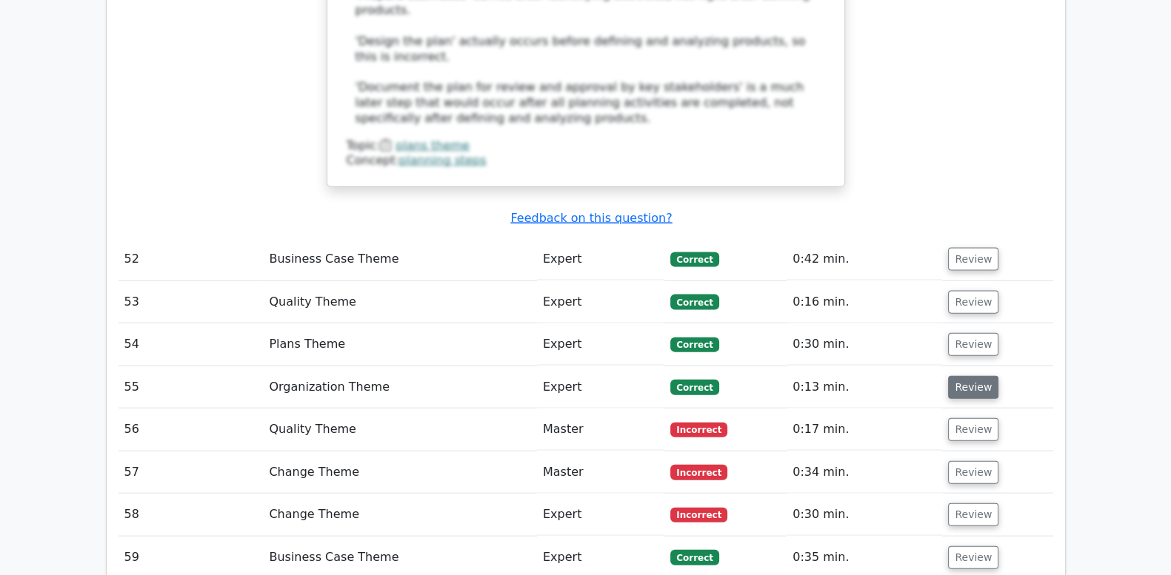
click at [961, 376] on button "Review" at bounding box center [973, 387] width 50 height 23
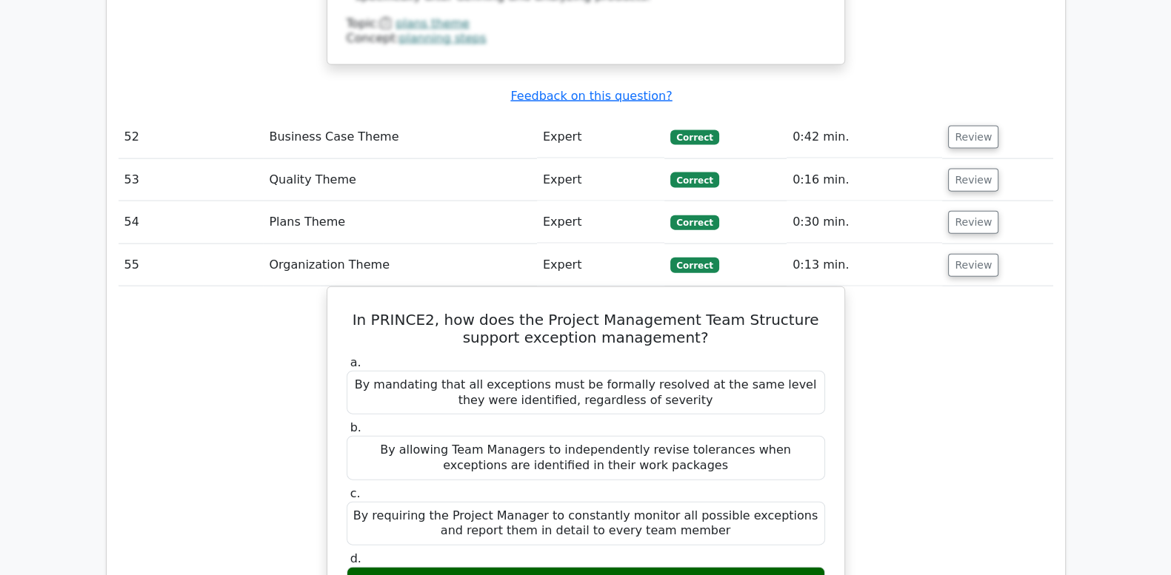
scroll to position [4196, 0]
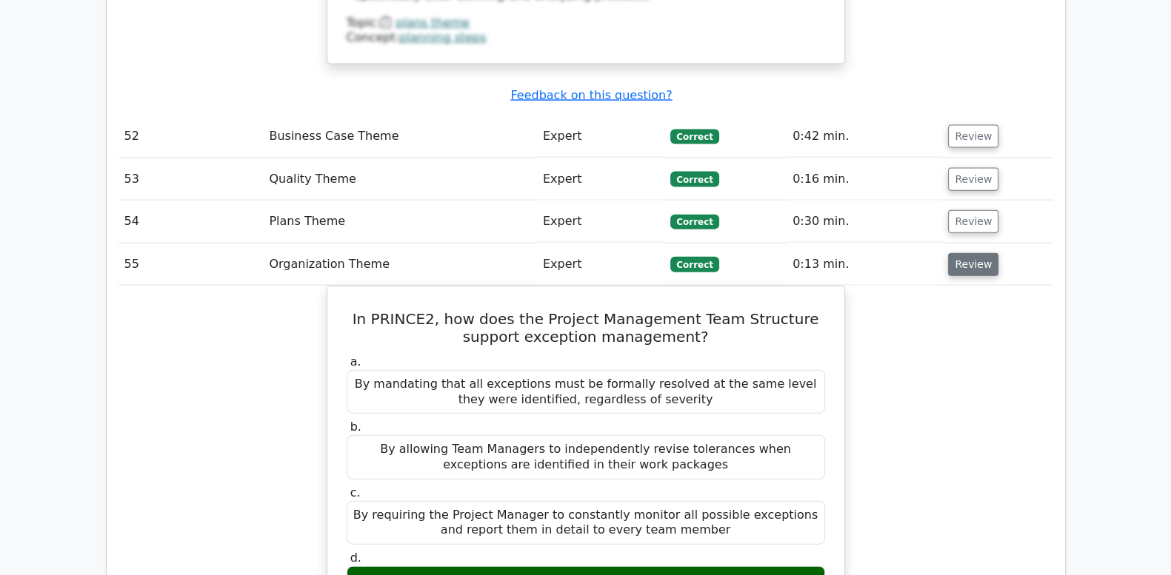
click at [966, 253] on button "Review" at bounding box center [973, 264] width 50 height 23
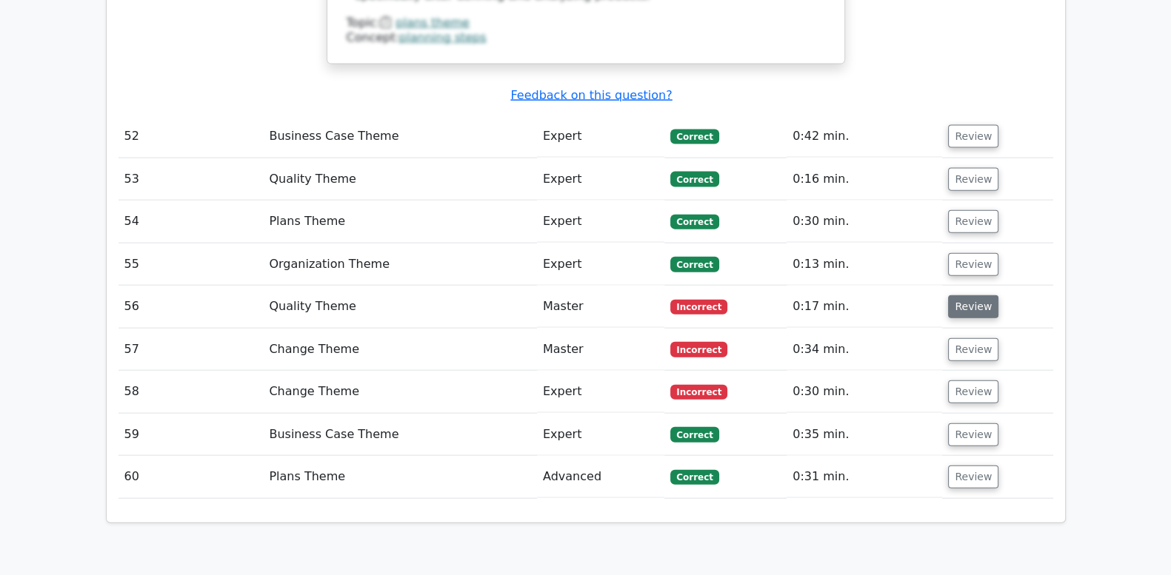
click at [967, 295] on button "Review" at bounding box center [973, 306] width 50 height 23
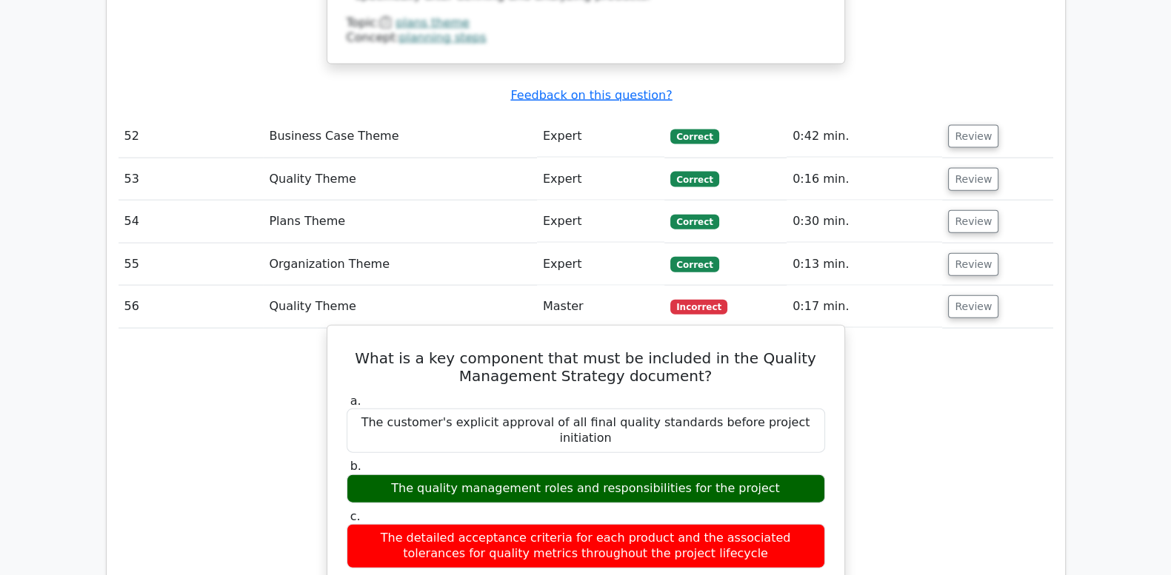
drag, startPoint x: 368, startPoint y: 261, endPoint x: 814, endPoint y: 495, distance: 503.9
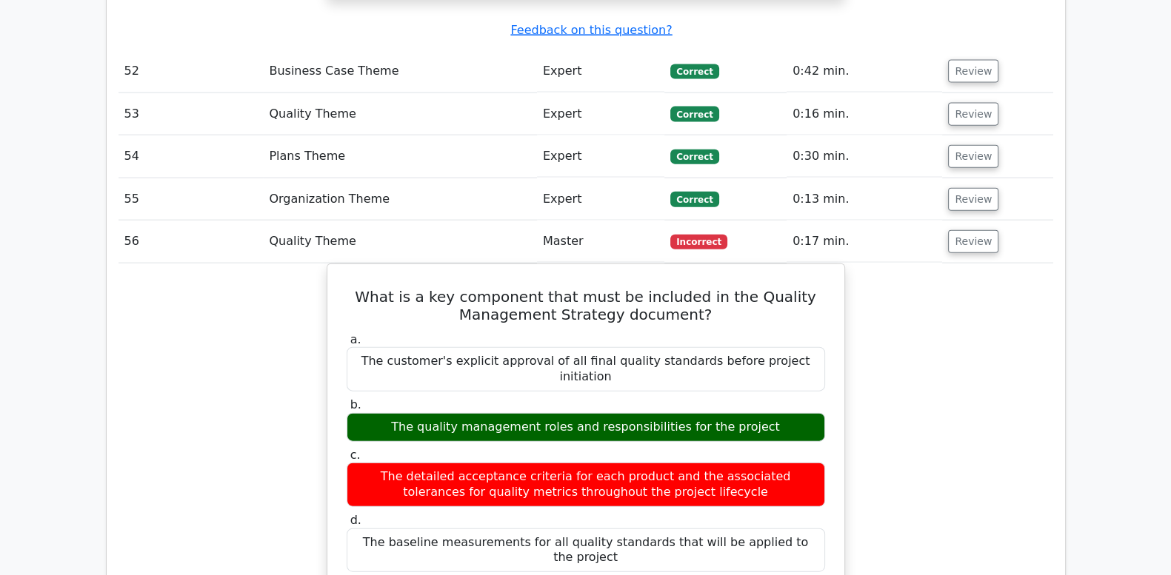
scroll to position [4258, 0]
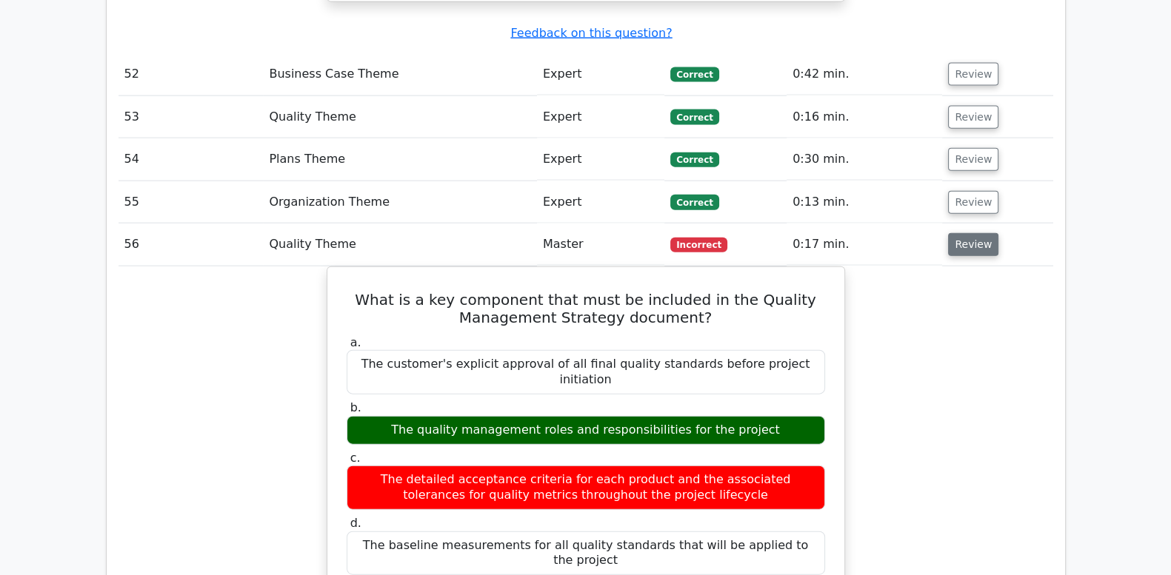
click at [955, 233] on button "Review" at bounding box center [973, 244] width 50 height 23
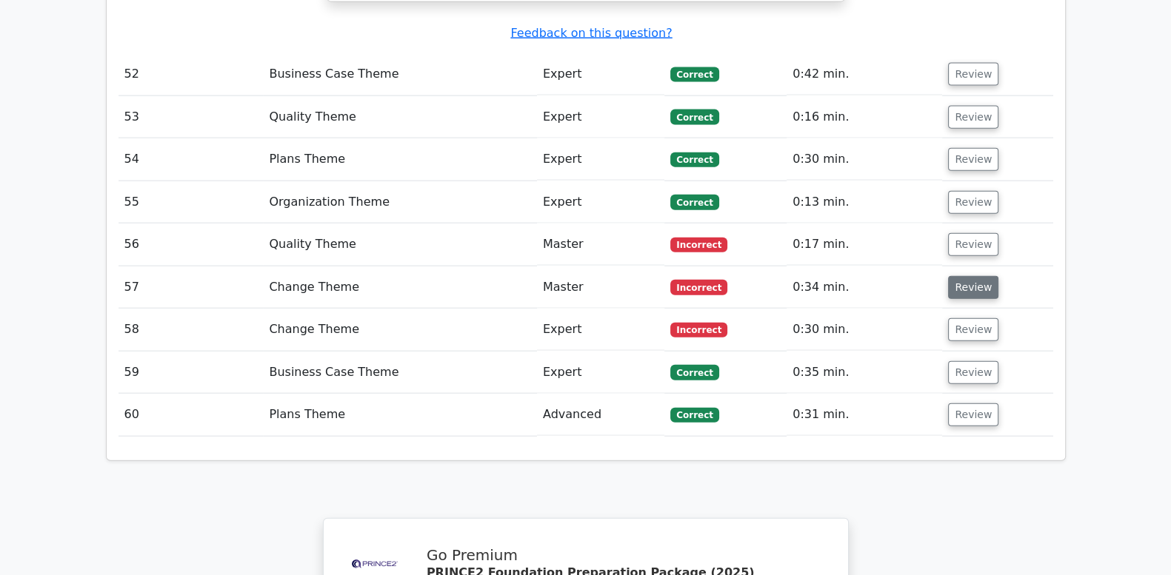
click at [958, 276] on button "Review" at bounding box center [973, 287] width 50 height 23
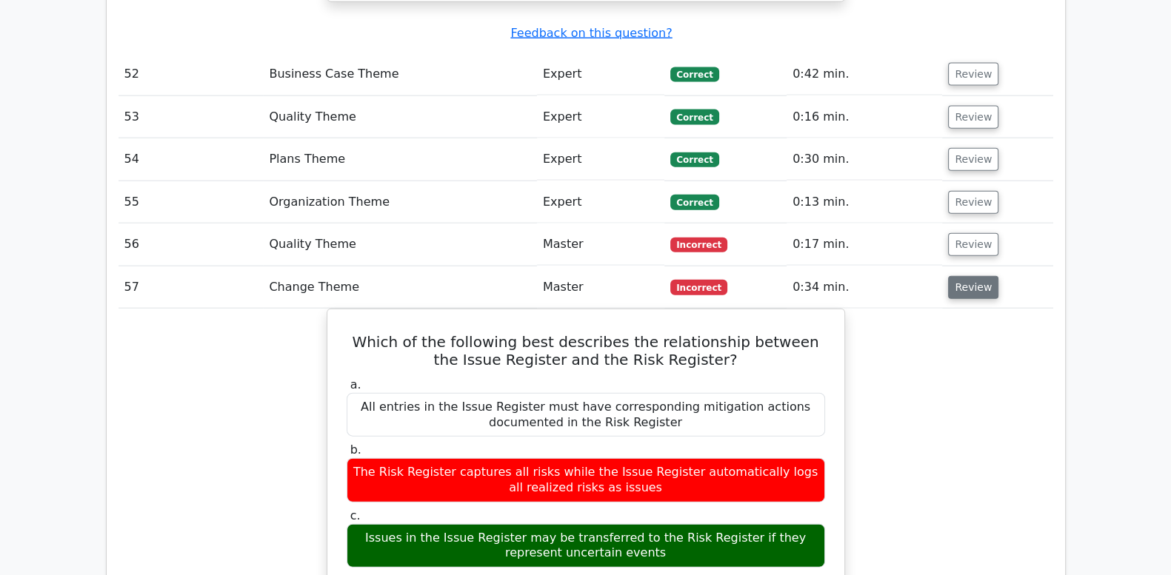
scroll to position [4320, 0]
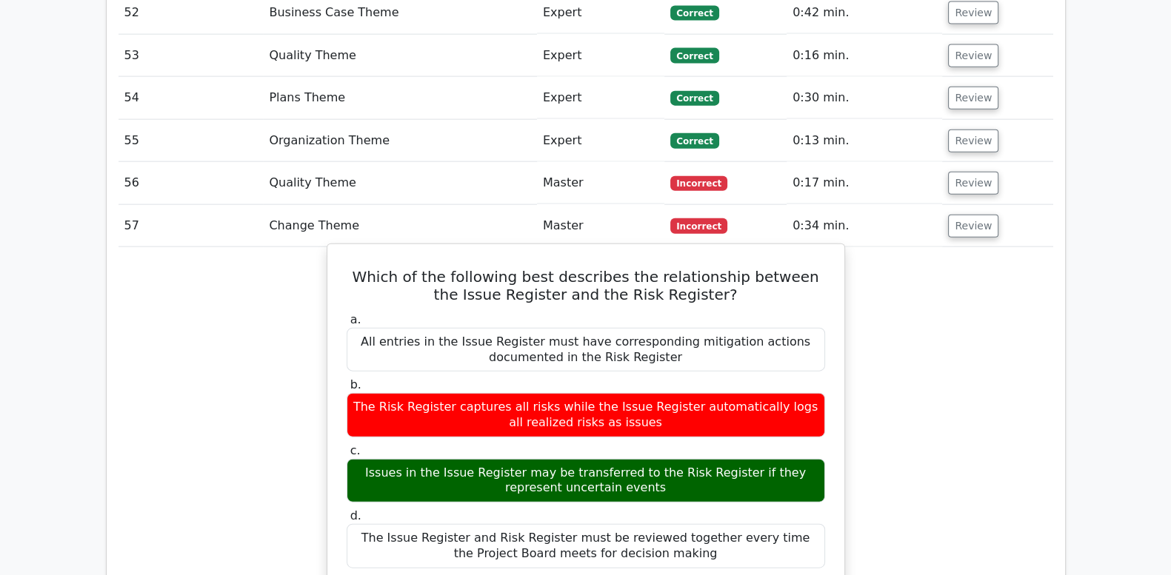
drag, startPoint x: 358, startPoint y: 173, endPoint x: 733, endPoint y: 455, distance: 468.6
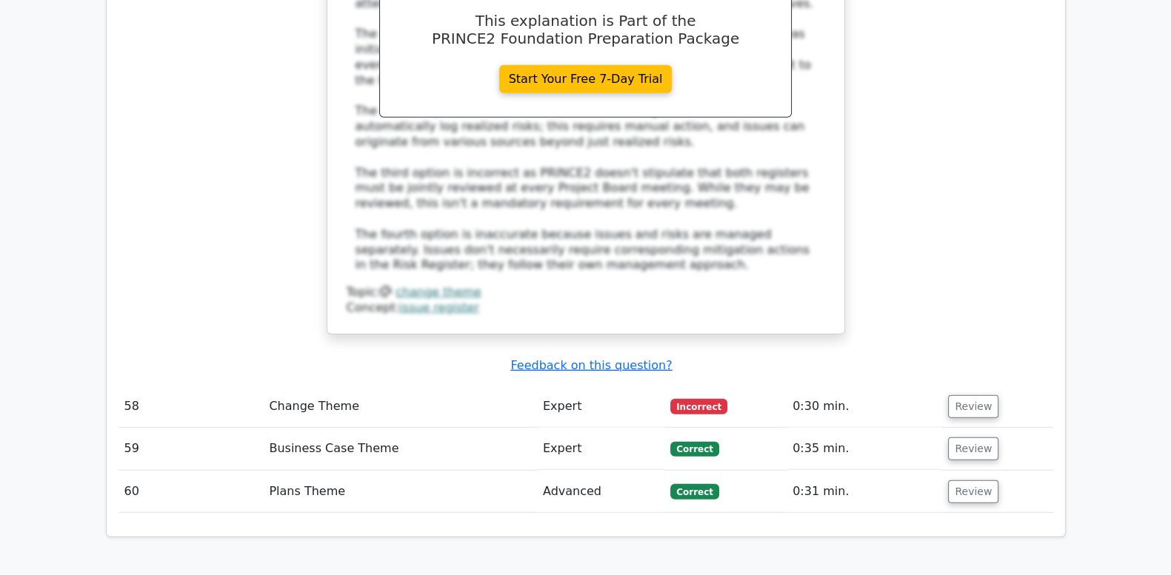
scroll to position [4998, 0]
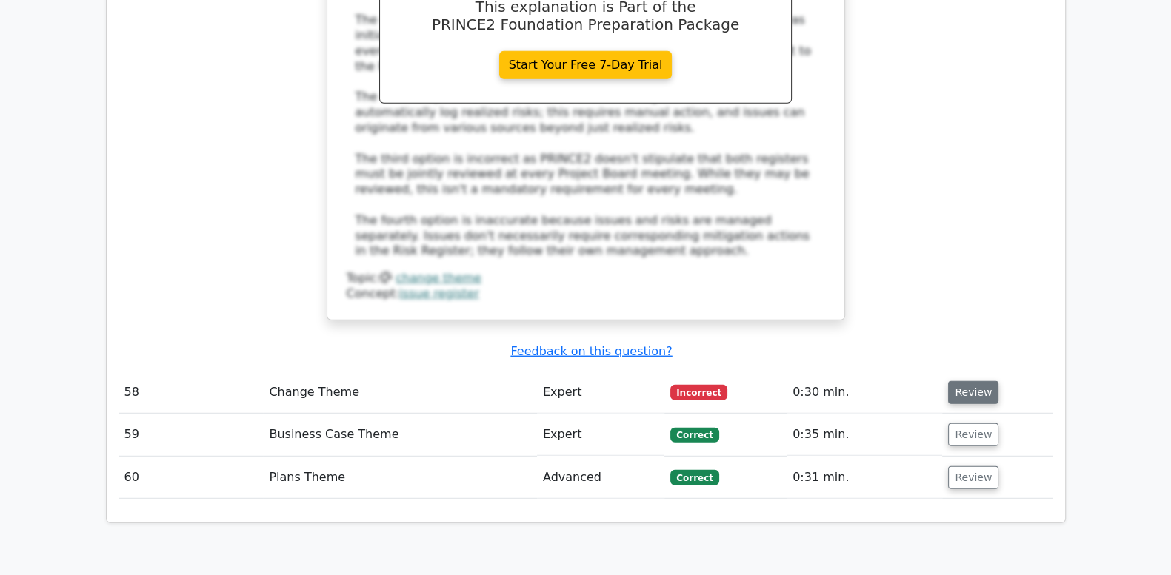
click at [964, 381] on button "Review" at bounding box center [973, 392] width 50 height 23
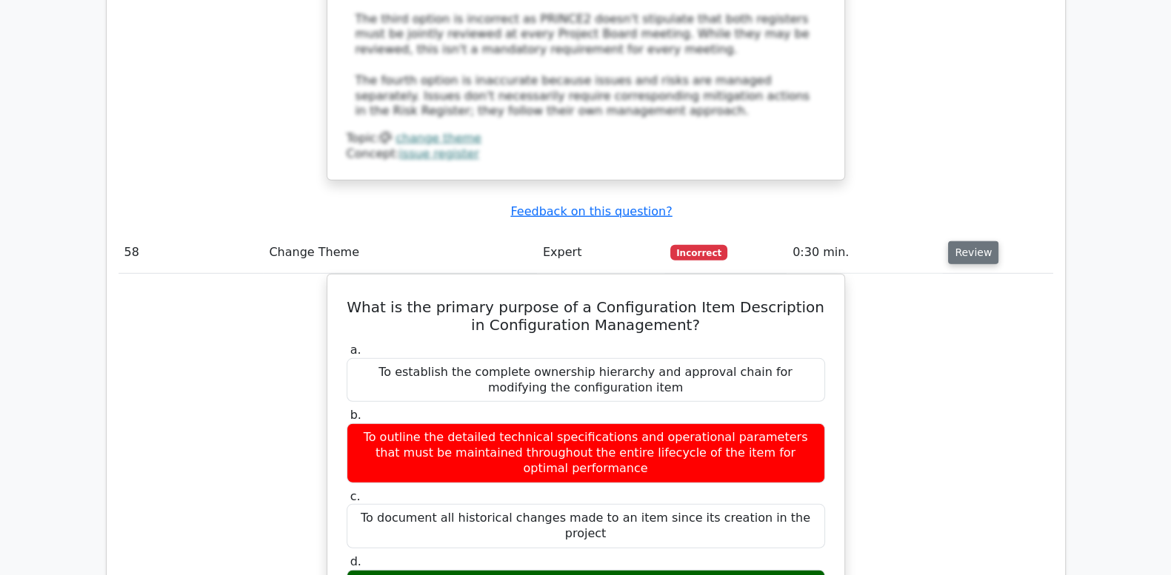
scroll to position [5183, 0]
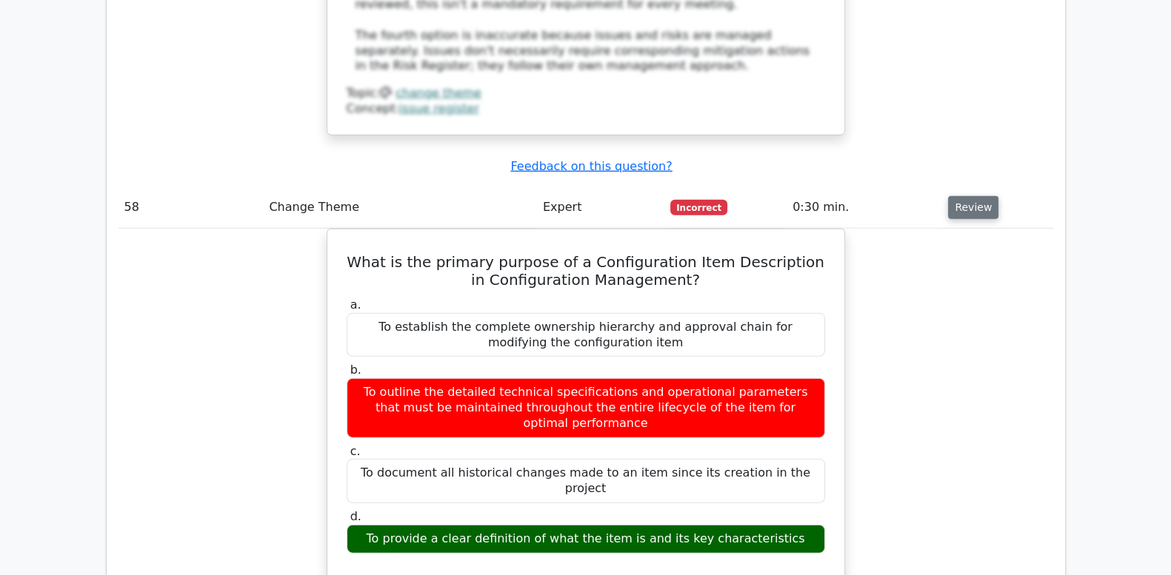
click at [973, 196] on button "Review" at bounding box center [973, 207] width 50 height 23
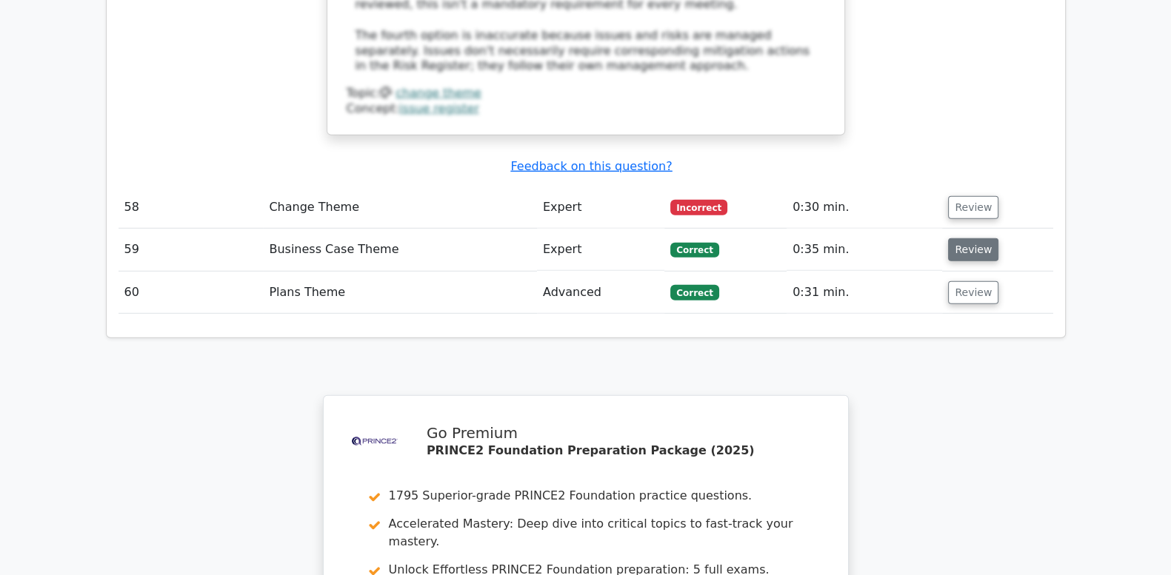
click at [975, 238] on button "Review" at bounding box center [973, 249] width 50 height 23
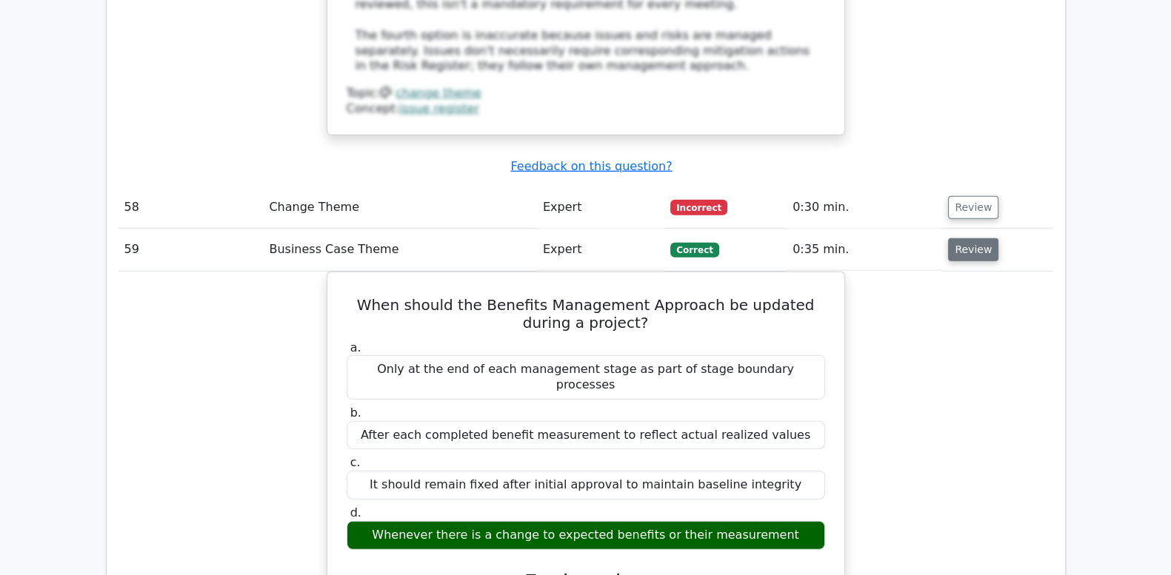
click at [975, 238] on button "Review" at bounding box center [973, 249] width 50 height 23
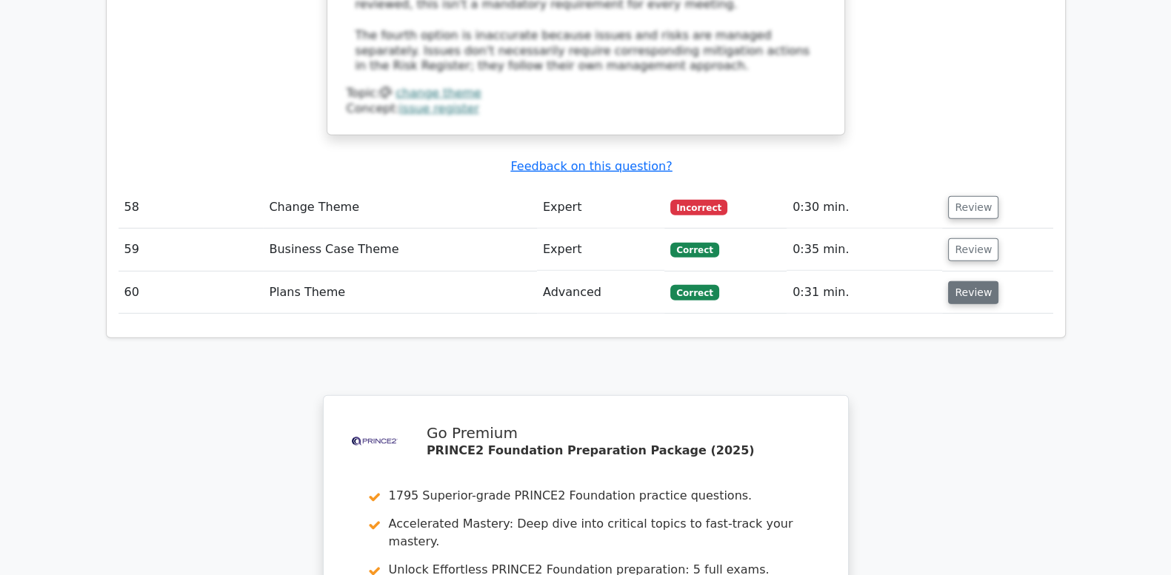
click at [971, 281] on button "Review" at bounding box center [973, 292] width 50 height 23
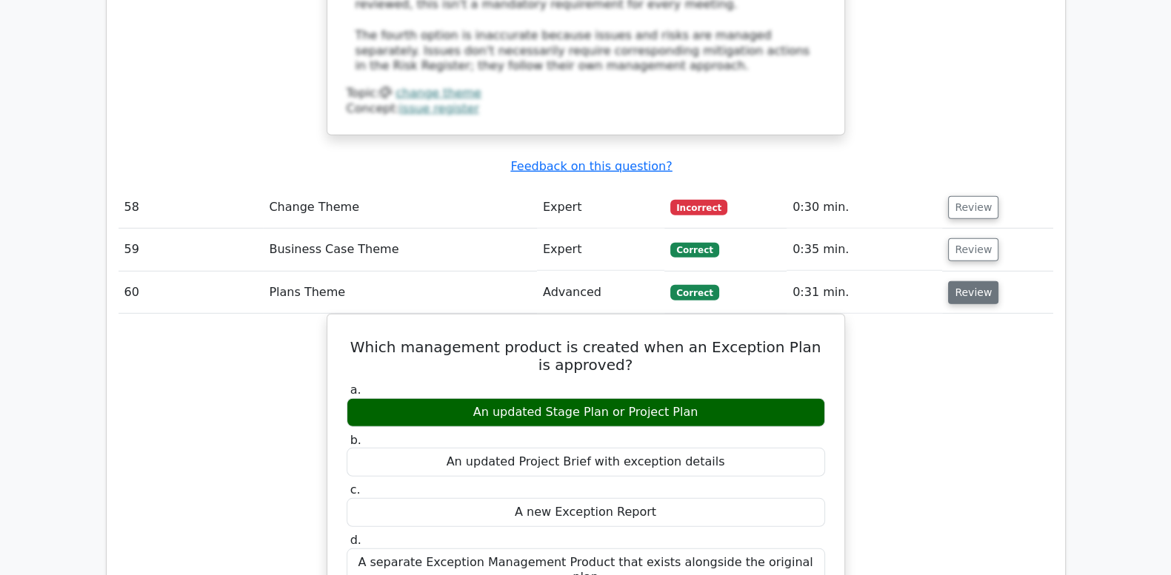
click at [971, 281] on button "Review" at bounding box center [973, 292] width 50 height 23
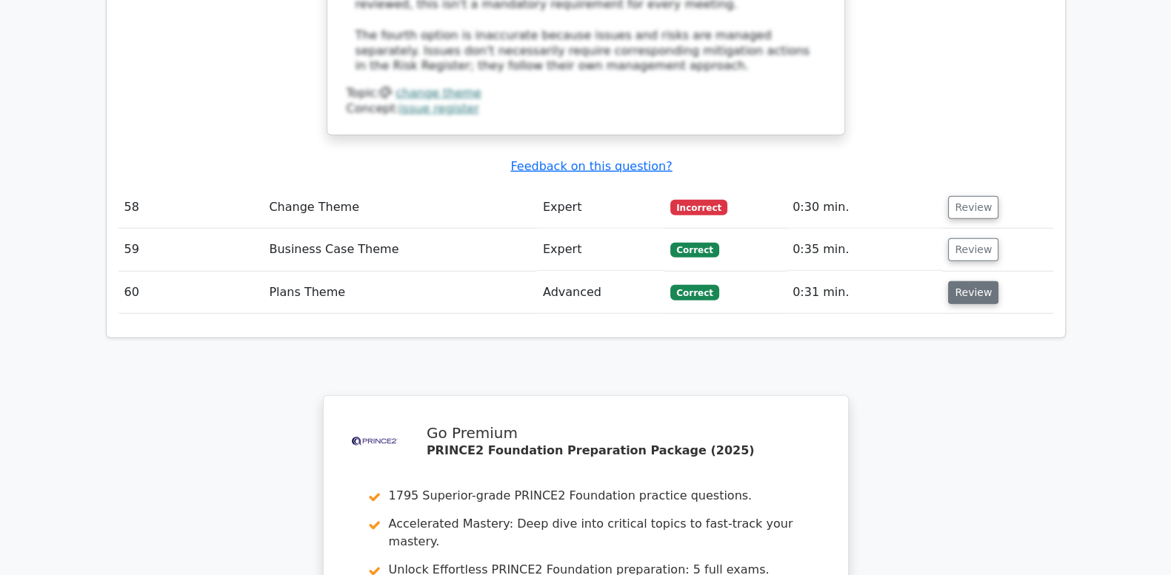
click at [971, 281] on button "Review" at bounding box center [973, 292] width 50 height 23
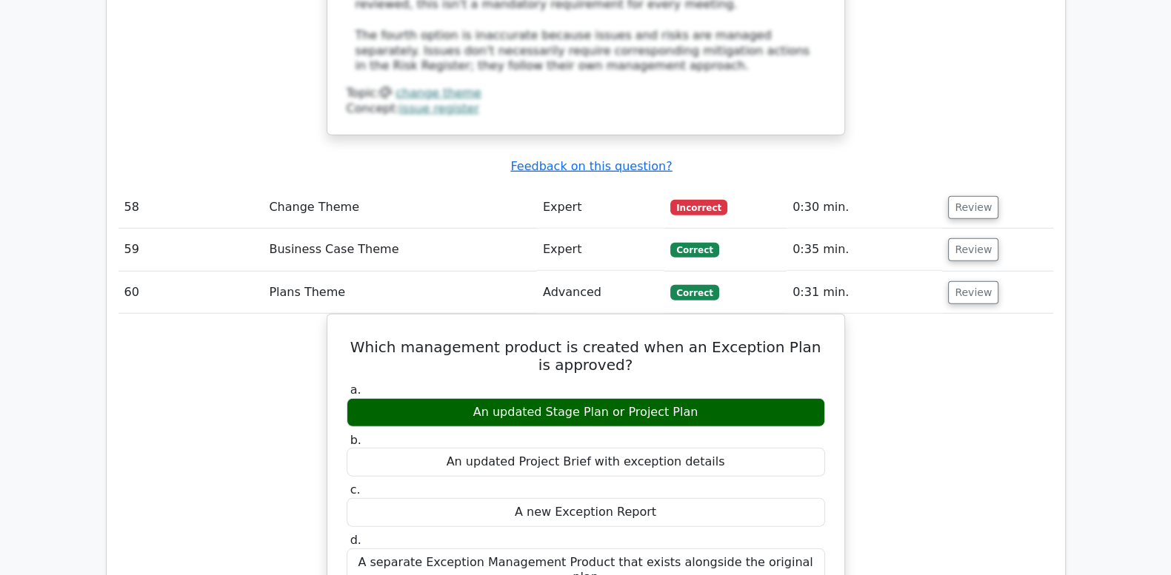
drag, startPoint x: 971, startPoint y: 170, endPoint x: 974, endPoint y: 245, distance: 74.9
